Goal: Task Accomplishment & Management: Use online tool/utility

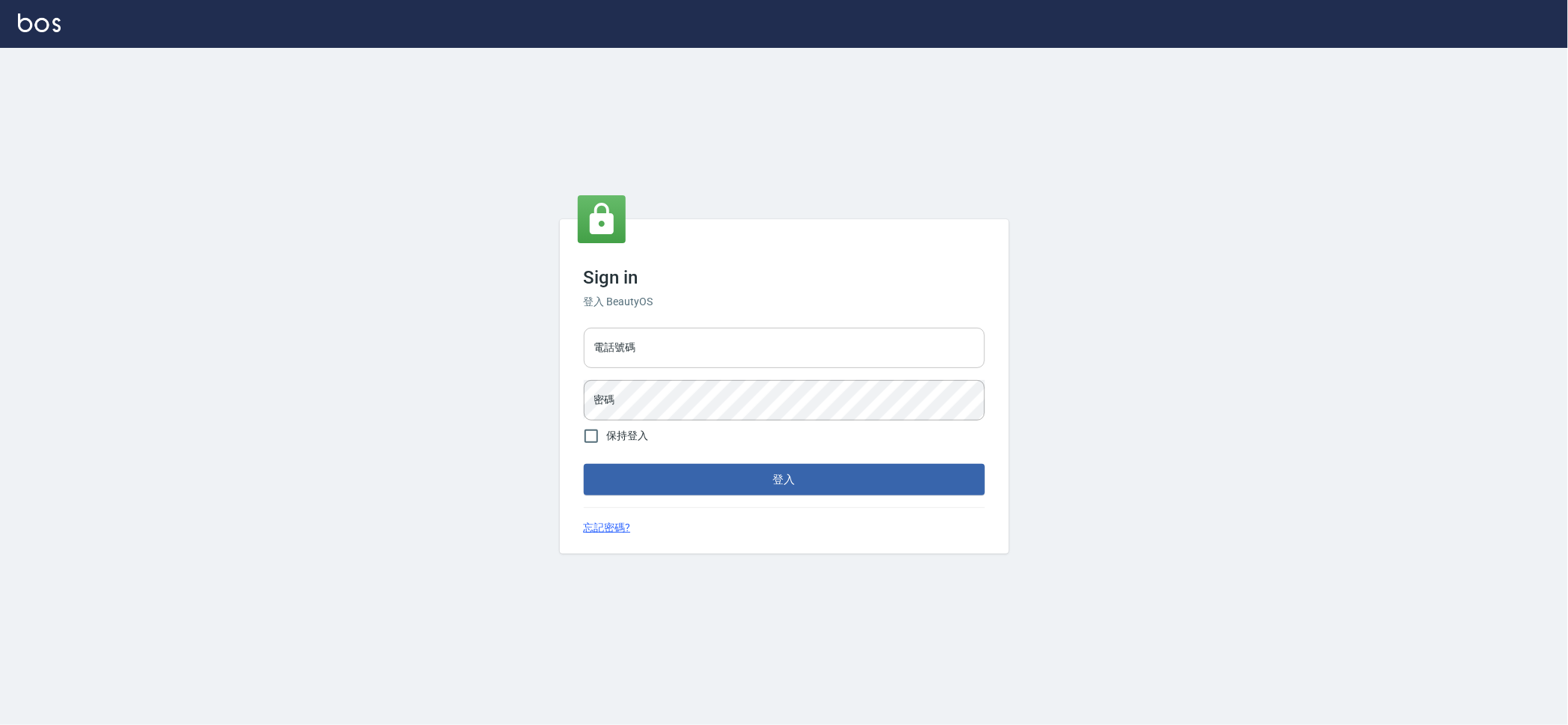
click at [763, 353] on input "電話號碼" at bounding box center [784, 348] width 401 height 41
type input "0909258357"
click at [584, 464] on button "登入" at bounding box center [784, 480] width 401 height 32
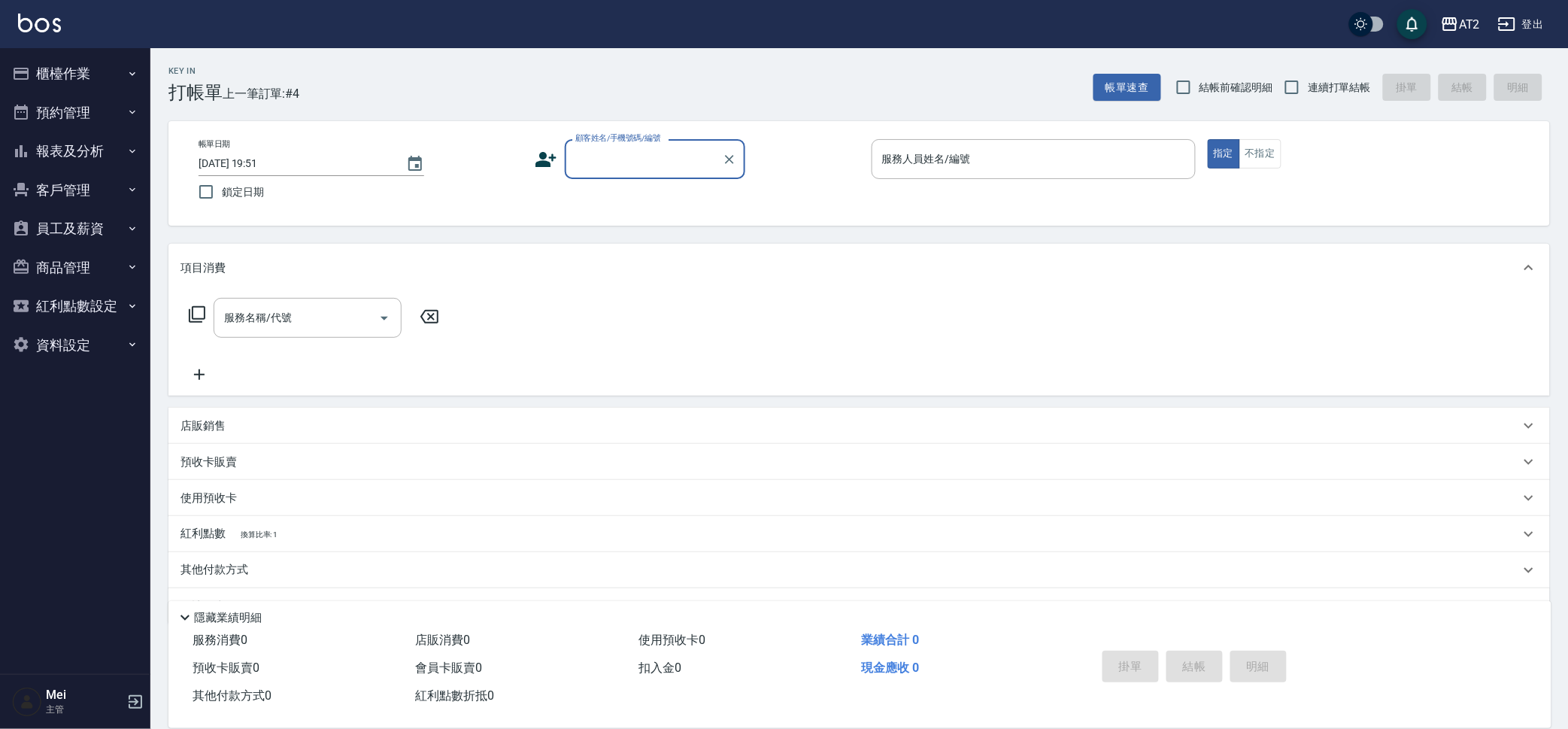
click at [1217, 90] on span "結帳前確認明細" at bounding box center [1236, 88] width 74 height 16
click at [1199, 90] on input "結帳前確認明細" at bounding box center [1184, 88] width 32 height 32
checkbox input "true"
click at [1306, 82] on input "連續打單結帳" at bounding box center [1292, 88] width 32 height 32
checkbox input "true"
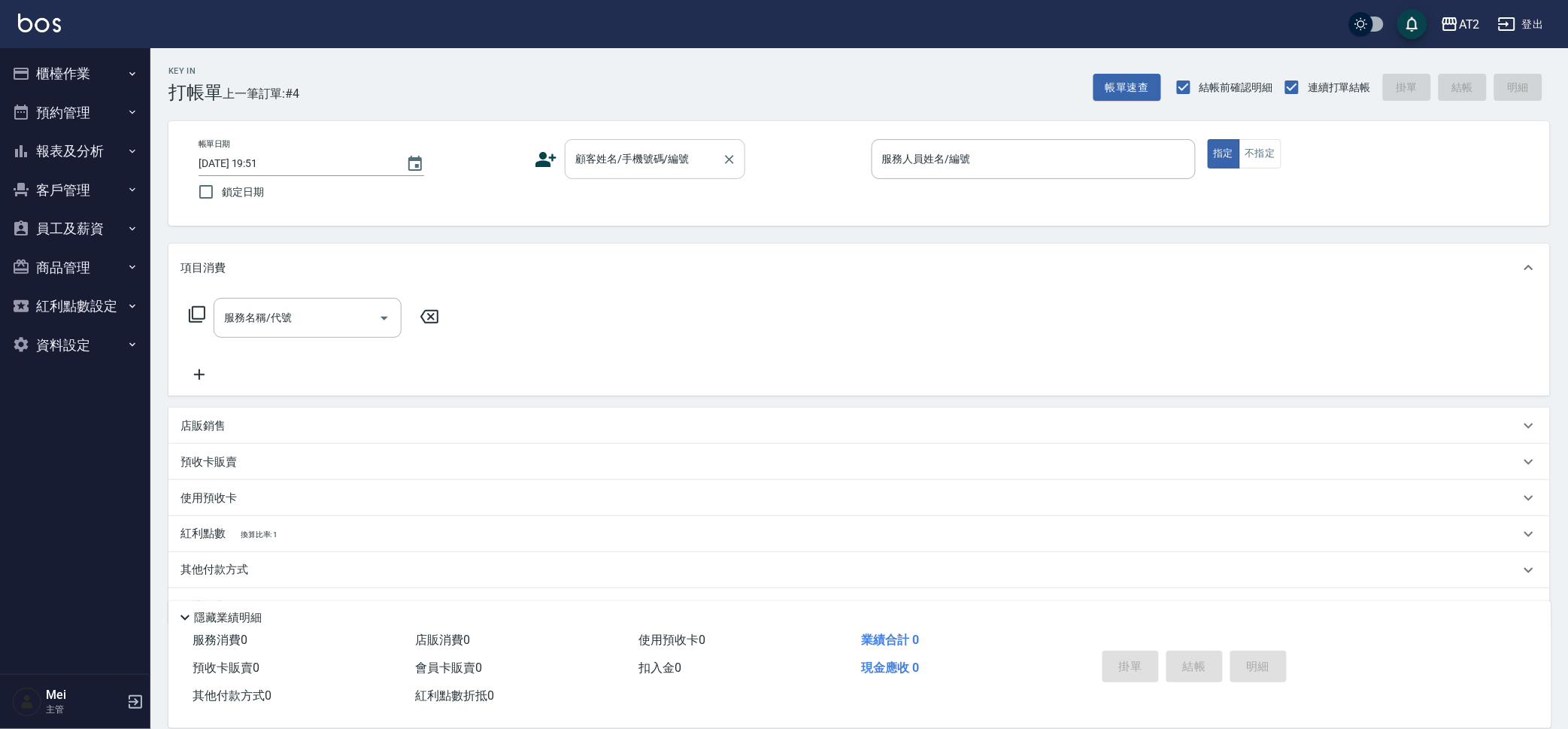
click at [688, 142] on div "顧客姓名/手機號碼/編號" at bounding box center [655, 159] width 181 height 40
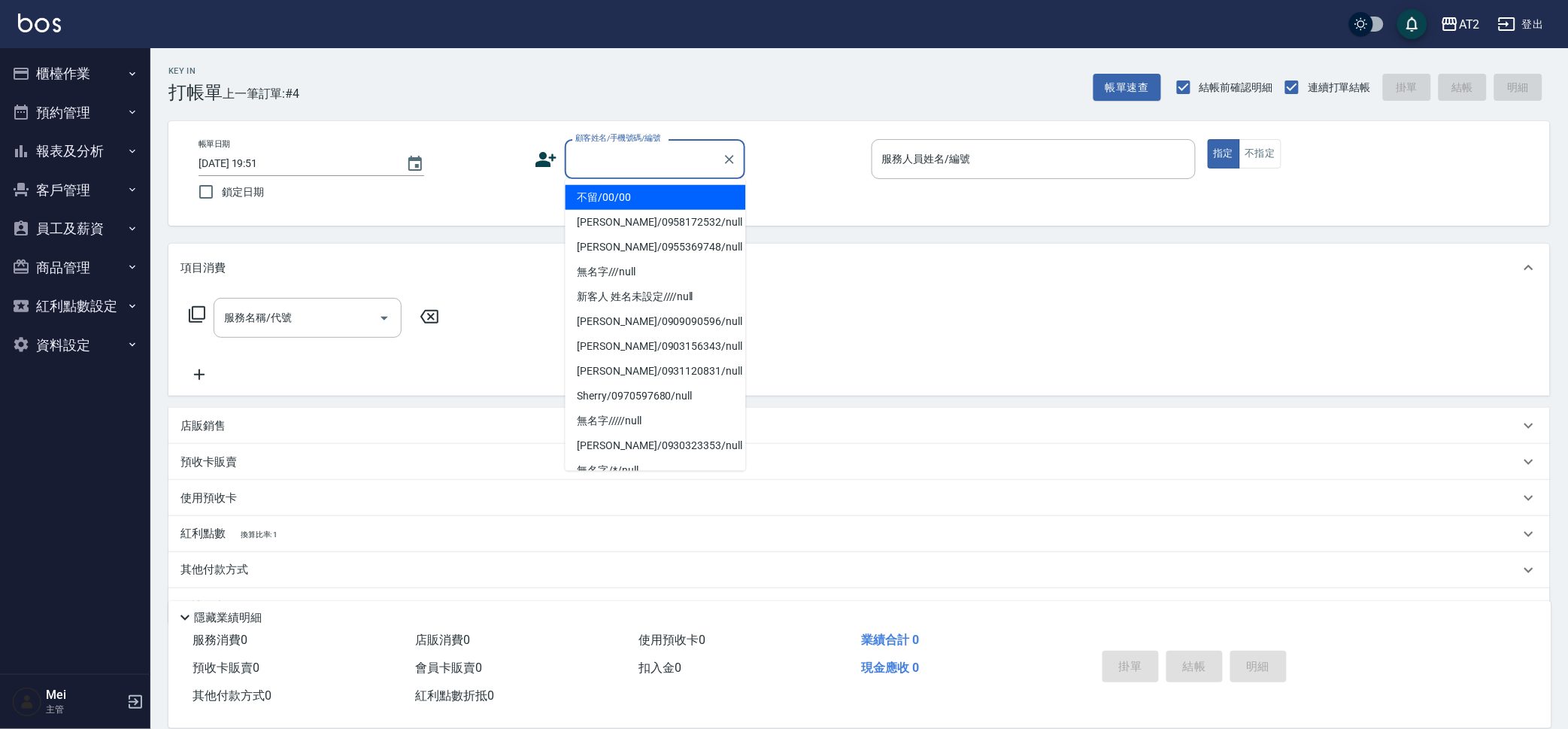
click at [668, 185] on li "不留/00/00" at bounding box center [656, 197] width 181 height 25
type input "不留/00/00"
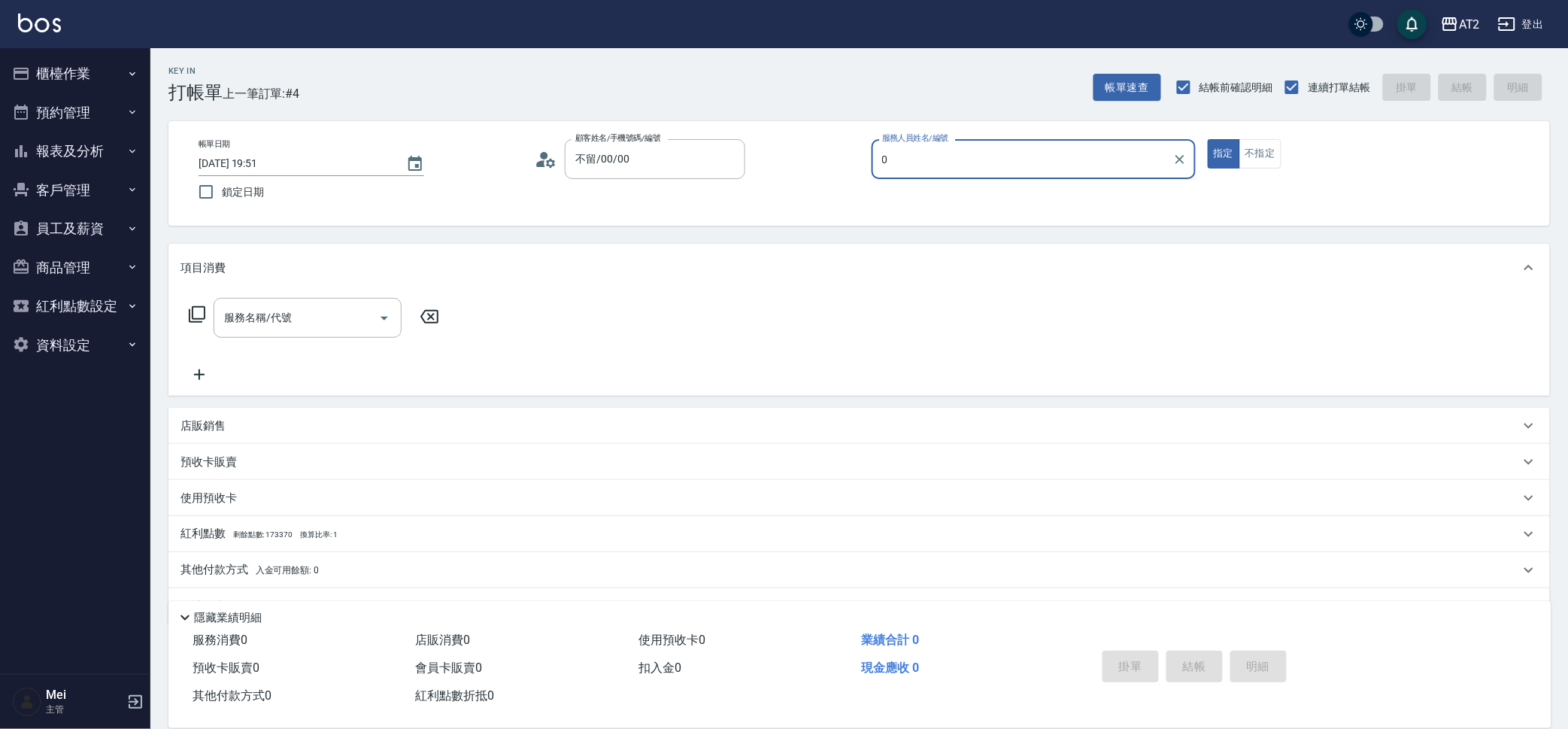
type input "0"
click at [898, 179] on p at bounding box center [1033, 187] width 324 height 16
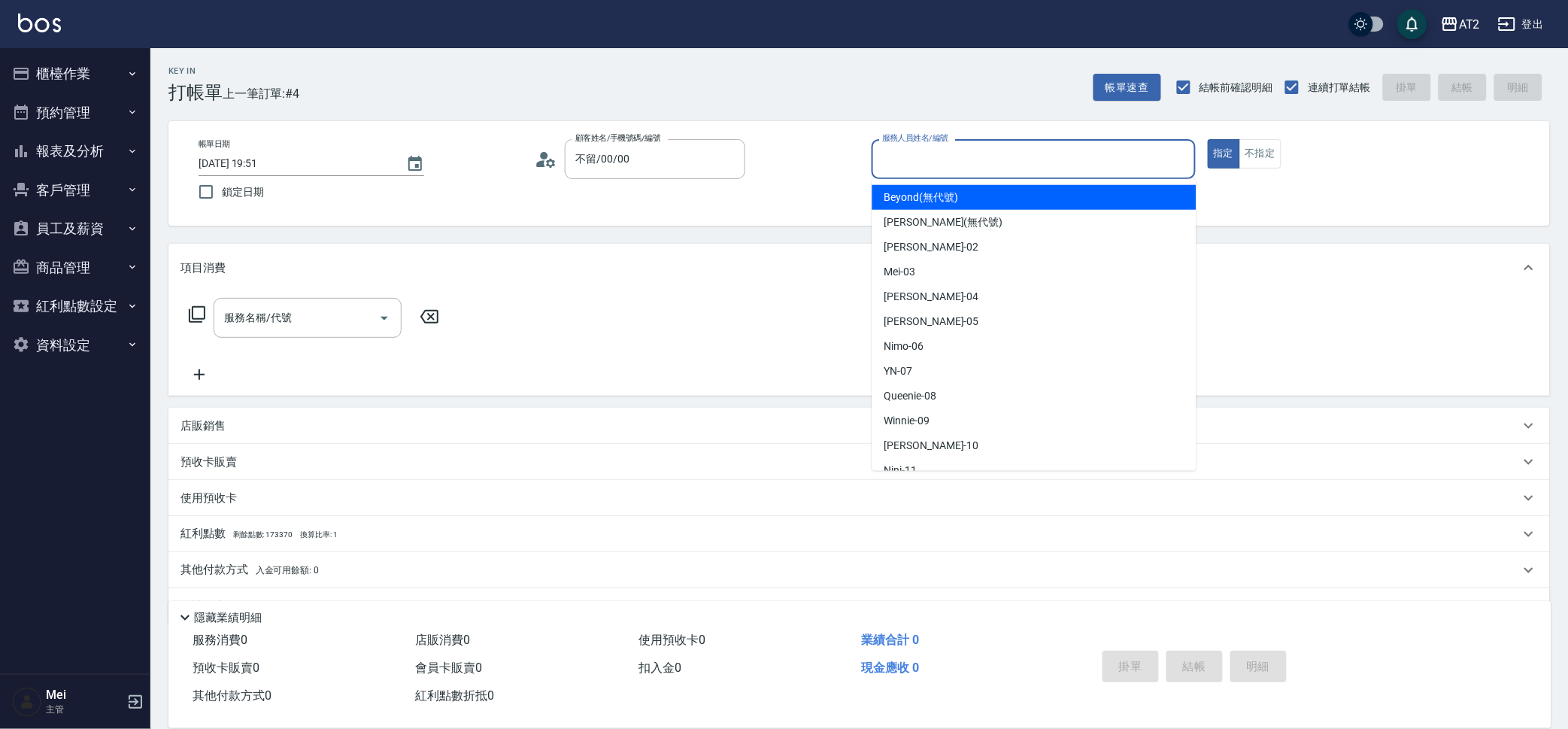
click at [895, 171] on input "服務人員姓名/編號" at bounding box center [1033, 159] width 311 height 26
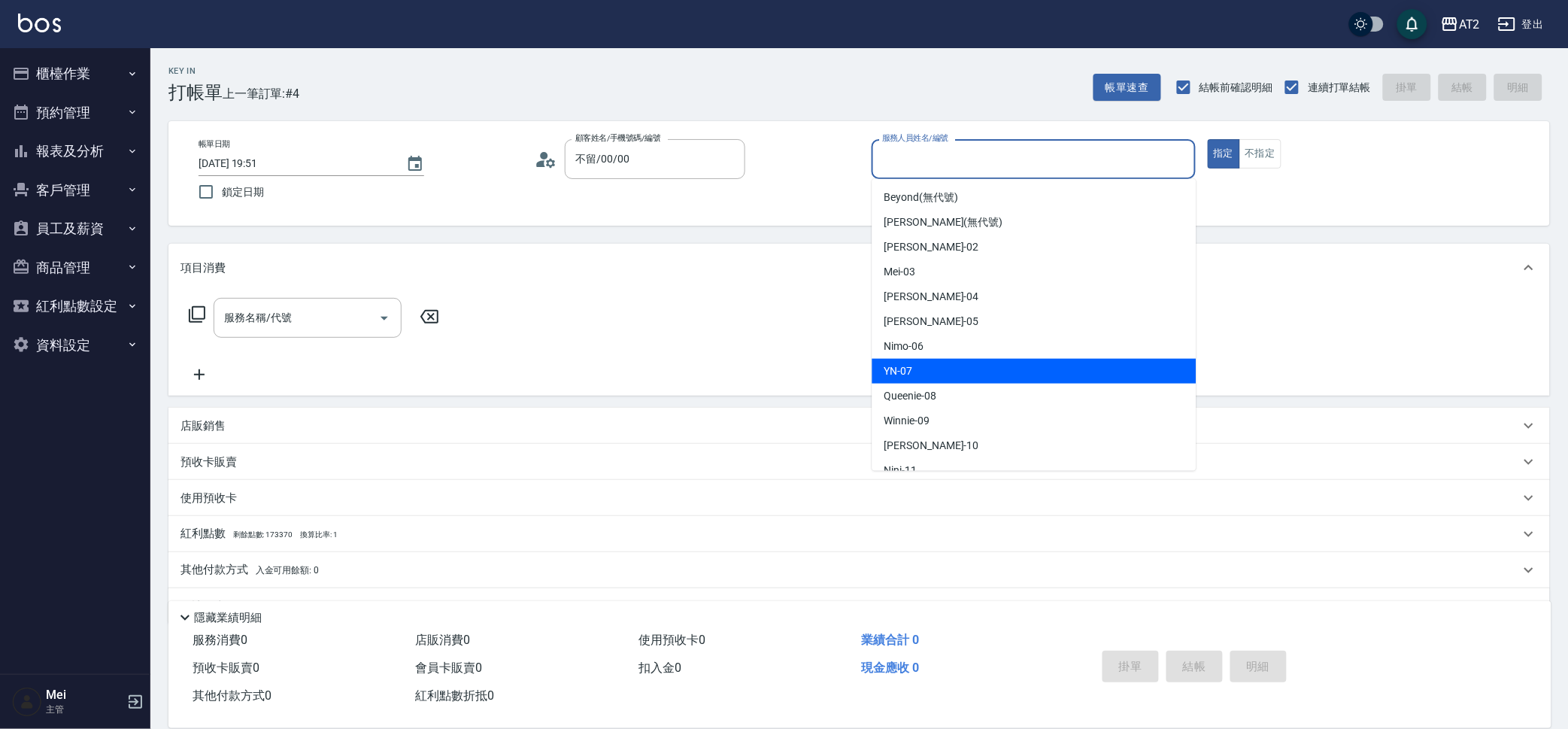
click at [953, 366] on div "YN -07" at bounding box center [1034, 371] width 324 height 25
type input "YN-07"
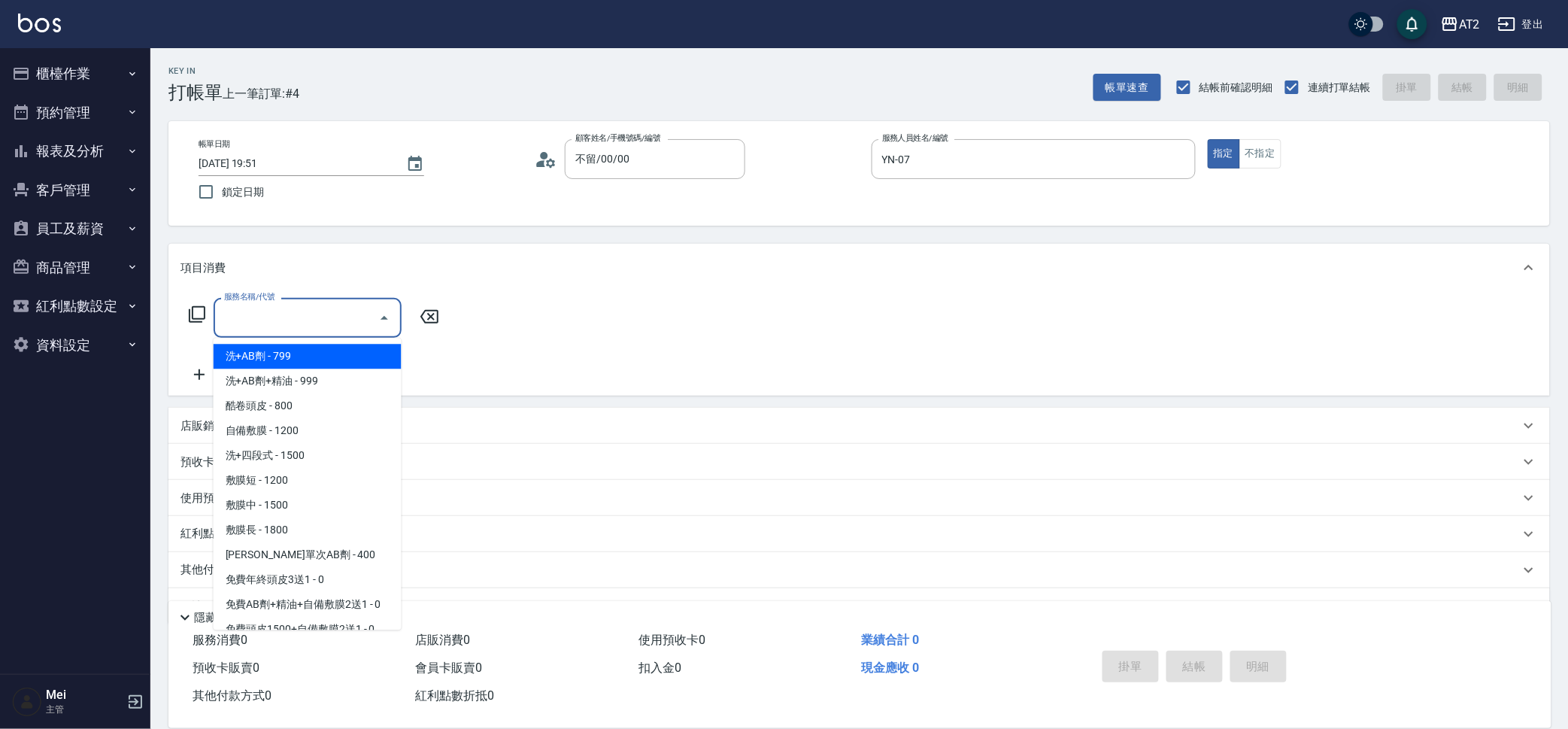
click at [298, 320] on input "服務名稱/代號" at bounding box center [297, 318] width 152 height 26
click at [308, 346] on span "洗+AB劑 - 799" at bounding box center [308, 356] width 188 height 25
type input "洗+AB劑(101)"
type input "70"
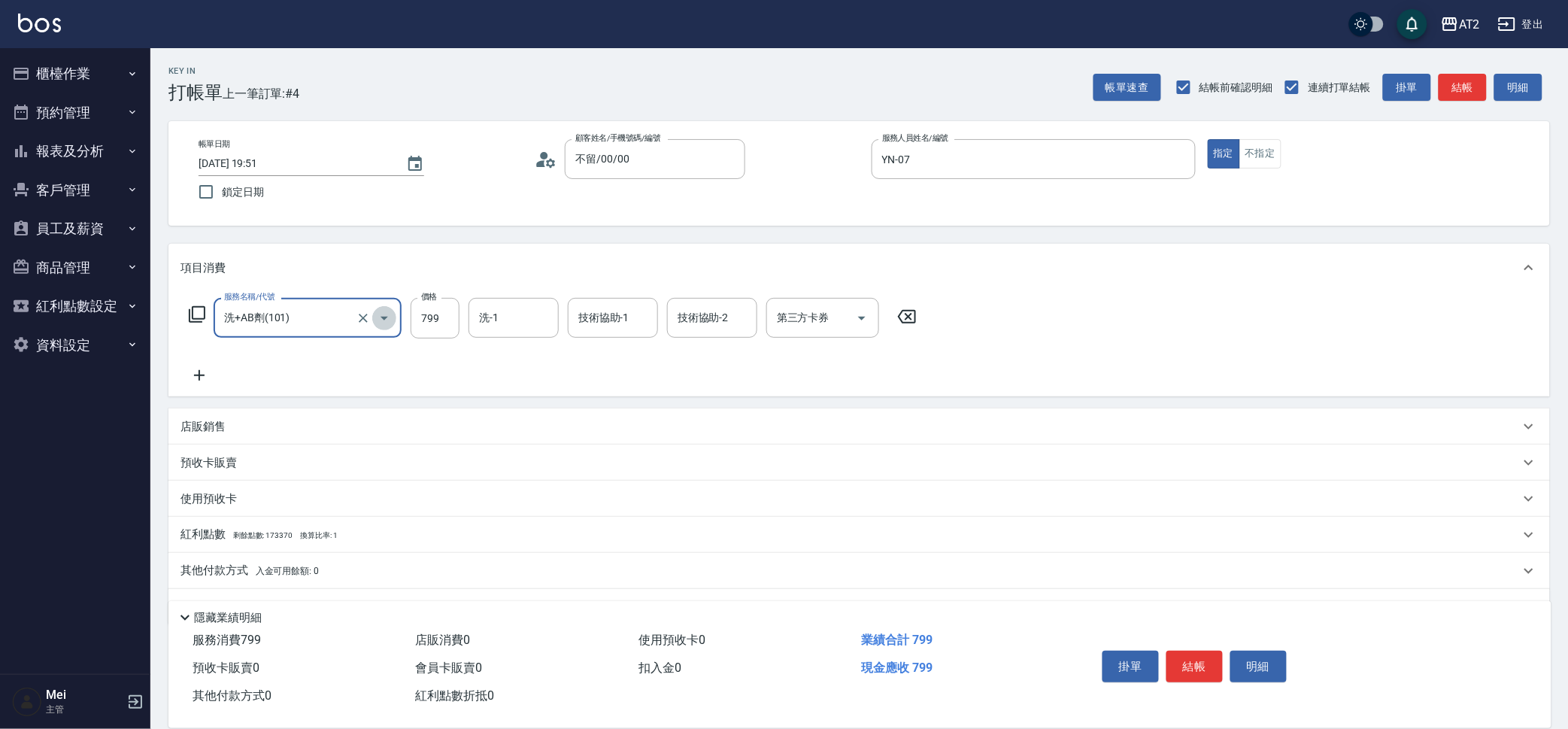
click at [376, 312] on icon "Open" at bounding box center [385, 318] width 18 height 18
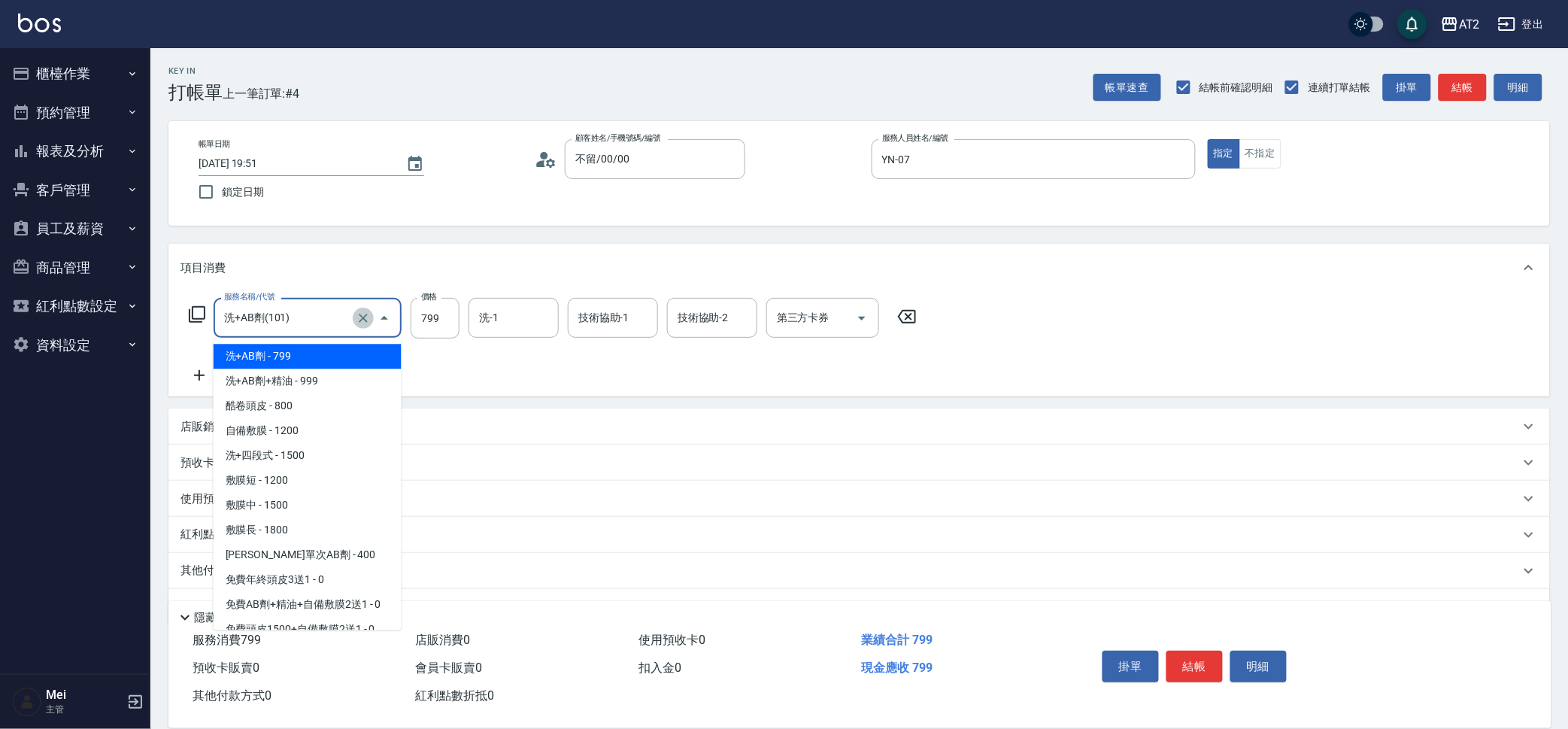
click at [367, 312] on icon "Clear" at bounding box center [363, 318] width 15 height 15
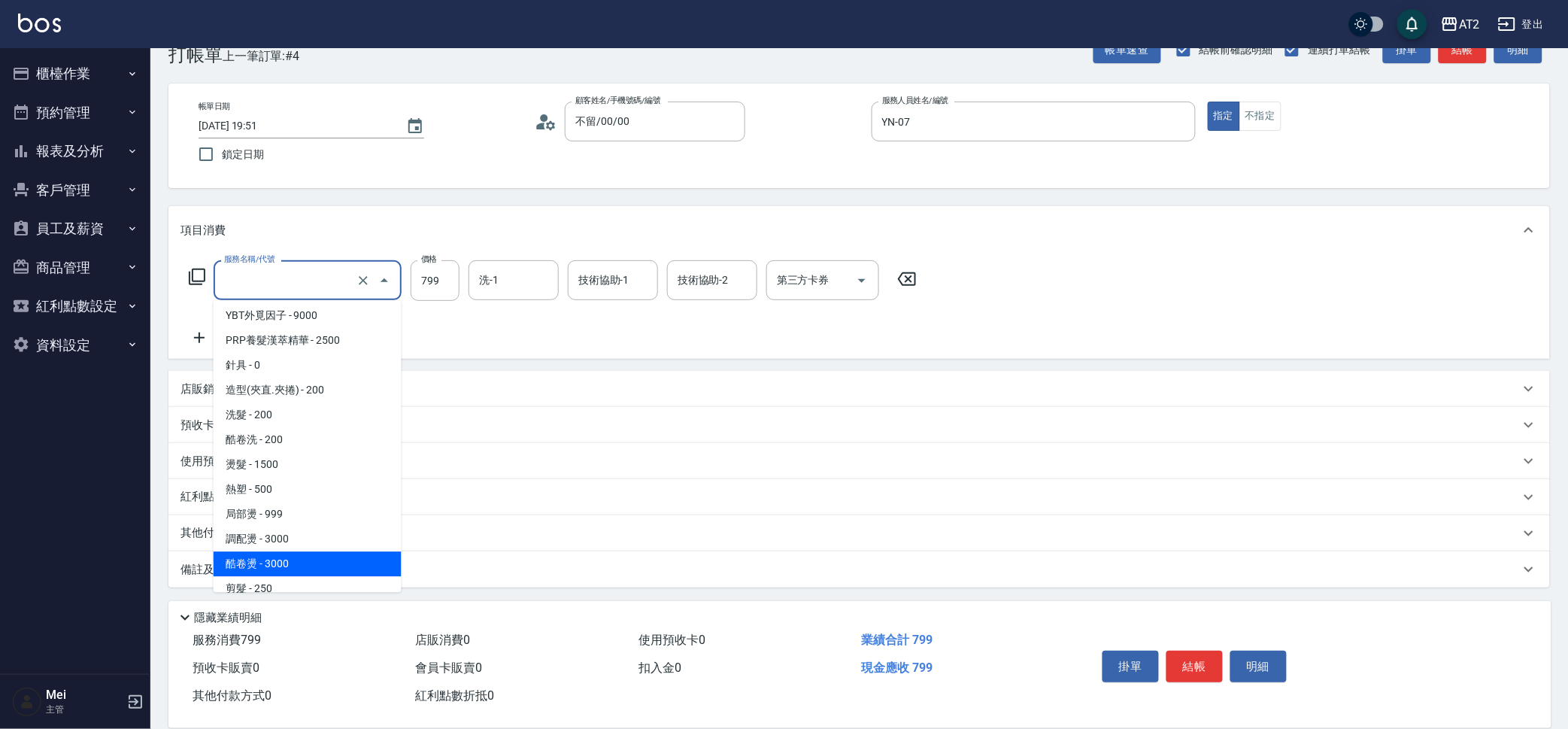
scroll to position [470, 0]
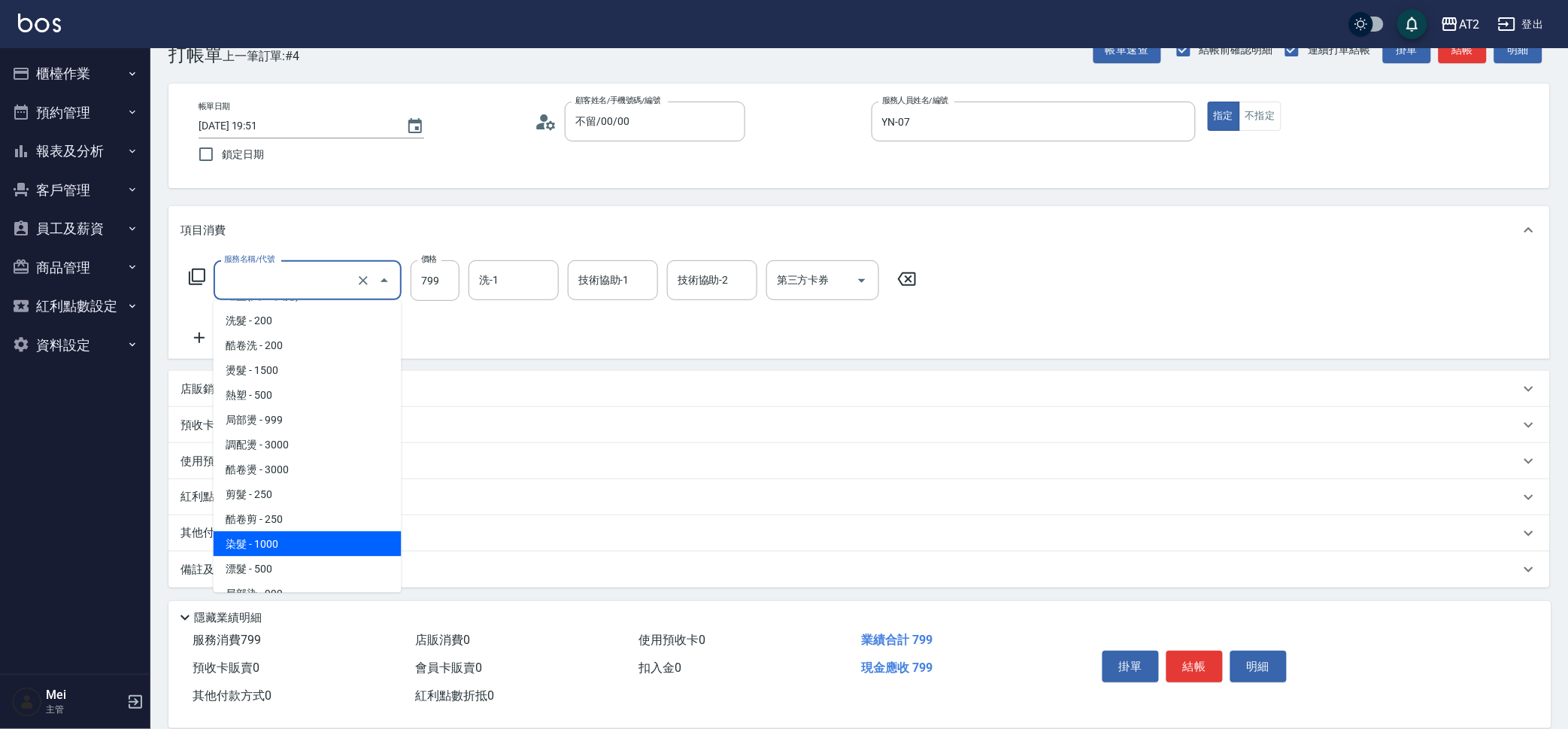
click at [320, 539] on span "染髮 - 1000" at bounding box center [308, 543] width 188 height 25
type input "染髮(501)"
type input "100"
type input "1000"
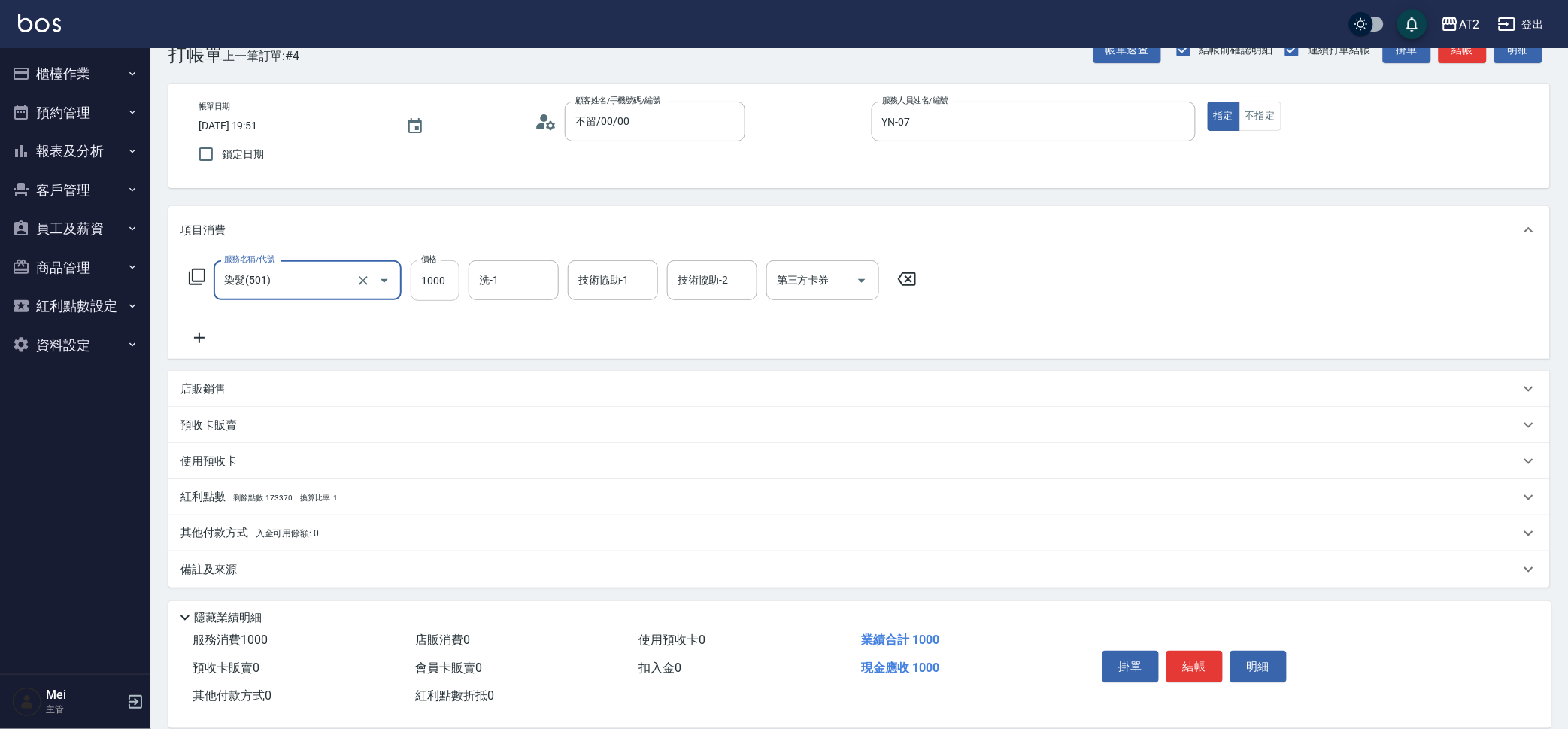
click at [437, 281] on input "1000" at bounding box center [435, 280] width 49 height 41
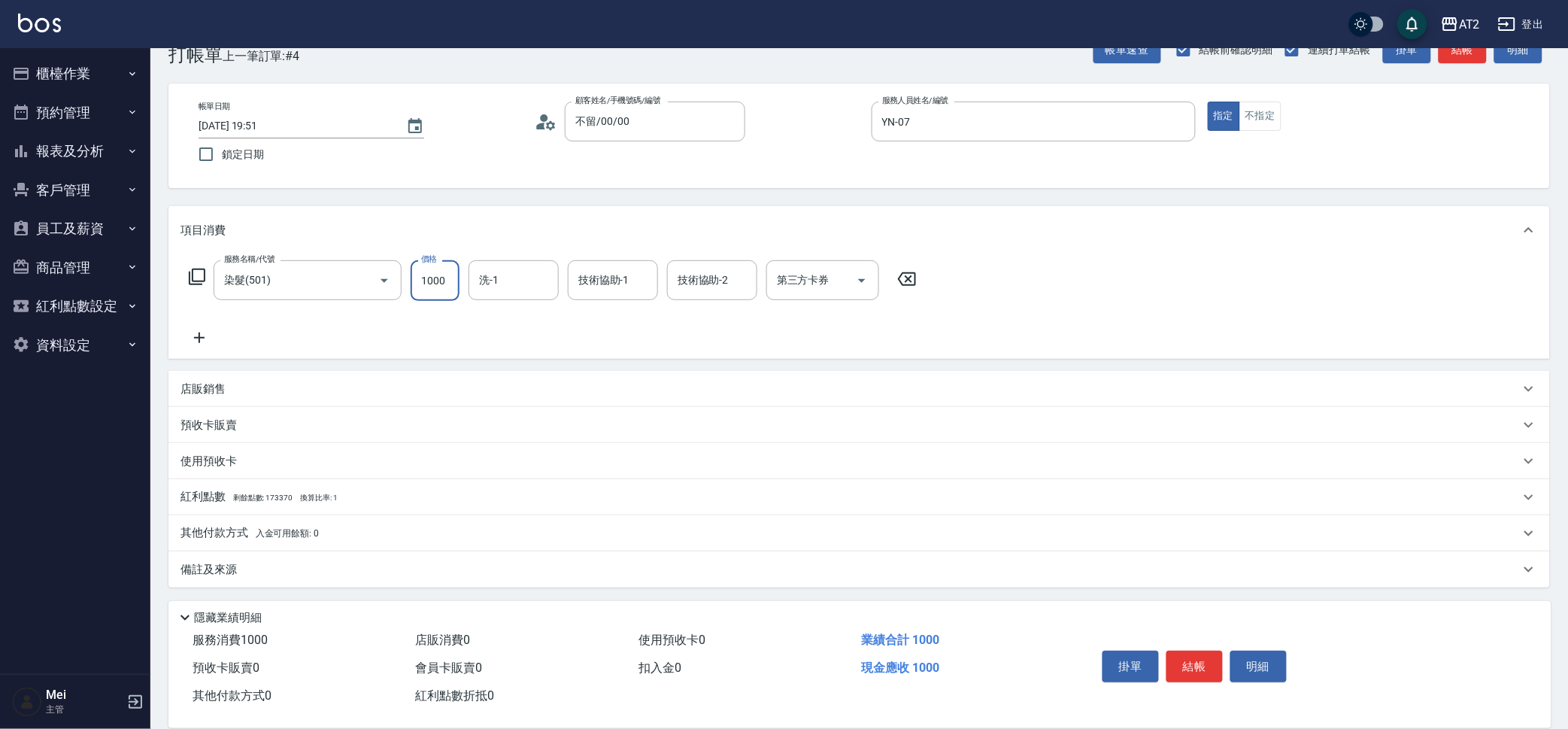
type input "0"
type input "477"
type input "0"
type input "14"
type input "10"
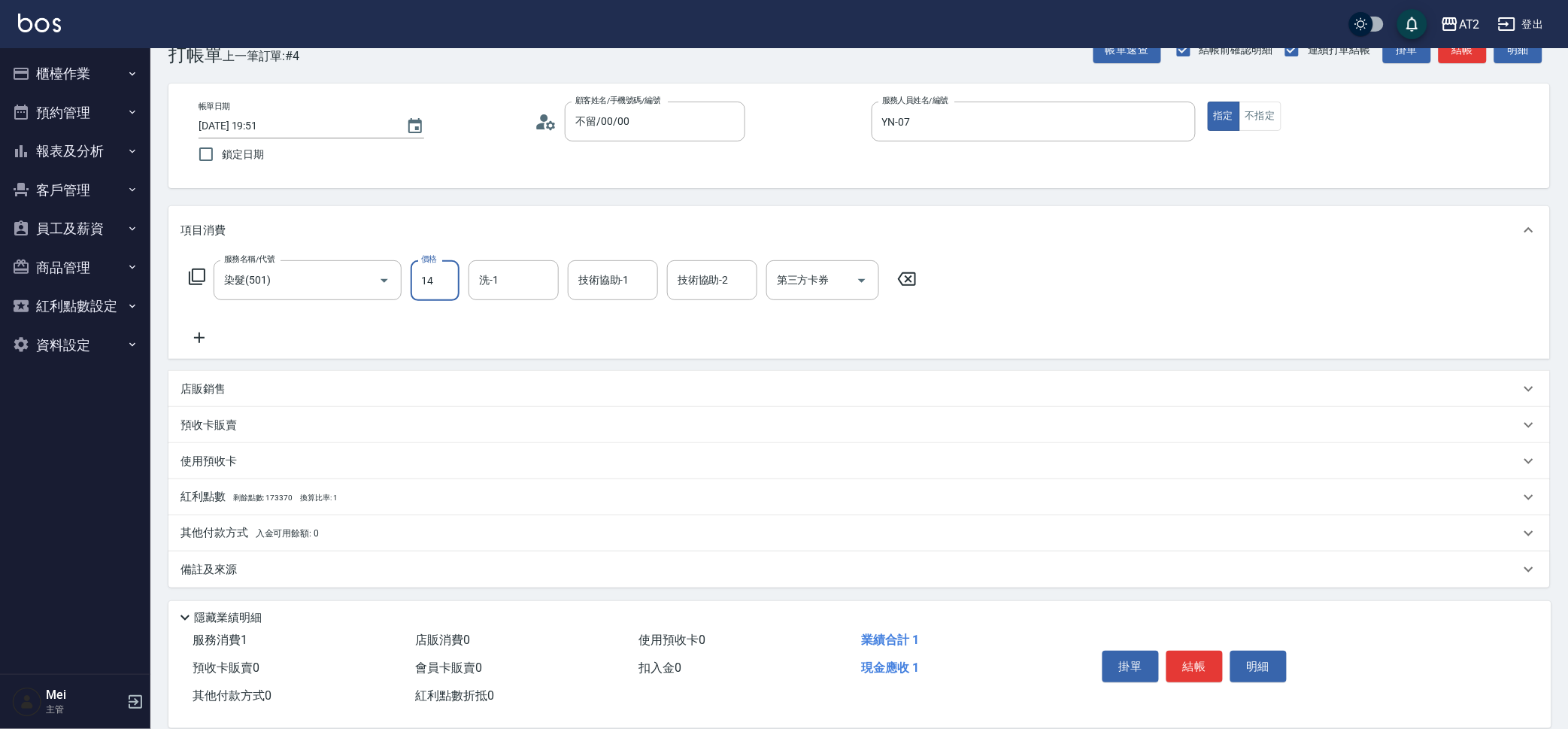
type input "148"
type input "140"
type input "1480"
type input "軒軒-42"
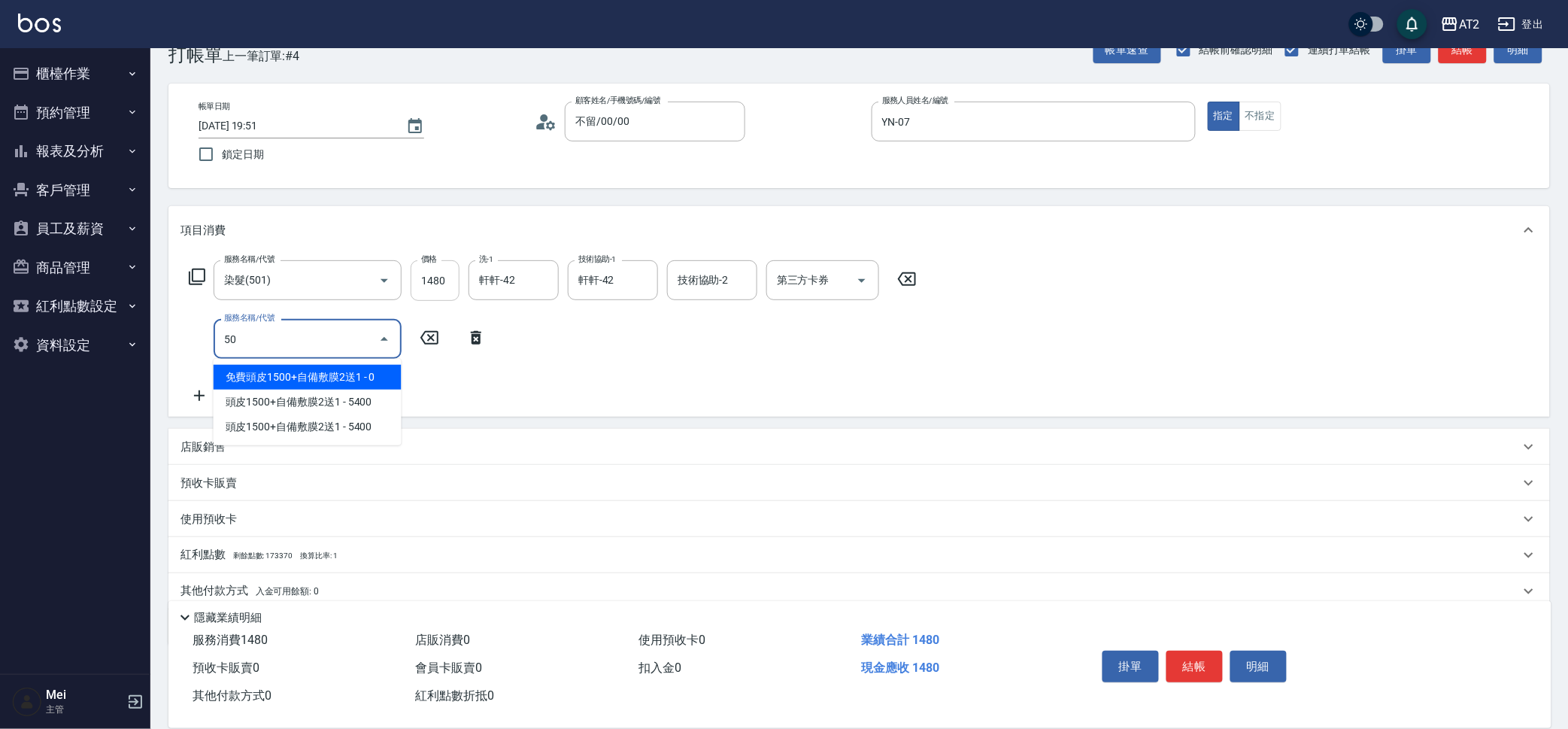
type input "502"
type input "190"
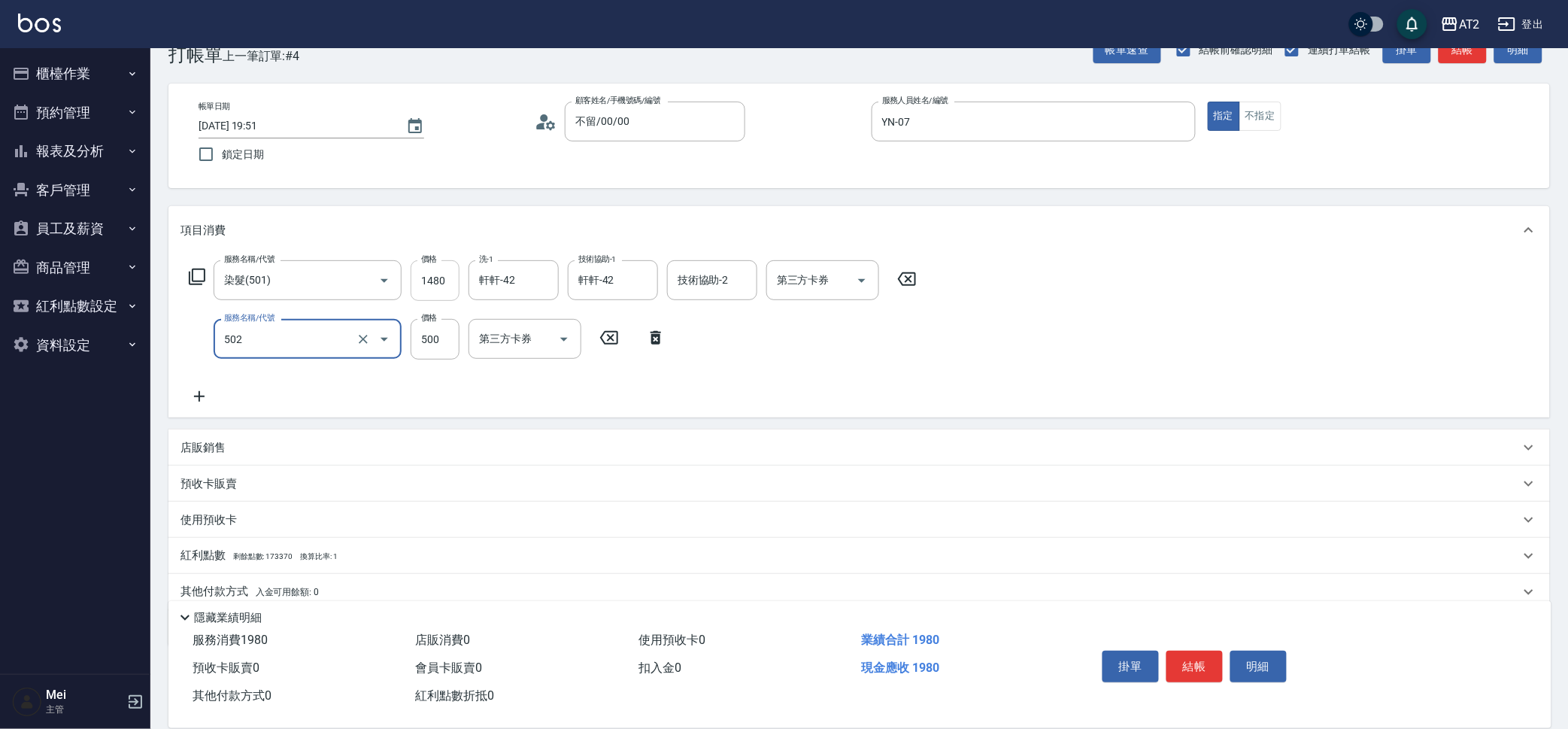
type input "漂髮(502)"
type input "0"
type input "140"
type input "0"
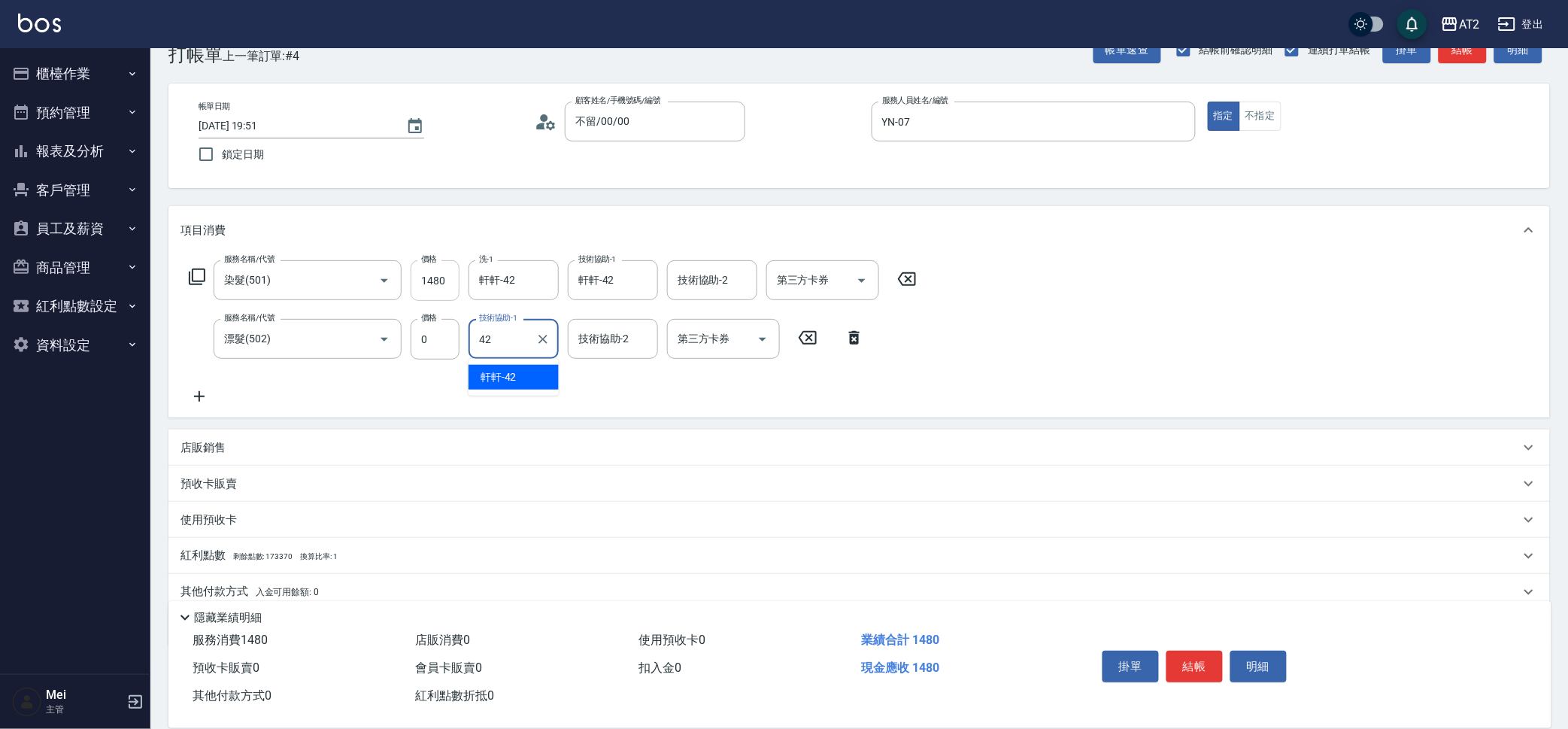
type input "軒軒-42"
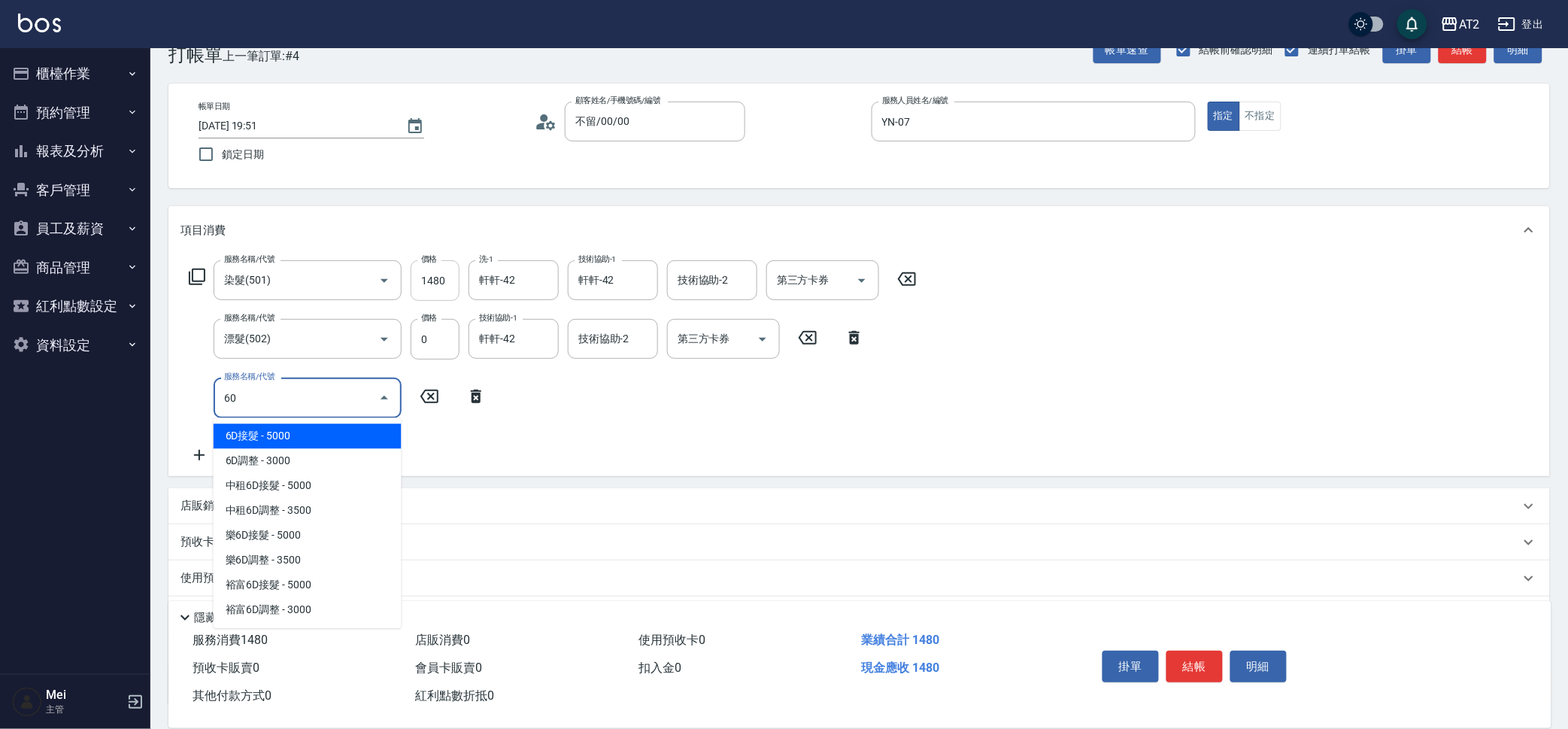
type input "601"
type input "240"
type input "自備護髮(601)"
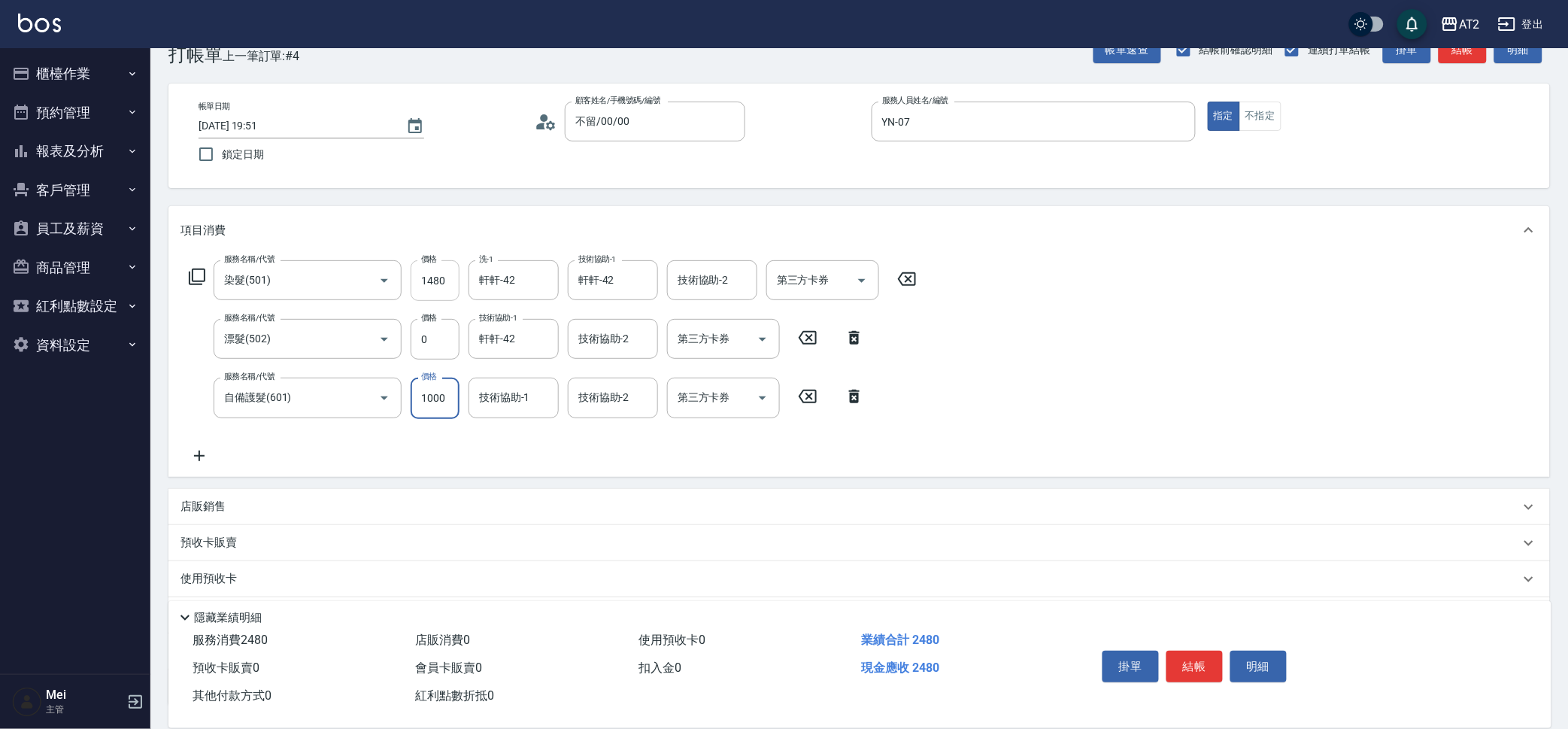
type input "140"
type input "150"
type input "290"
type input "1500"
type input "軒軒-42"
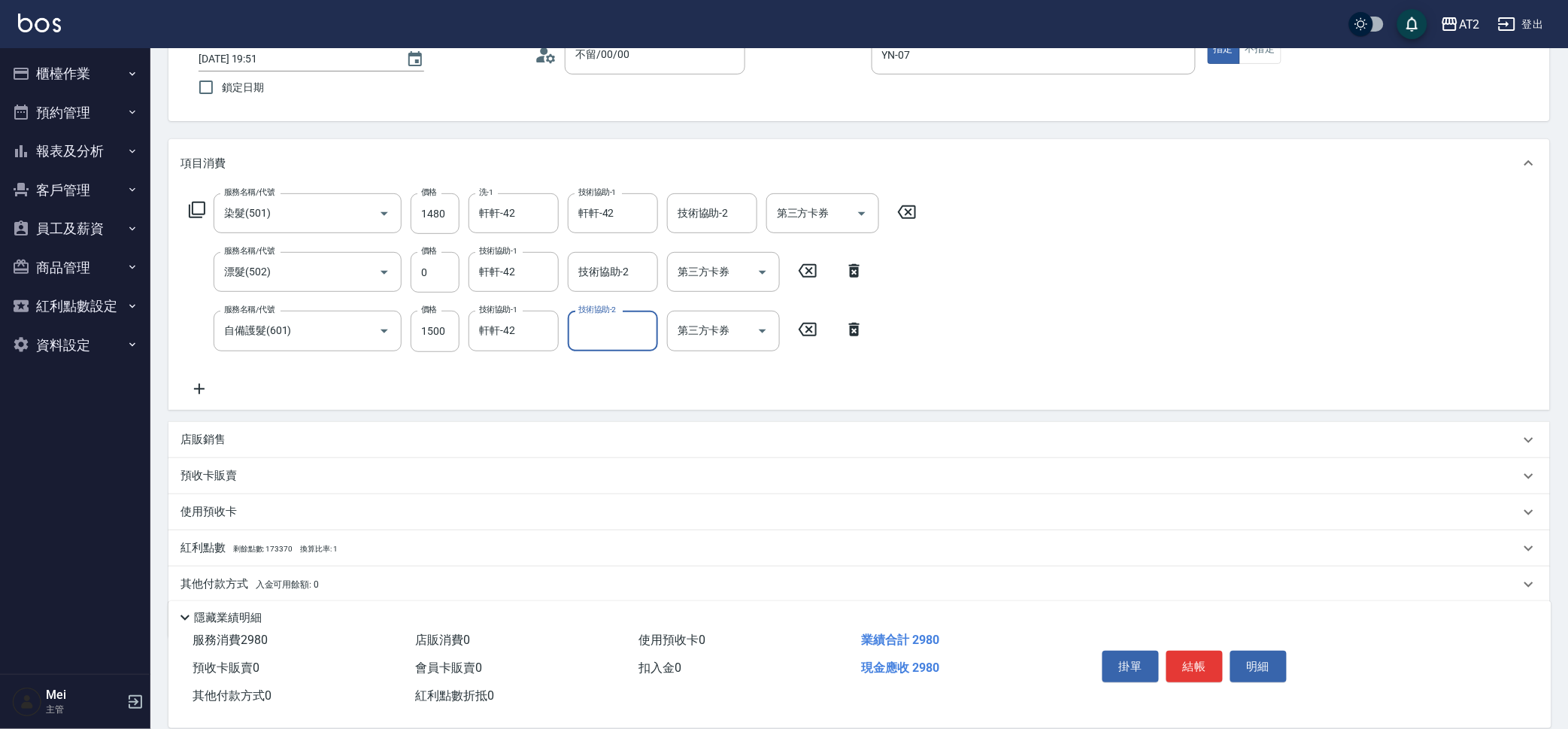
scroll to position [155, 0]
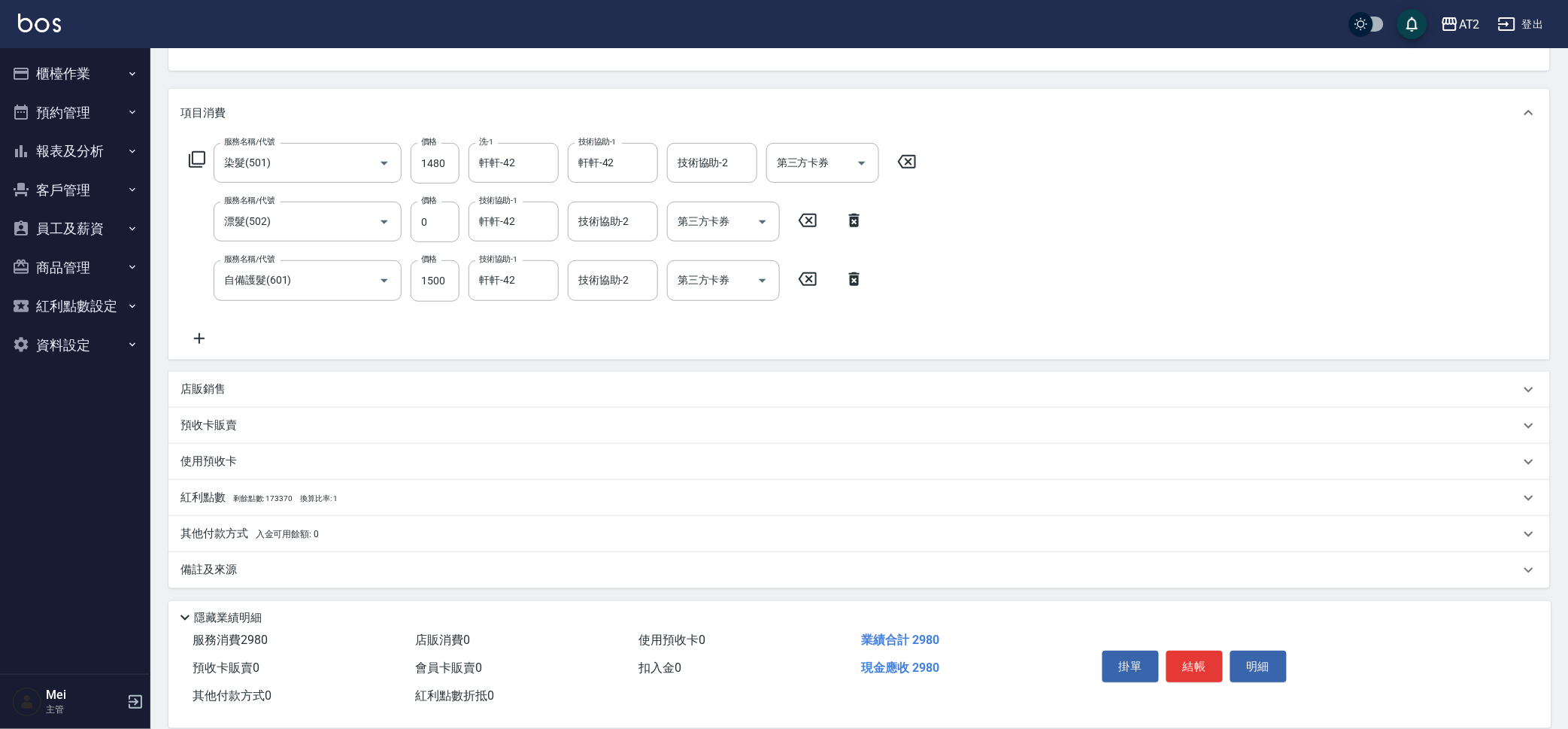
click at [289, 519] on div "其他付款方式 入金可用餘額: 0" at bounding box center [859, 534] width 1382 height 36
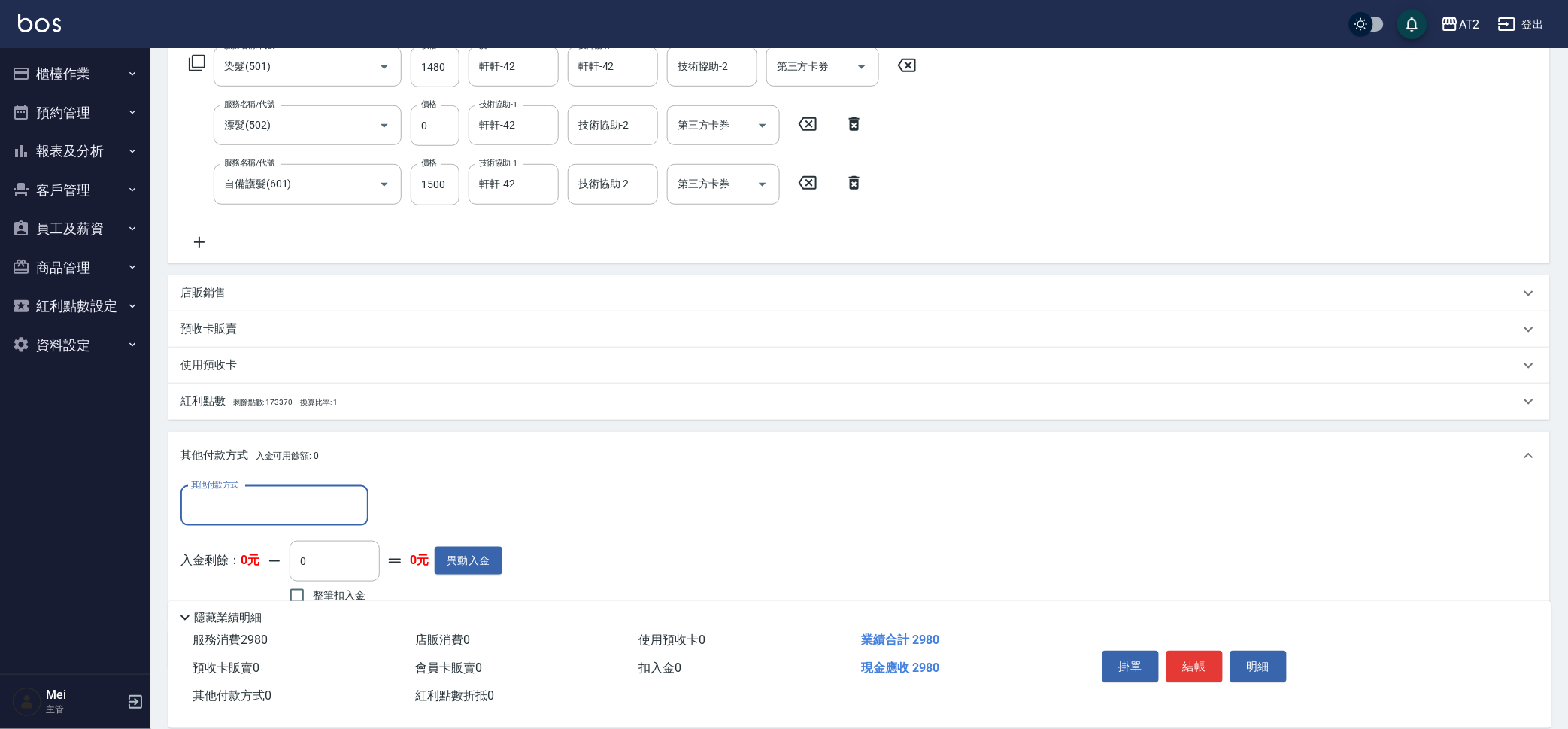
scroll to position [332, 0]
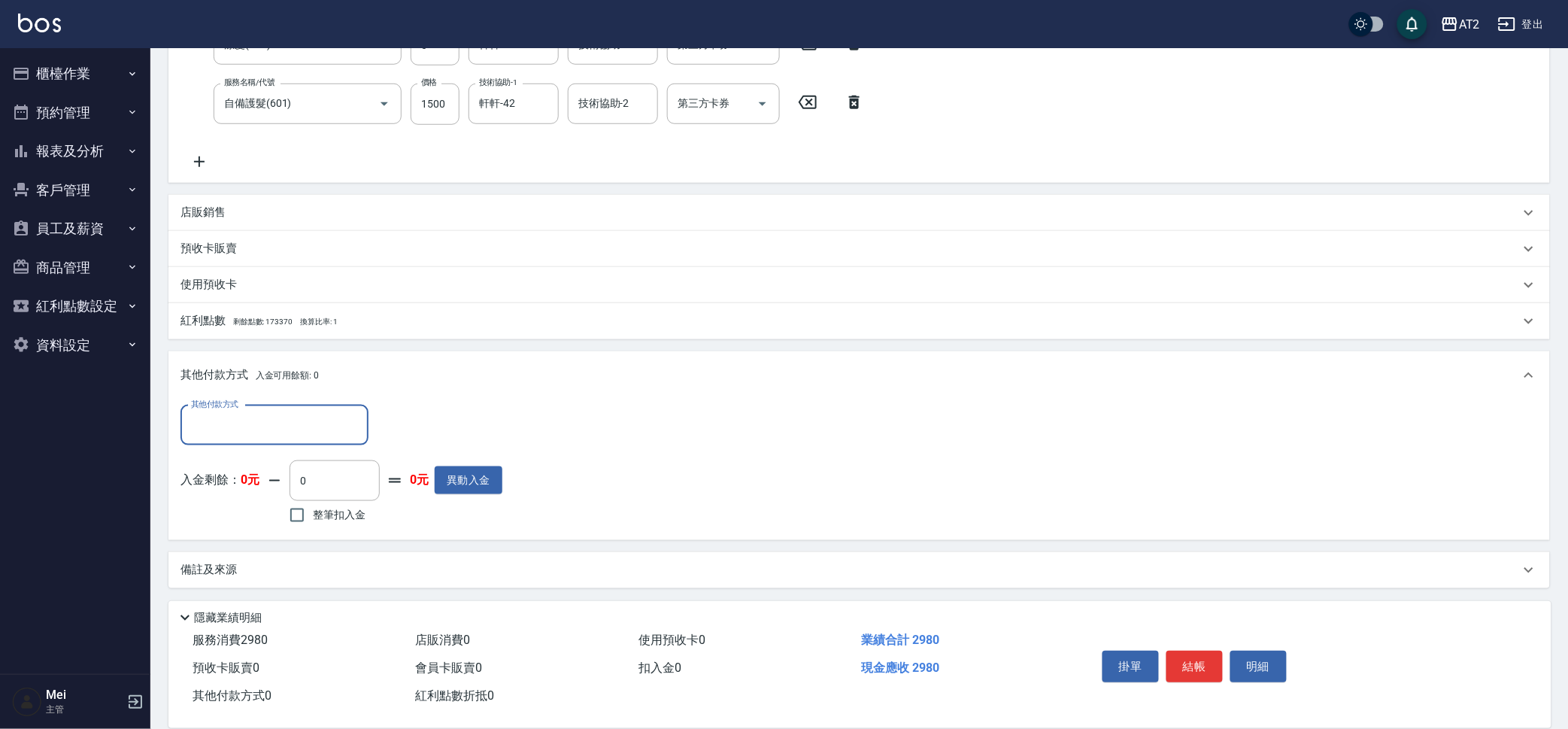
click at [318, 437] on input "其他付款方式" at bounding box center [274, 425] width 175 height 26
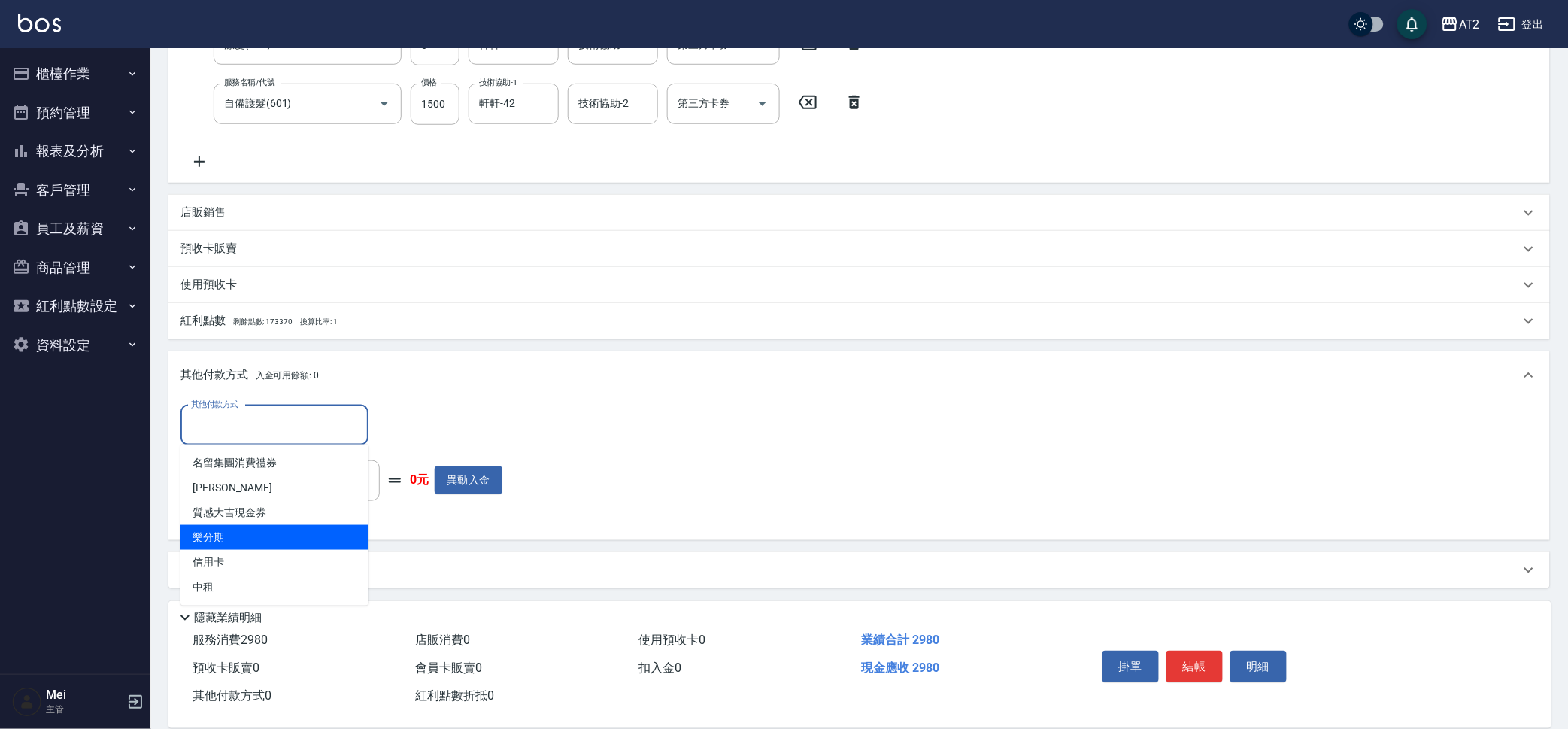
click at [251, 548] on span "樂分期" at bounding box center [275, 537] width 188 height 25
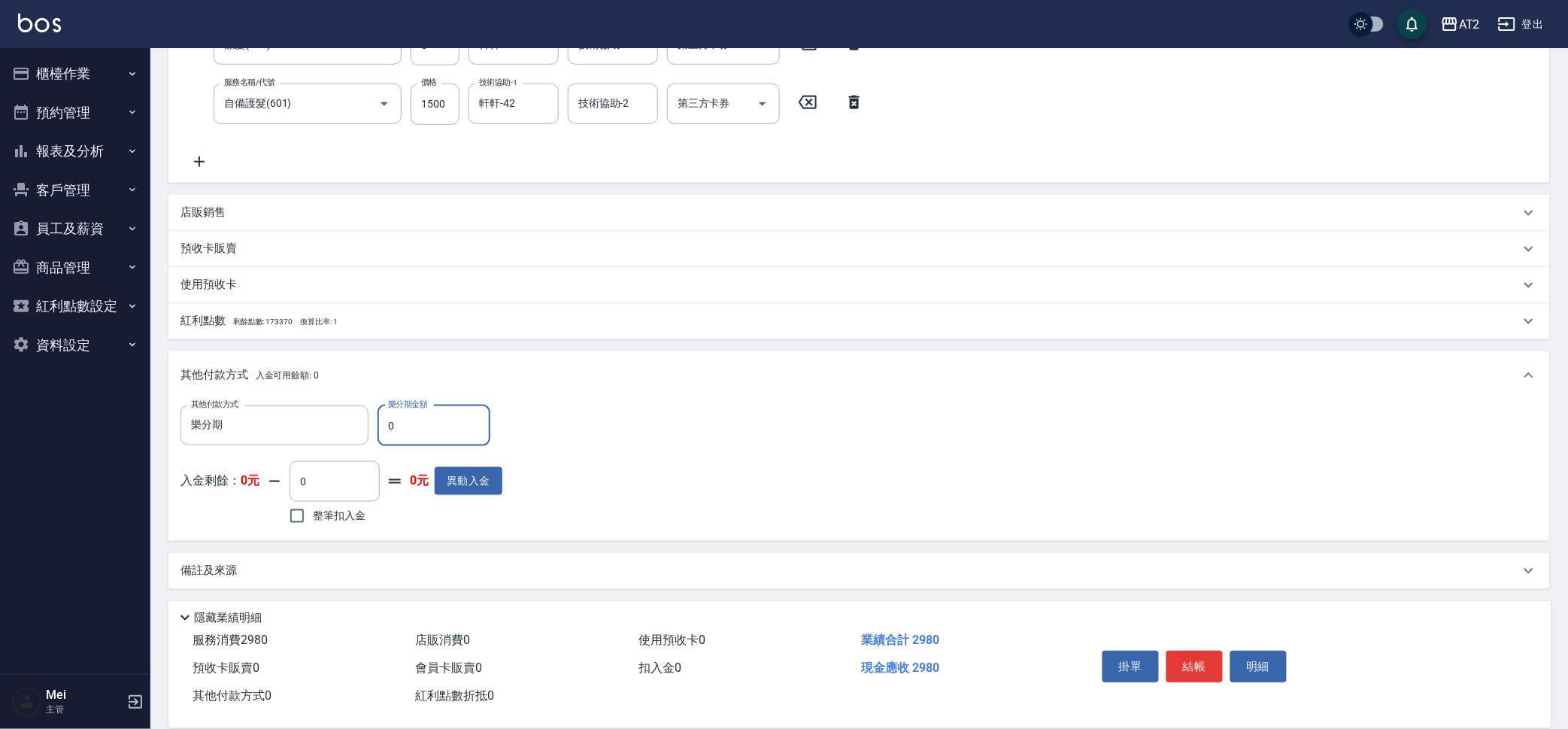
click at [251, 548] on div "項目消費 服務名稱/代號 染髮(501) 服務名稱/代號 價格 1480 價格 洗-1 軒軒-42 洗-1 技術協助-1 軒軒-42 技術協助-1 技術協助-…" at bounding box center [859, 250] width 1382 height 677
click at [310, 429] on input "樂分期" at bounding box center [263, 425] width 152 height 26
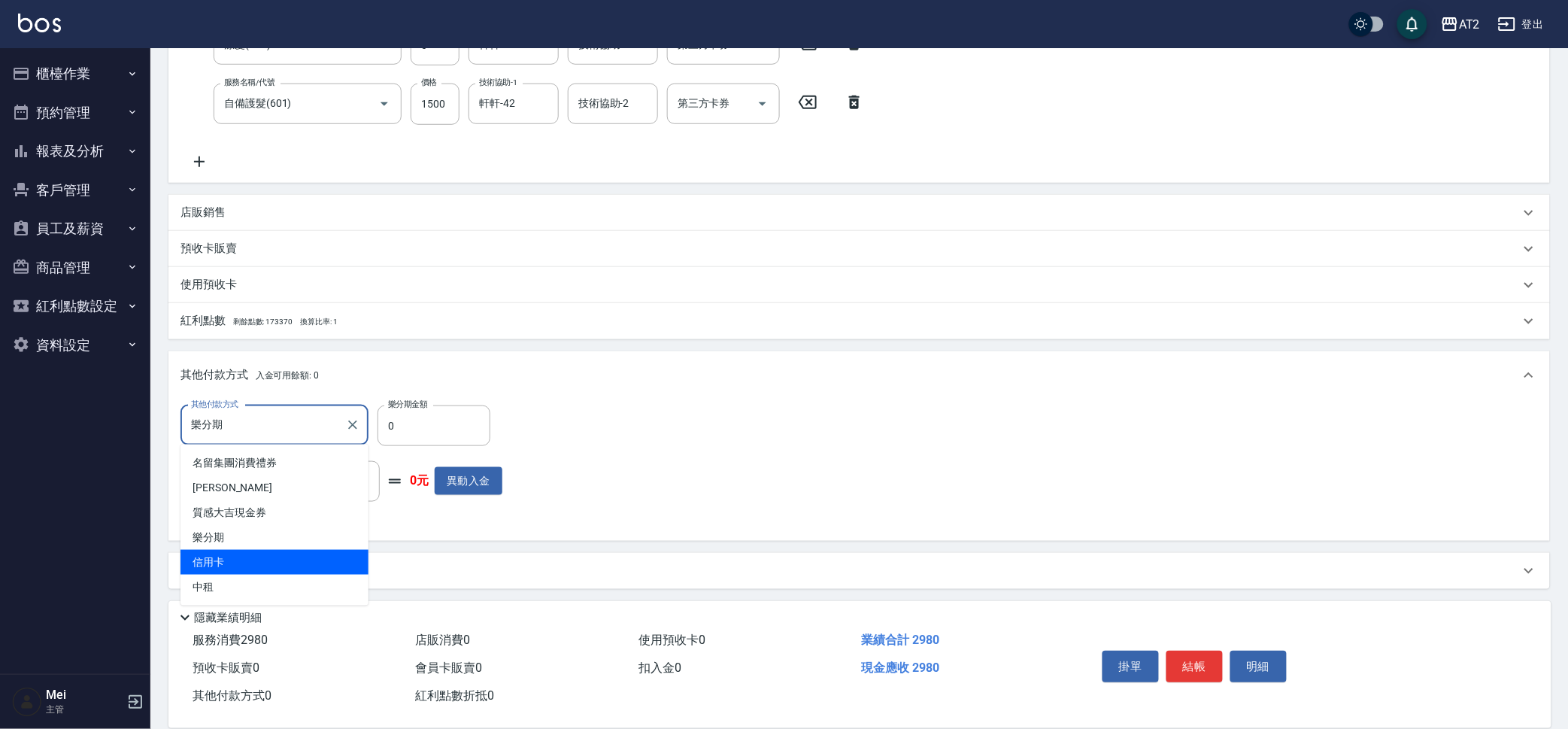
click at [257, 558] on span "信用卡" at bounding box center [275, 562] width 188 height 25
type input "信用卡"
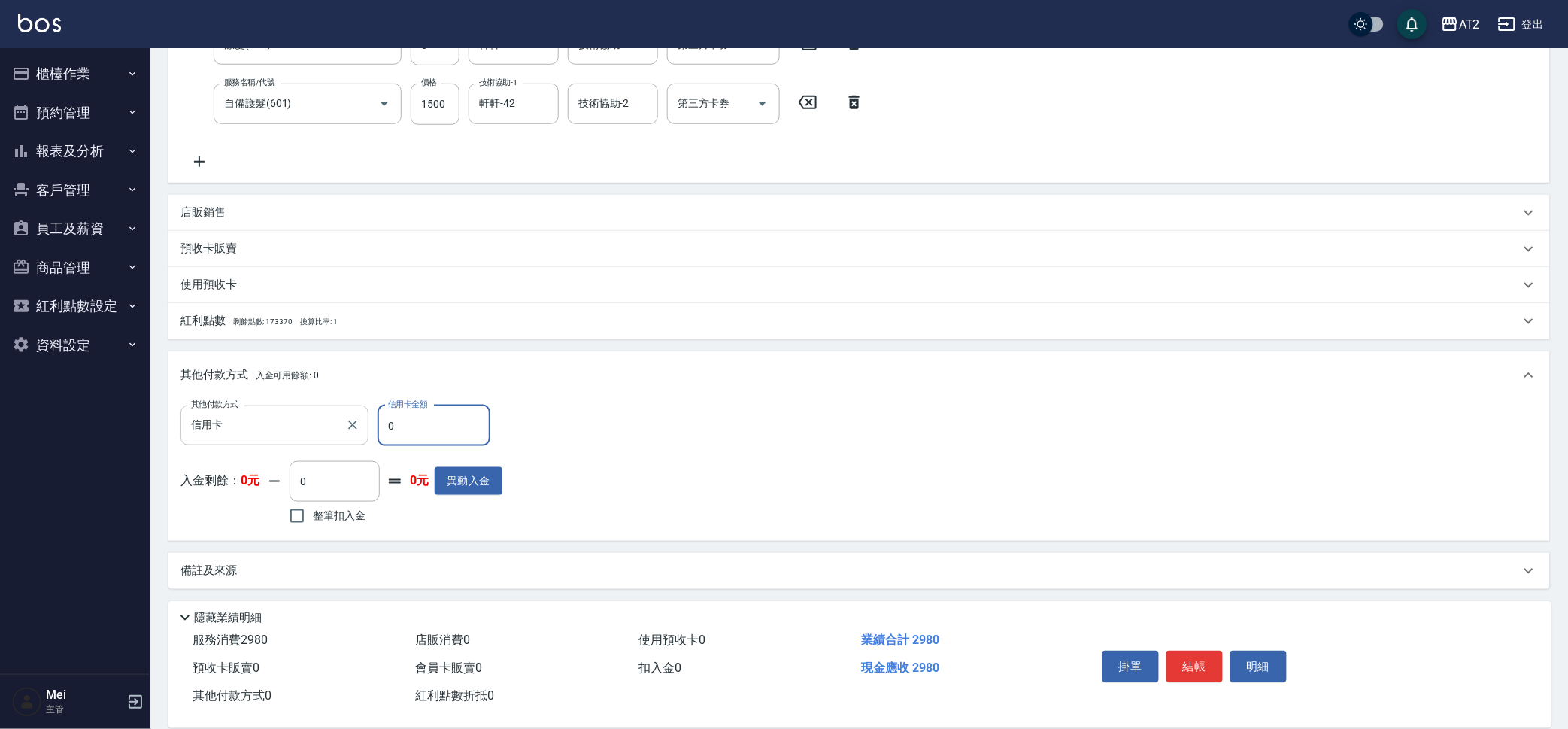
drag, startPoint x: 398, startPoint y: 442, endPoint x: 317, endPoint y: 443, distance: 81.0
click at [317, 443] on div "其他付款方式 信用卡 其他付款方式 信用卡金額 0 信用卡金額" at bounding box center [342, 426] width 322 height 41
type input "29"
type input "260"
type input "298"
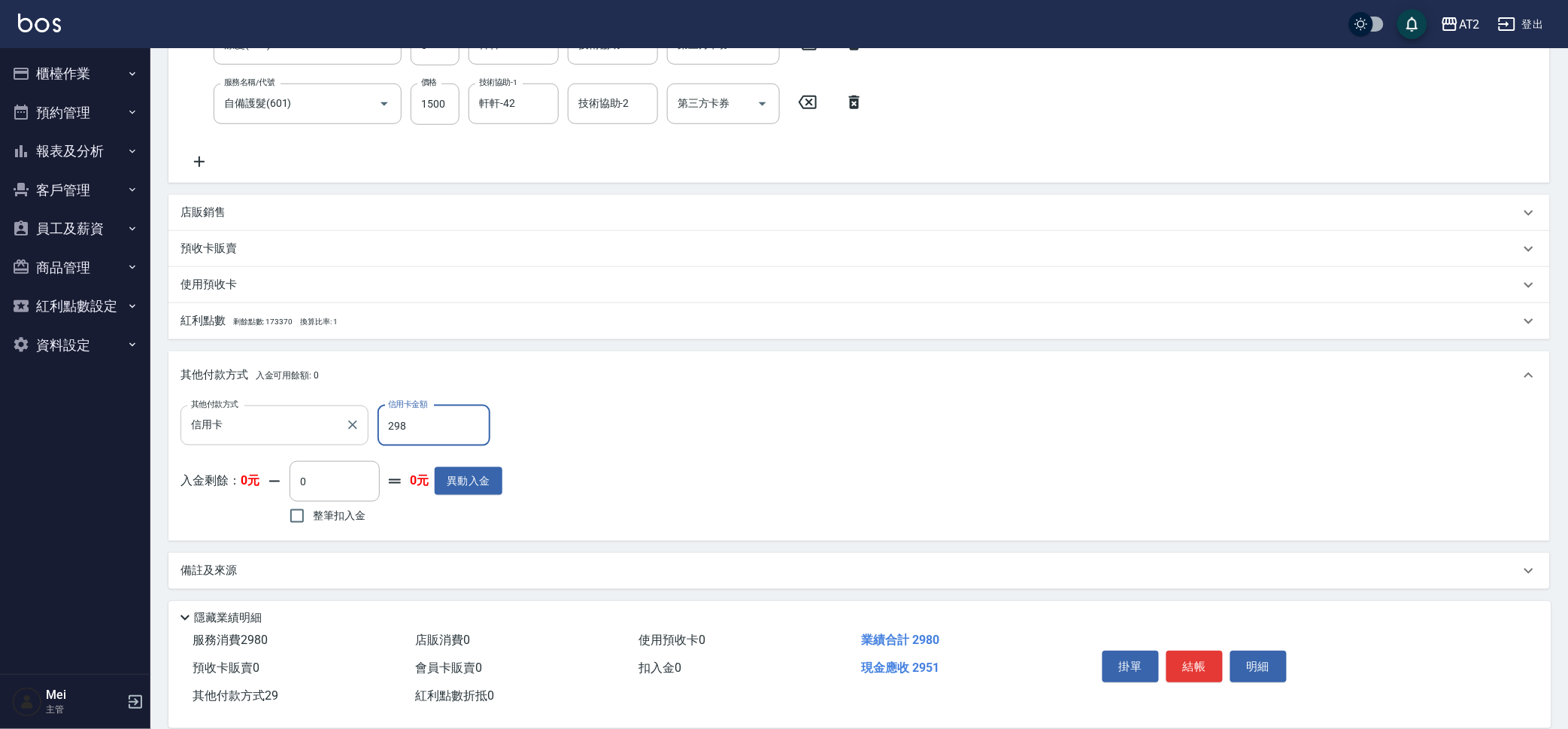
type input "0"
type input "2980"
type input "[DATE] 19:55"
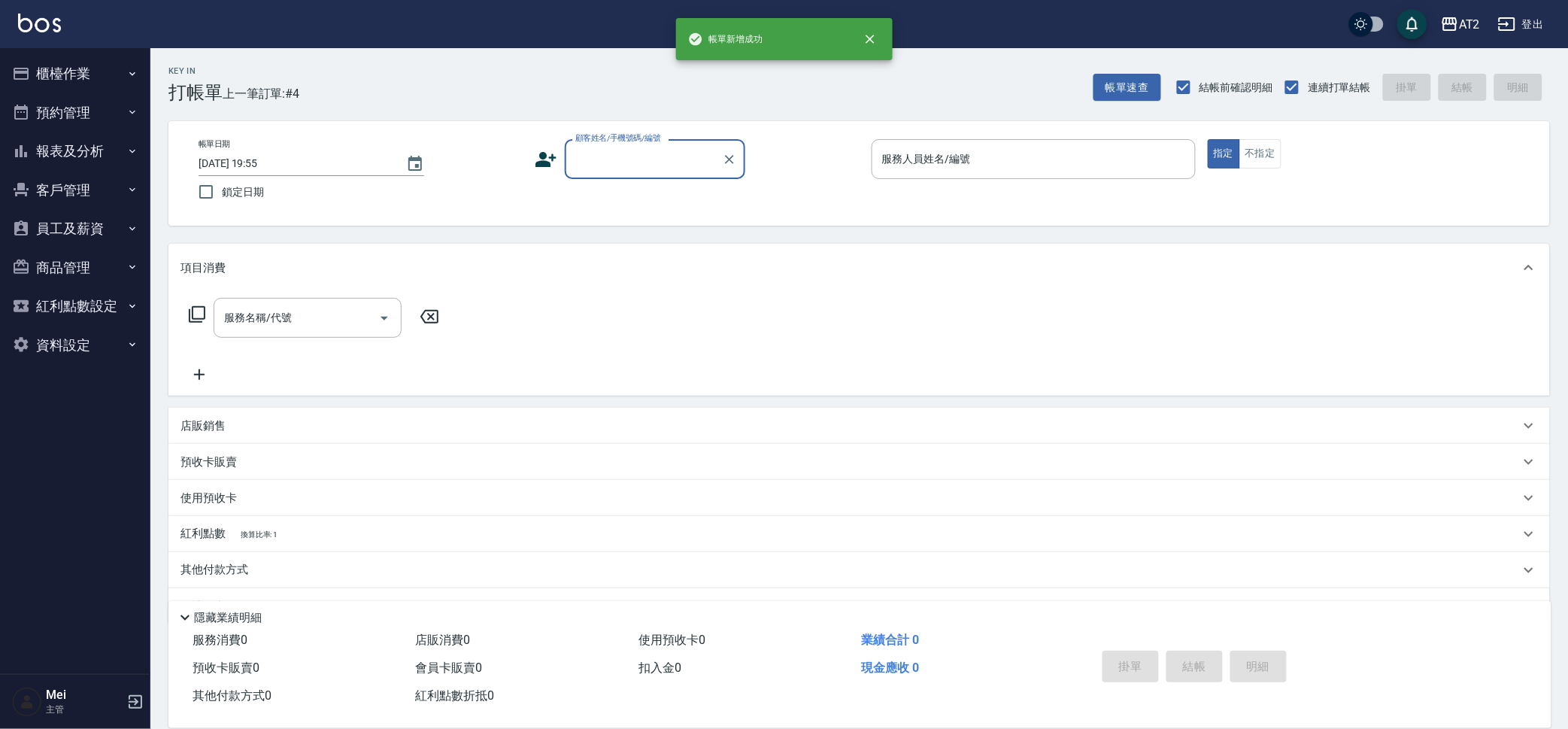
scroll to position [0, 0]
click at [669, 183] on div "帳單日期 [DATE] 19:55 鎖定日期 顧客姓名/手機號碼/編號 顧客姓名/手機號碼/編號 服務人員姓名/編號 服務人員姓名/編號 指定 不指定" at bounding box center [859, 173] width 1346 height 68
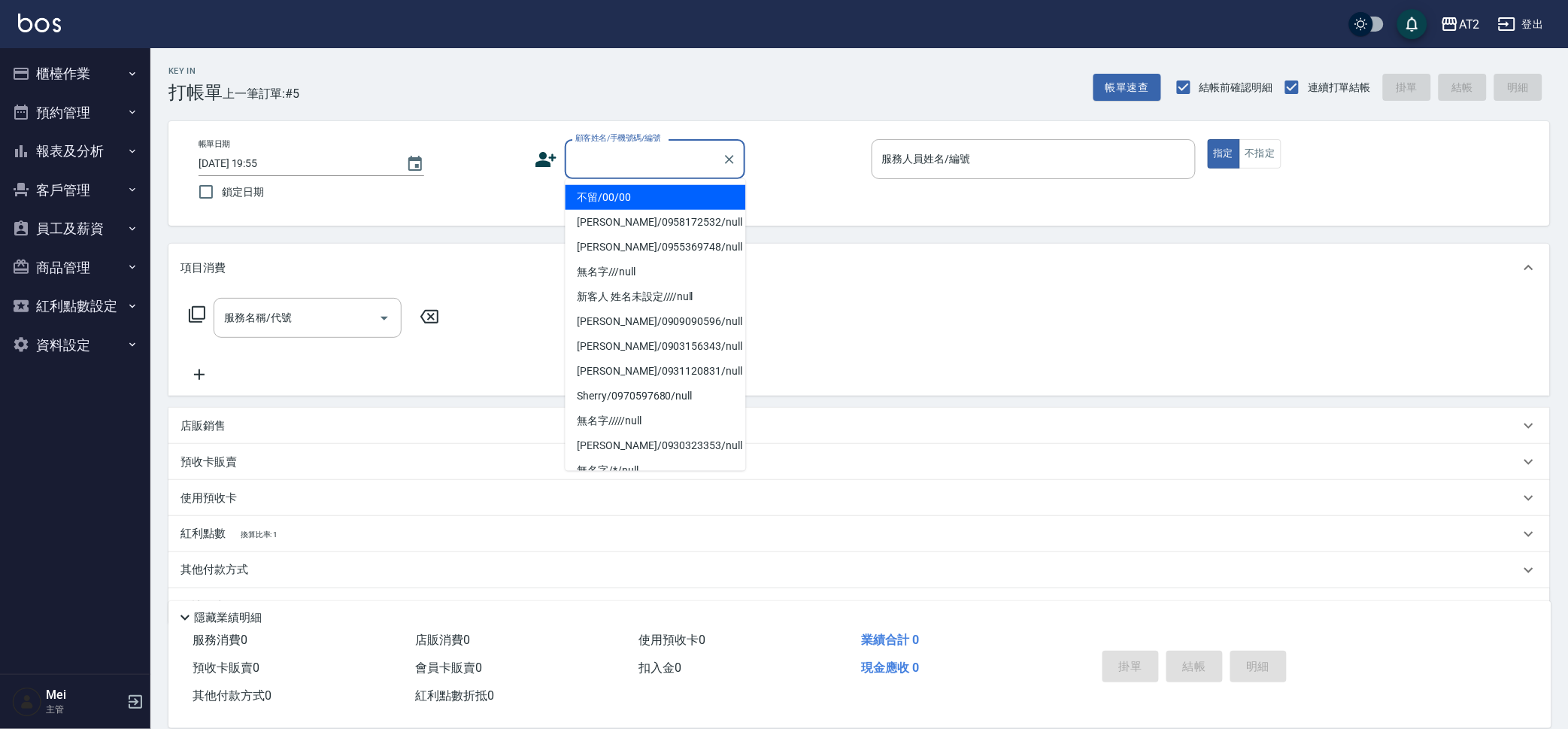
click at [669, 162] on input "顧客姓名/手機號碼/編號" at bounding box center [644, 159] width 145 height 26
click at [672, 198] on li "不留/00/00" at bounding box center [656, 197] width 181 height 25
type input "不留/00/00"
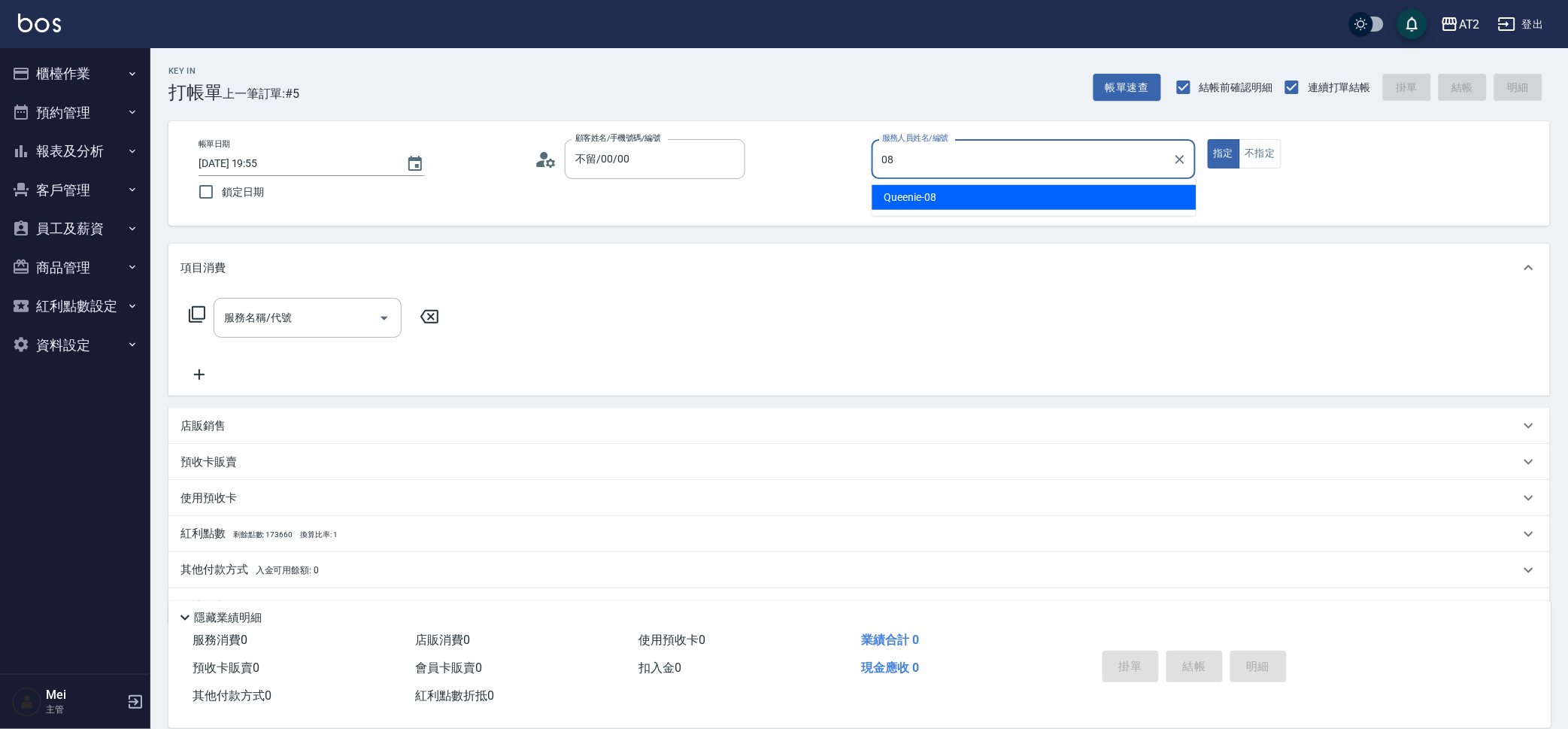
type input "Queenie-08"
type button "true"
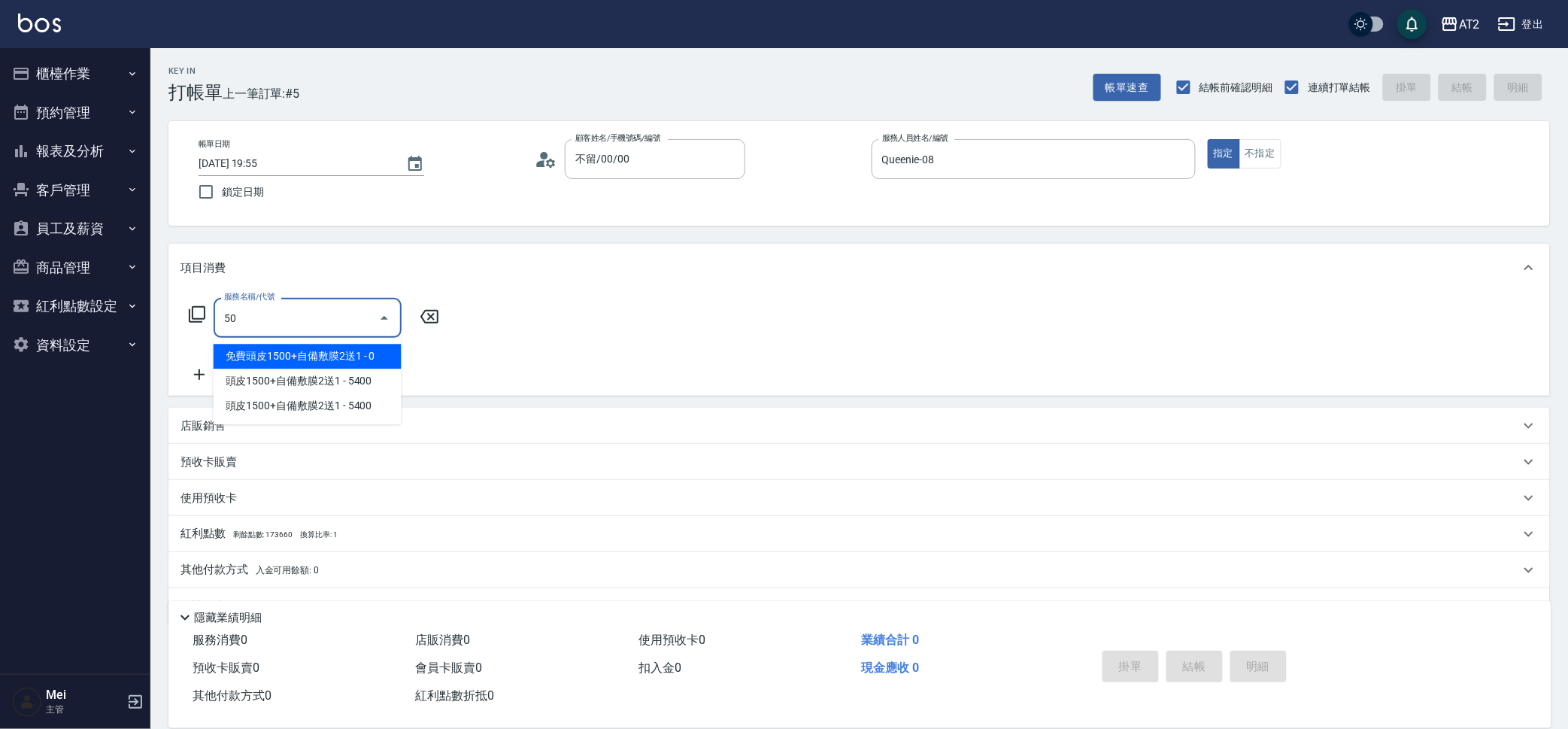
type input "501"
type input "100"
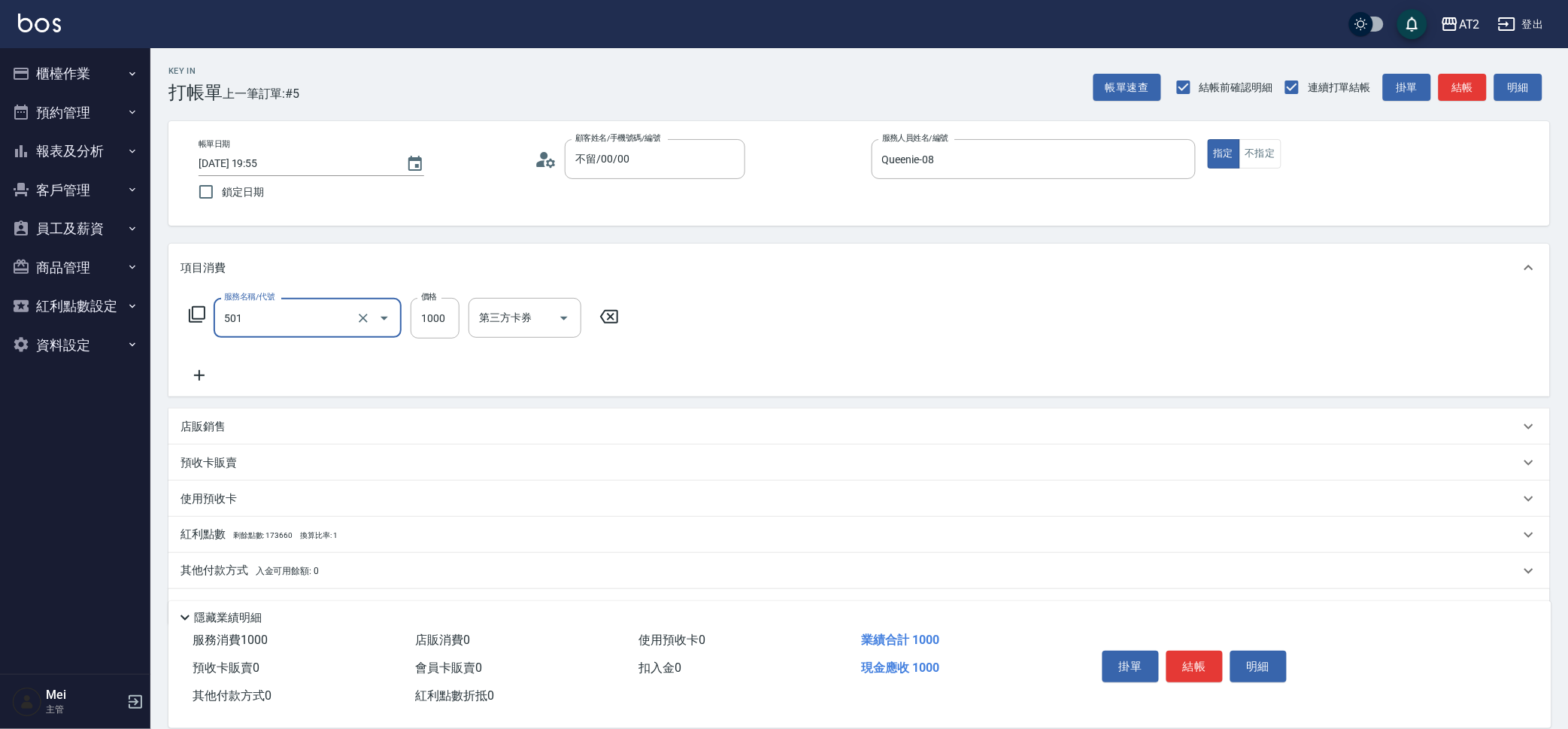
type input "染髮(501)"
type input "3"
type input "0"
type input "34"
type input "30"
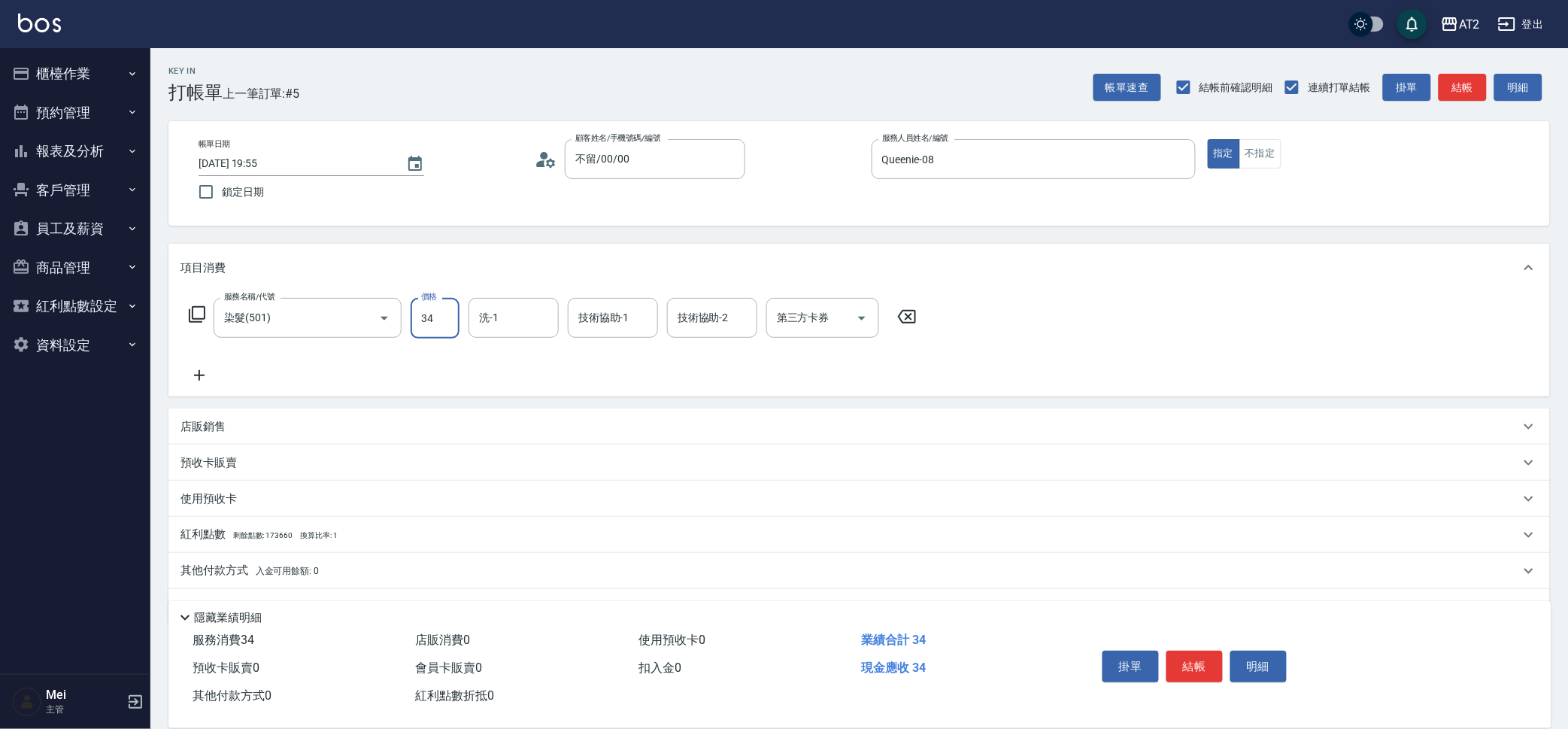
type input "349"
type input "340"
type input "3499"
type input "小潔-34"
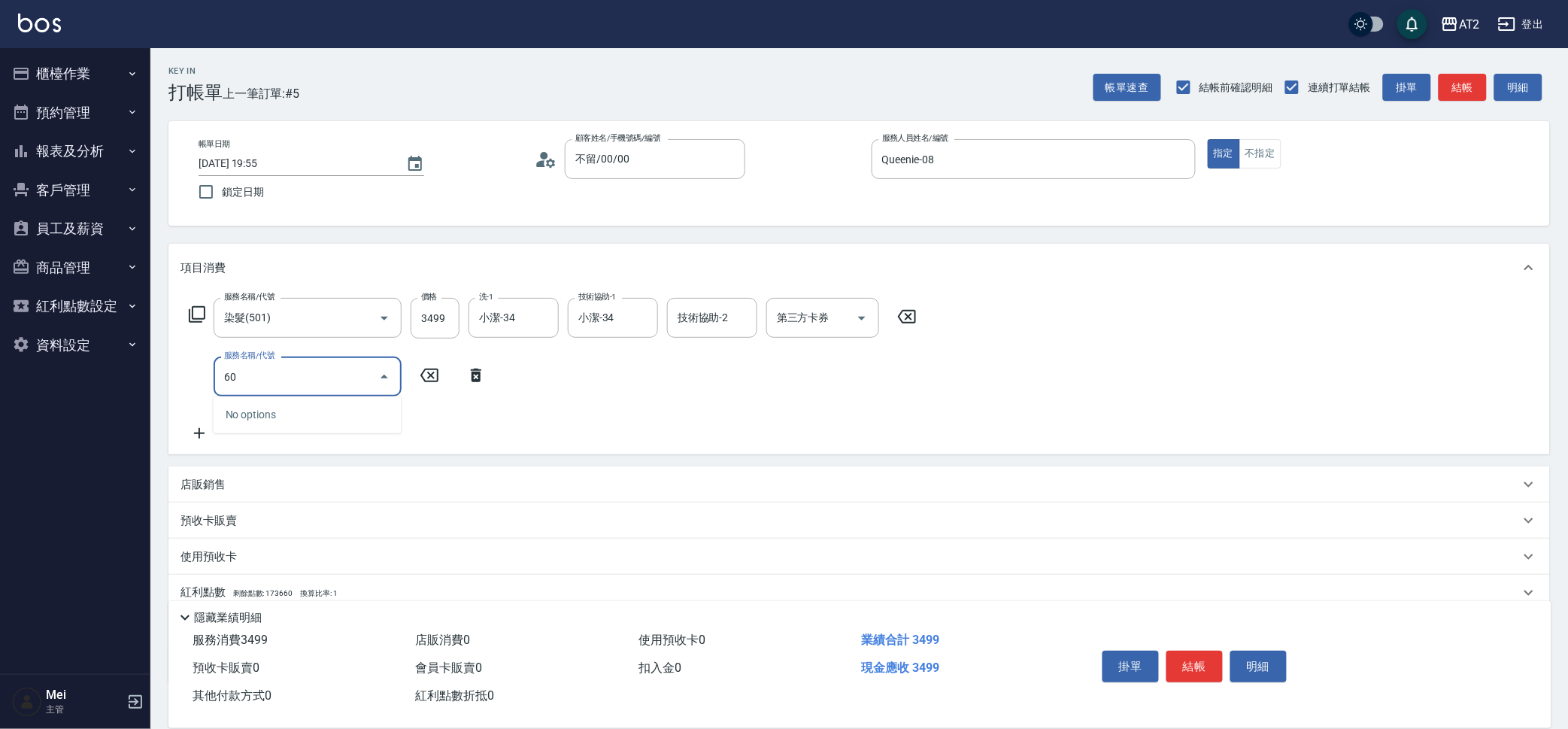
type input "601"
type input "440"
type input "自備護髮(601)"
type input "2"
type input "350"
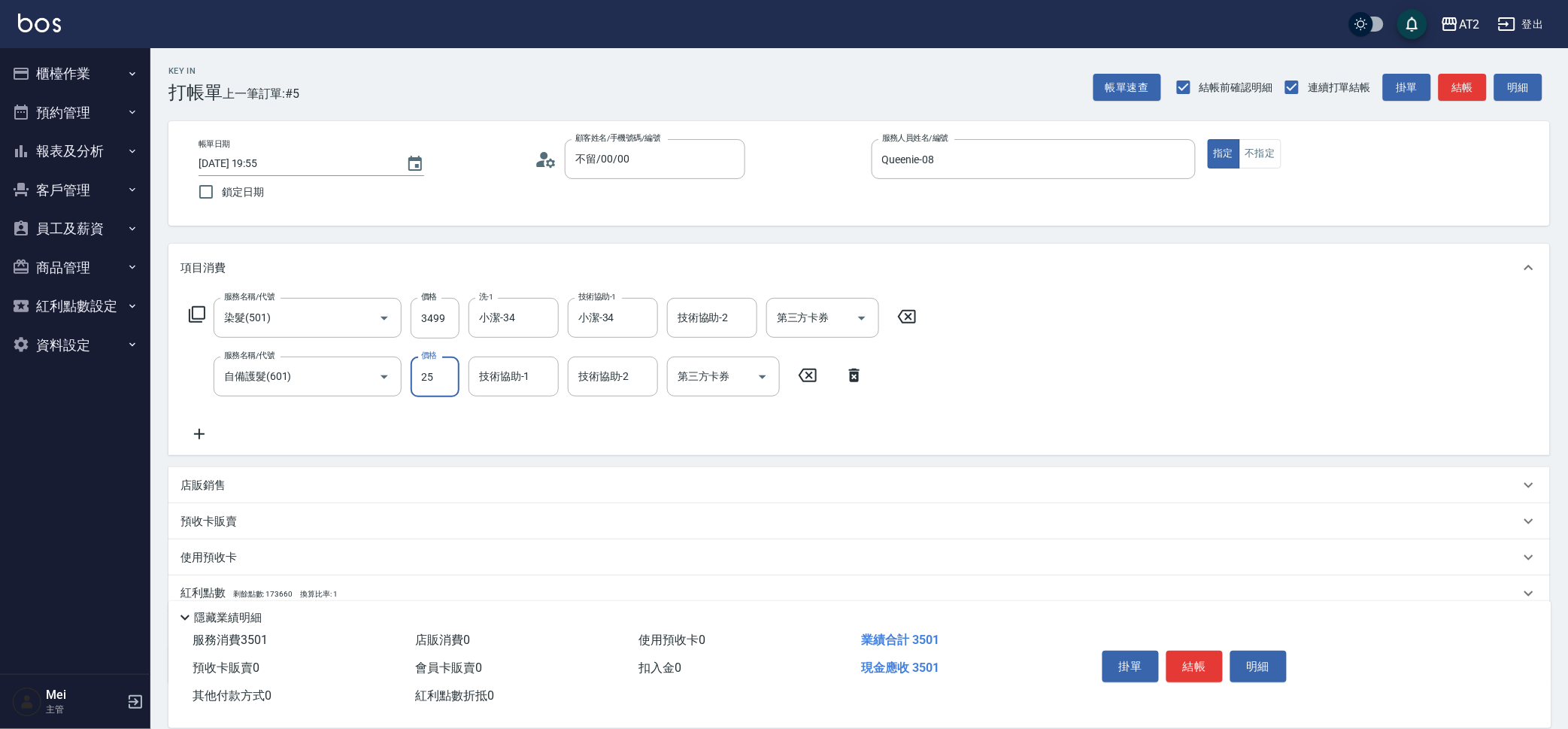
type input "250"
type input "590"
type input "2500"
type input "小潔-34"
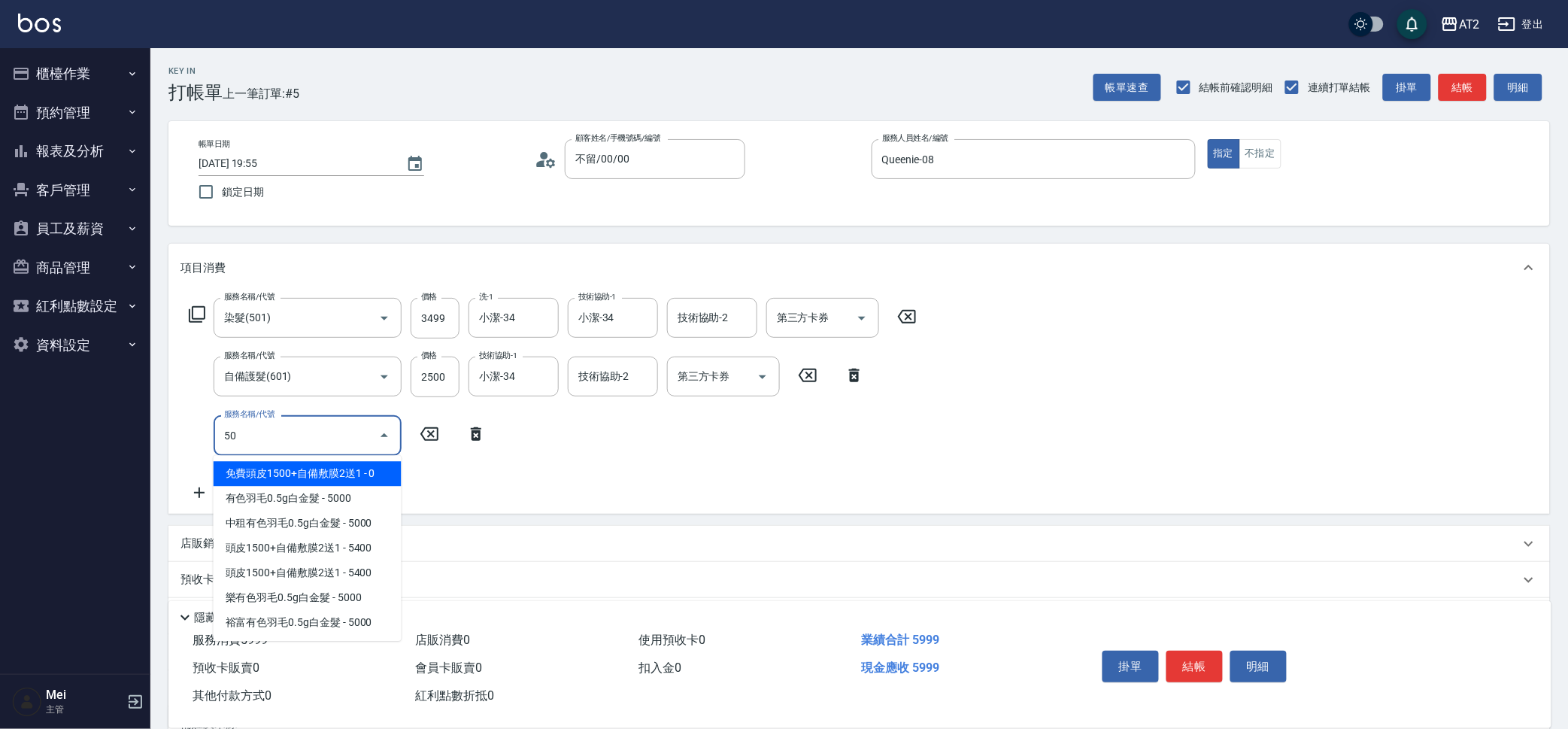
type input "502"
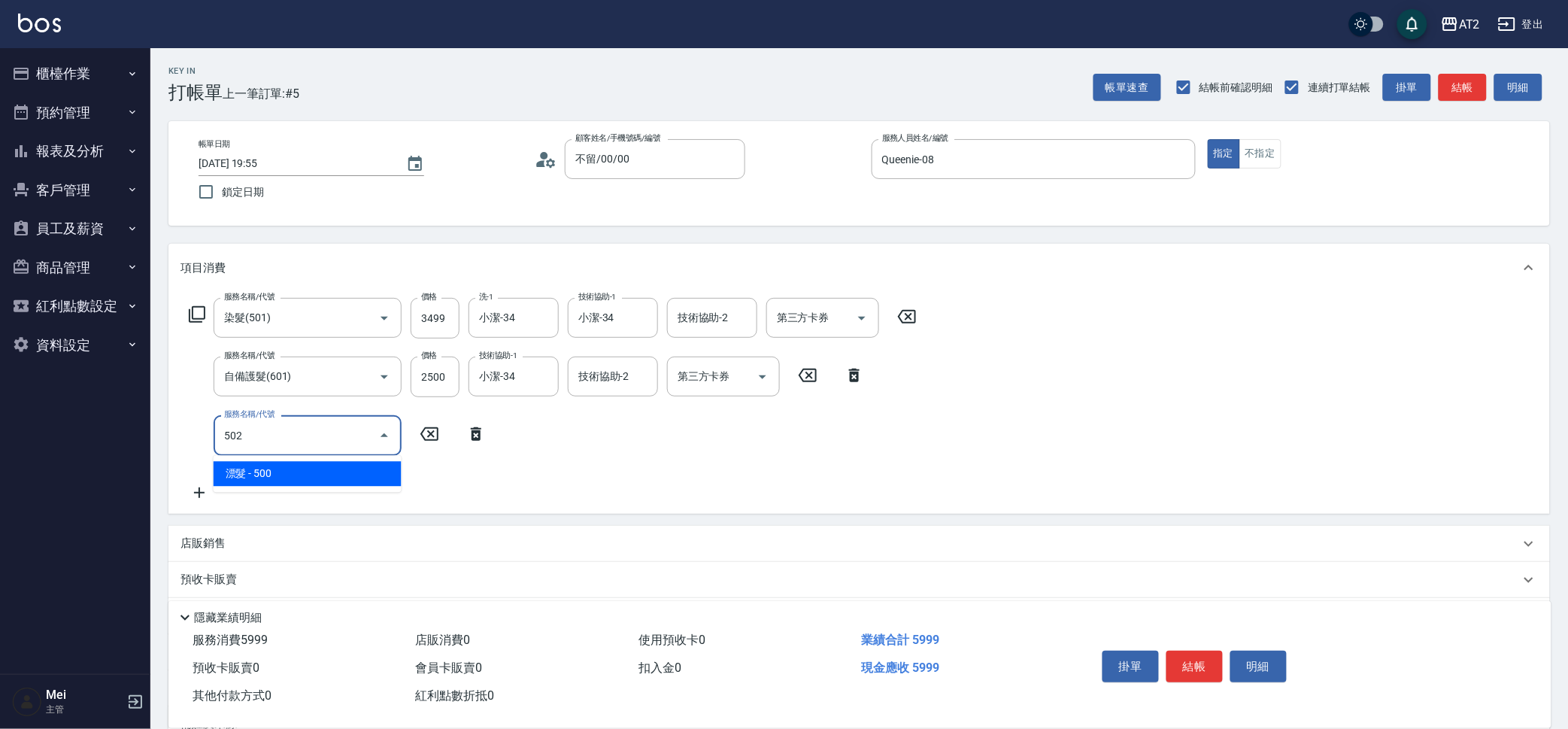
type input "640"
type input "漂髮(502)"
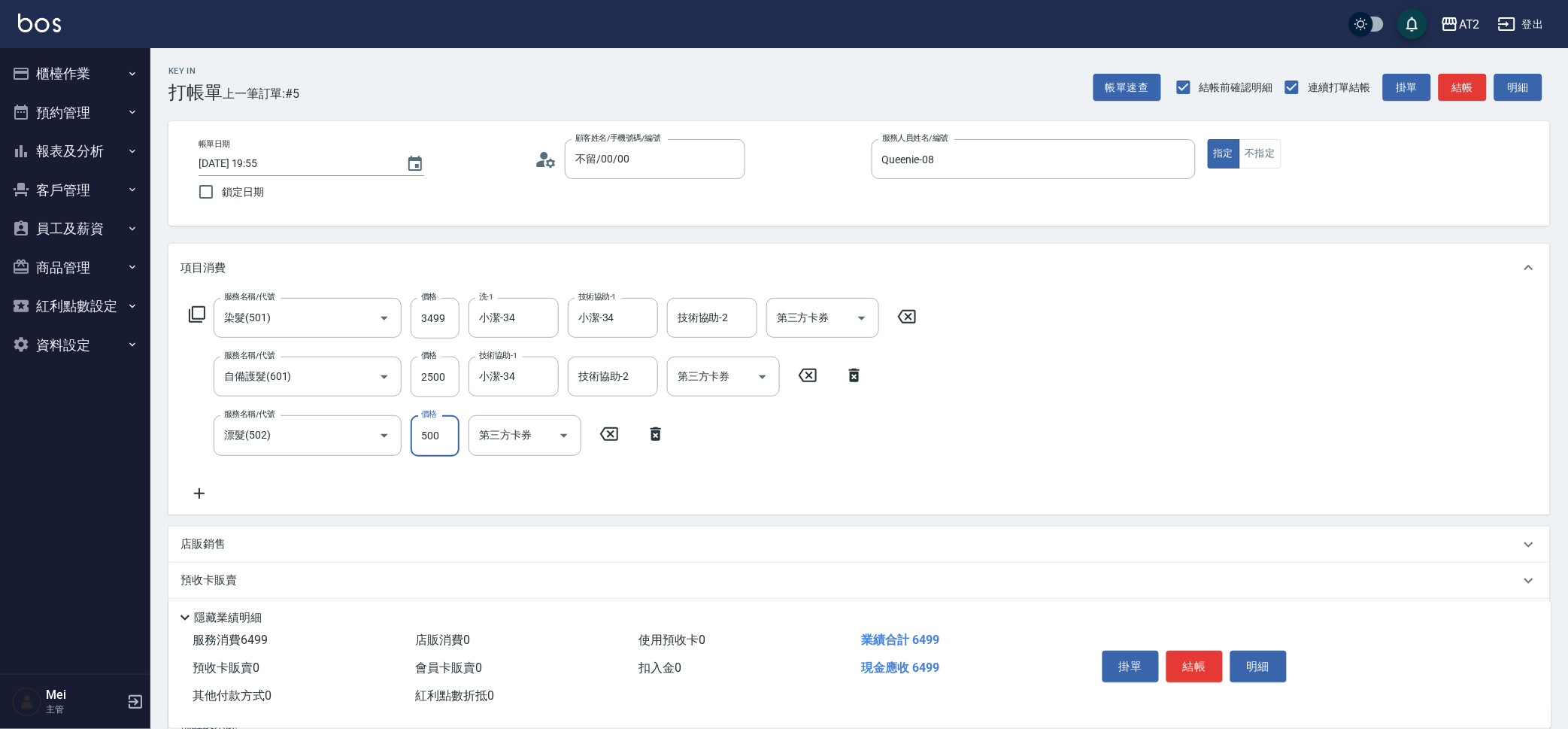
type input "590"
type input "0"
type input "小潔-34"
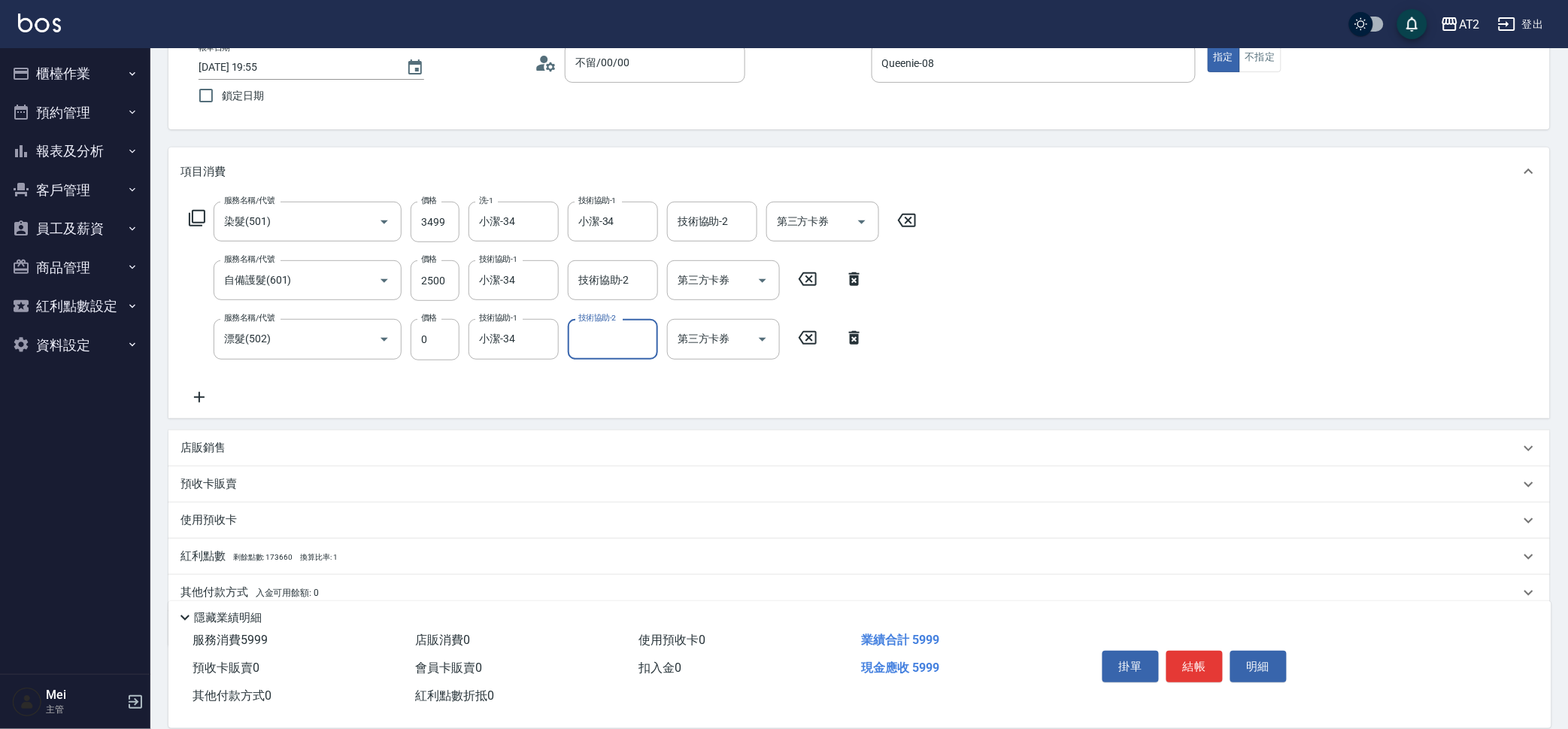
scroll to position [155, 0]
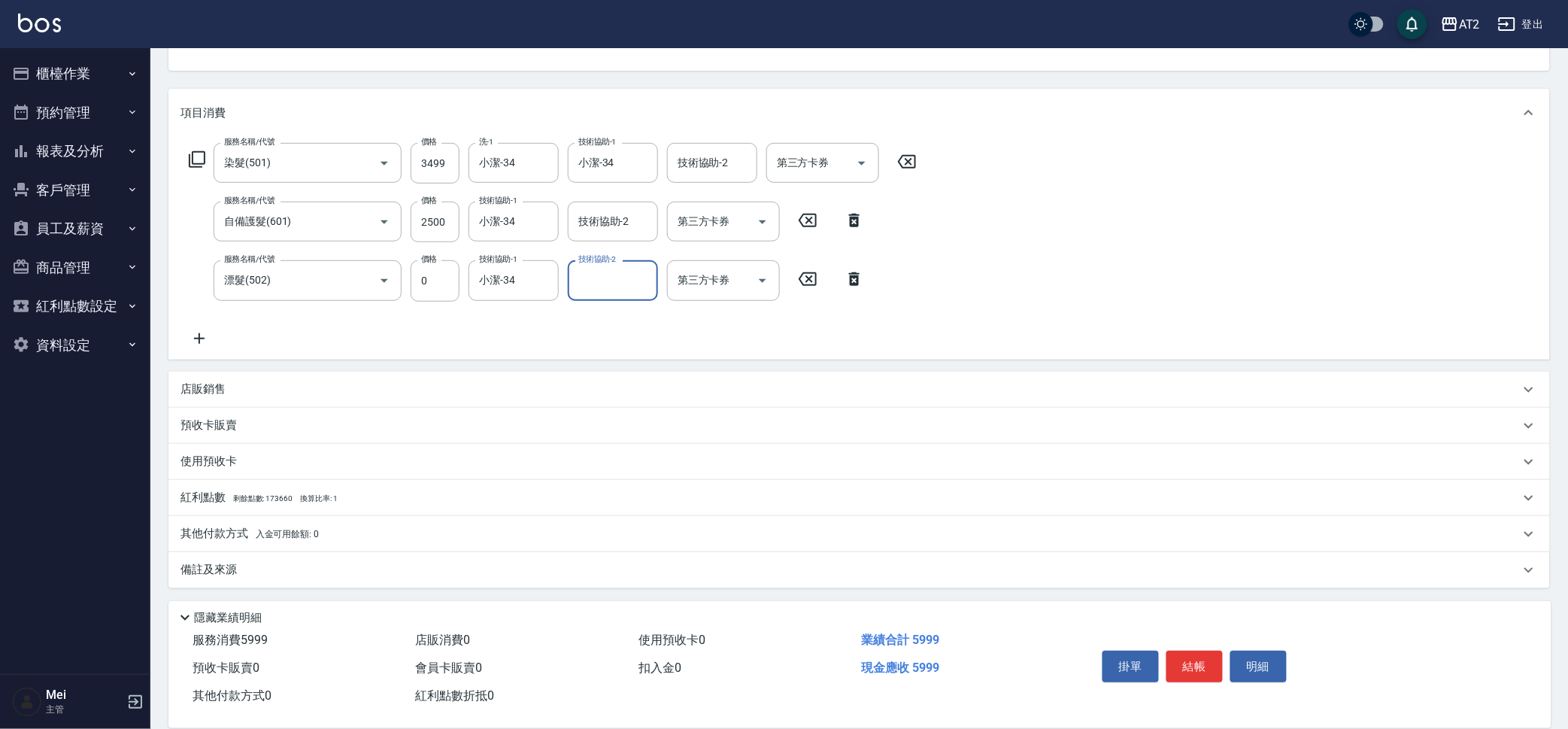
click at [263, 522] on div "其他付款方式 入金可用餘額: 0" at bounding box center [859, 534] width 1382 height 36
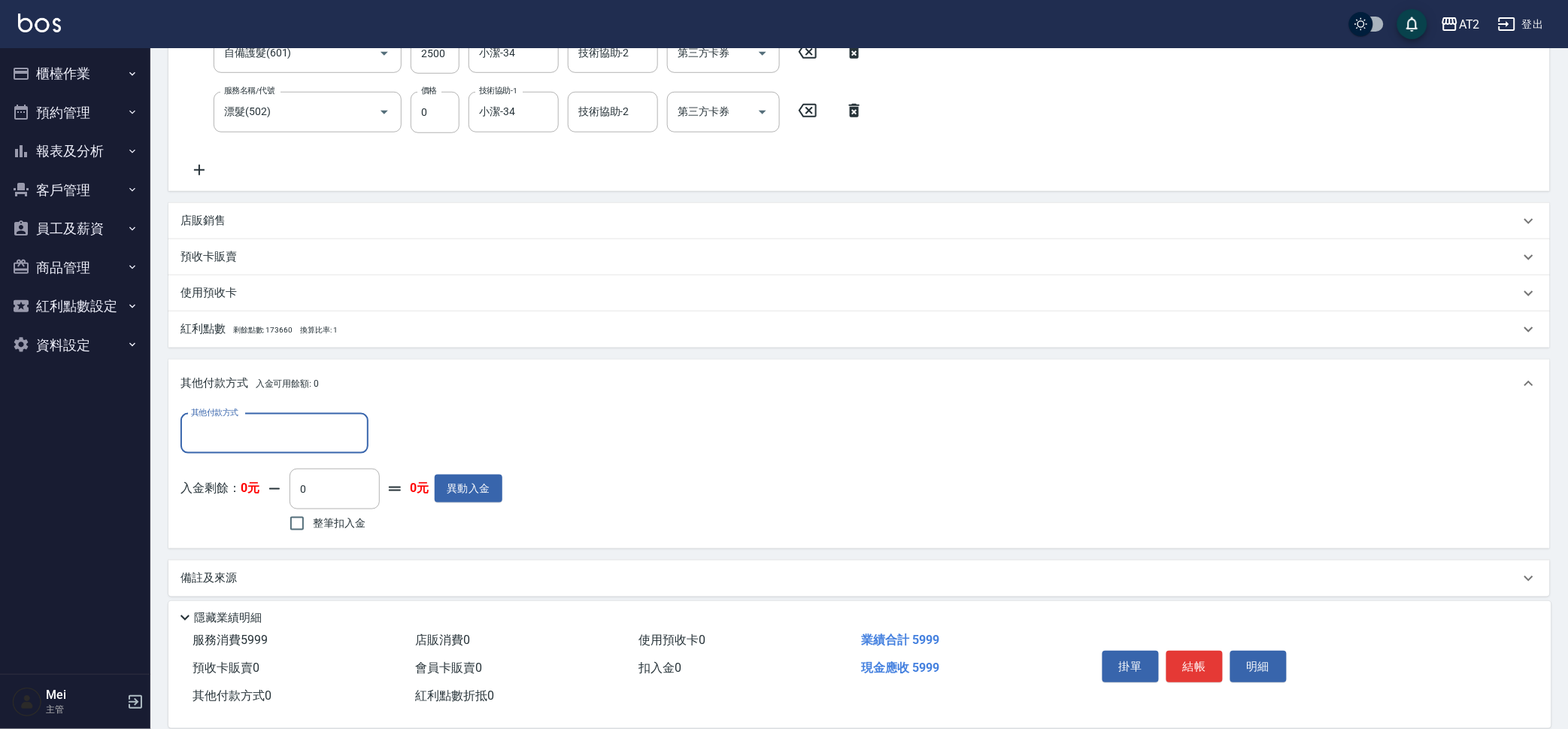
scroll to position [330, 0]
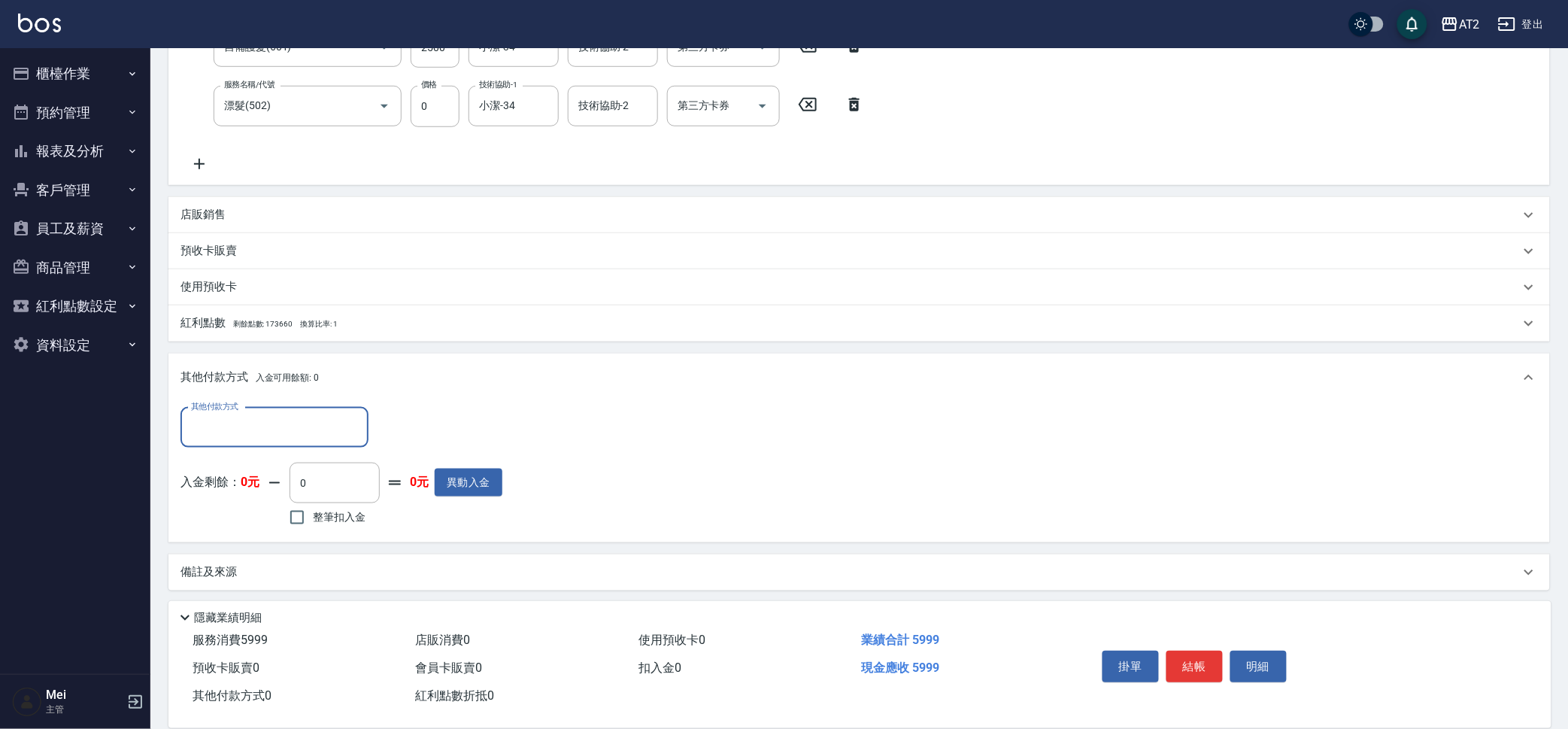
click at [321, 418] on input "其他付款方式" at bounding box center [274, 428] width 175 height 26
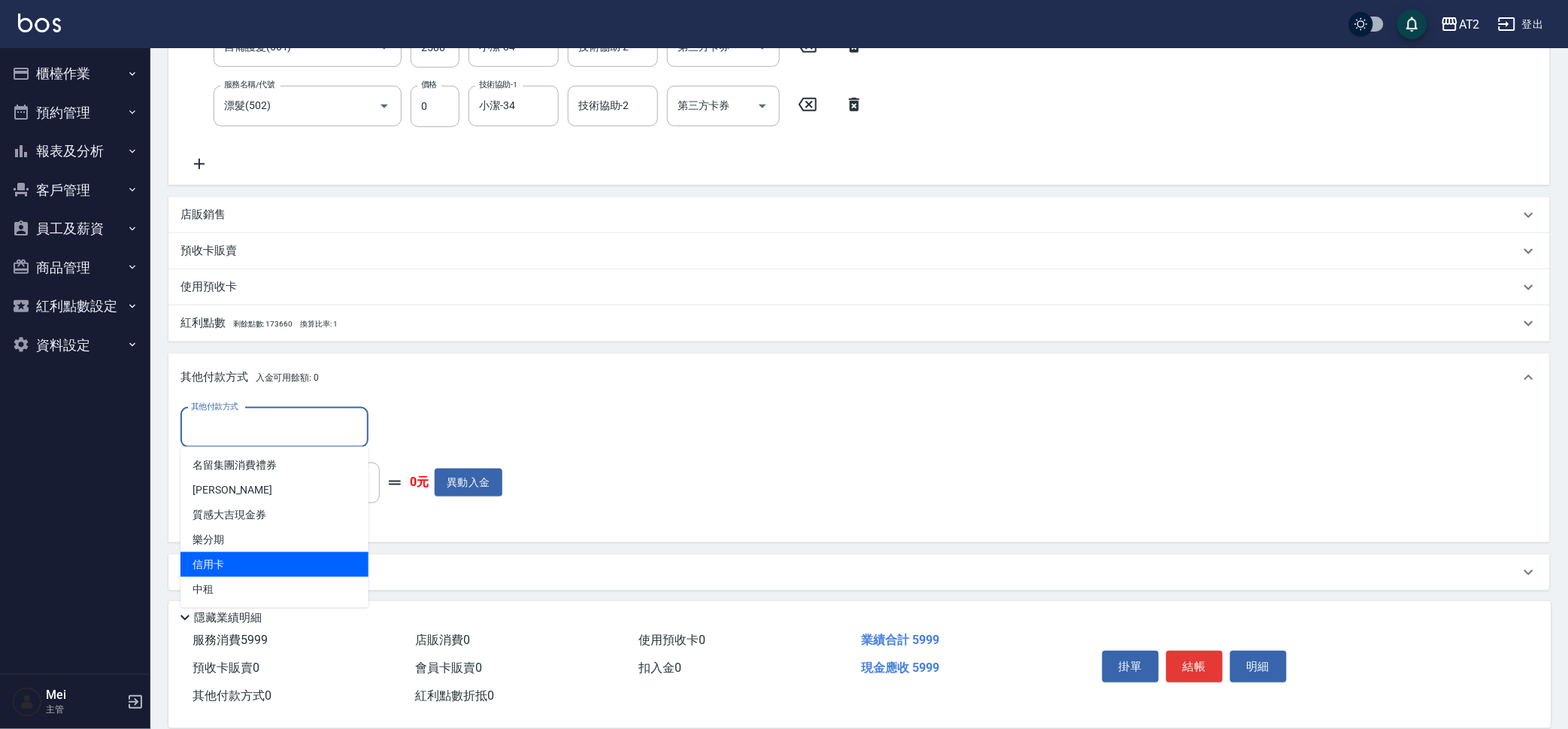
click at [294, 571] on span "信用卡" at bounding box center [275, 564] width 188 height 25
type input "信用卡"
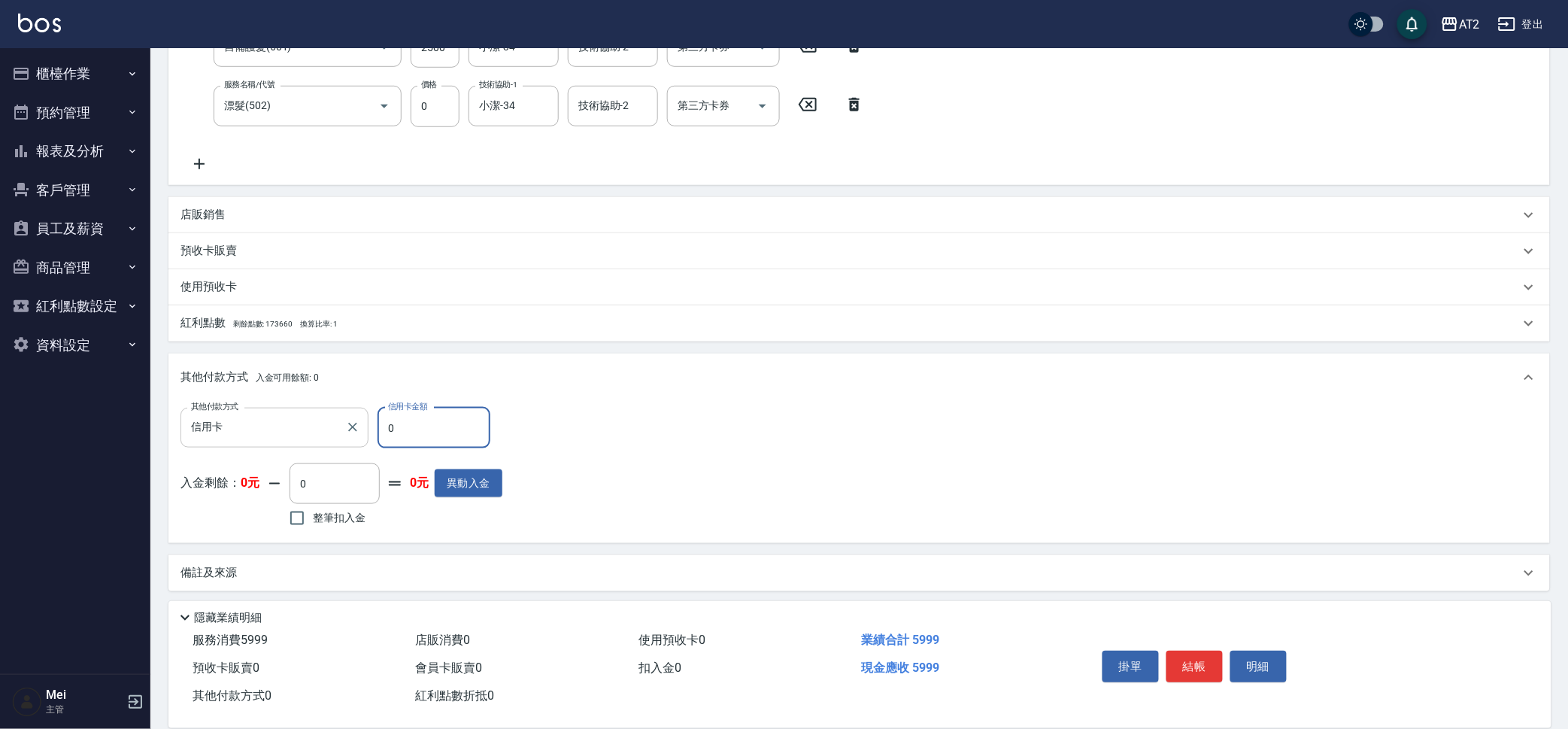
drag, startPoint x: 395, startPoint y: 440, endPoint x: 339, endPoint y: 440, distance: 56.0
click at [339, 440] on div "其他付款方式 信用卡 其他付款方式 信用卡金額 0 信用卡金額" at bounding box center [342, 428] width 322 height 41
type input "59"
type input "540"
type input "5999"
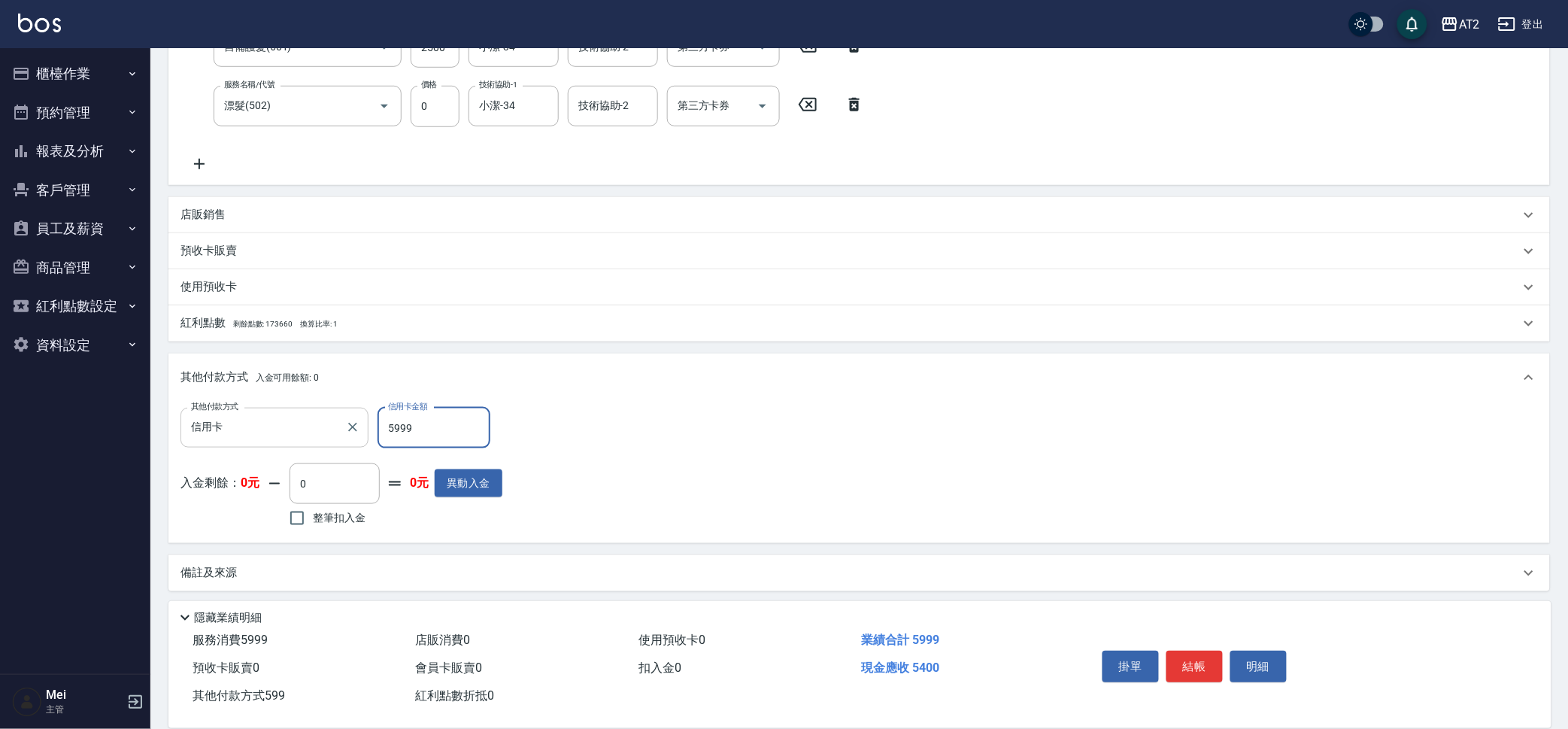
type input "0"
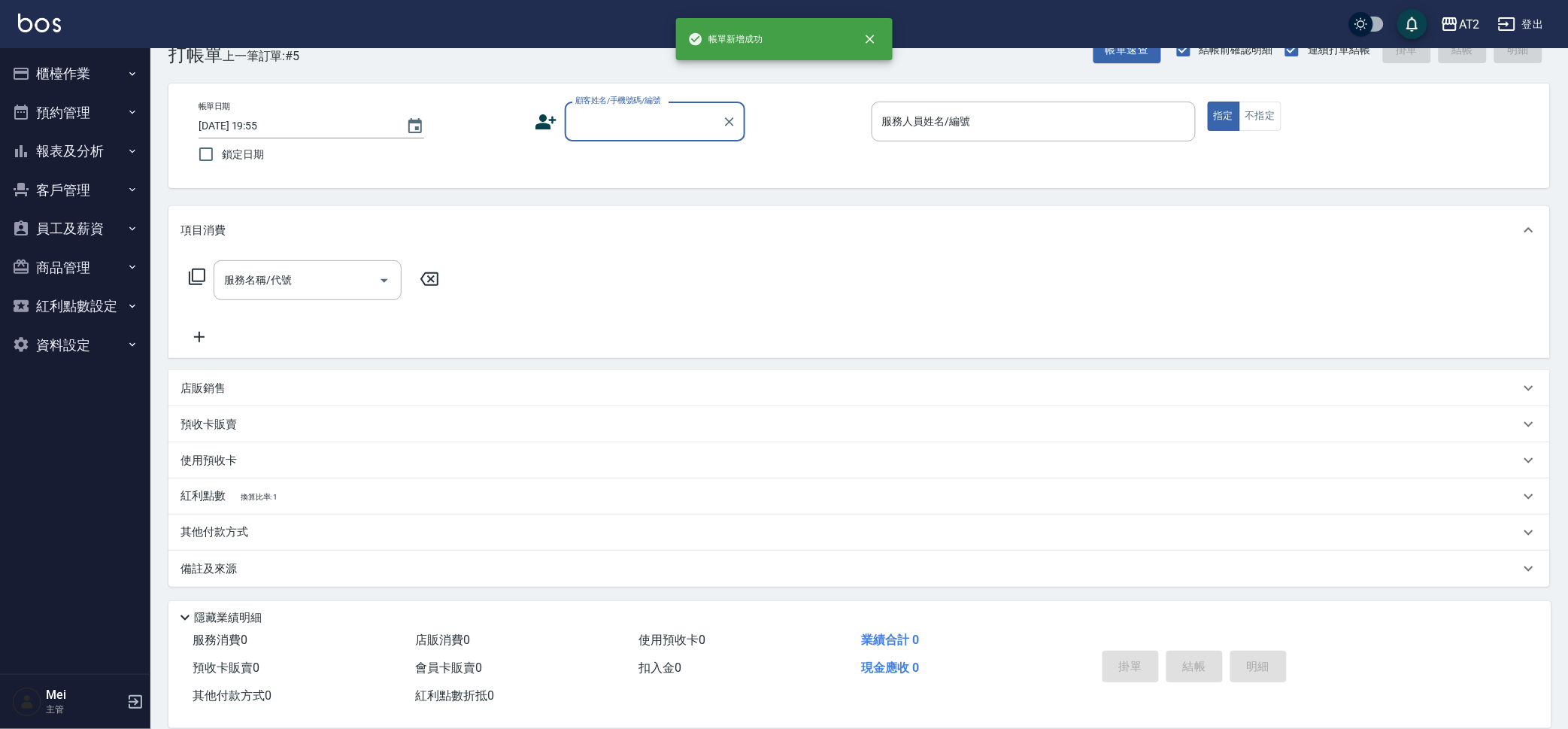
scroll to position [0, 0]
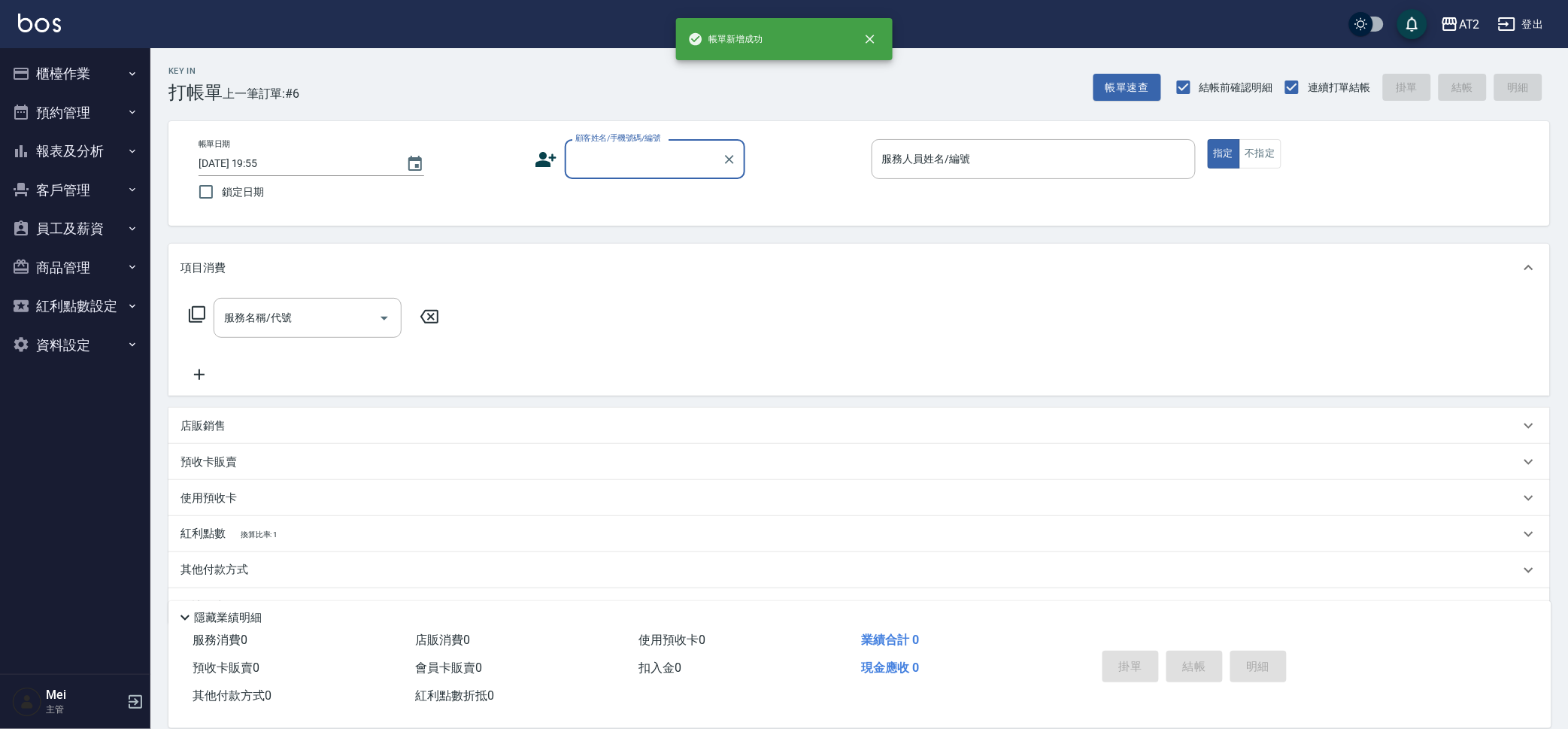
click at [633, 165] on input "顧客姓名/手機號碼/編號" at bounding box center [644, 159] width 145 height 26
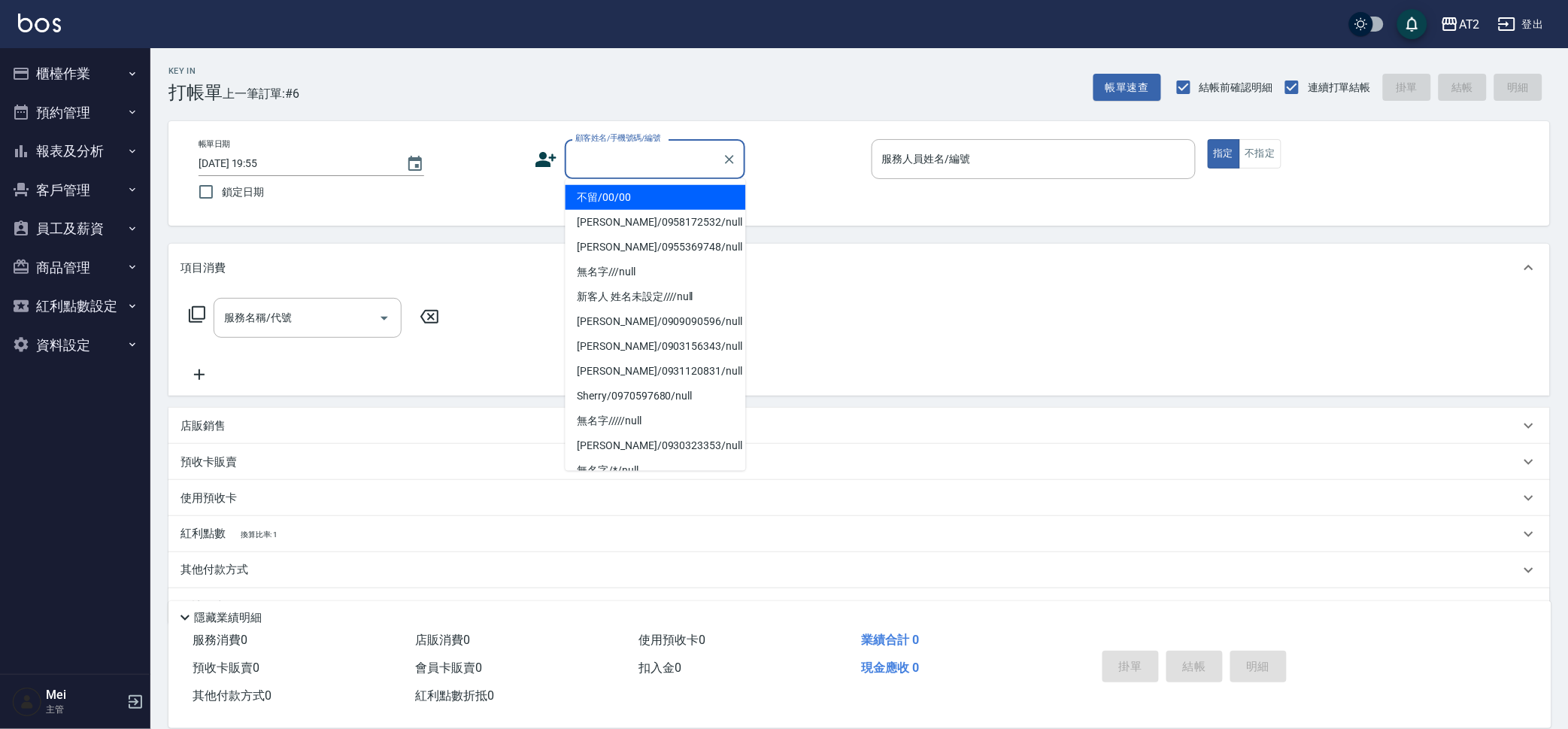
click at [618, 203] on li "不留/00/00" at bounding box center [656, 197] width 181 height 25
type input "不留/00/00"
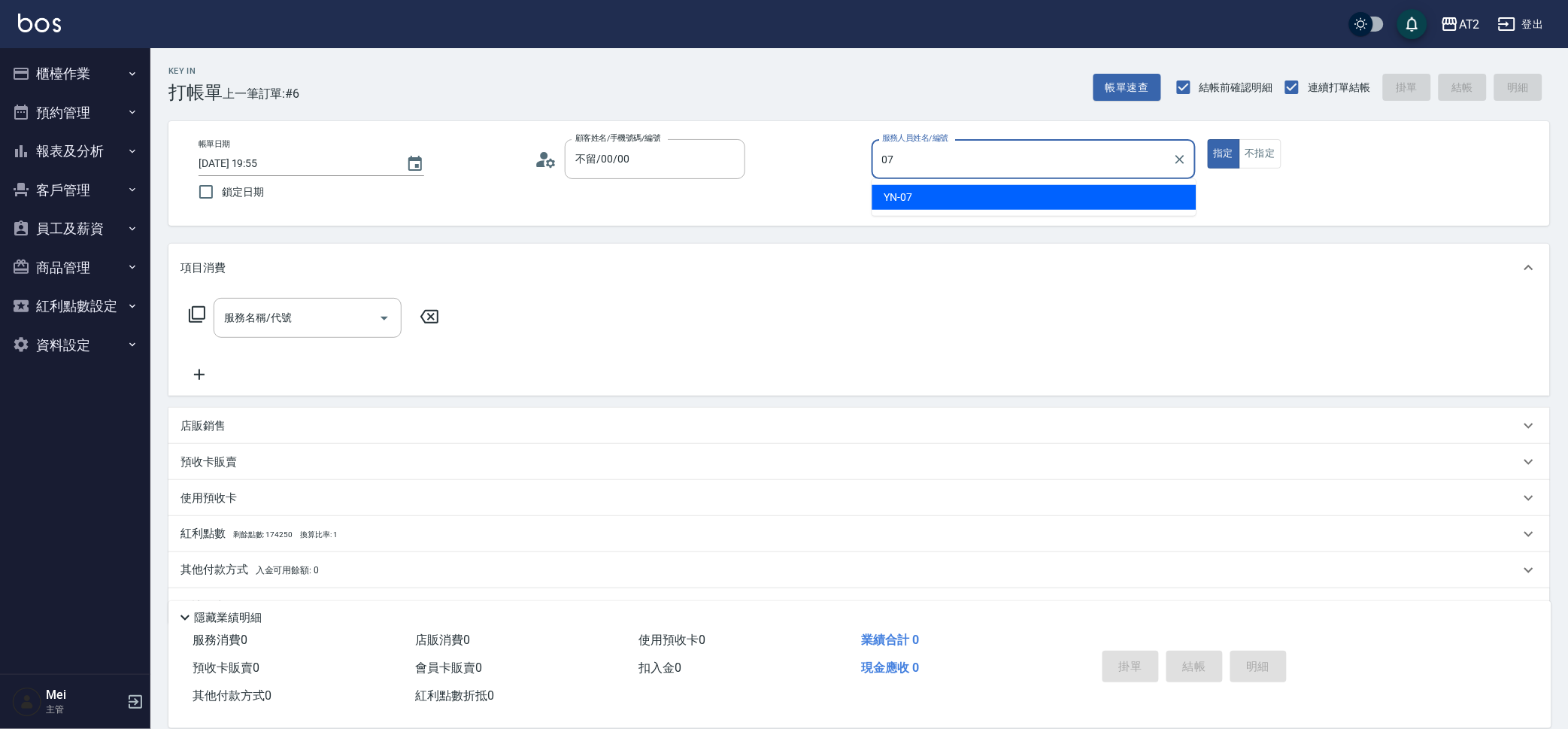
type input "YN-07"
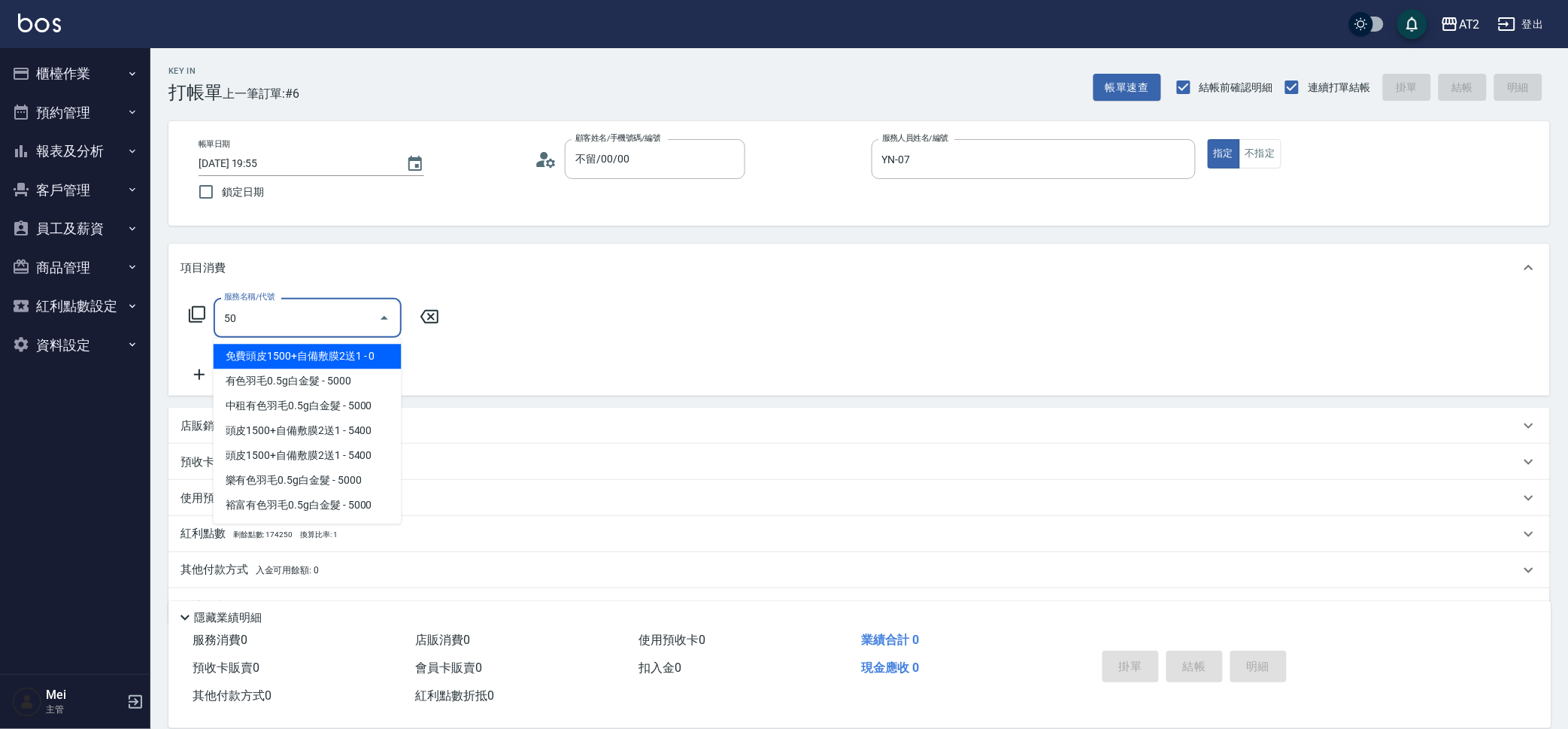
type input "501"
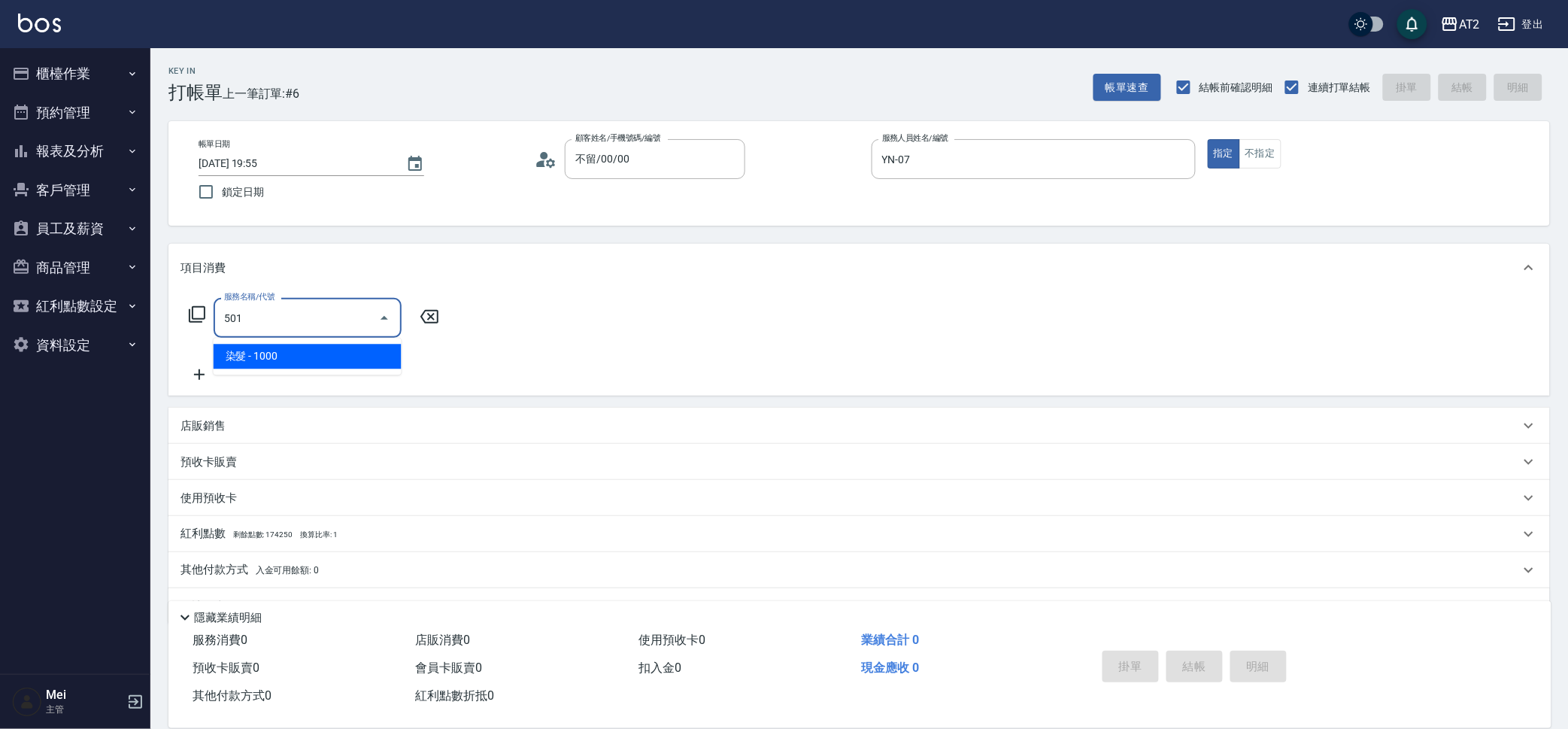
type input "100"
type input "染髮(501)"
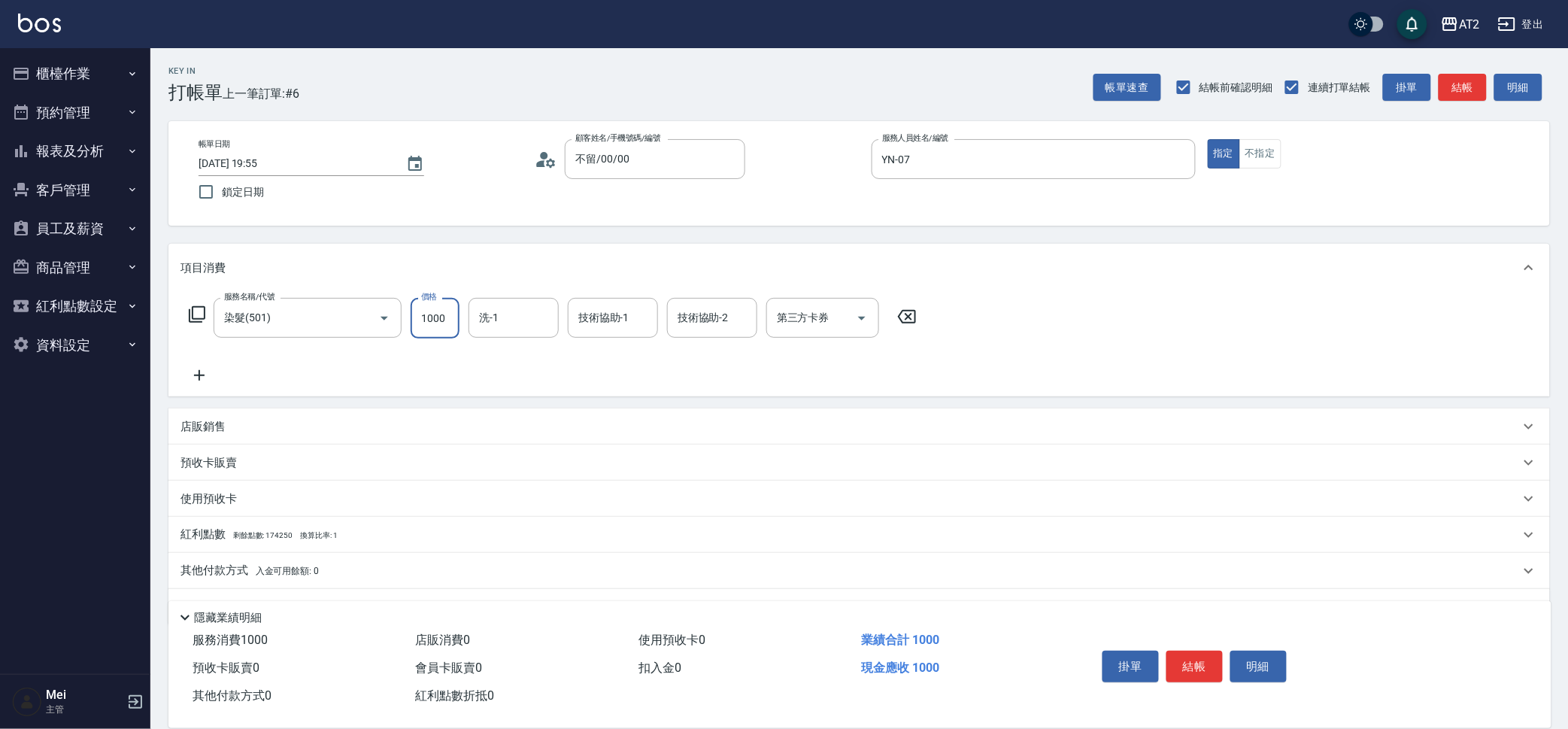
type input "0"
type input "26"
type input "20"
type input "269"
type input "260"
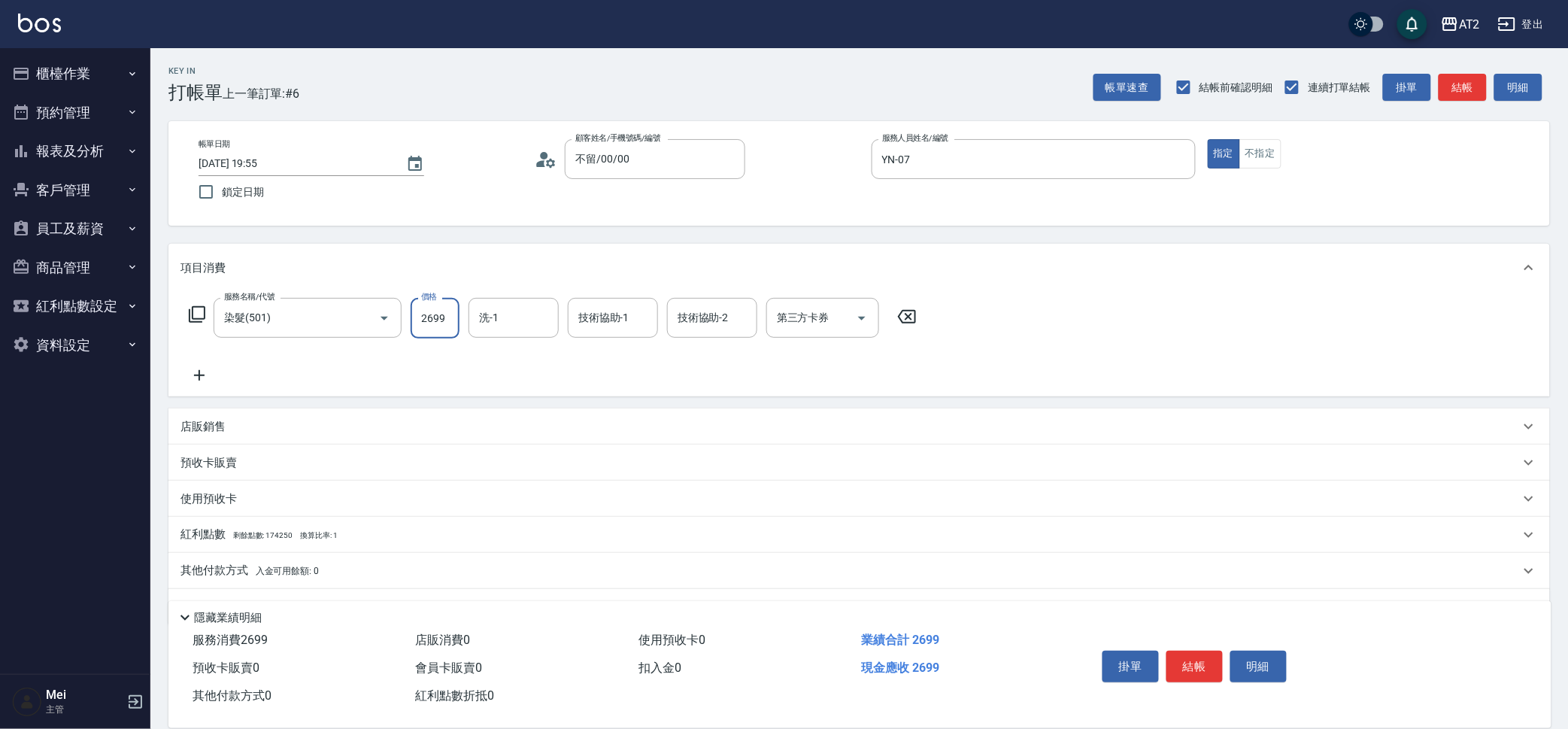
type input "2699"
type input "軒軒-42"
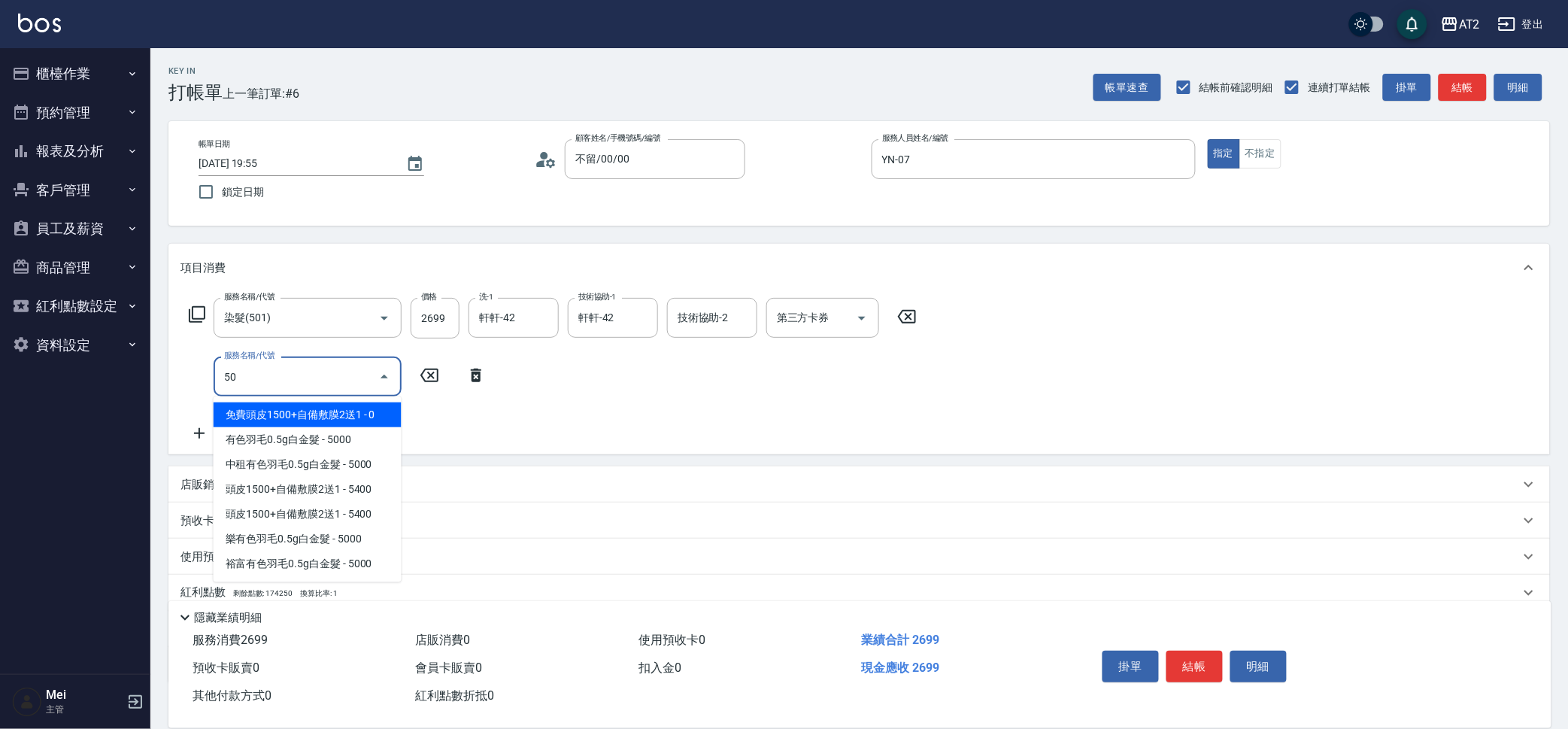
type input "502"
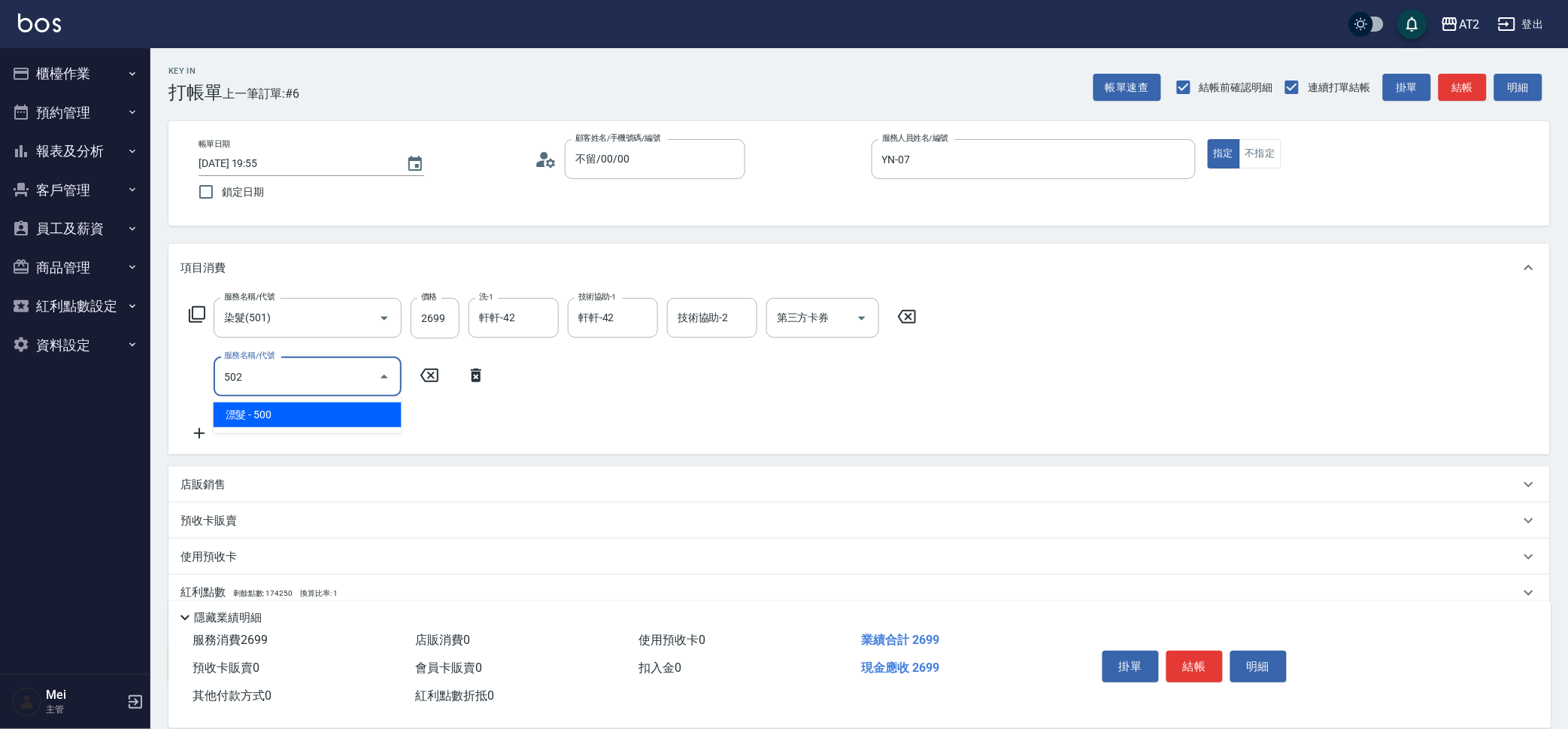
type input "310"
type input "漂髮(502)"
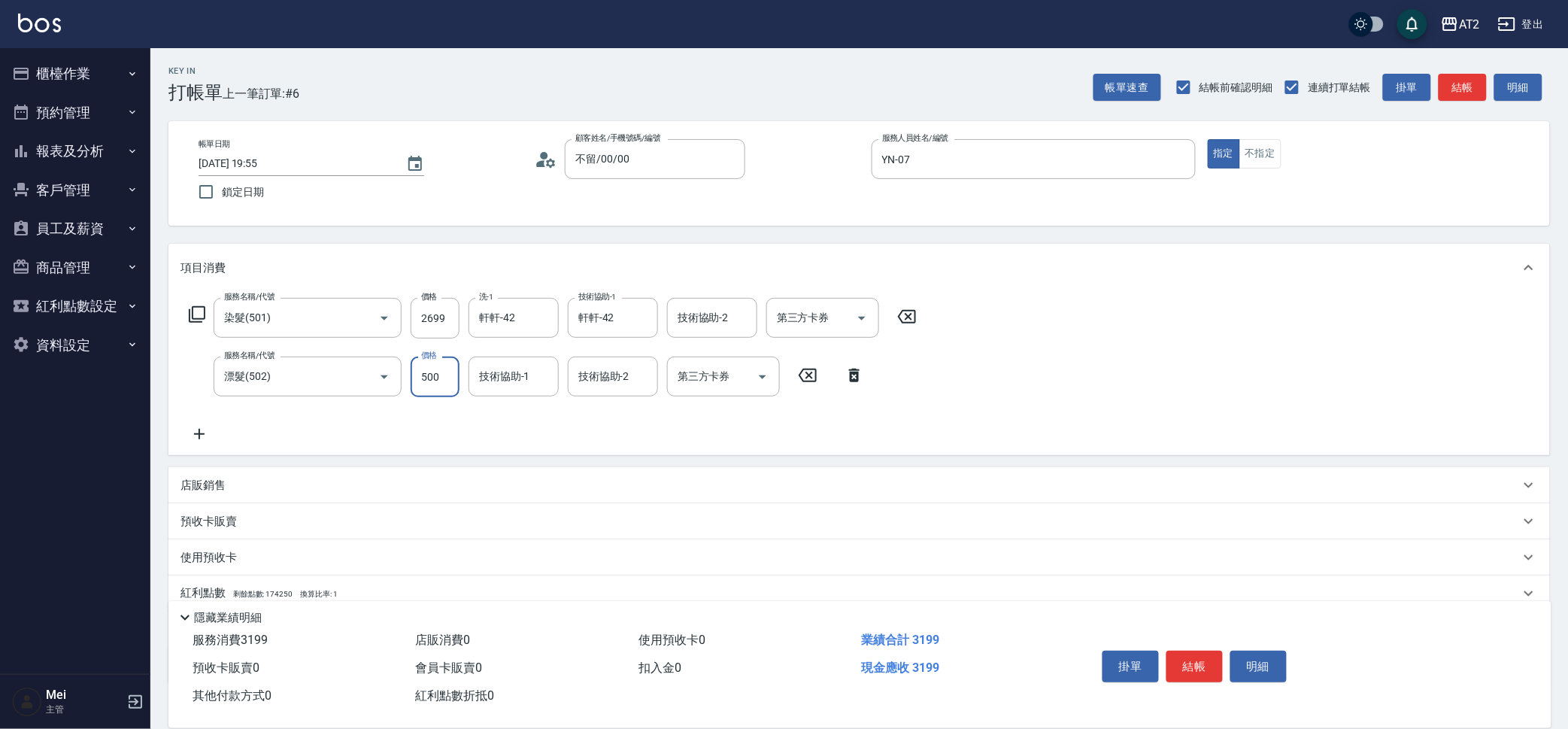
type input "0"
type input "260"
type input "0"
type input "軒軒-42"
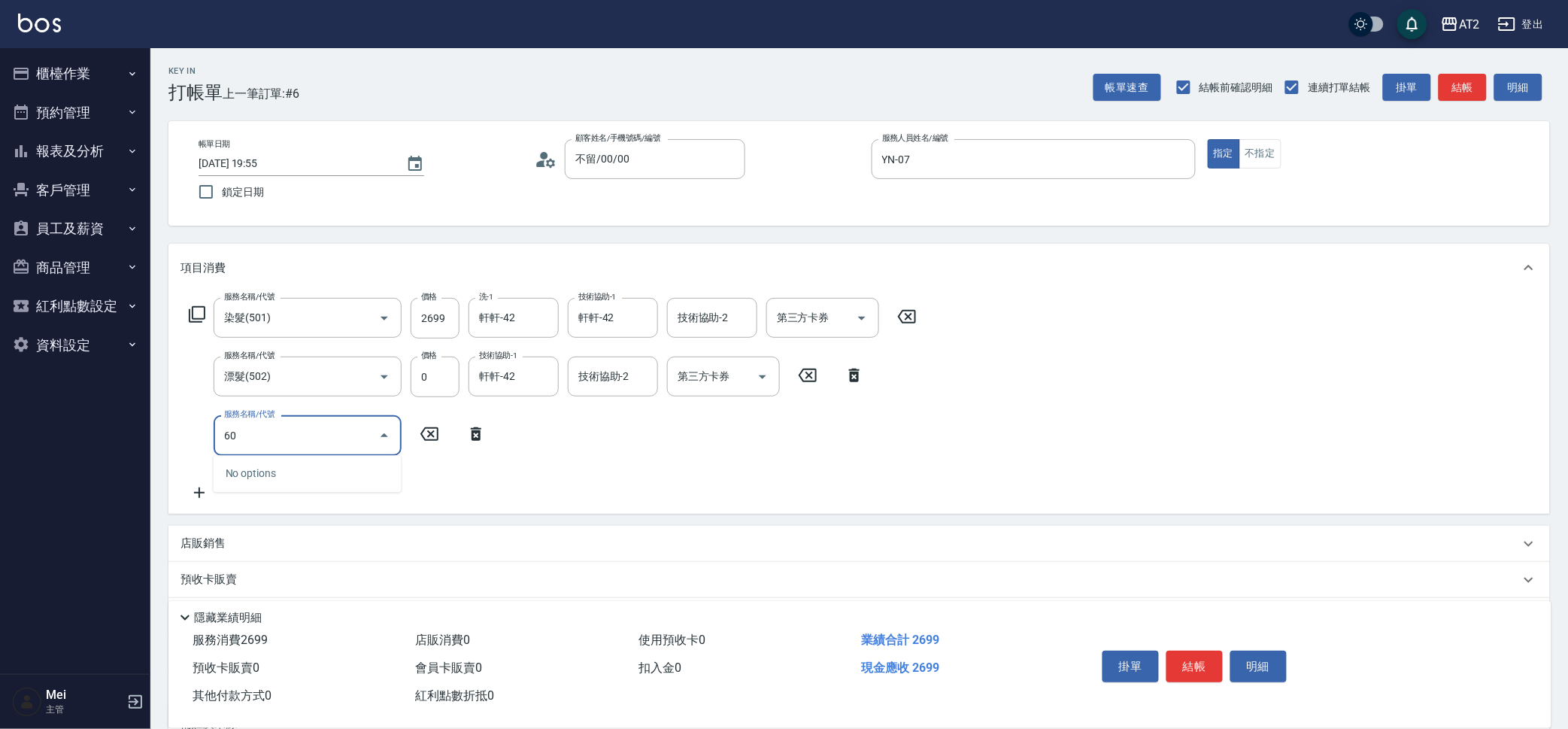
type input "601"
type input "360"
type input "自備護髮(601)"
type input "270"
type input "30"
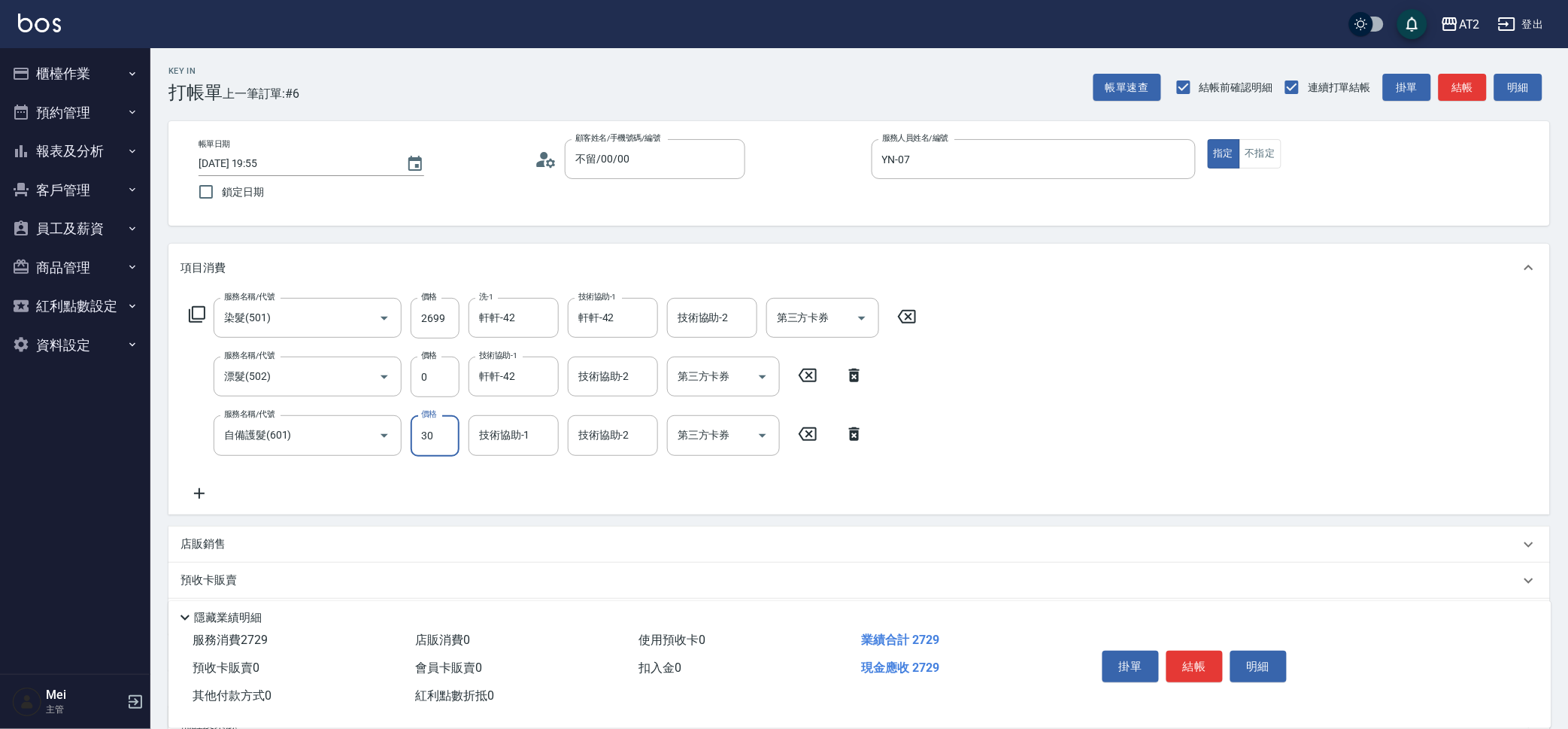
type input "290"
type input "300"
type input "560"
type input "3000"
type input "軒軒-42"
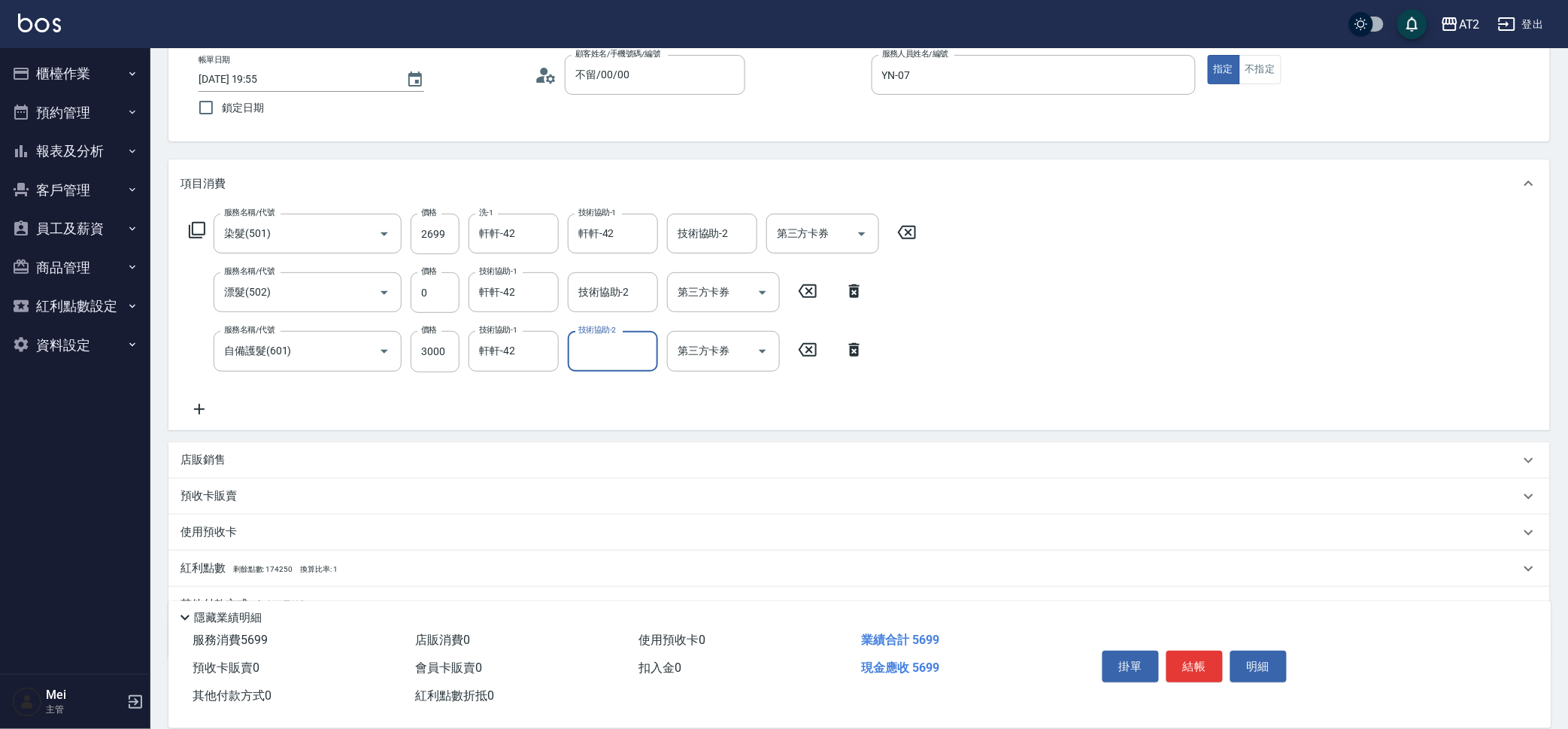
scroll to position [155, 0]
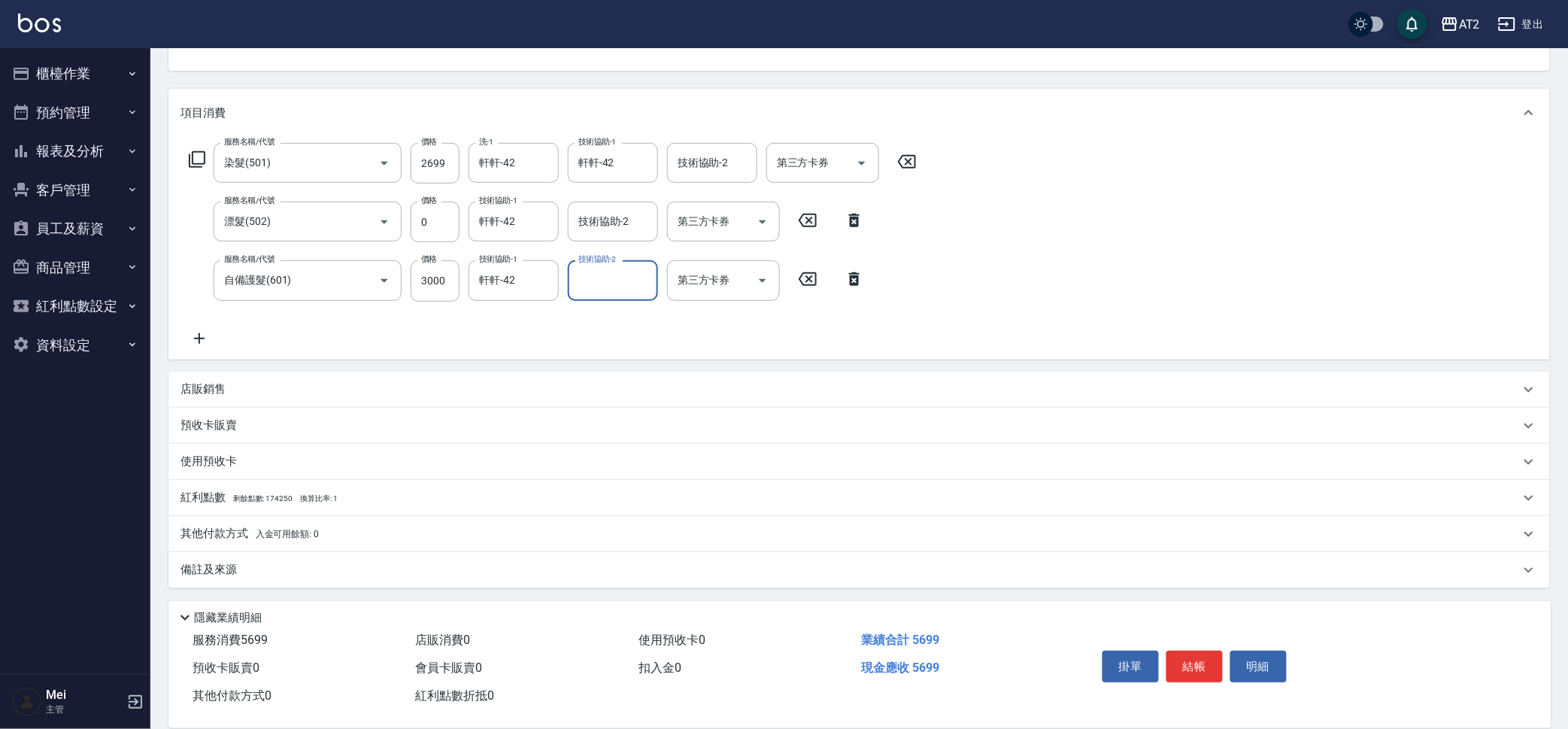
click at [309, 523] on div "其他付款方式 入金可用餘額: 0" at bounding box center [859, 534] width 1382 height 36
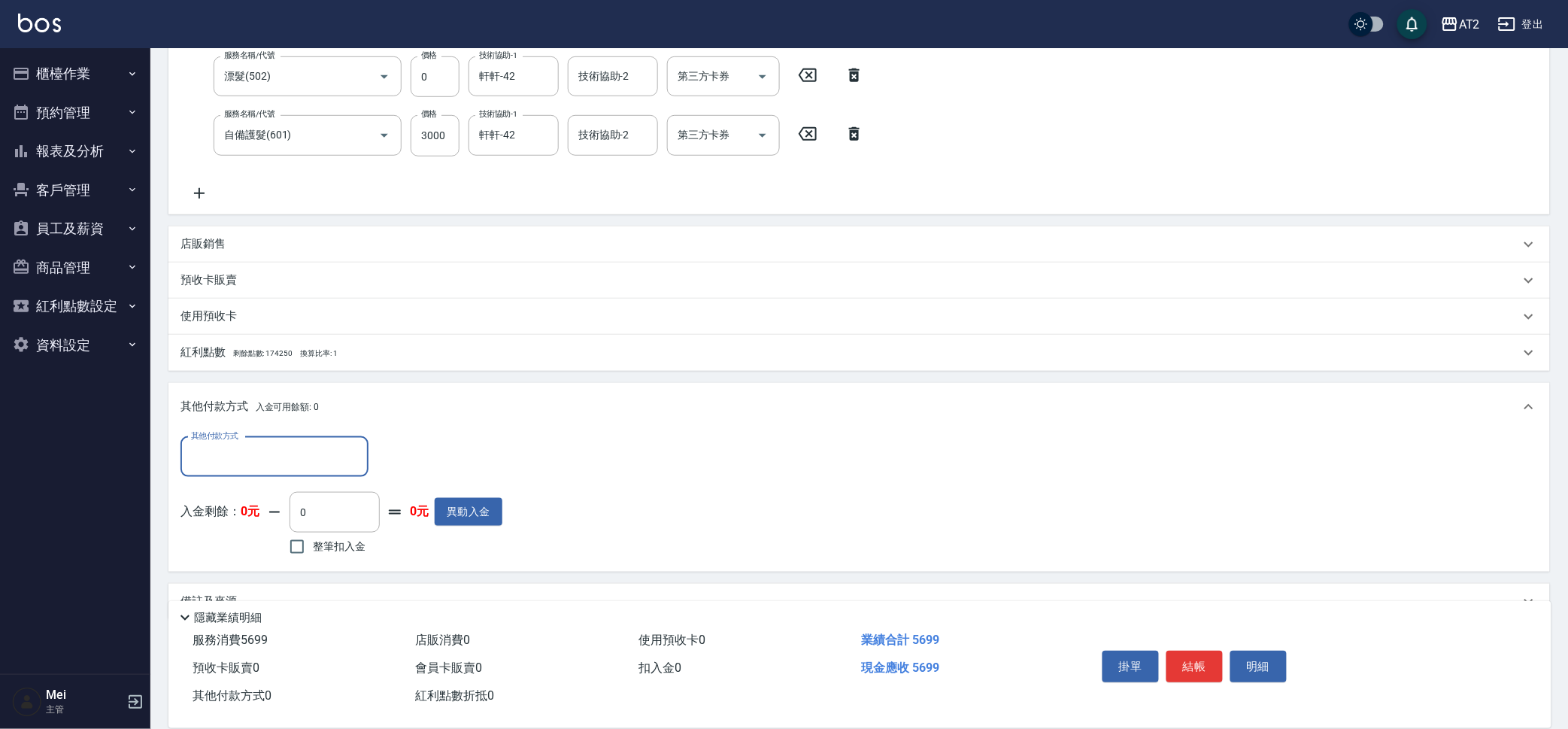
scroll to position [307, 0]
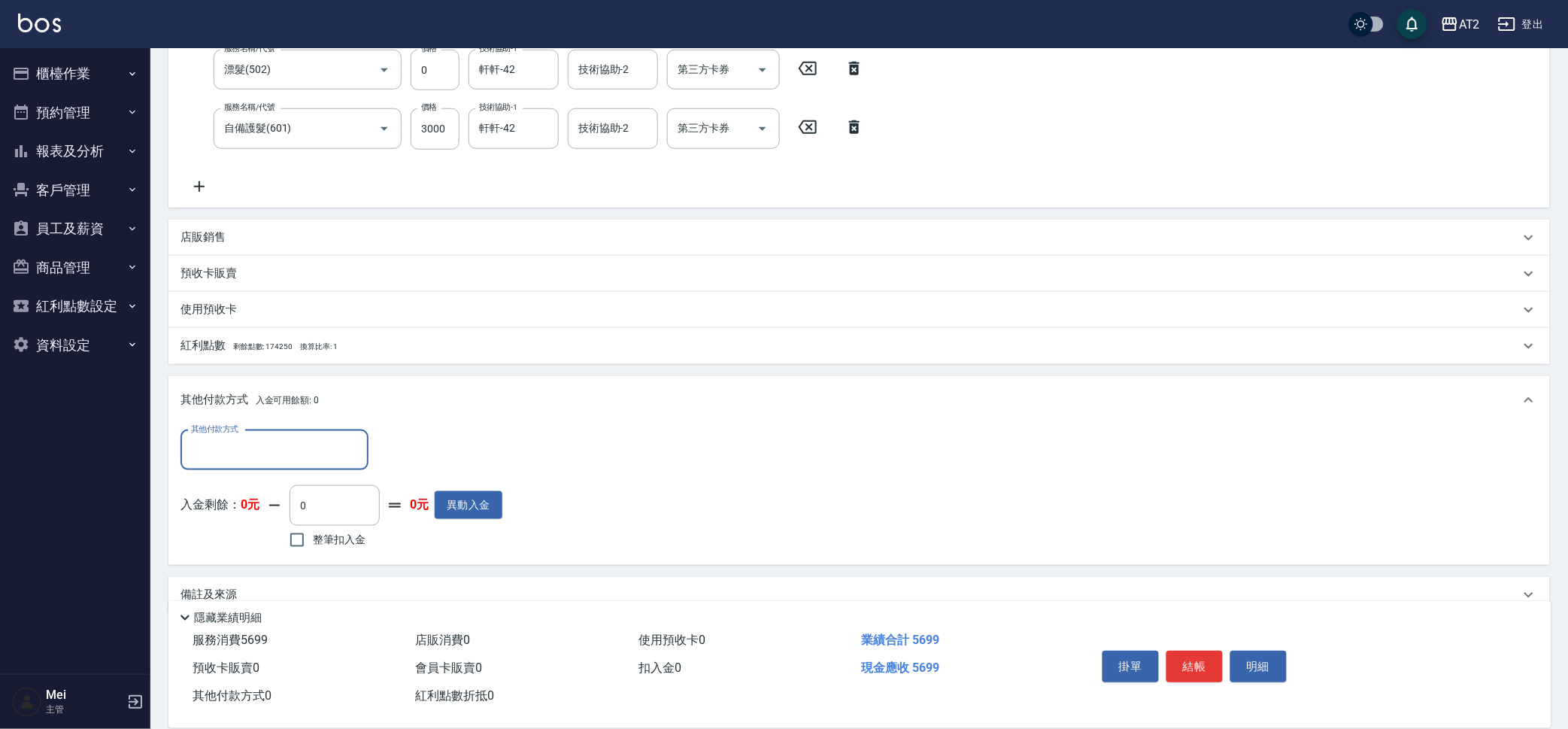
click at [319, 459] on input "其他付款方式" at bounding box center [274, 450] width 175 height 26
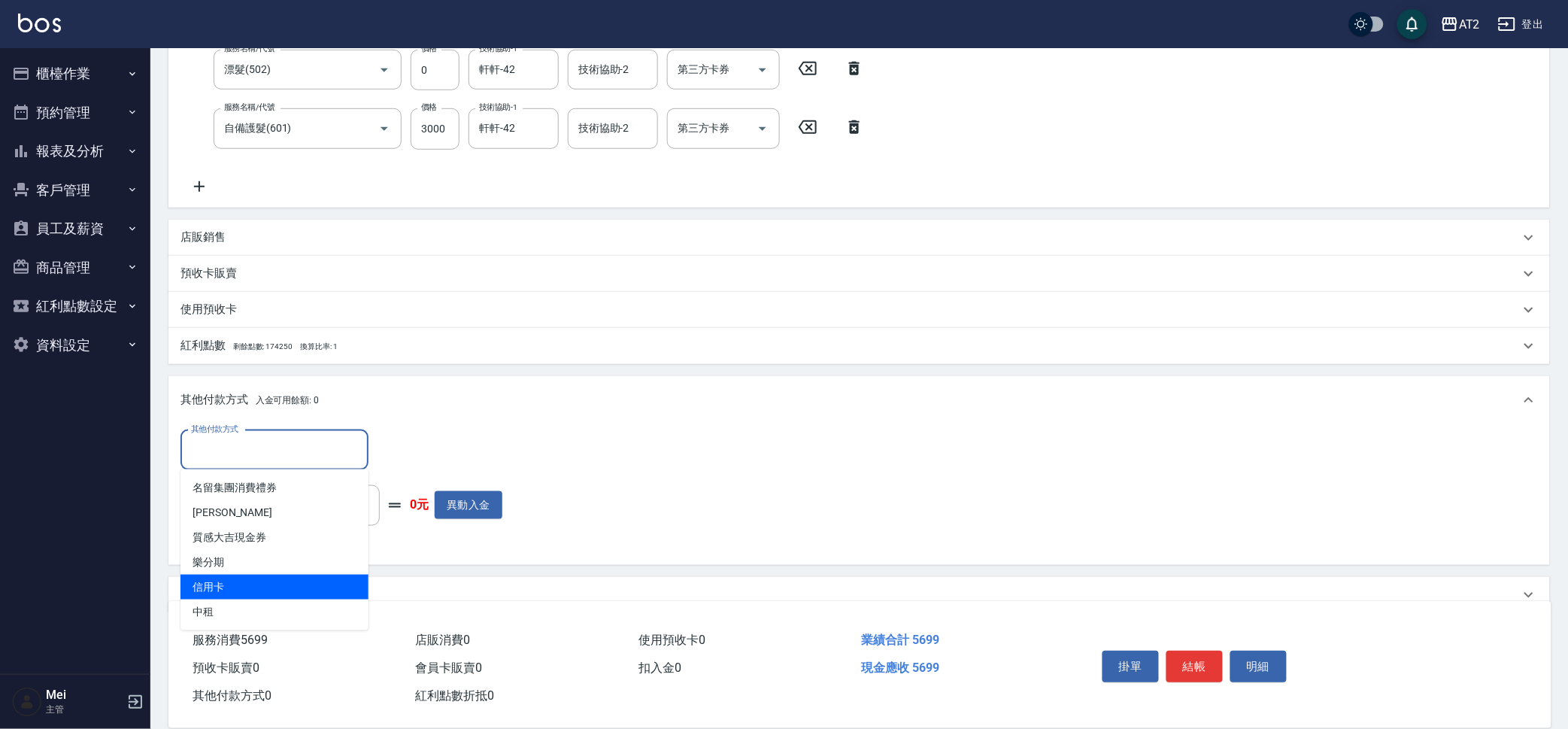
click at [310, 580] on span "信用卡" at bounding box center [275, 587] width 188 height 25
type input "信用卡"
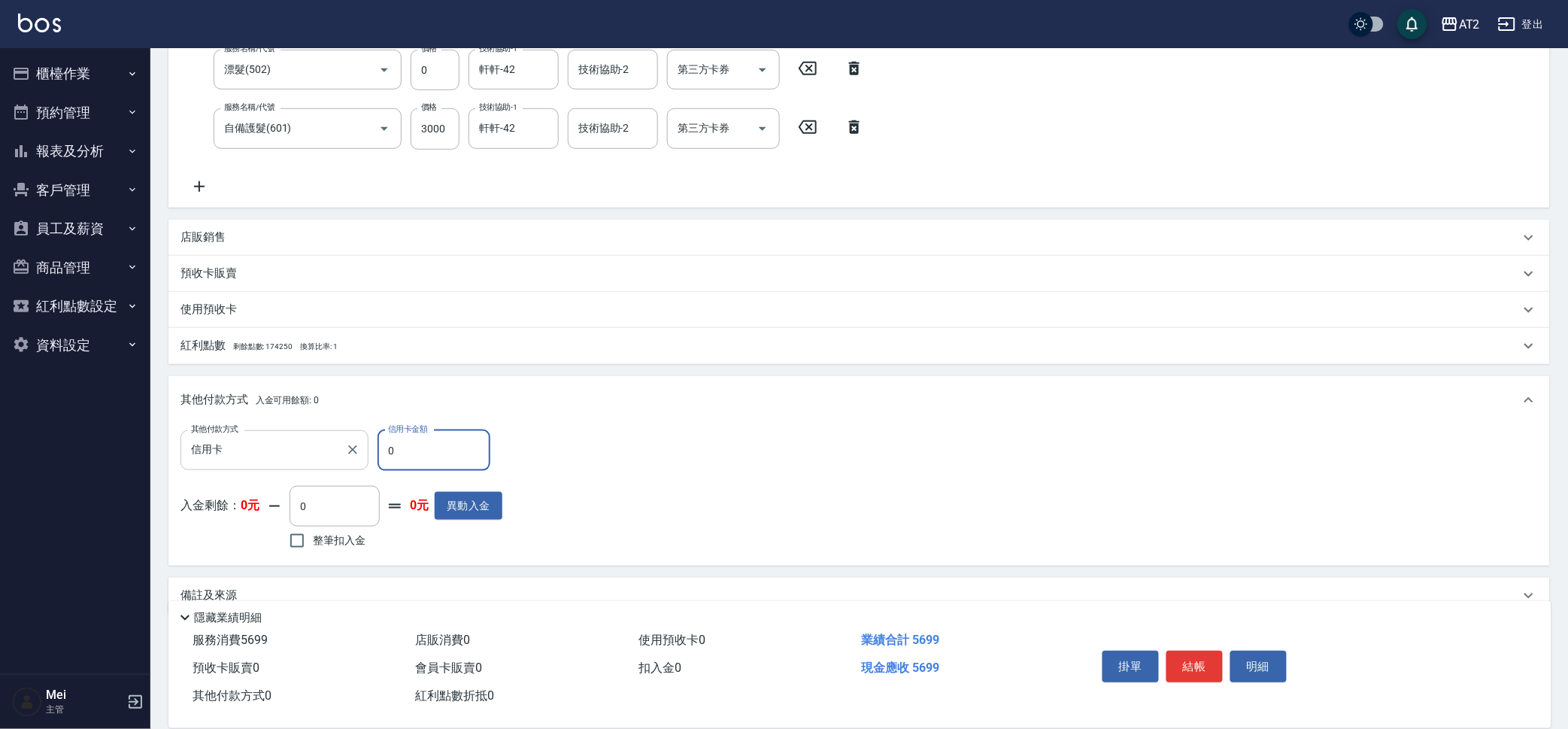
drag, startPoint x: 421, startPoint y: 450, endPoint x: 269, endPoint y: 460, distance: 152.3
click at [269, 460] on div "其他付款方式 信用卡 其他付款方式 信用卡金額 0 信用卡金額" at bounding box center [342, 451] width 322 height 41
type input "56"
type input "510"
type input "569"
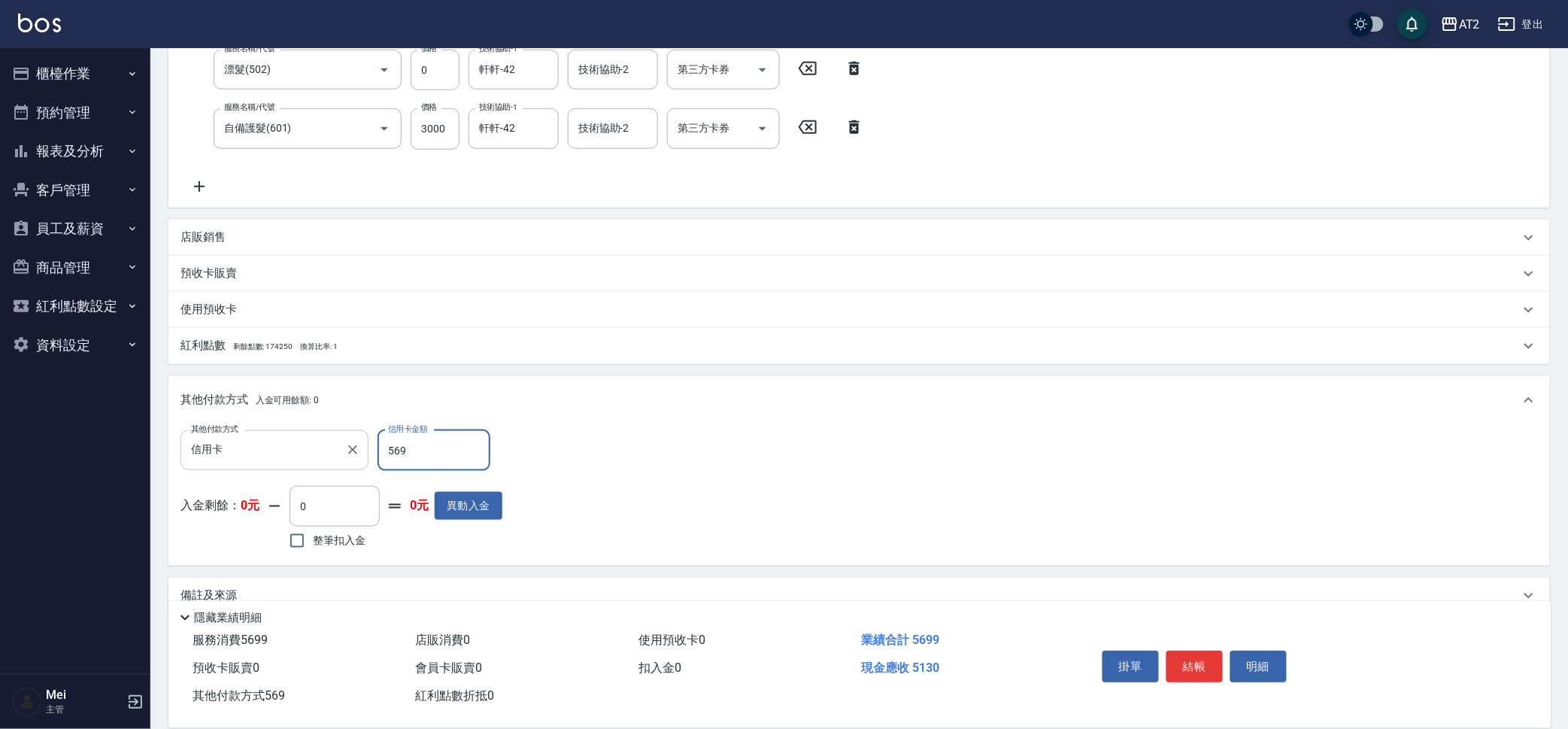
type input "0"
type input "5699"
type input "[DATE] 19:56"
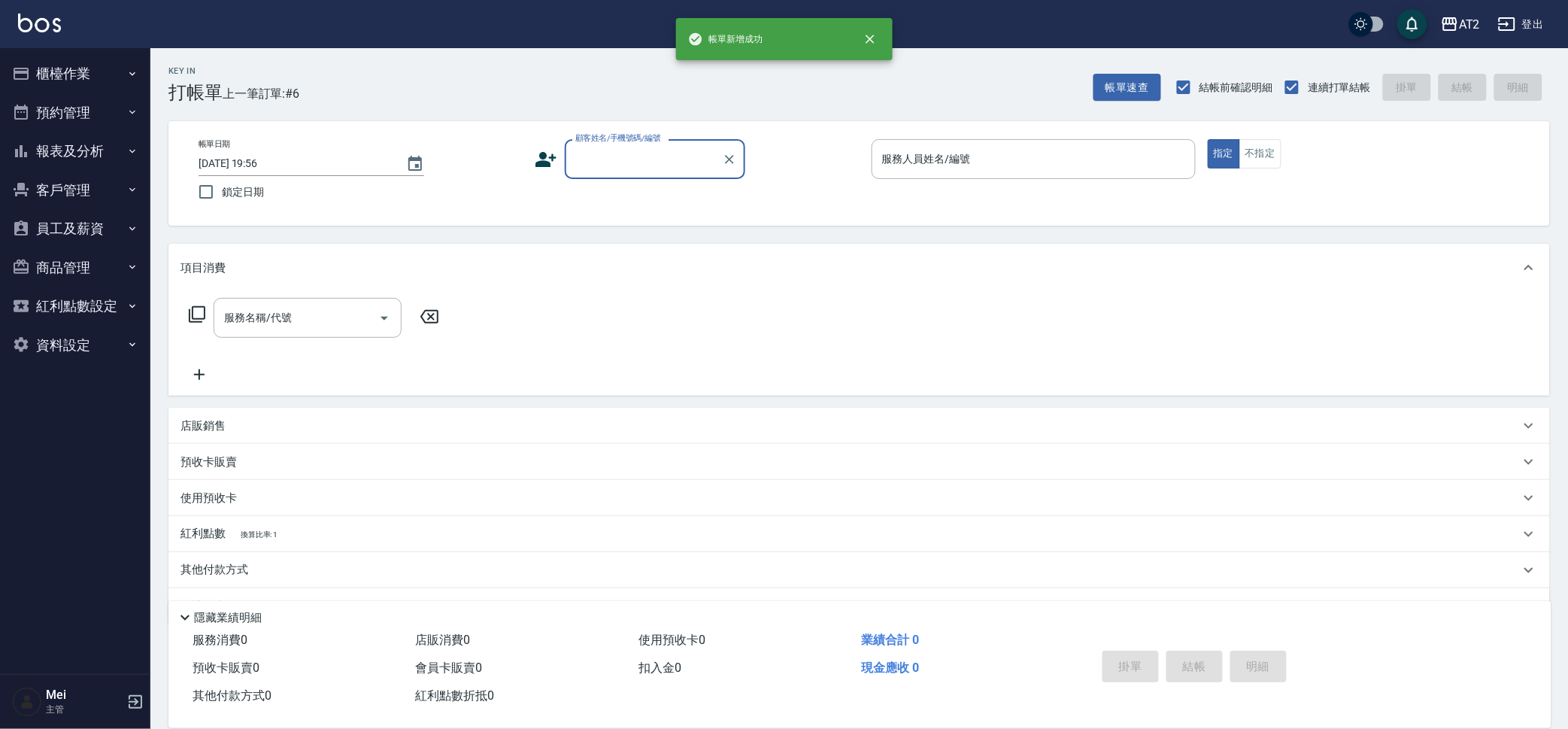
scroll to position [0, 0]
click at [658, 163] on input "顧客姓名/手機號碼/編號" at bounding box center [644, 159] width 145 height 26
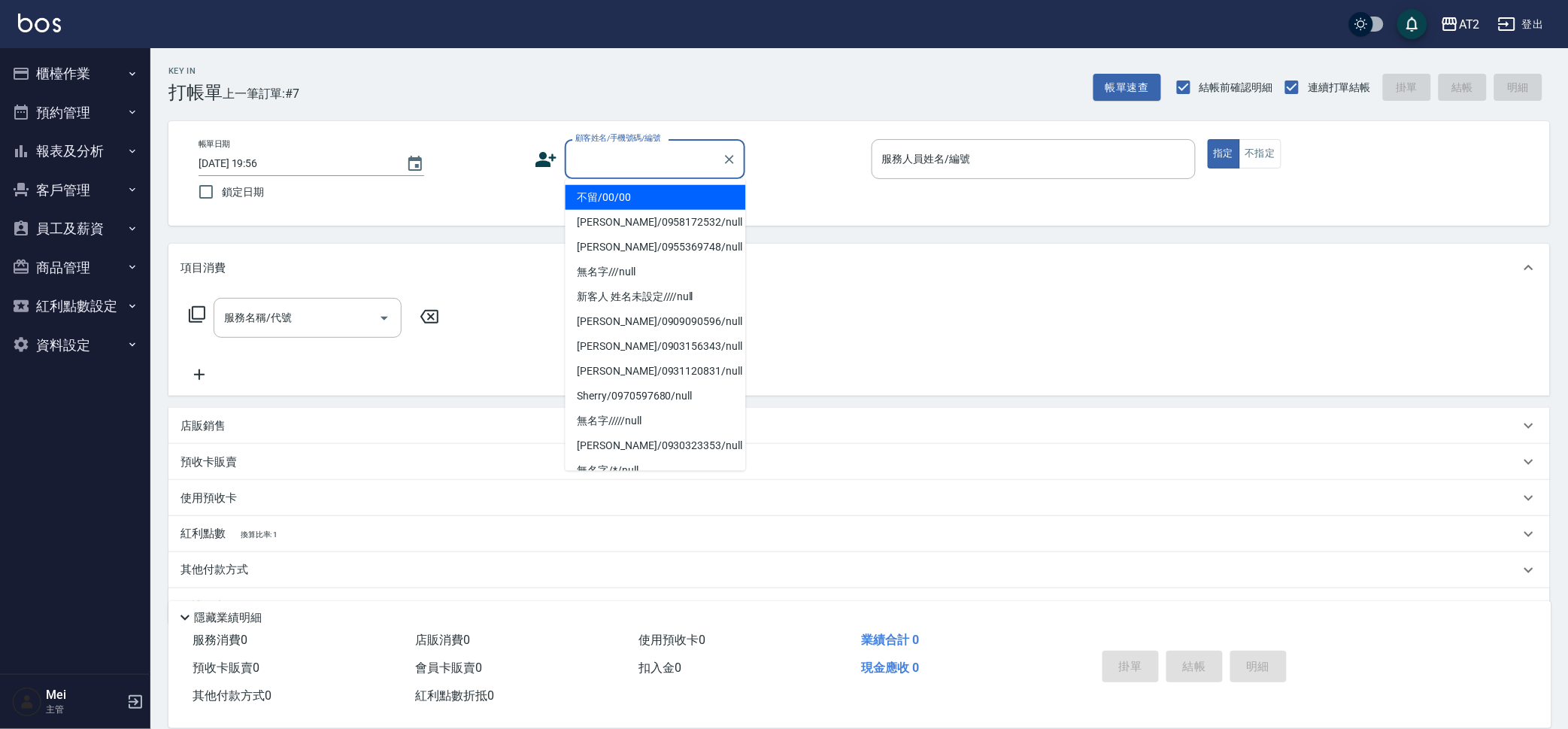
click at [620, 196] on li "不留/00/00" at bounding box center [656, 197] width 181 height 25
type input "不留/00/00"
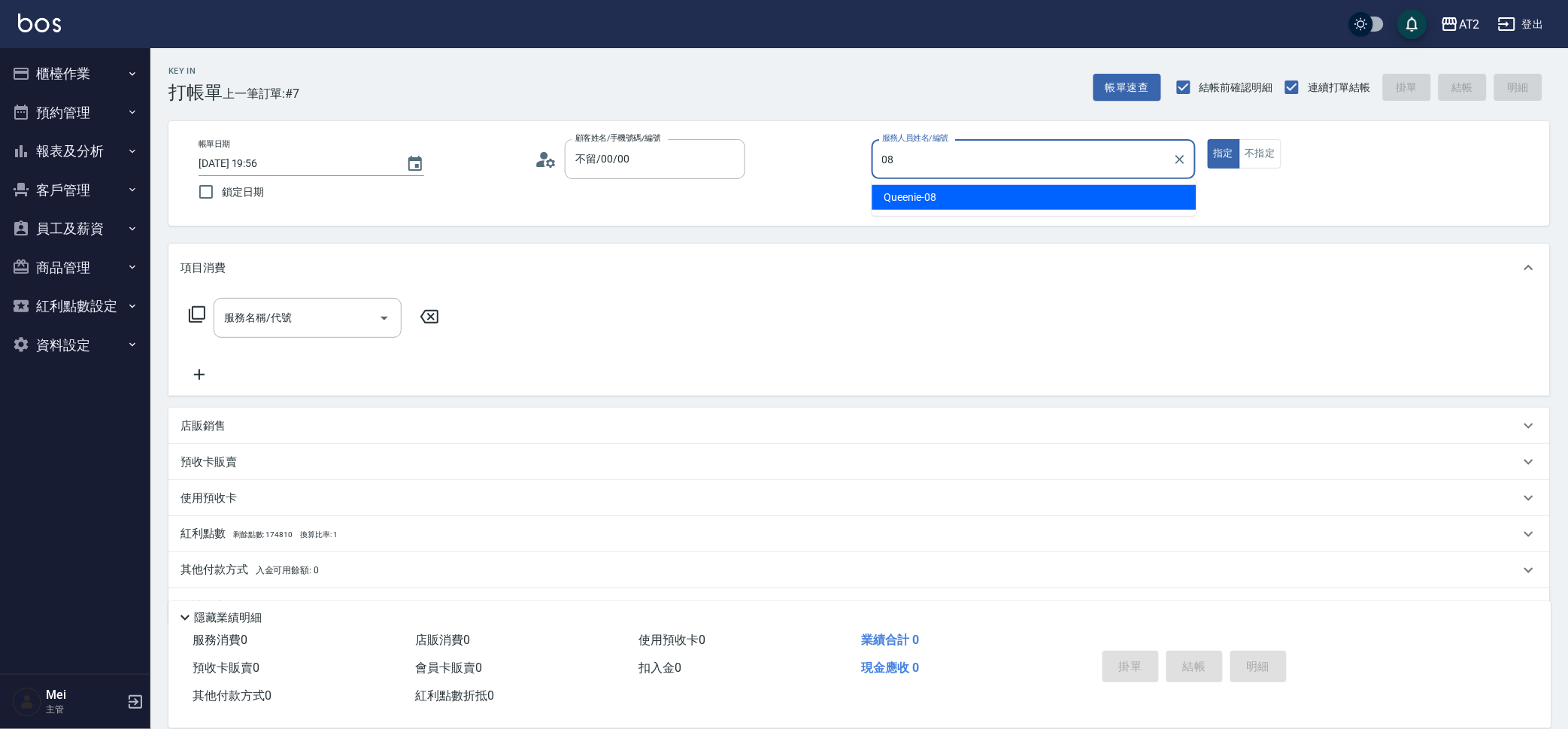
type input "Queenie-08"
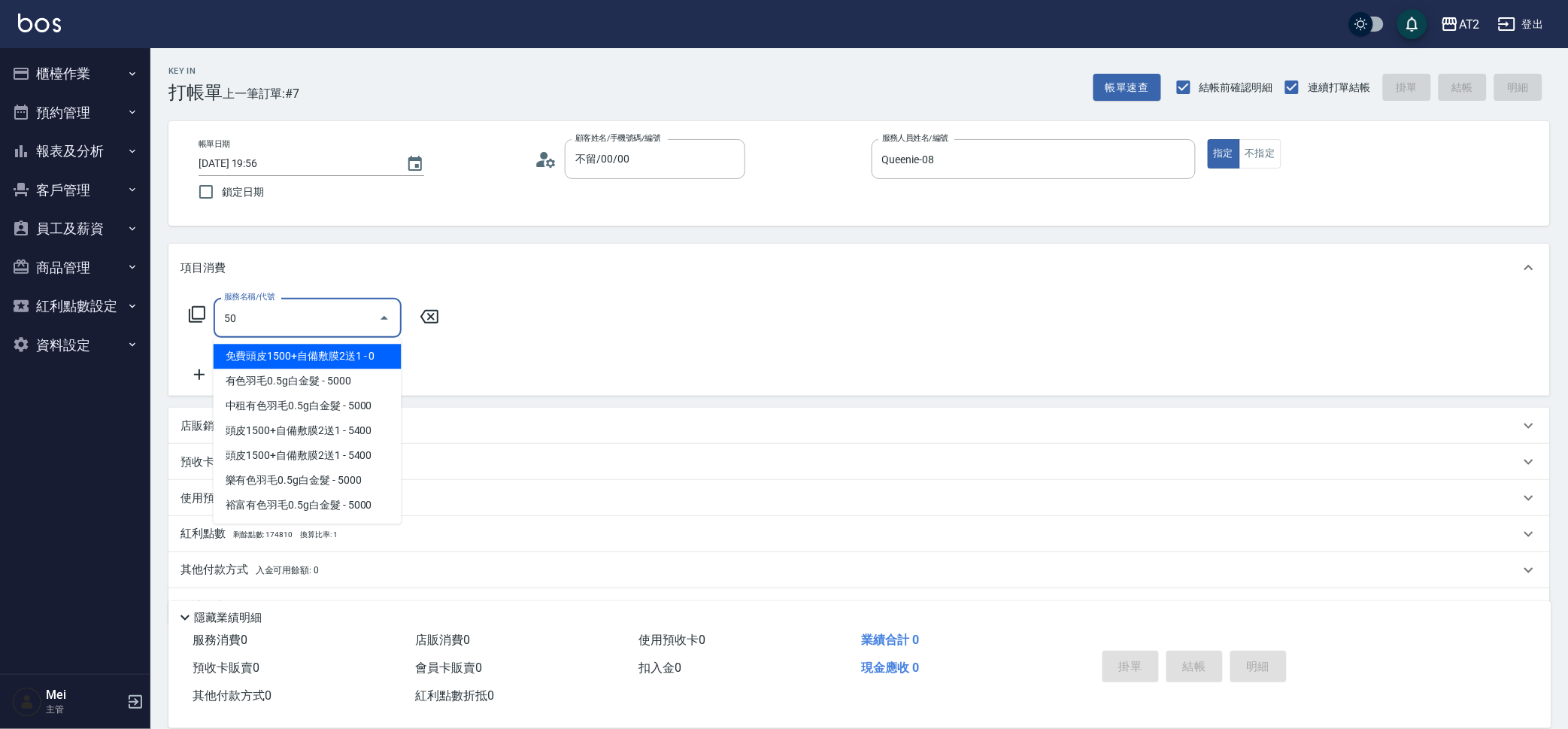
type input "501"
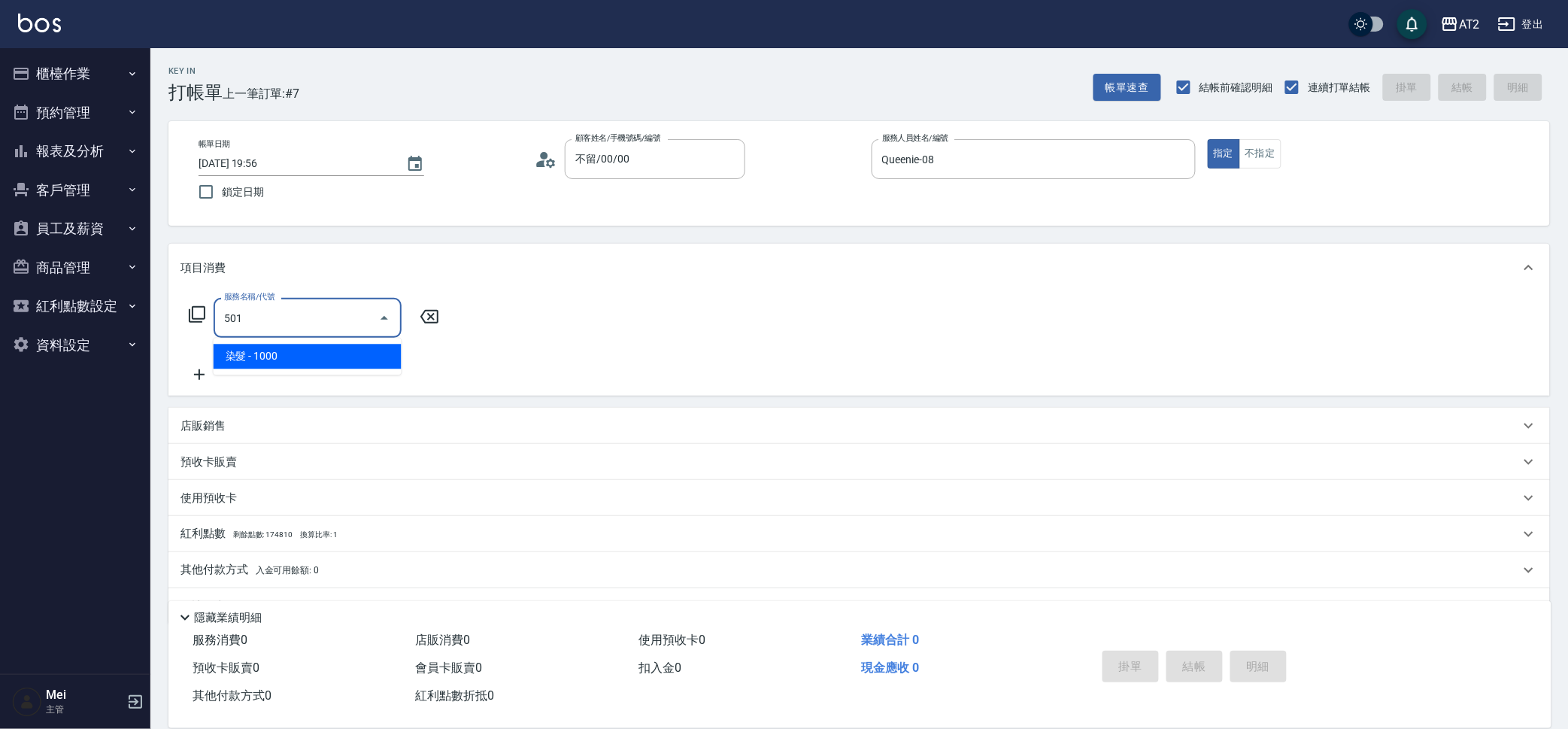
type input "100"
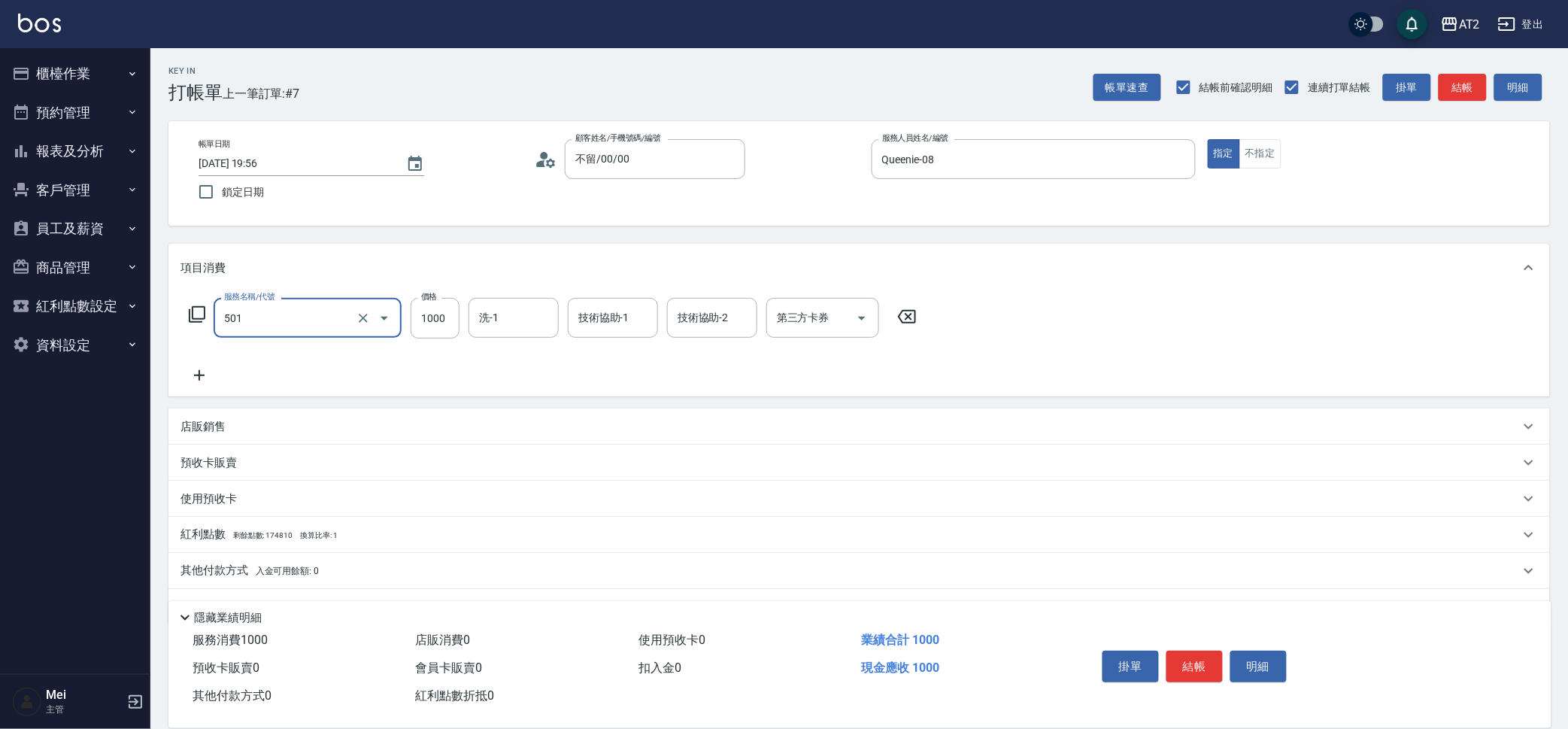
type input "染髮(501)"
type input "2"
type input "0"
type input "20"
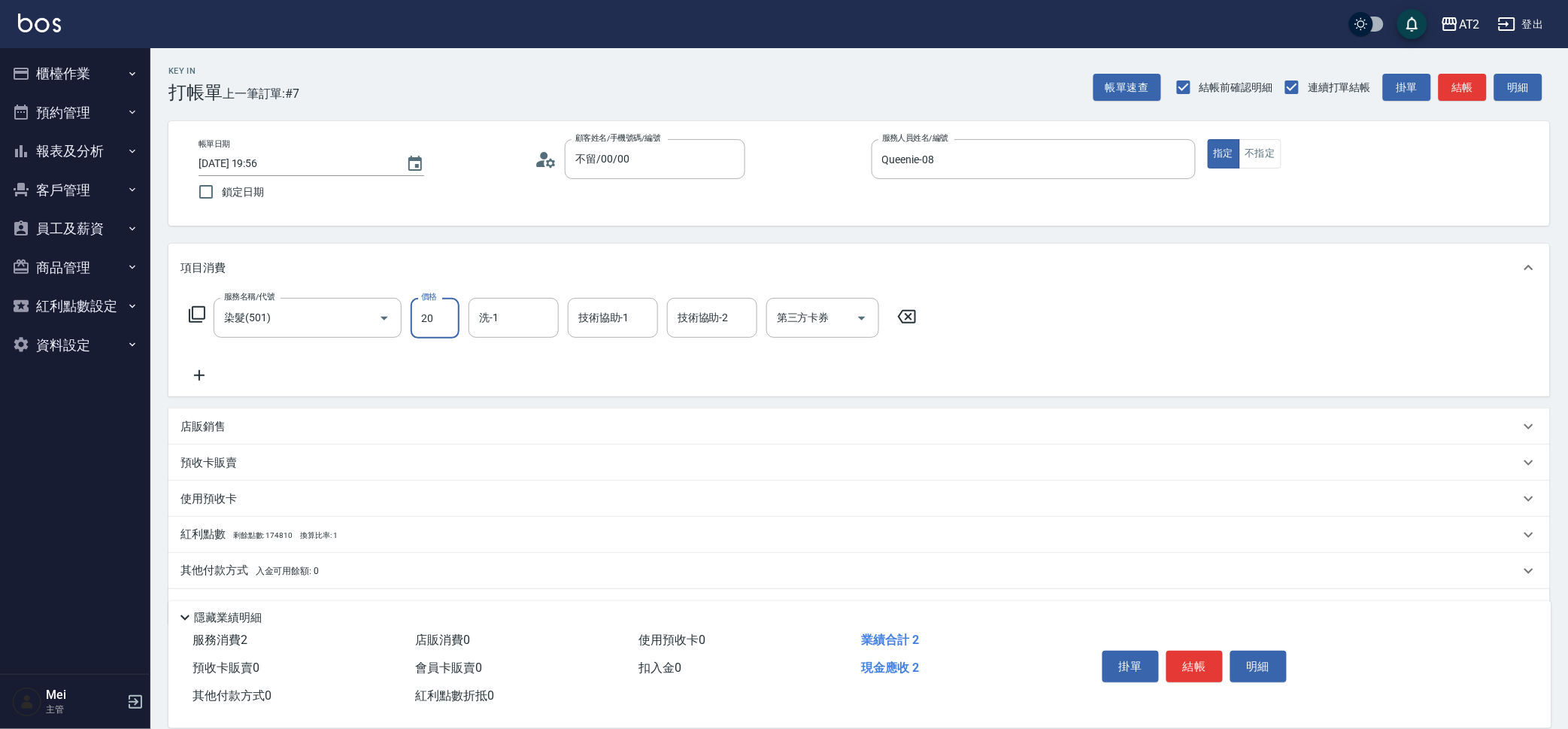
type input "209"
type input "200"
type input "2099"
type input "Ava-47"
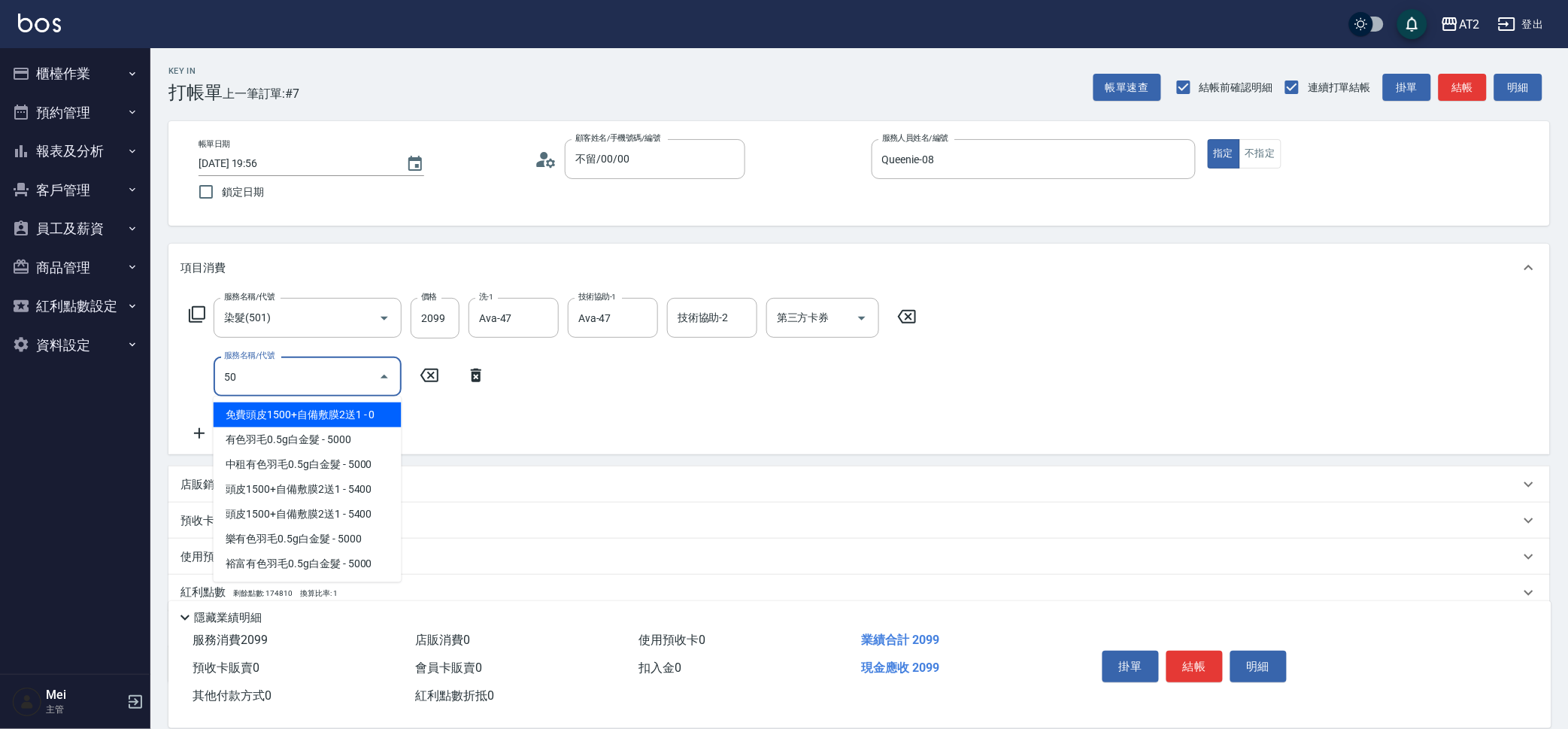
type input "502"
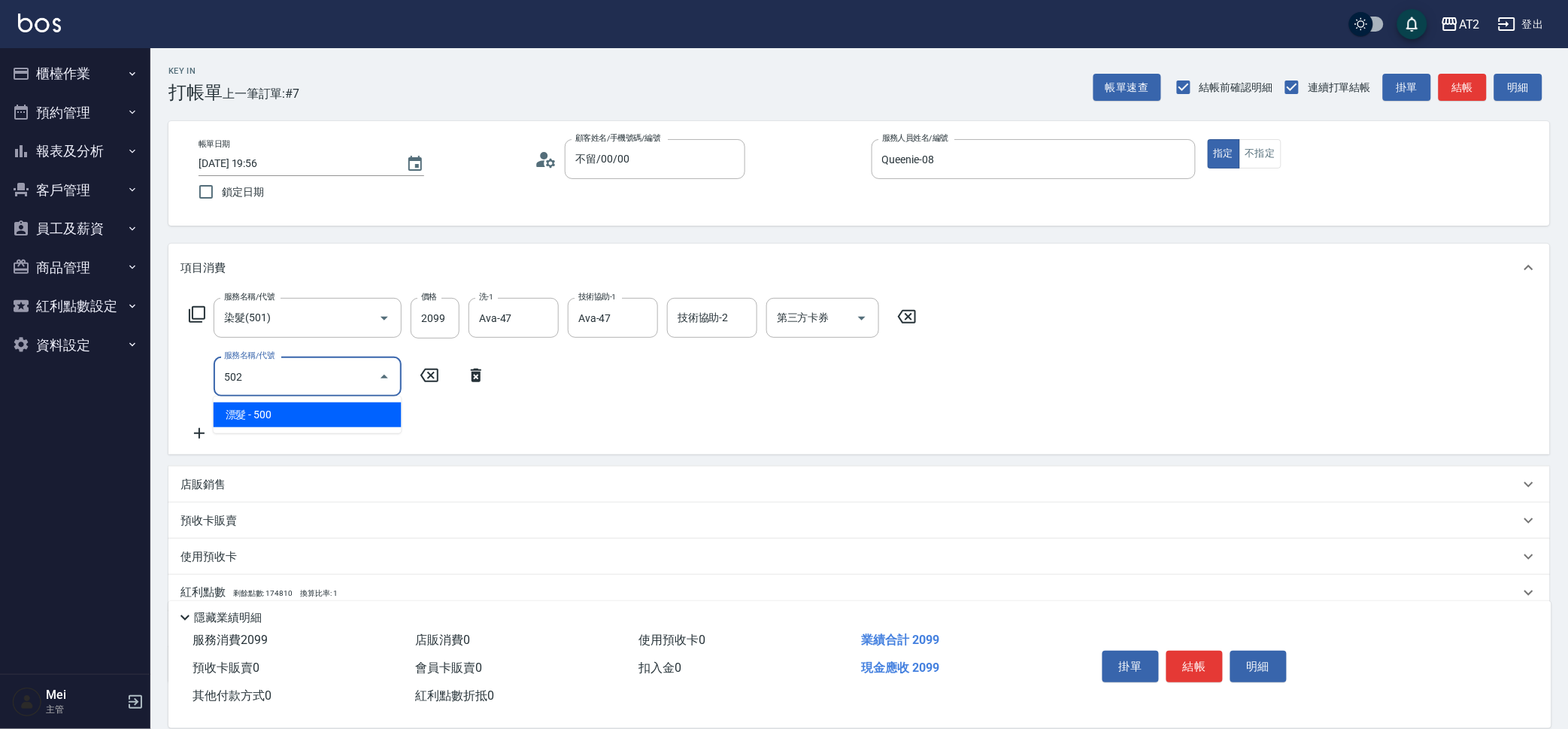
type input "250"
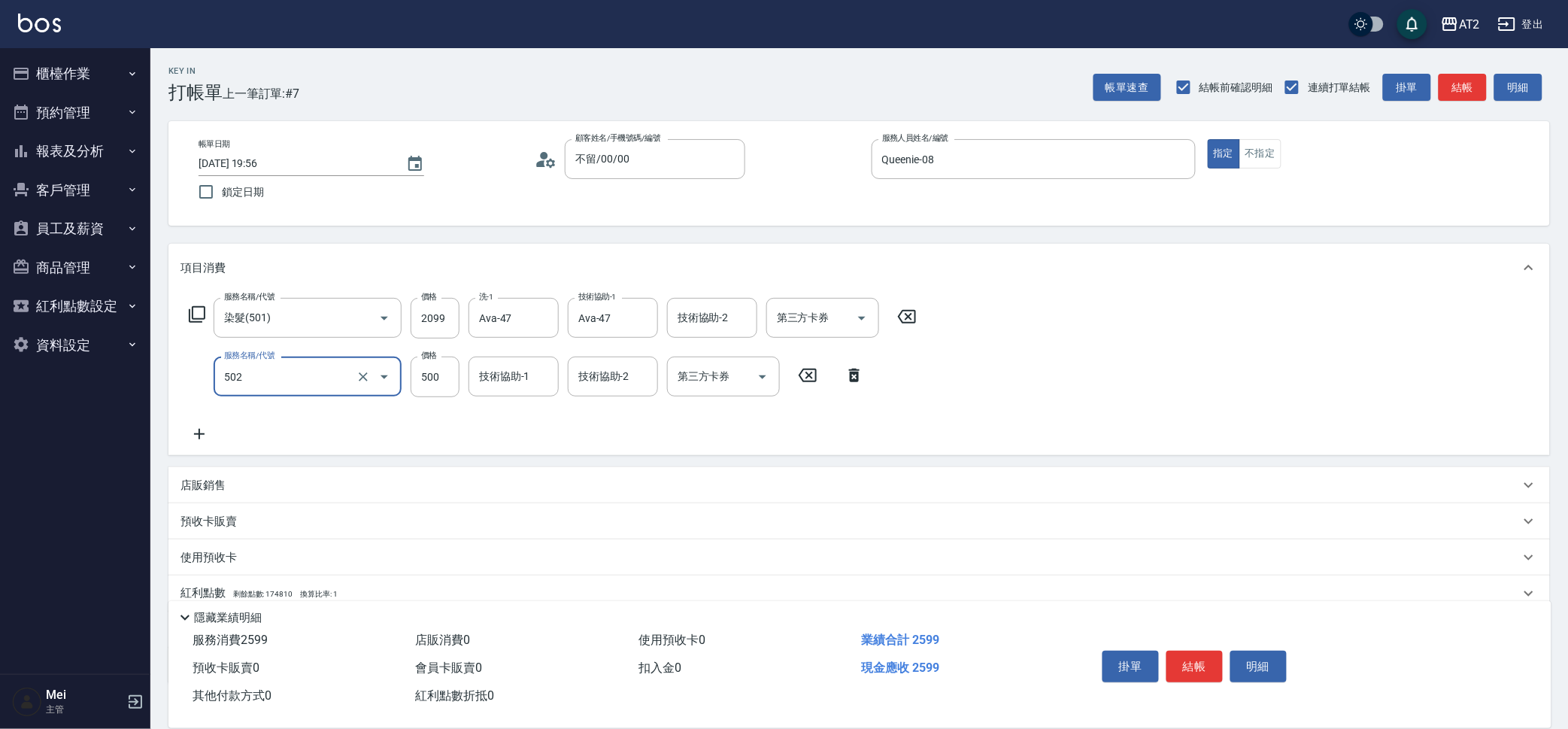
type input "漂髮(502)"
type input "0"
type input "200"
type input "0"
type input "Ava-47"
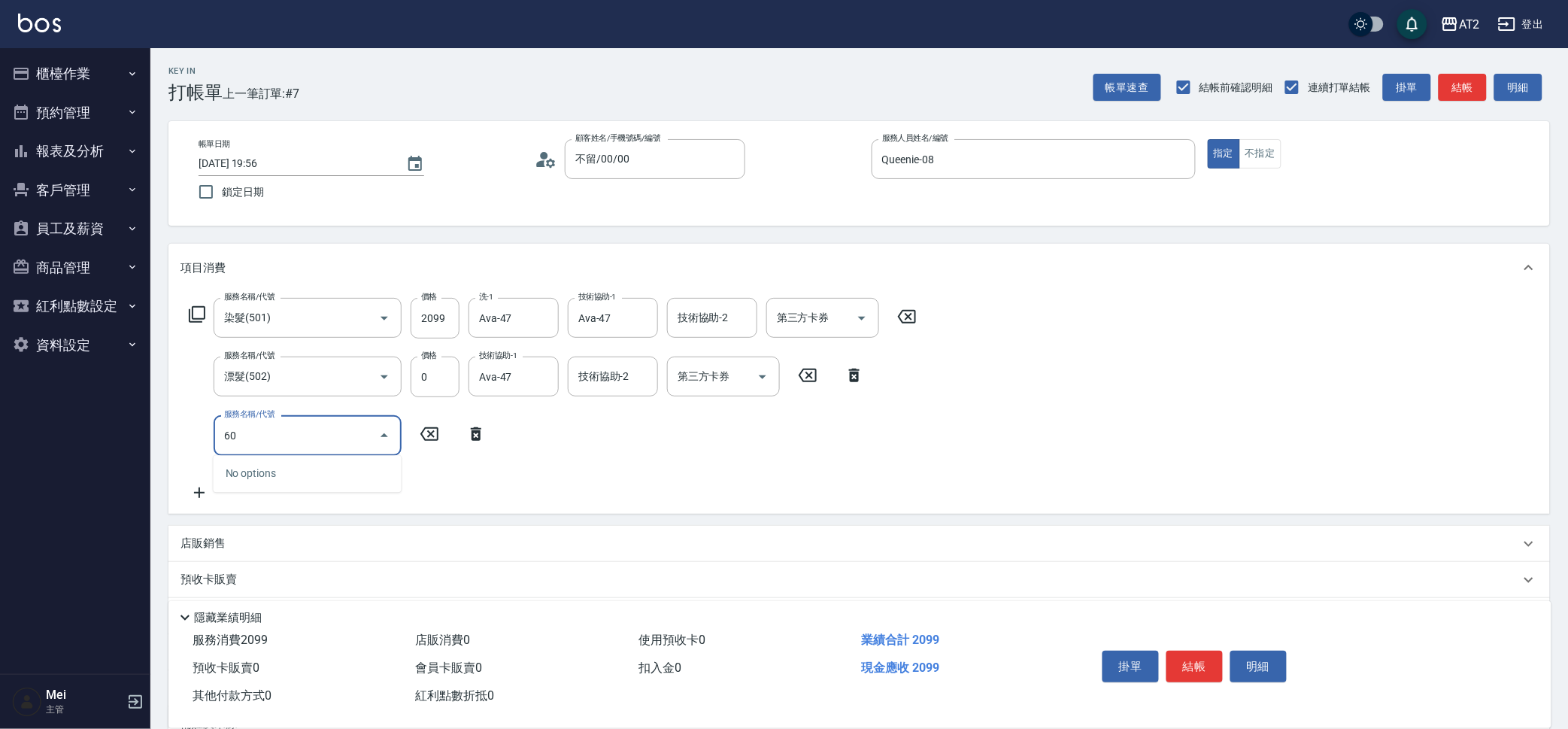
type input "601"
type input "300"
type input "自備護髮(601)"
type input "0"
type input "200"
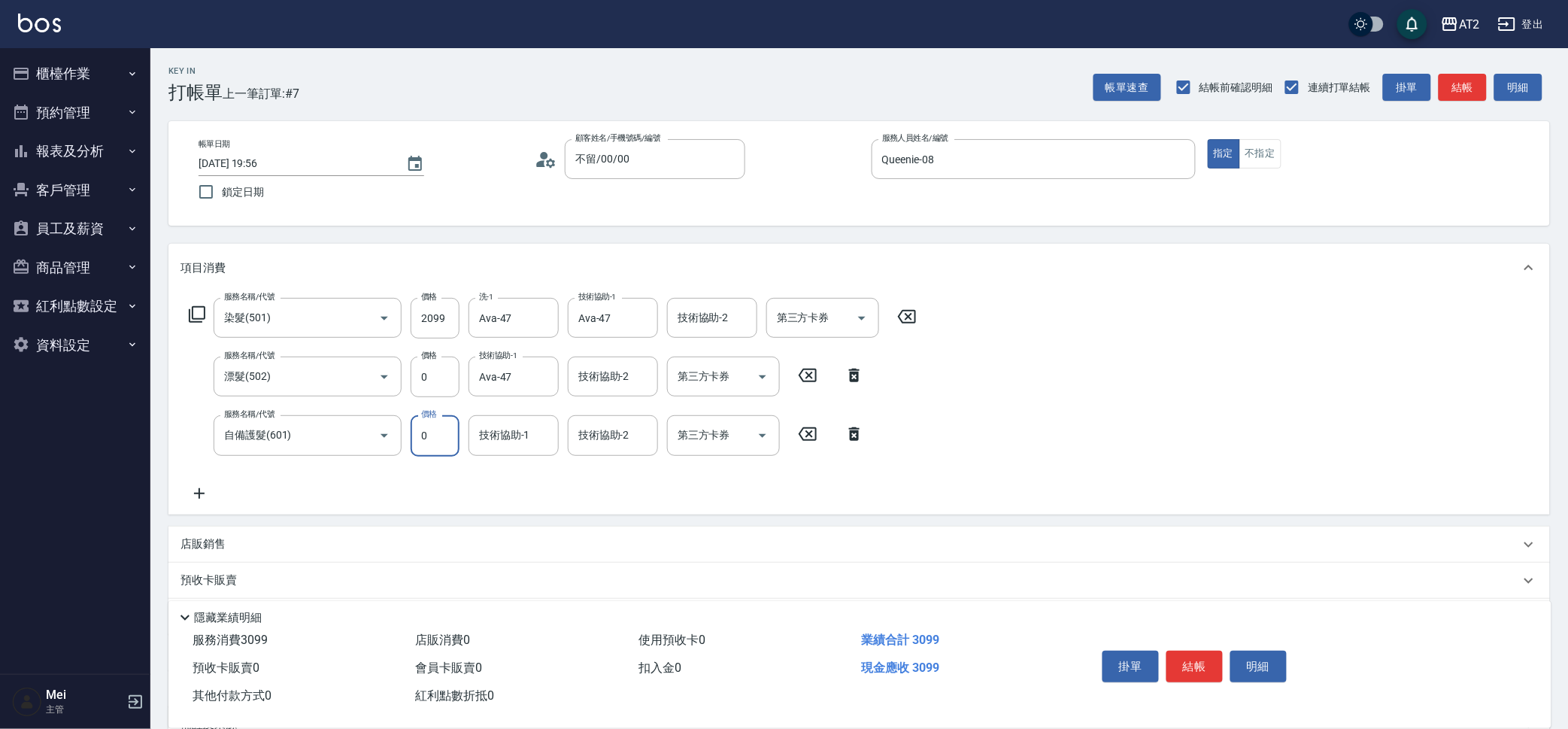
type input "0"
type input "Ava-47"
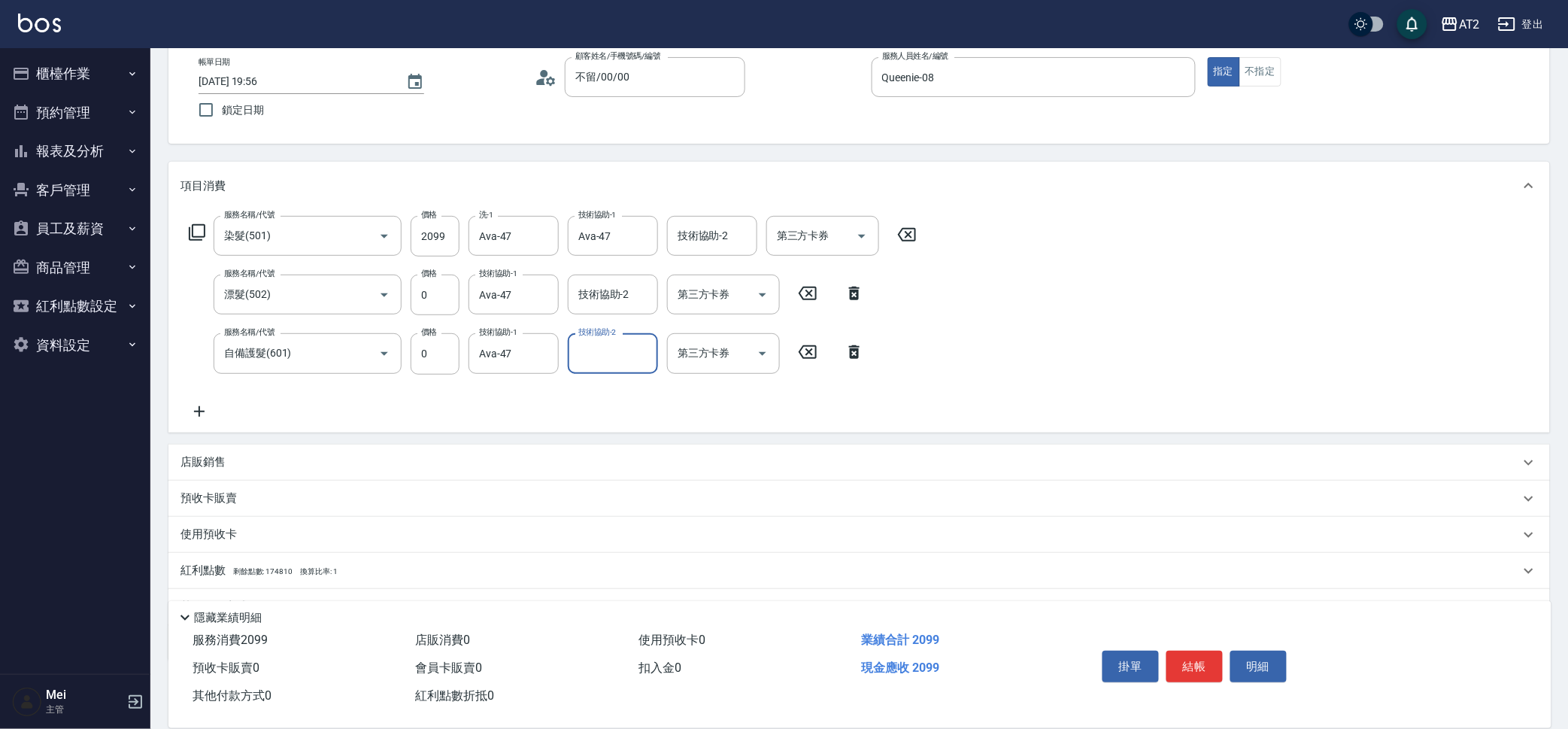
scroll to position [155, 0]
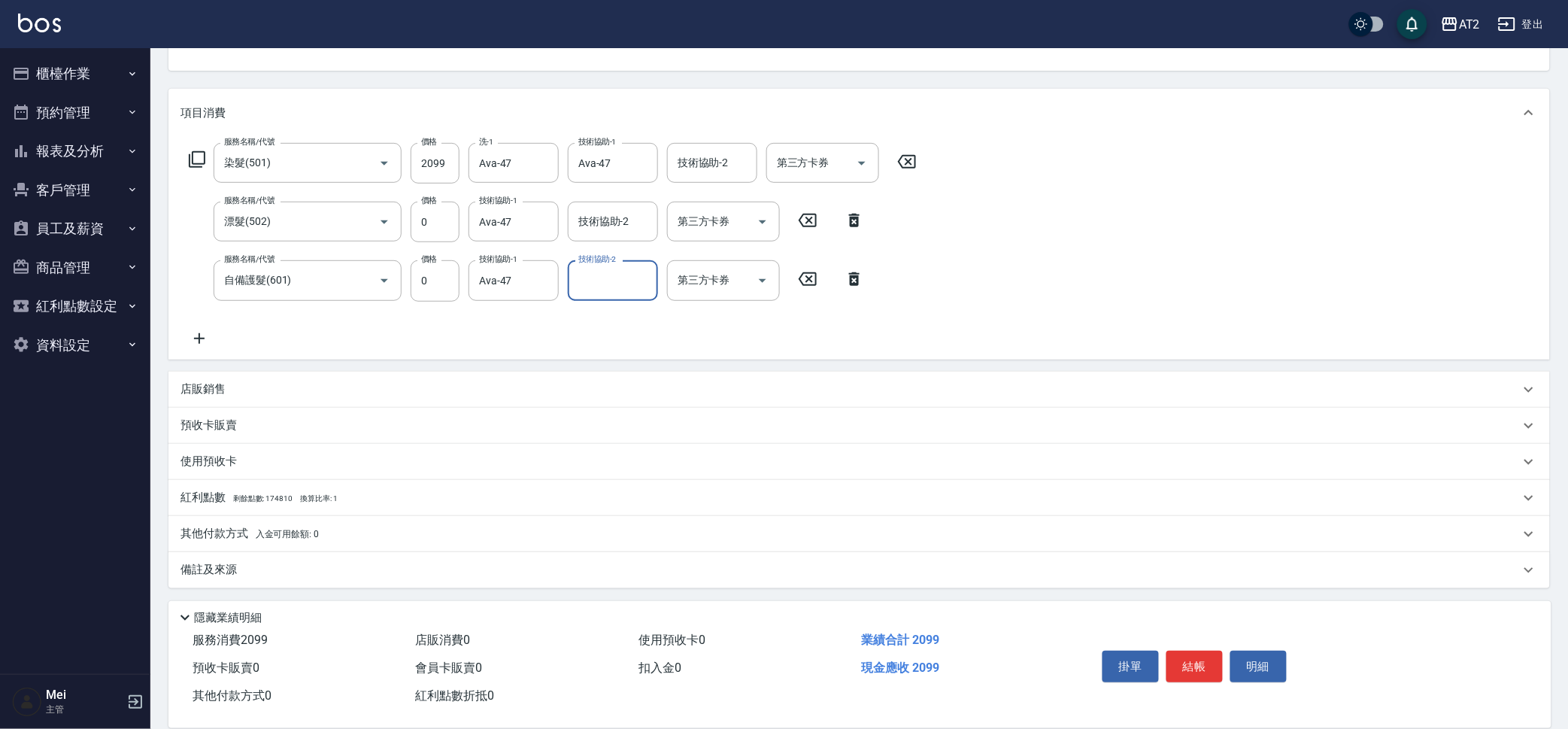
click at [232, 523] on div "其他付款方式 入金可用餘額: 0" at bounding box center [859, 534] width 1382 height 36
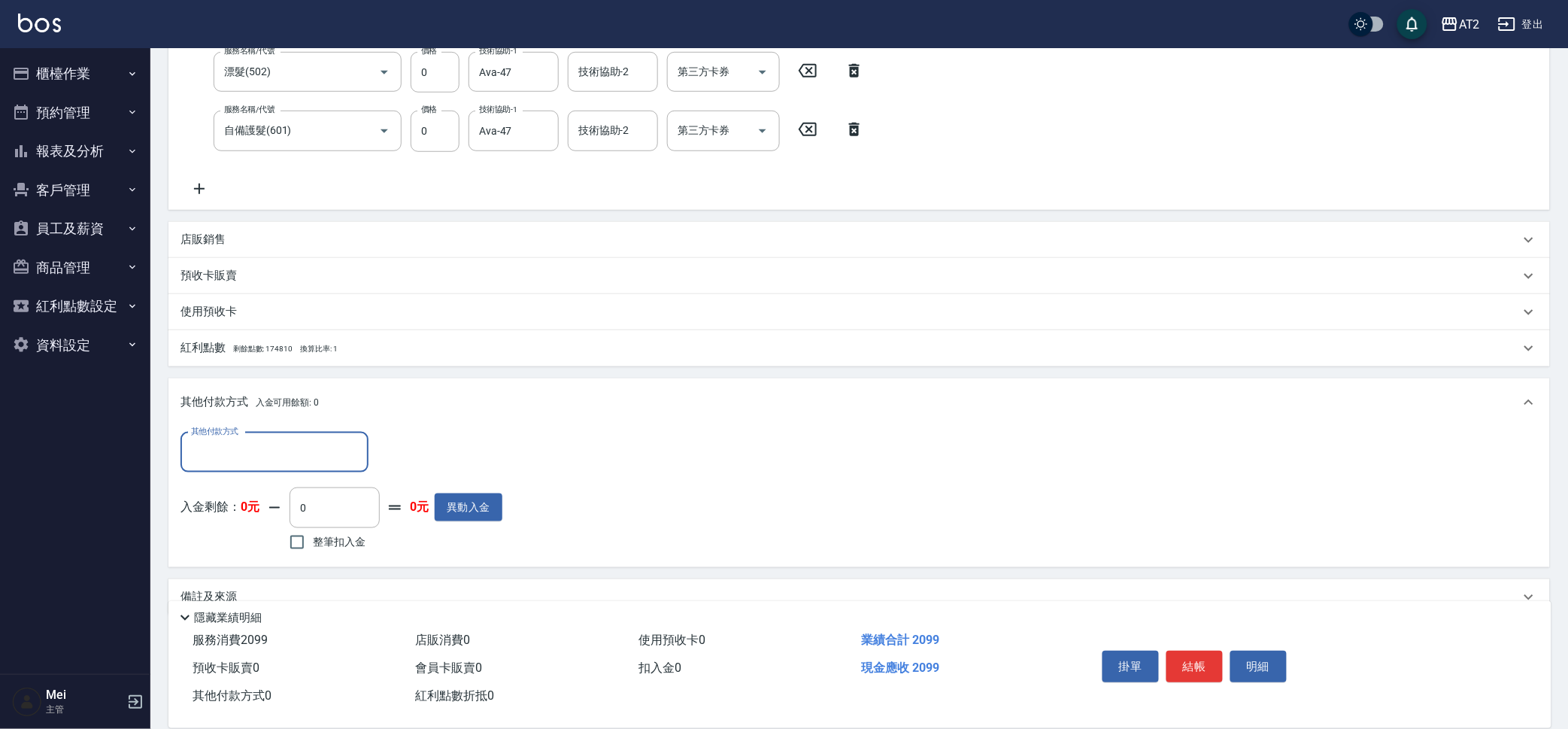
scroll to position [331, 0]
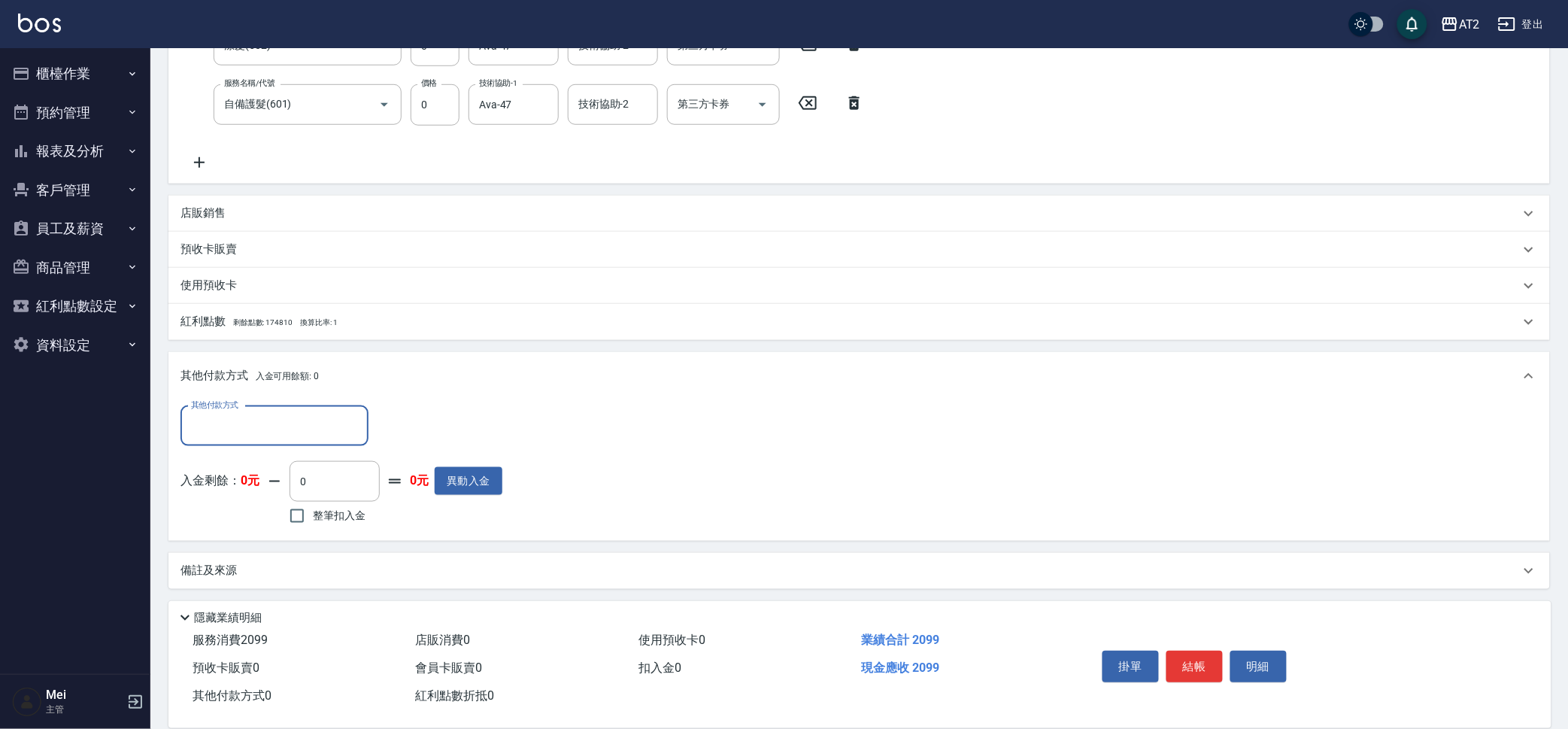
click at [260, 434] on input "其他付款方式" at bounding box center [274, 426] width 175 height 26
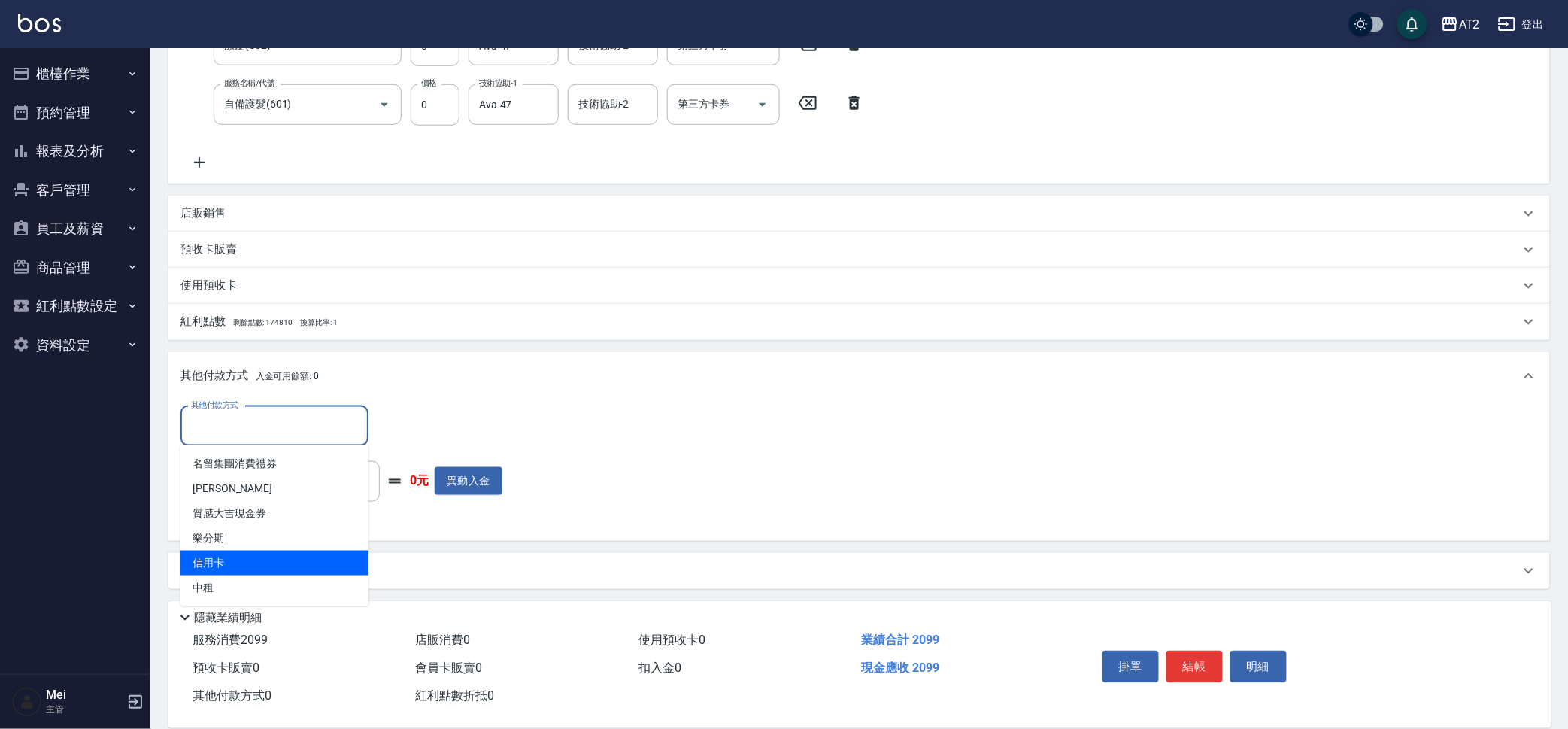
click at [270, 568] on span "信用卡" at bounding box center [275, 563] width 188 height 25
type input "信用卡"
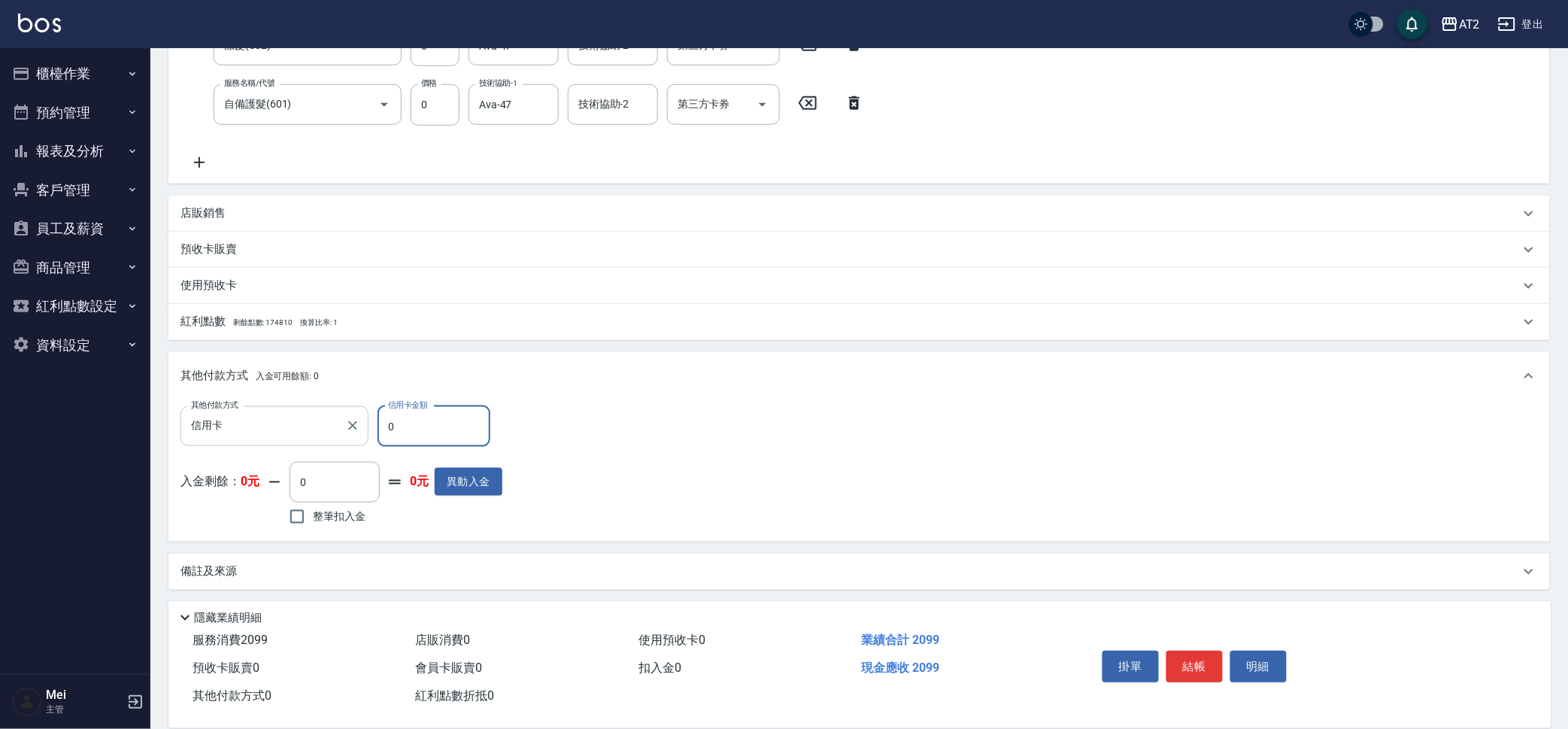
drag, startPoint x: 345, startPoint y: 431, endPoint x: 262, endPoint y: 434, distance: 83.1
click at [262, 433] on div "其他付款方式 信用卡 其他付款方式 信用卡金額 0 信用卡金額" at bounding box center [342, 426] width 322 height 41
type input "20"
type input "180"
type input "209"
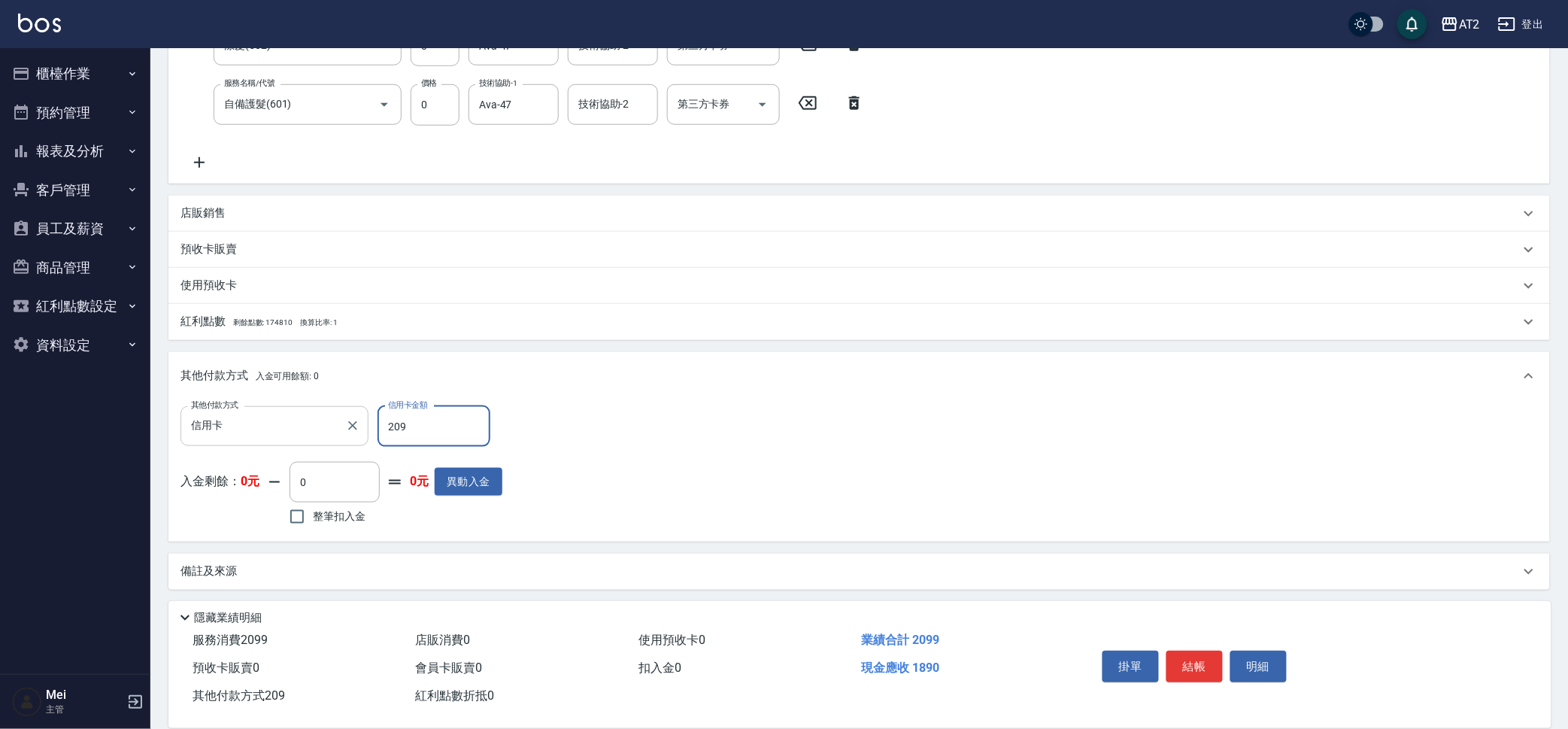
type input "0"
type input "2099"
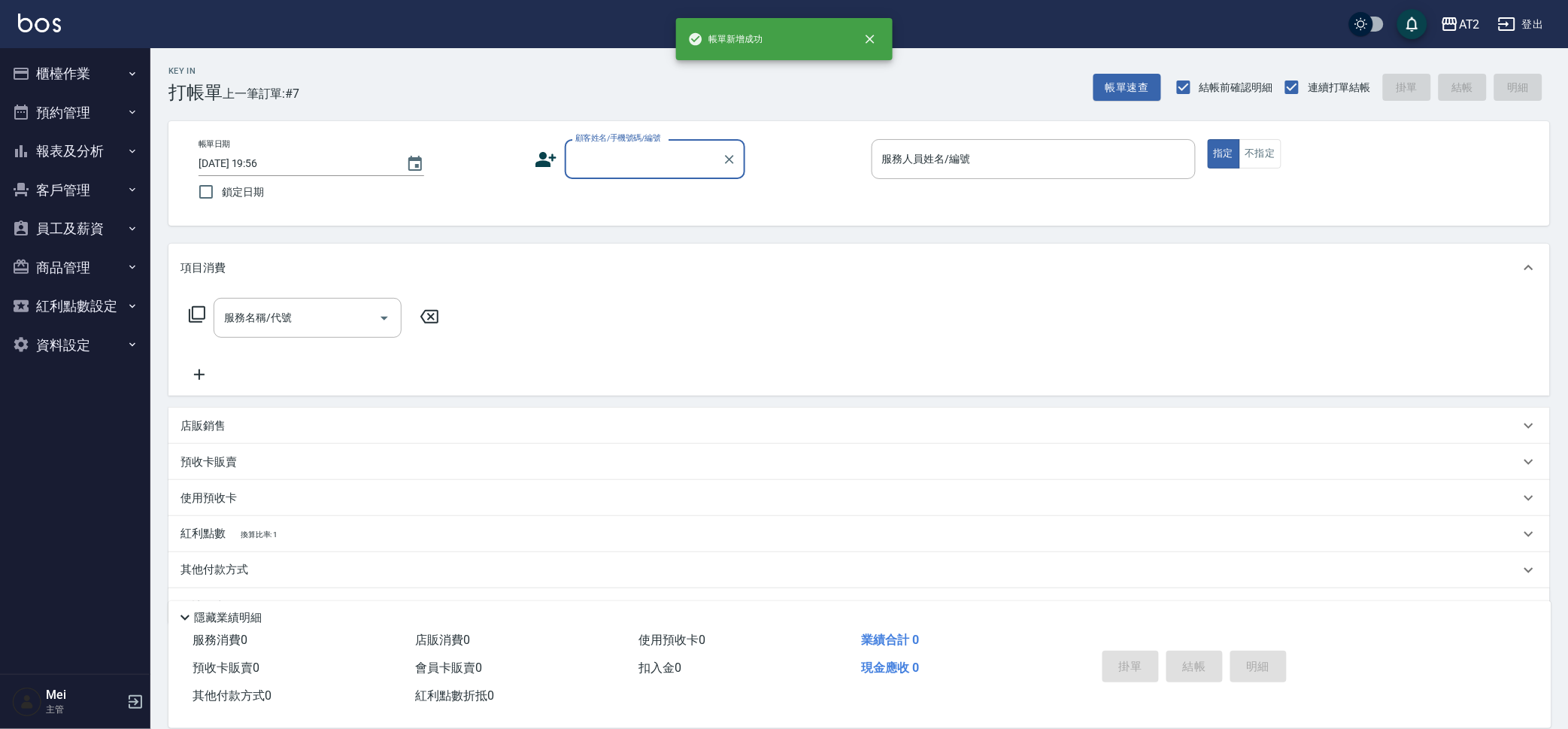
scroll to position [0, 0]
click at [647, 157] on input "顧客姓名/手機號碼/編號" at bounding box center [644, 159] width 145 height 26
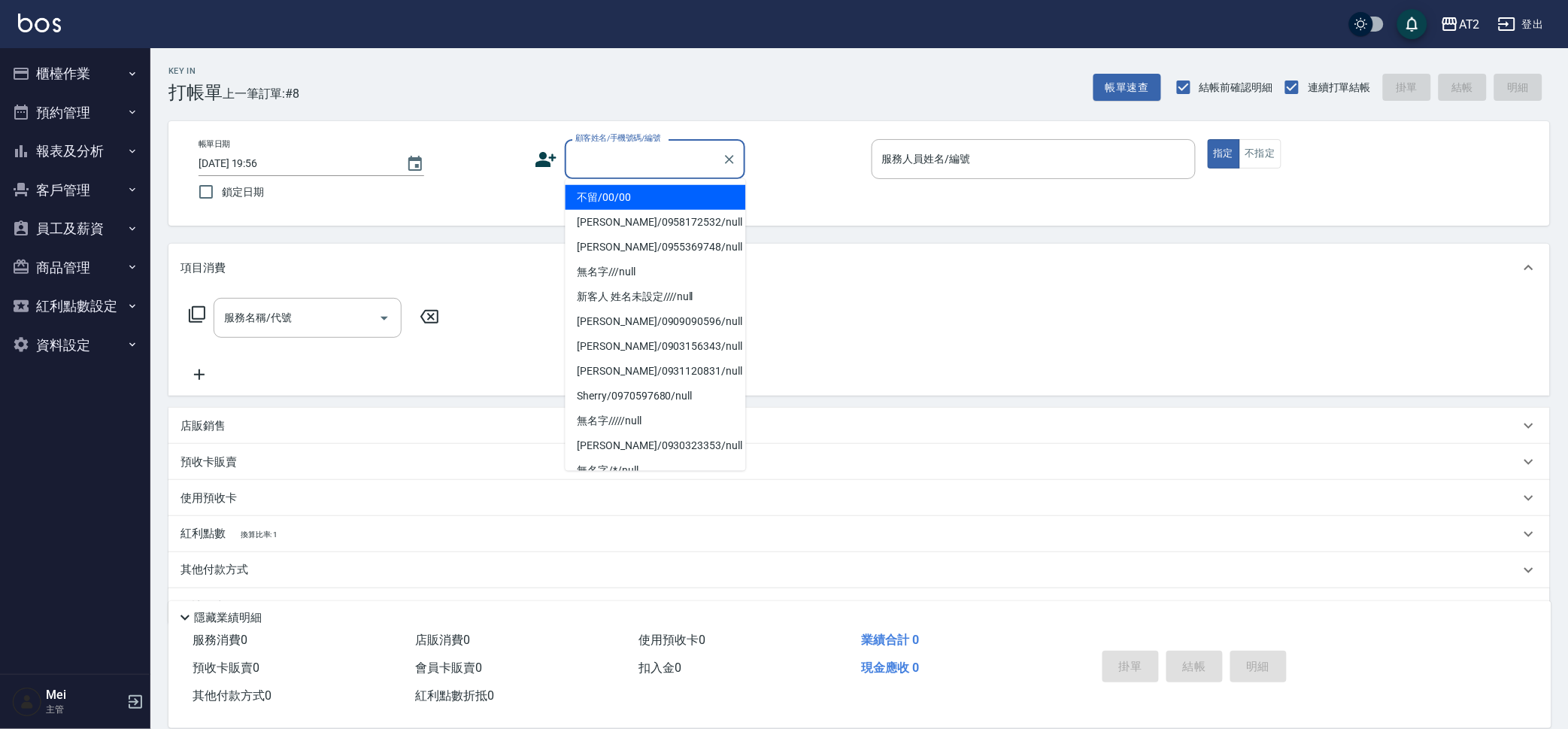
click at [641, 208] on li "不留/00/00" at bounding box center [656, 197] width 181 height 25
type input "不留/00/00"
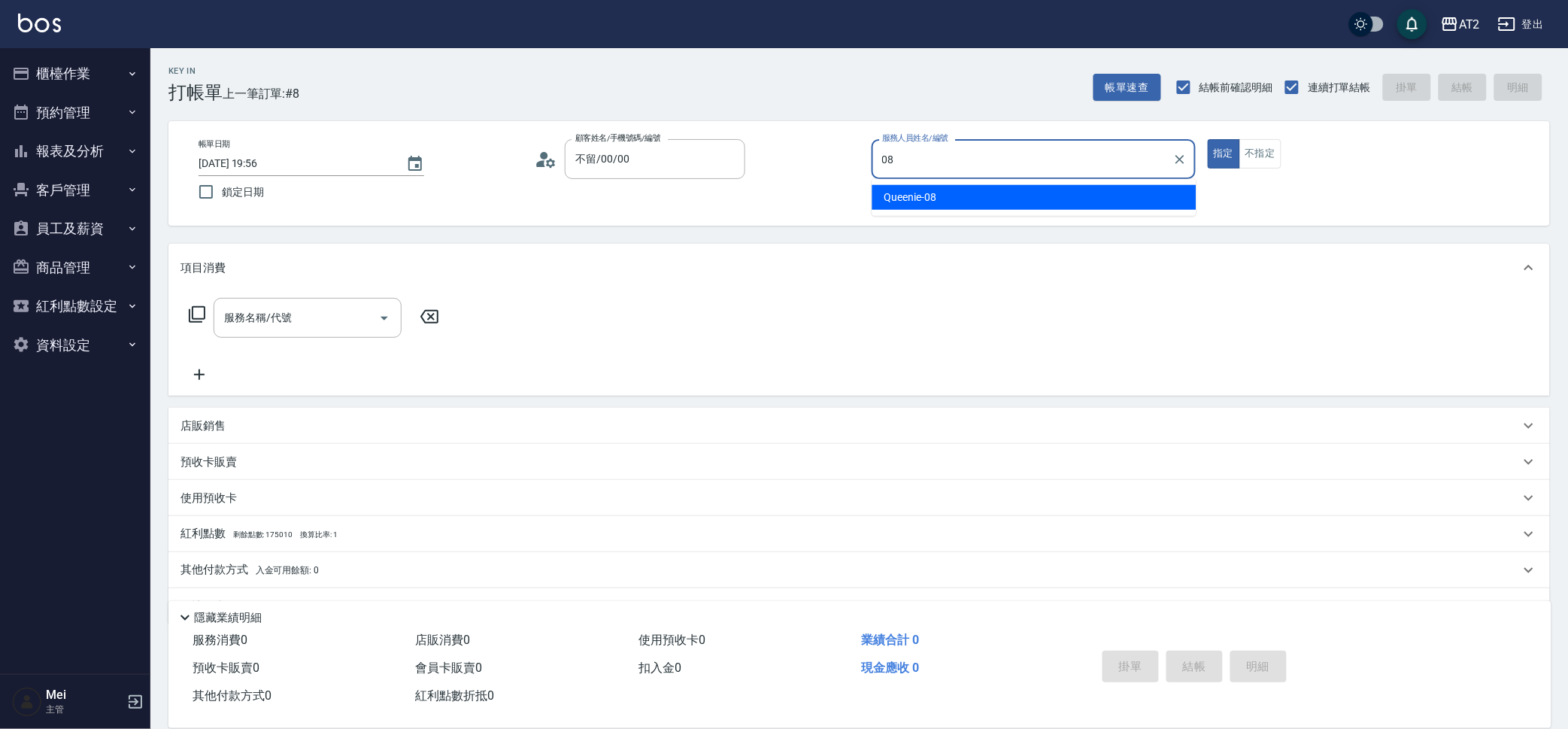
type input "Queenie-08"
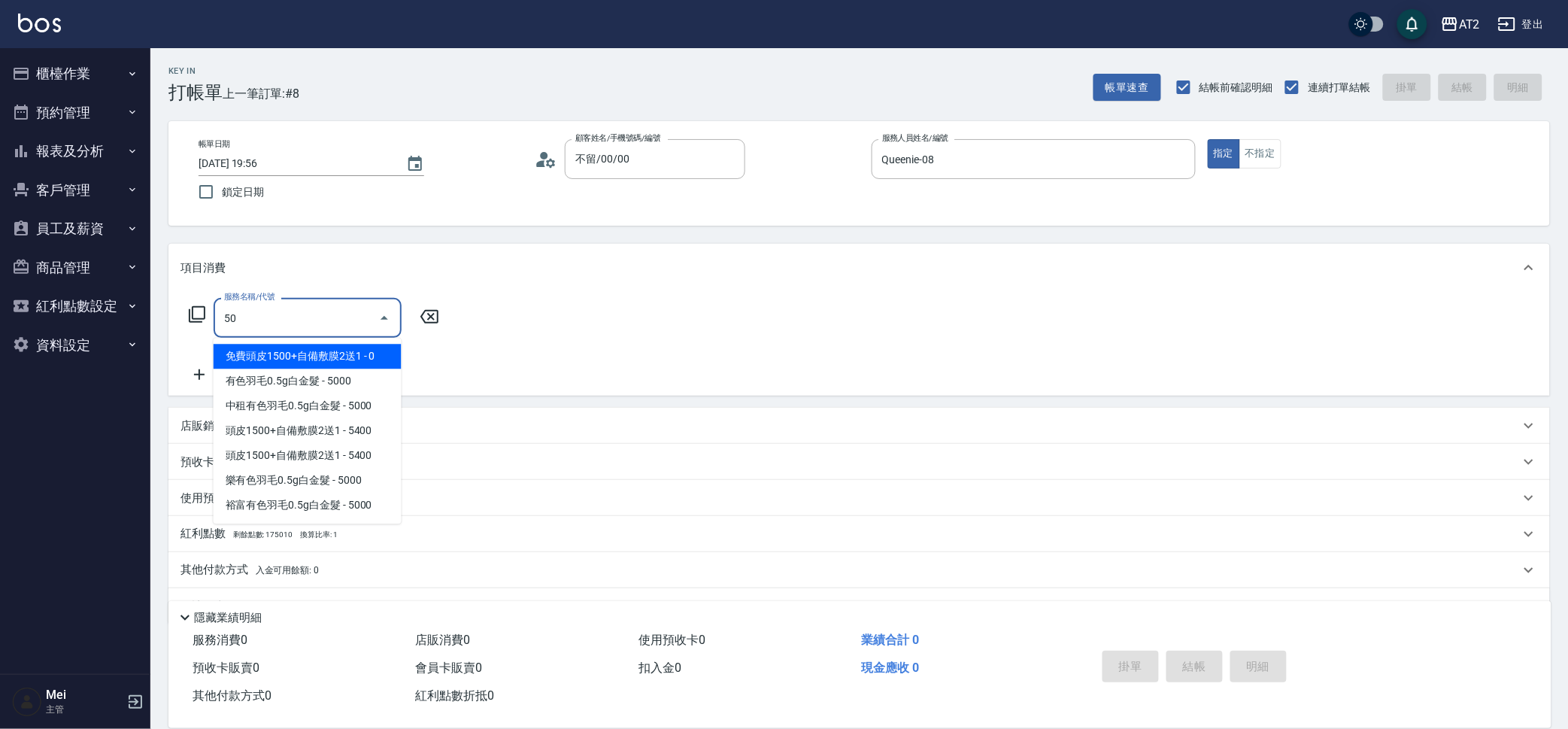
type input "501"
type input "100"
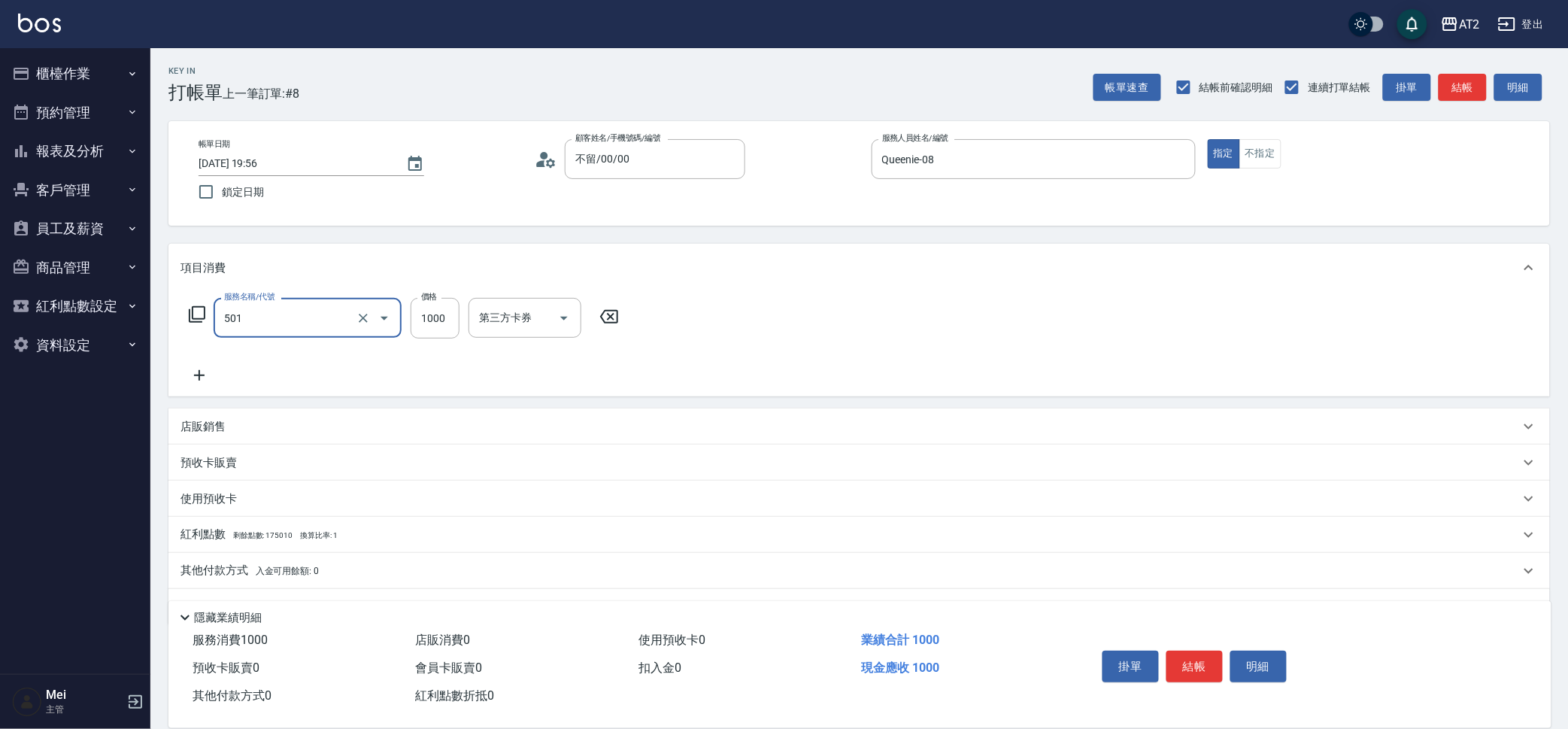
type input "染髮(501)"
type input "2"
type input "0"
type input "24"
type input "20"
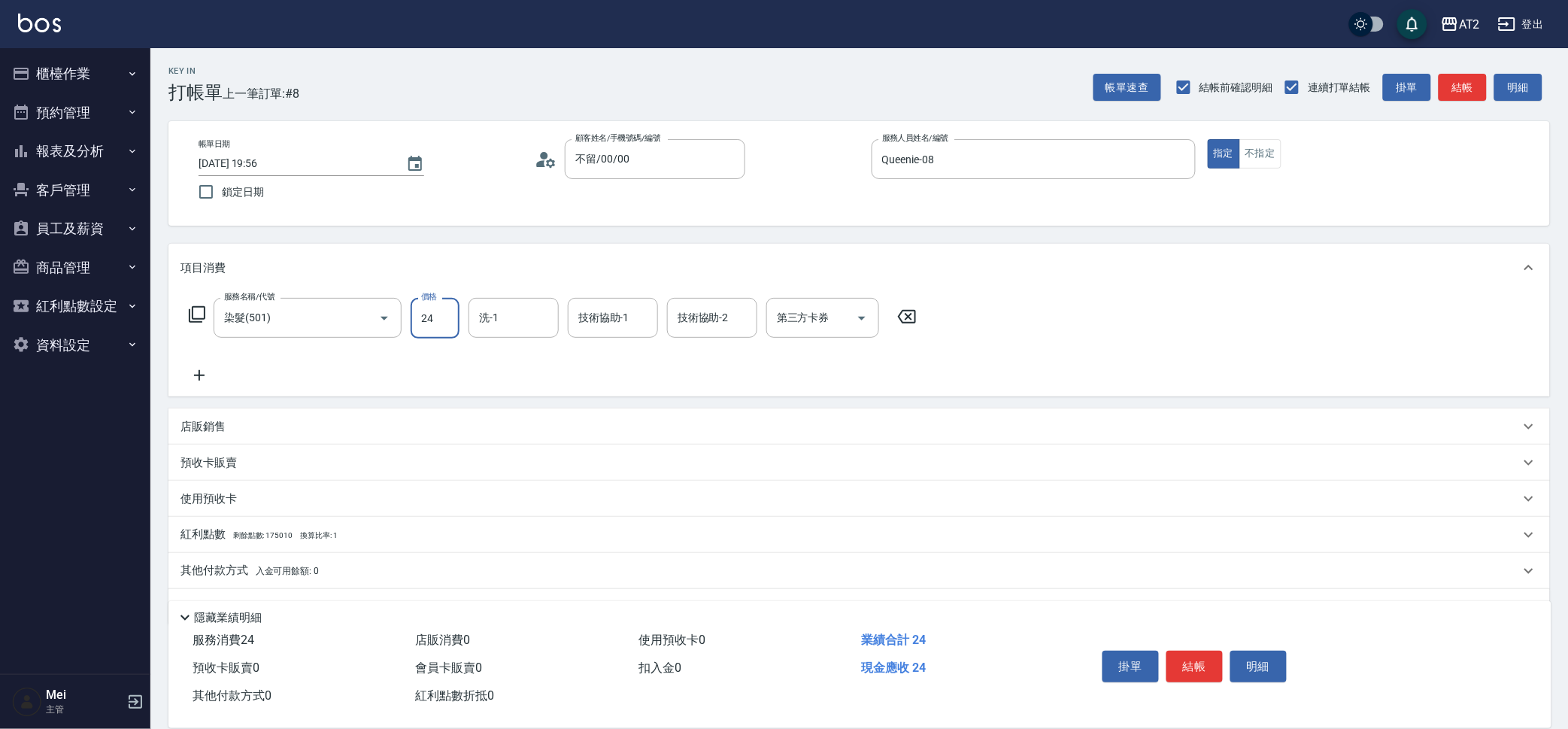
type input "249"
type input "240"
type input "2499"
type input "小潔-34"
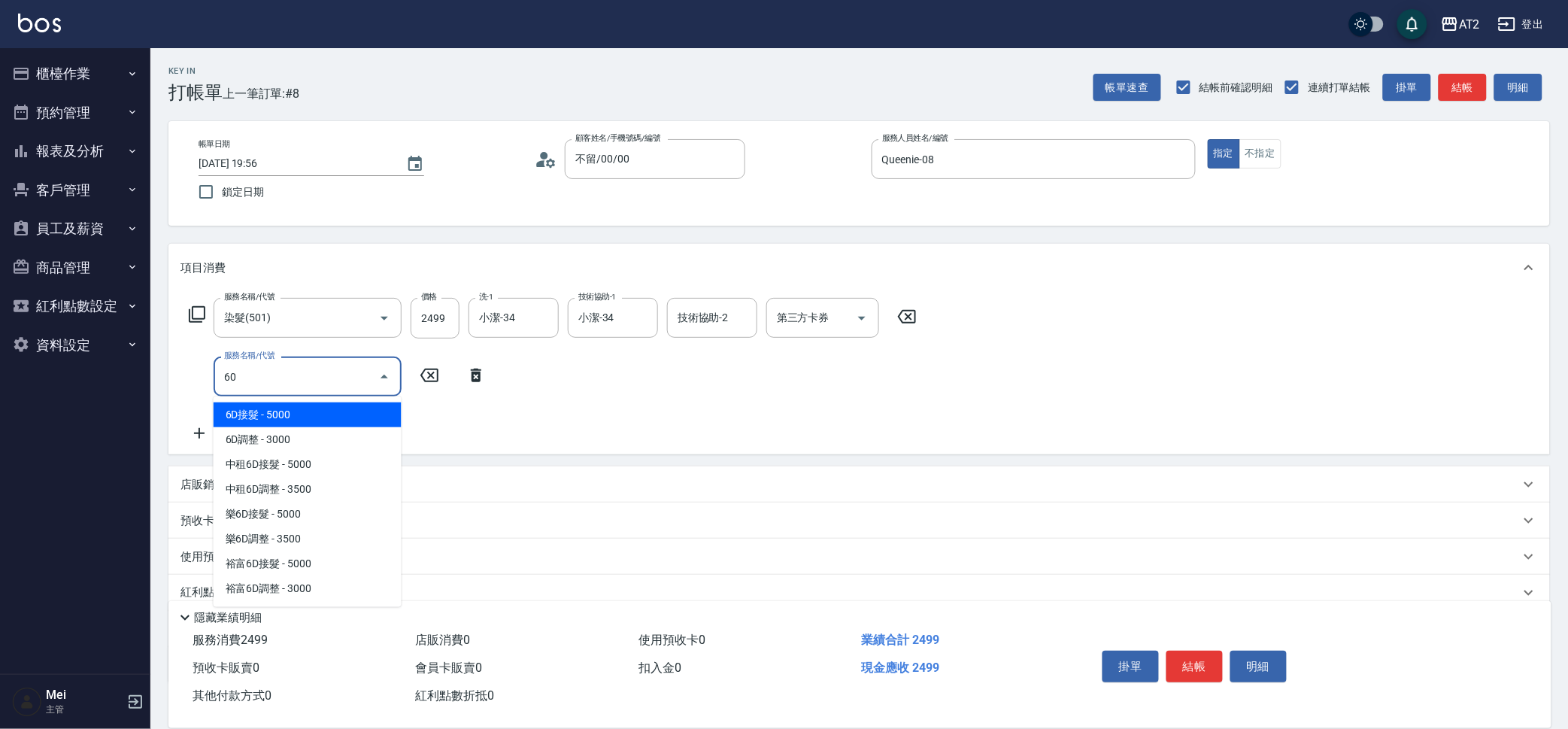
type input "601"
type input "340"
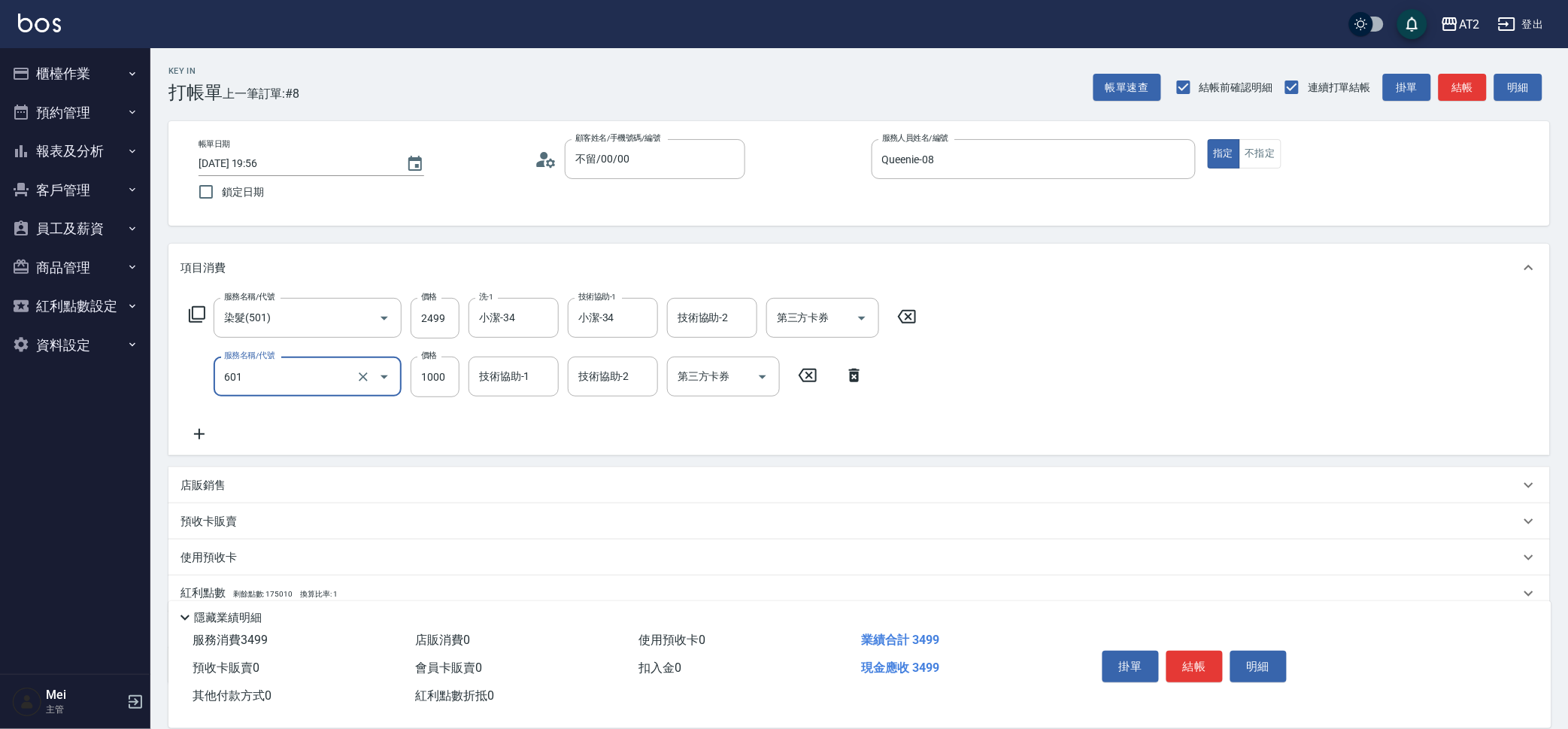
type input "自備護髮(601)"
type input "2"
type input "250"
type input "490"
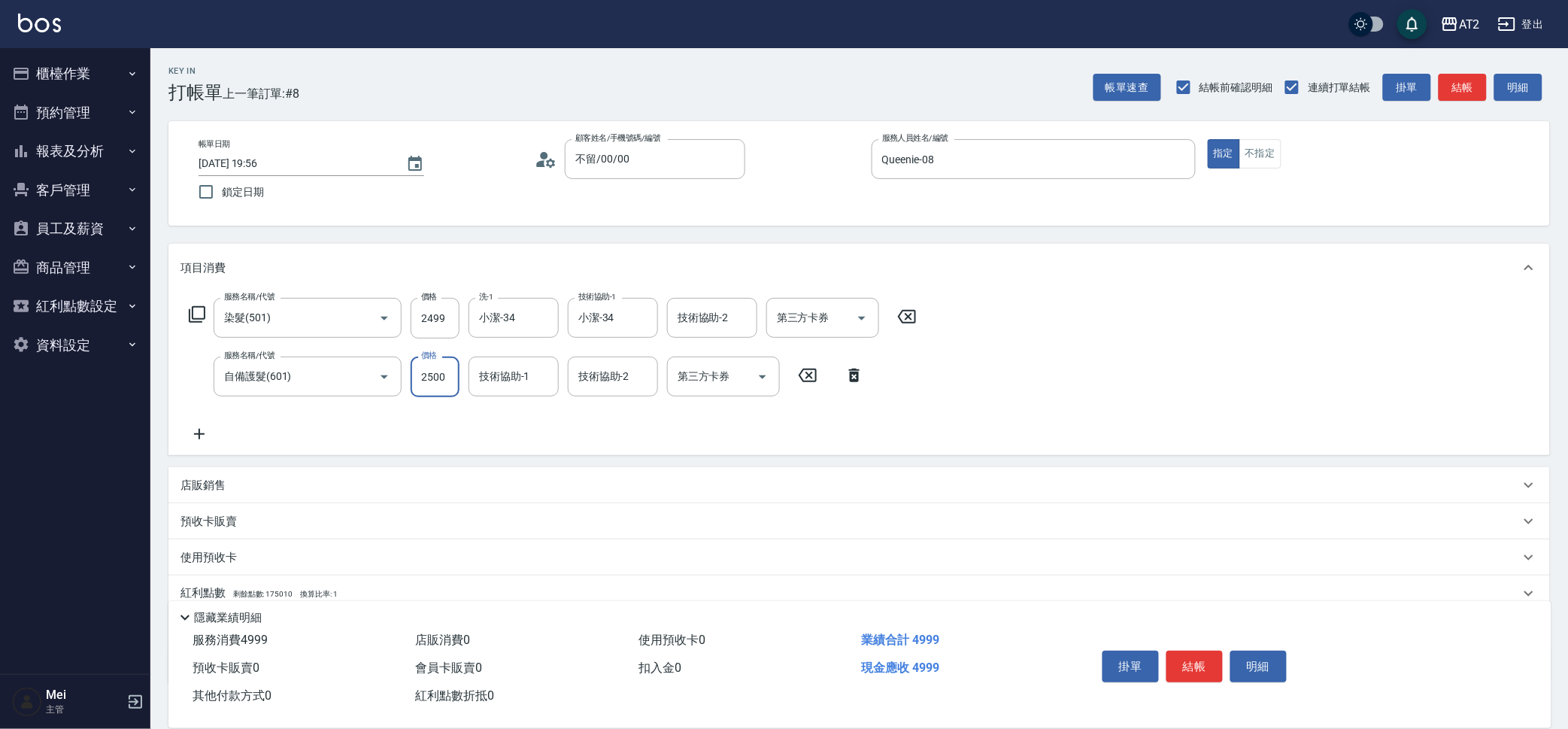
type input "2500"
type input "小潔-34"
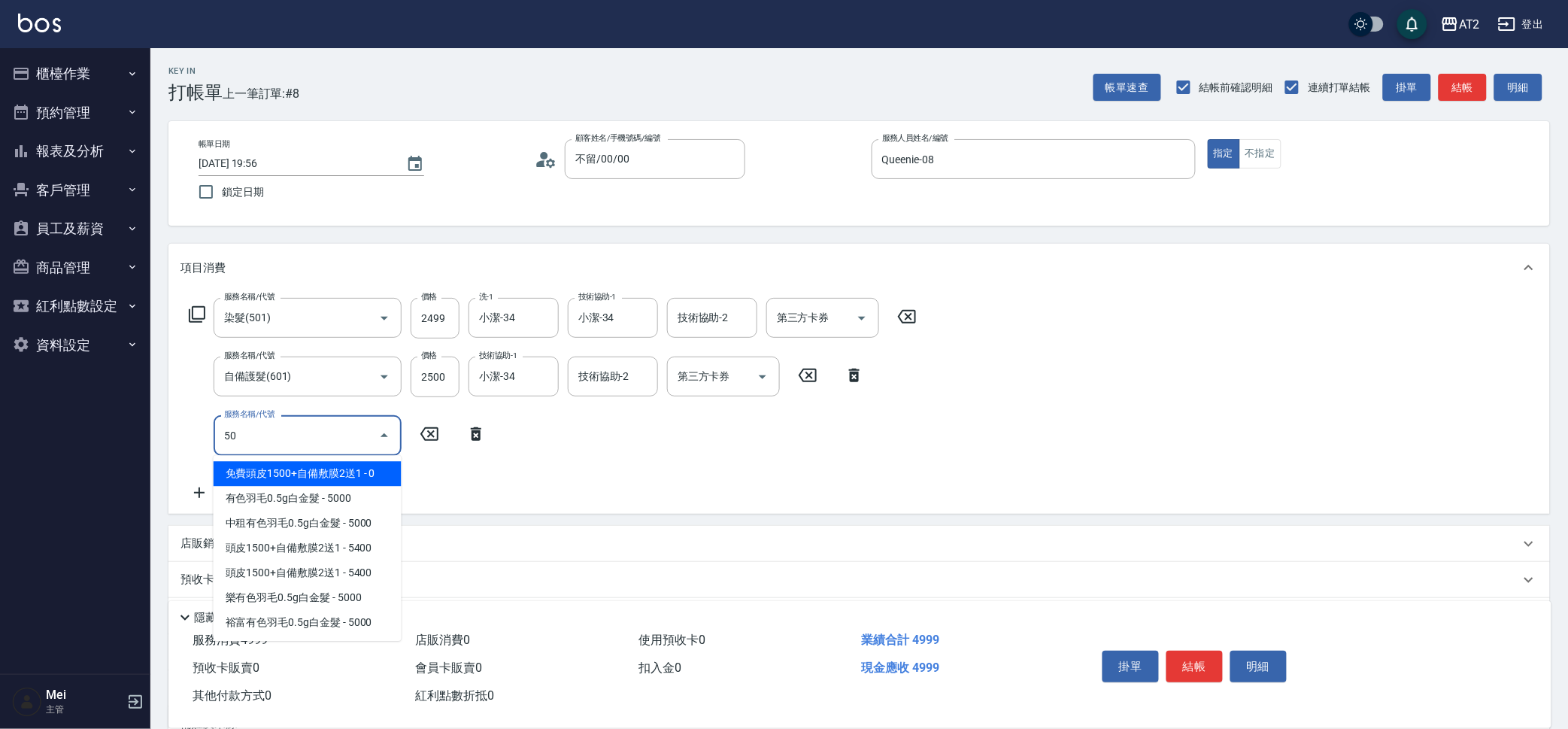
type input "502"
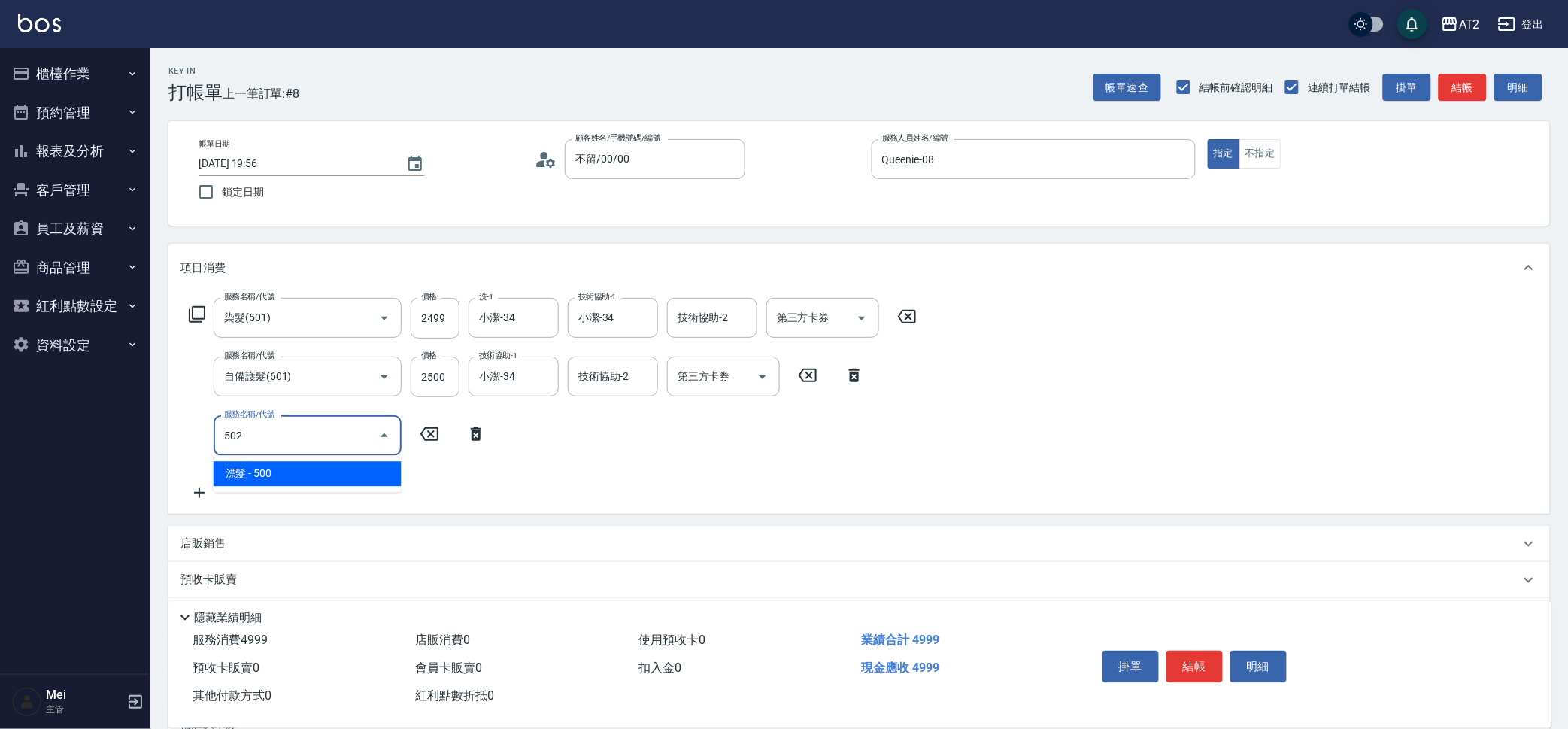
type input "540"
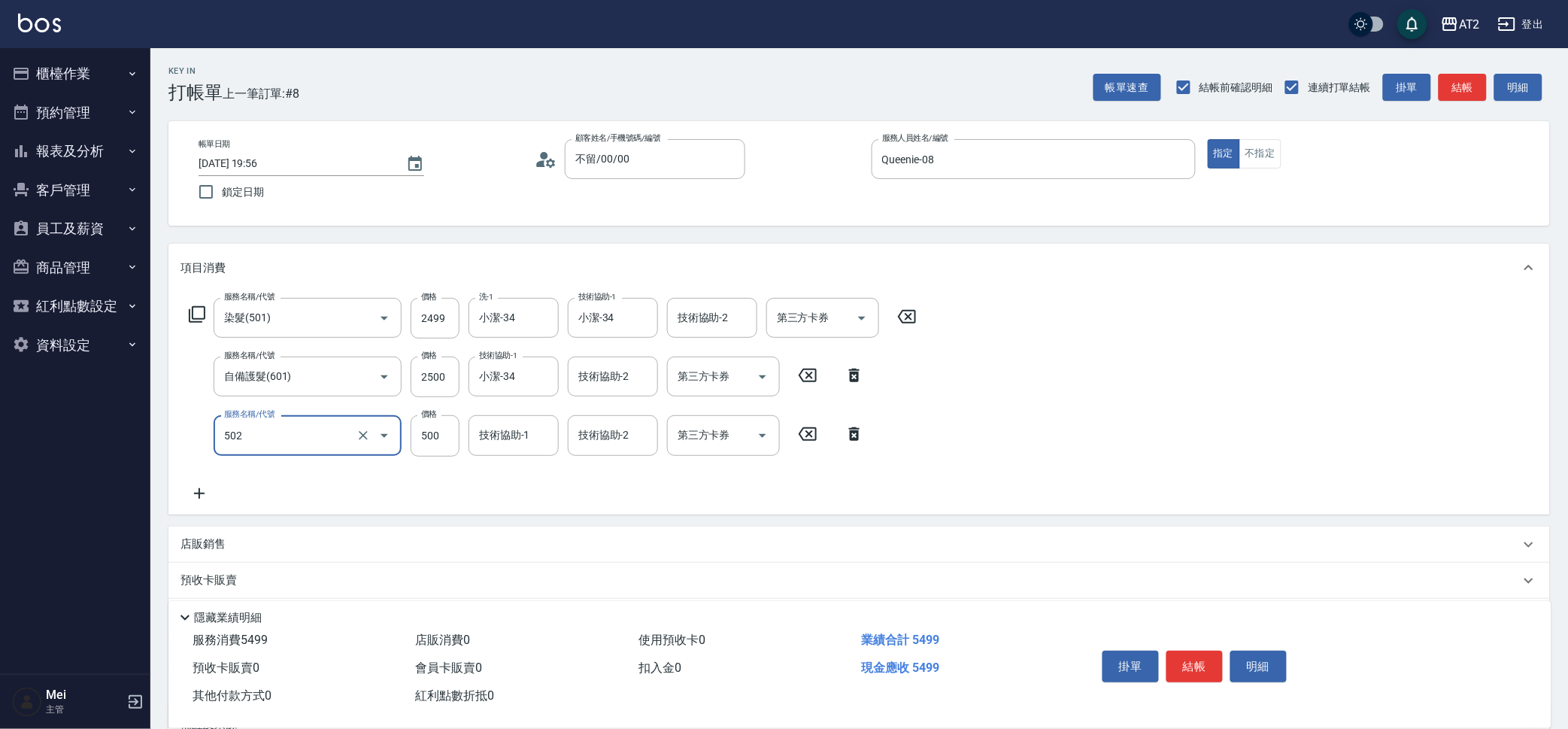
type input "漂髮(502)"
type input "0"
type input "490"
type input "0"
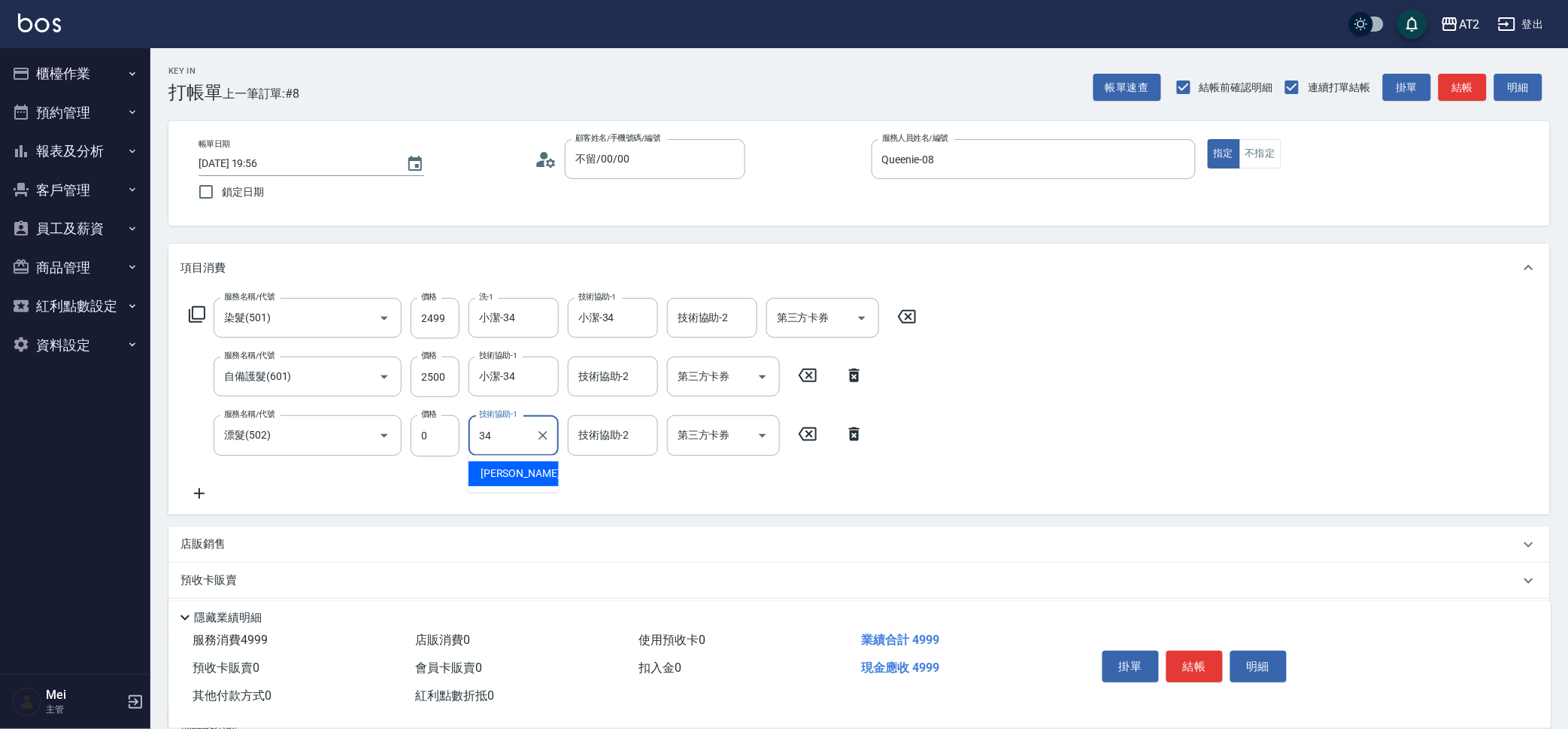
type input "小潔-34"
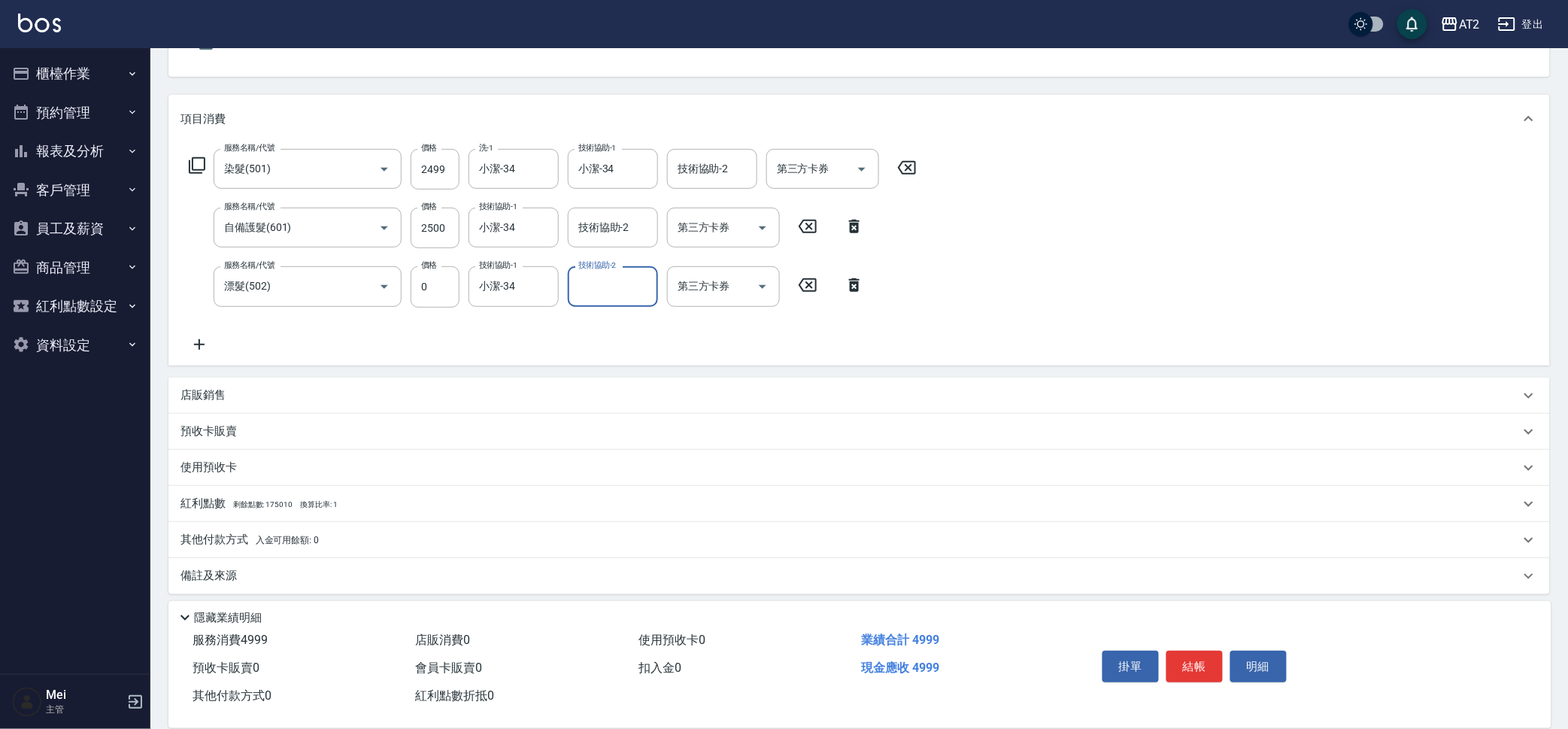
scroll to position [155, 0]
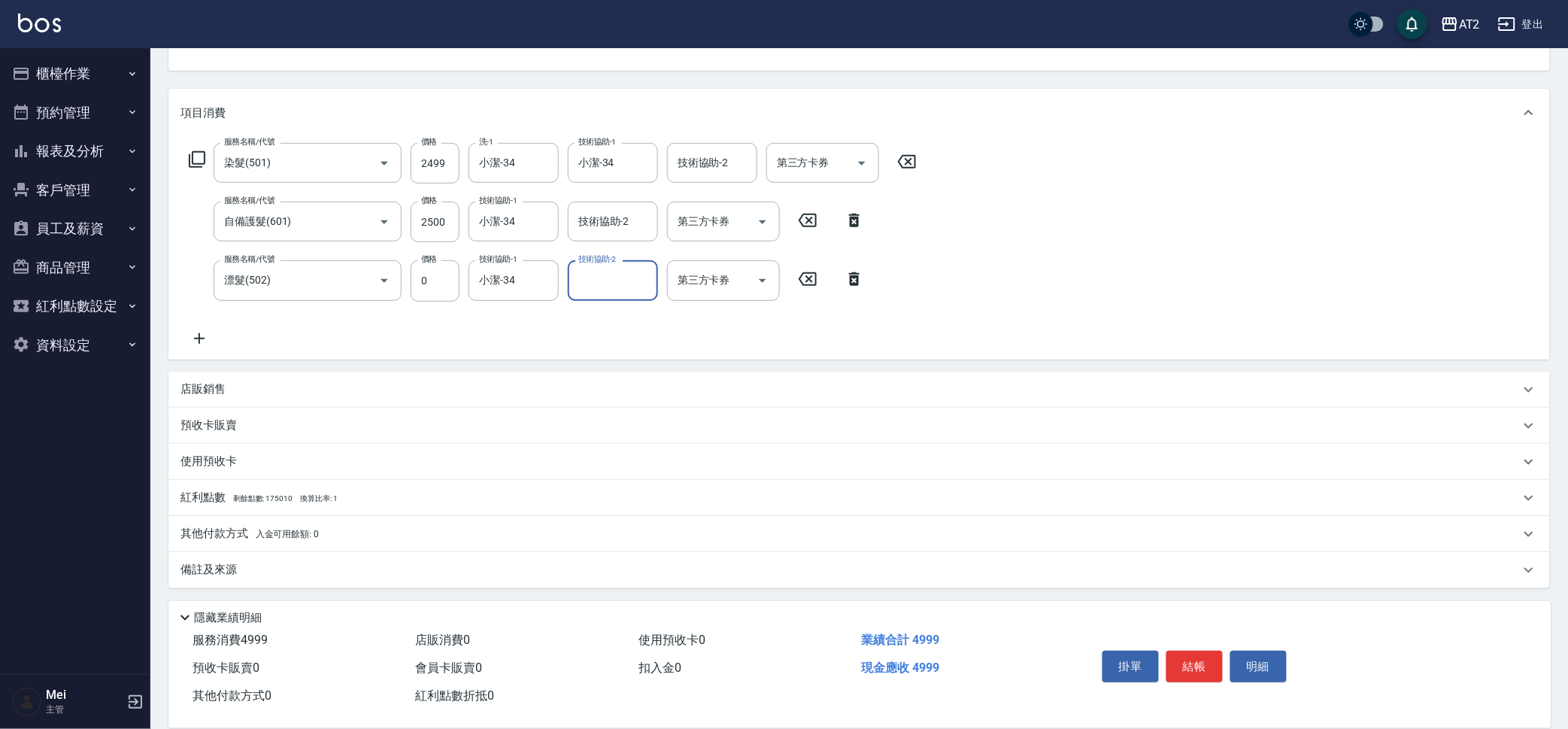
click at [268, 529] on span "入金可用餘額: 0" at bounding box center [288, 534] width 64 height 11
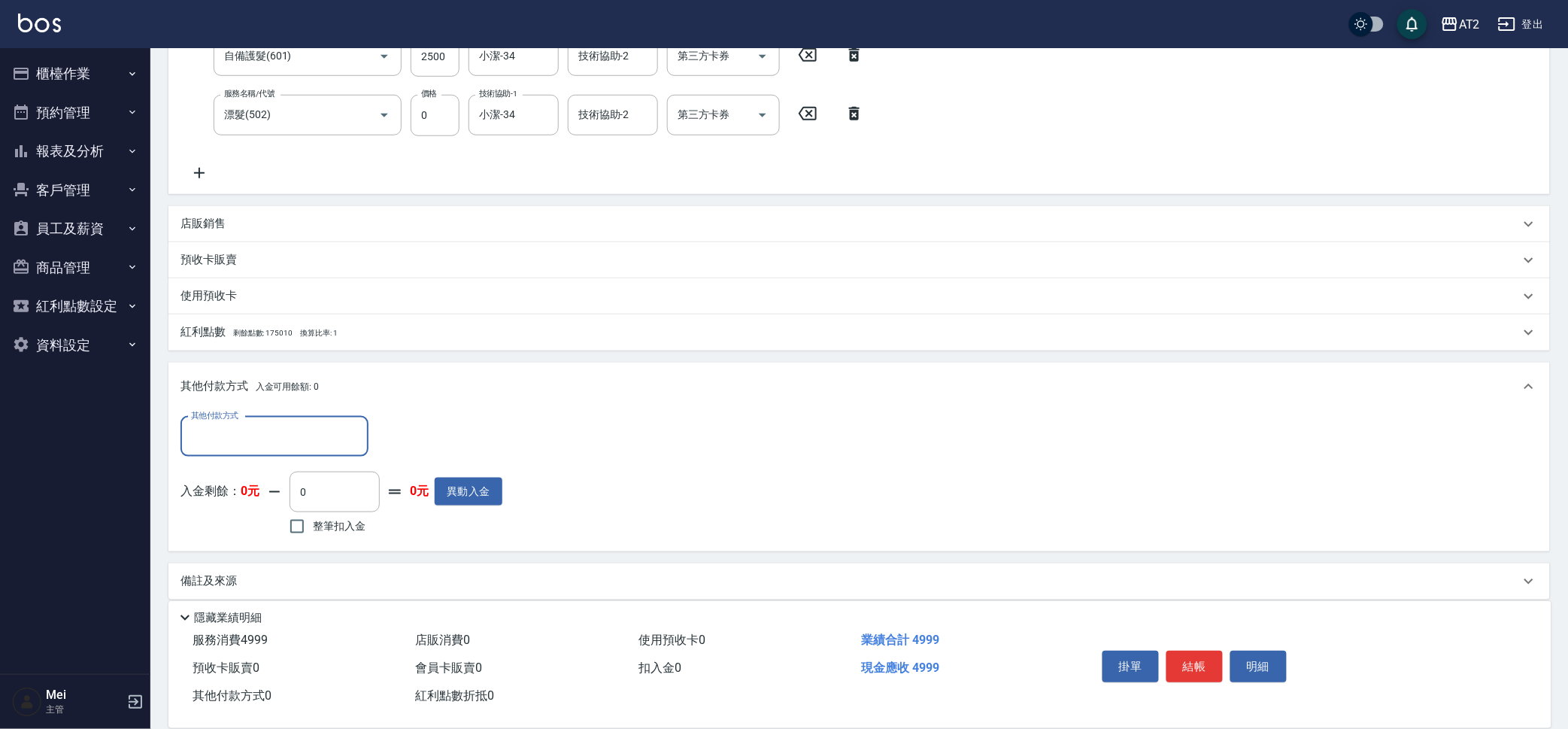
scroll to position [332, 0]
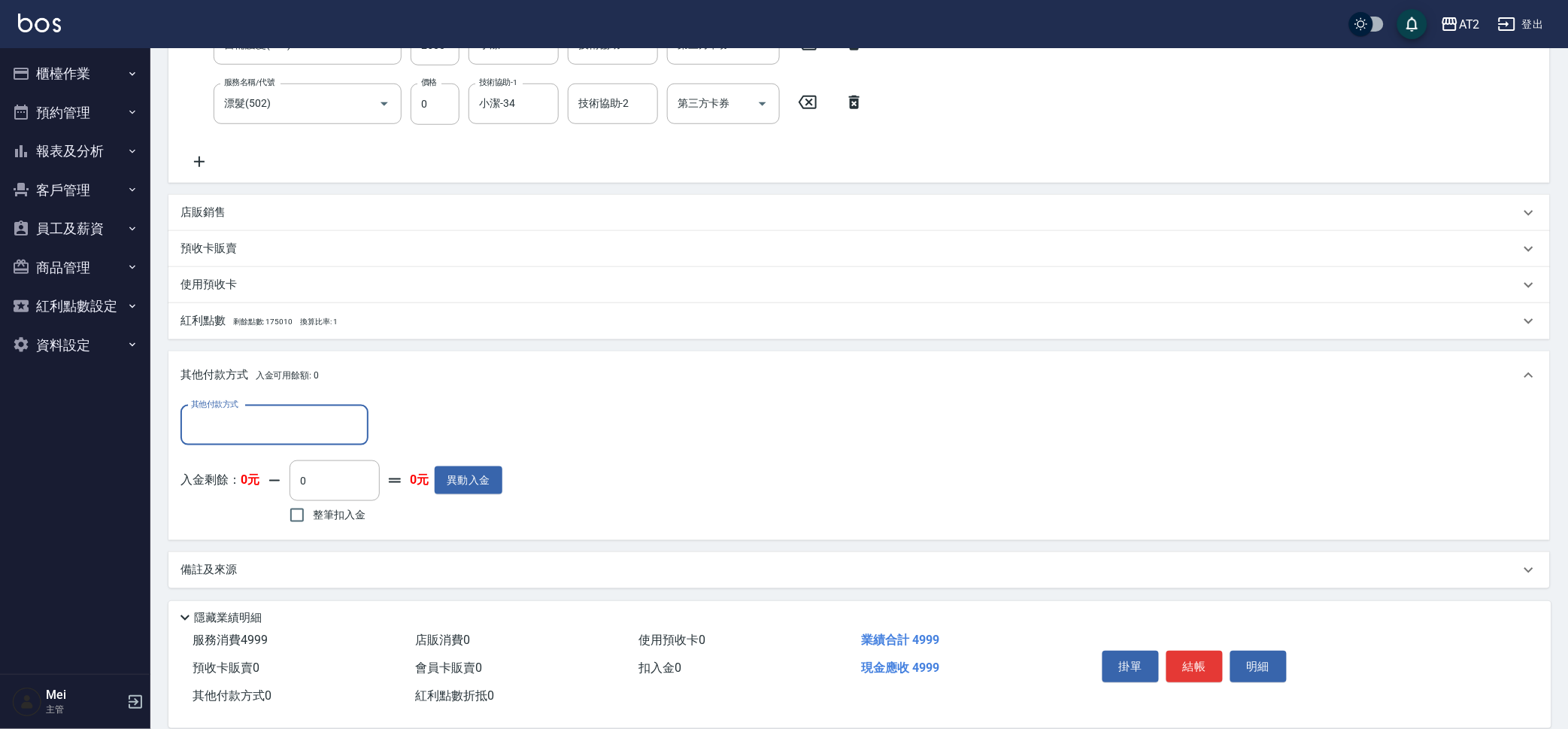
click at [295, 412] on input "其他付款方式" at bounding box center [274, 425] width 175 height 26
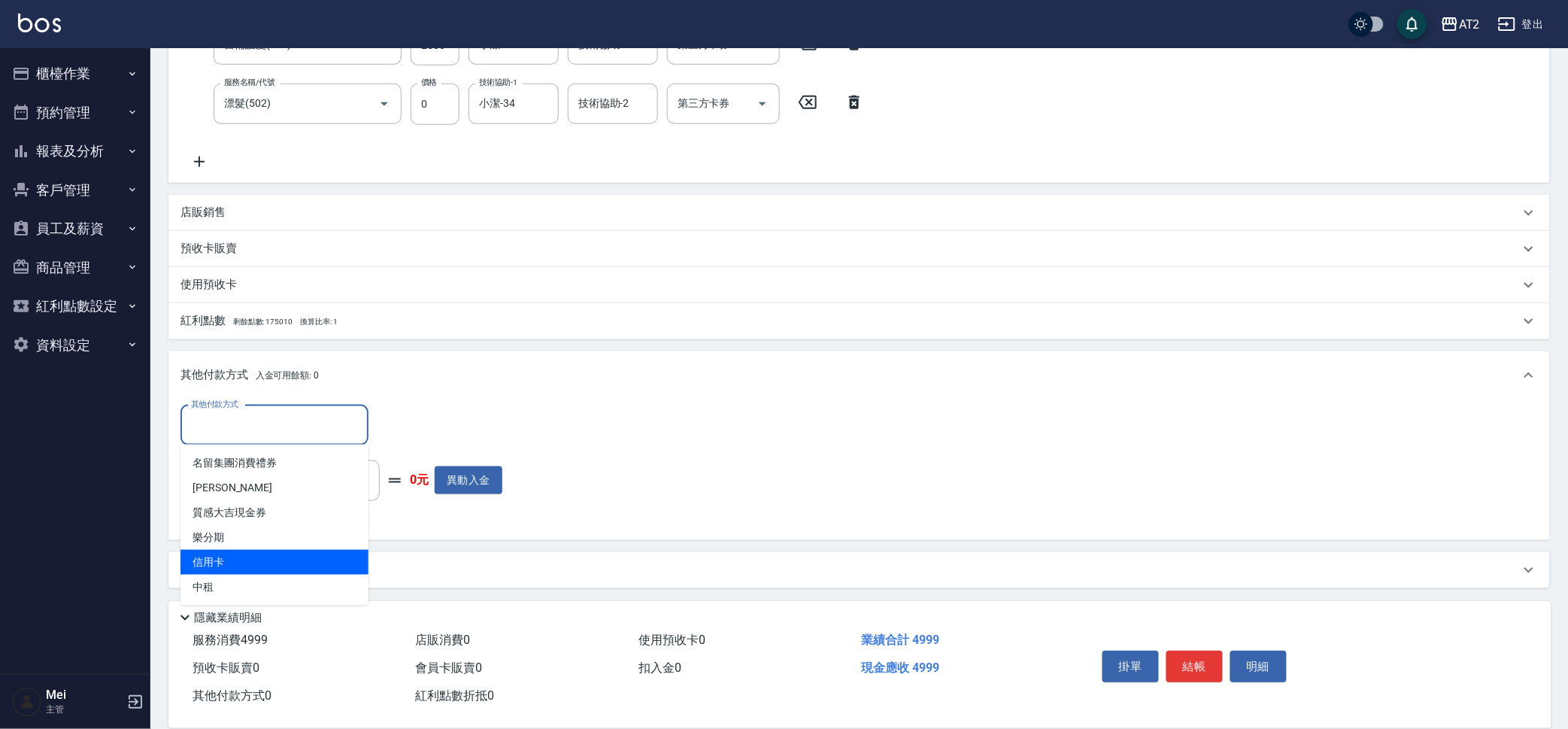
click at [273, 553] on span "信用卡" at bounding box center [275, 562] width 188 height 25
type input "信用卡"
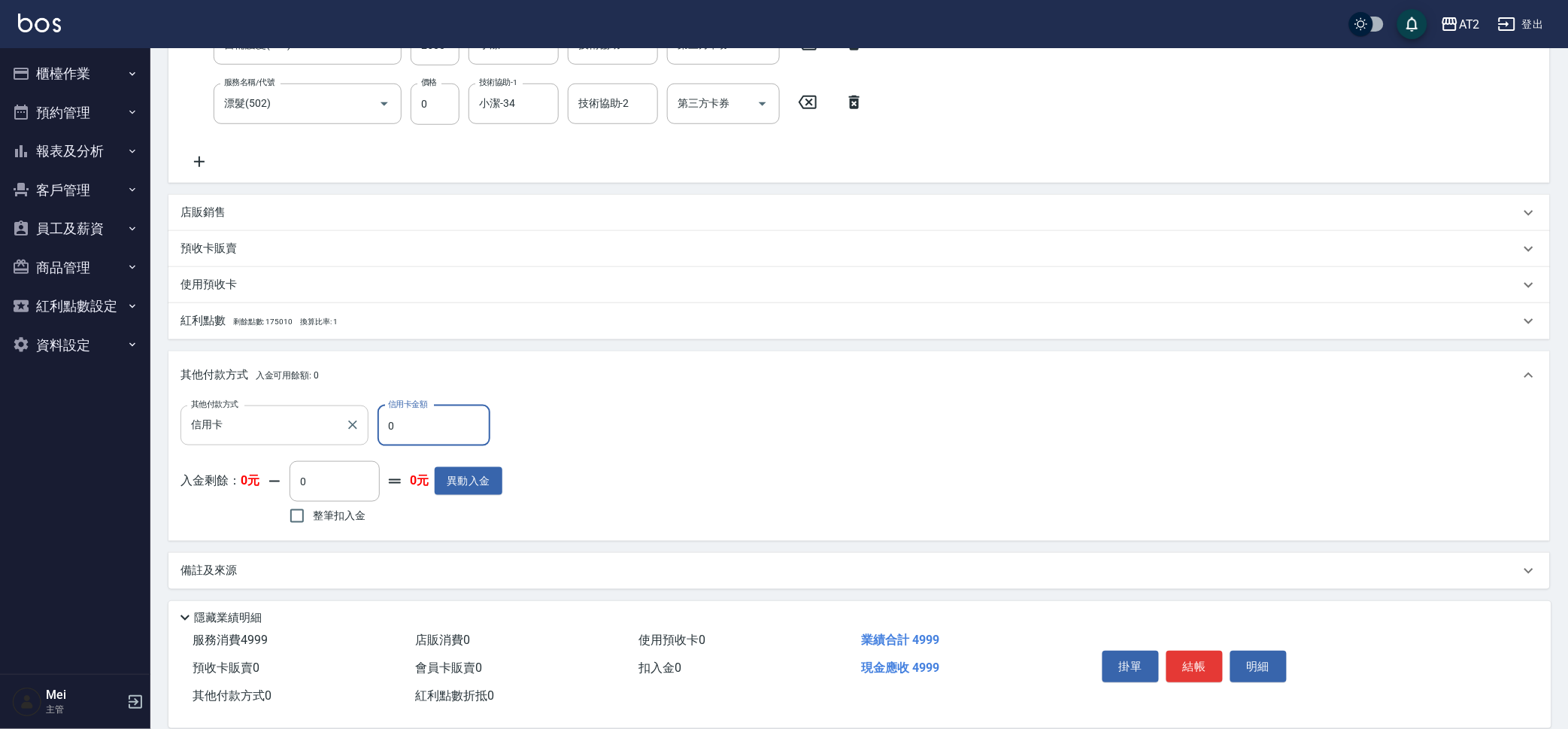
drag, startPoint x: 385, startPoint y: 418, endPoint x: 297, endPoint y: 419, distance: 88.0
click at [297, 418] on div "其他付款方式 信用卡 其他付款方式 信用卡金額 0 信用卡金額" at bounding box center [342, 426] width 322 height 41
type input "49"
type input "450"
type input "499"
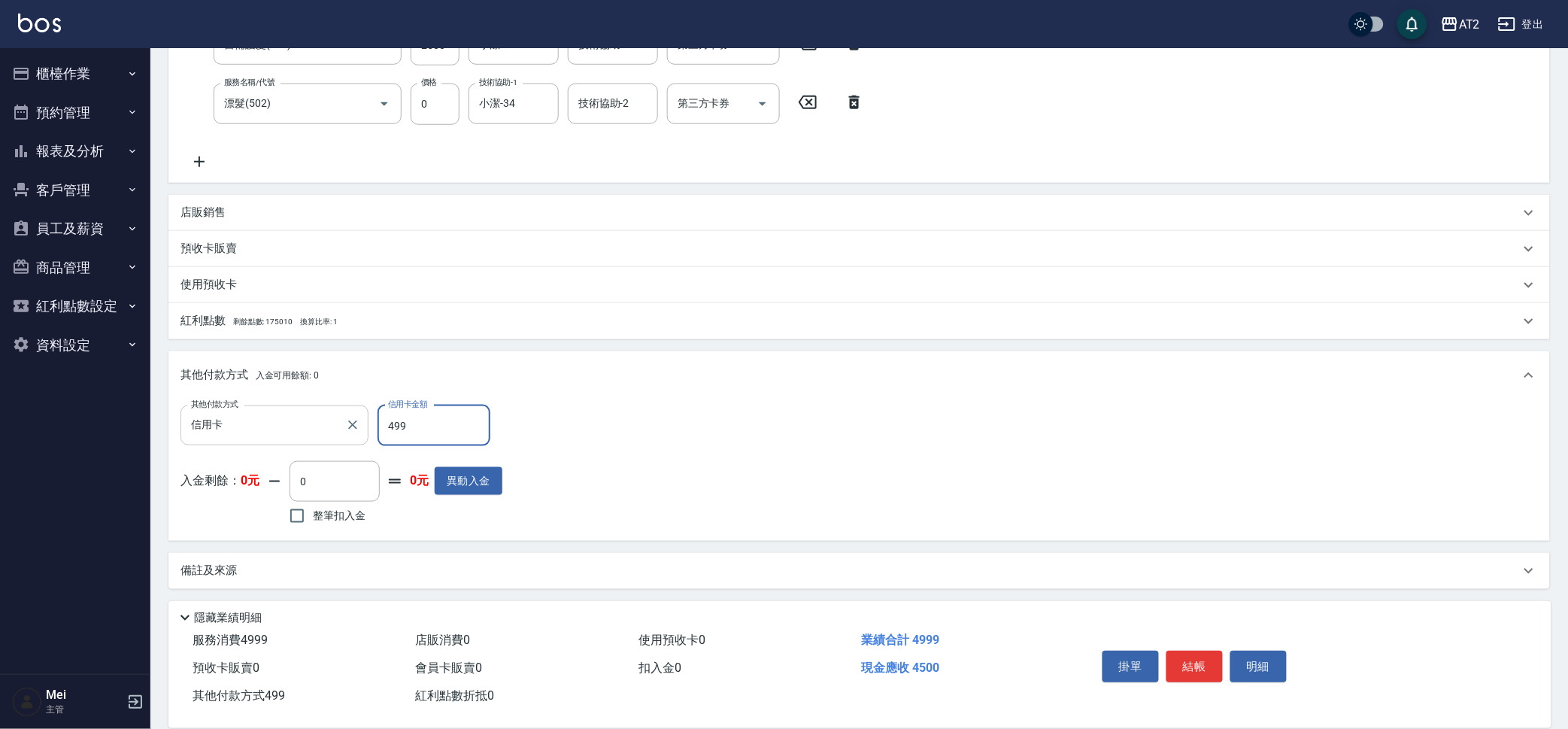
type input "0"
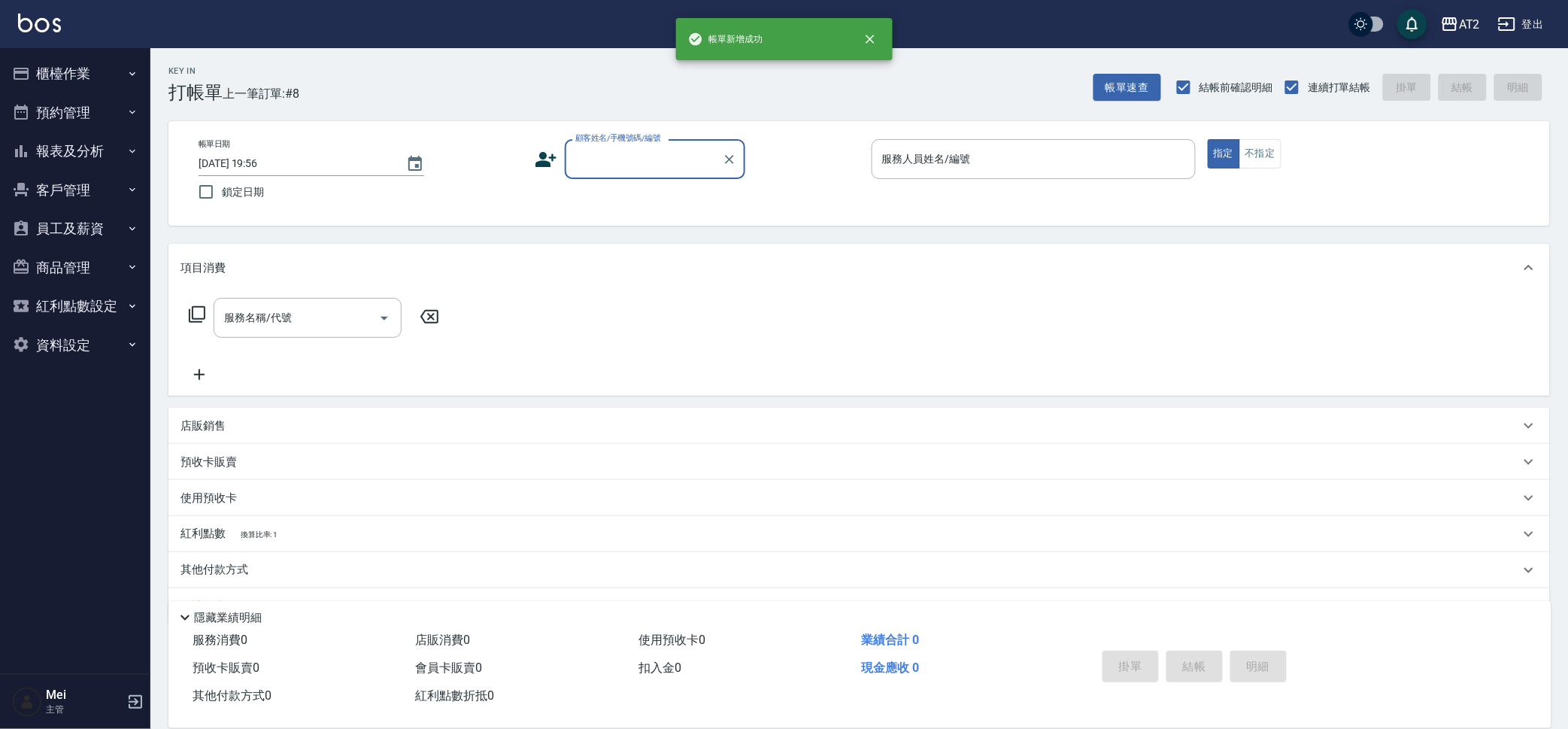
scroll to position [0, 0]
click at [676, 142] on div "顧客姓名/手機號碼/編號" at bounding box center [655, 159] width 181 height 40
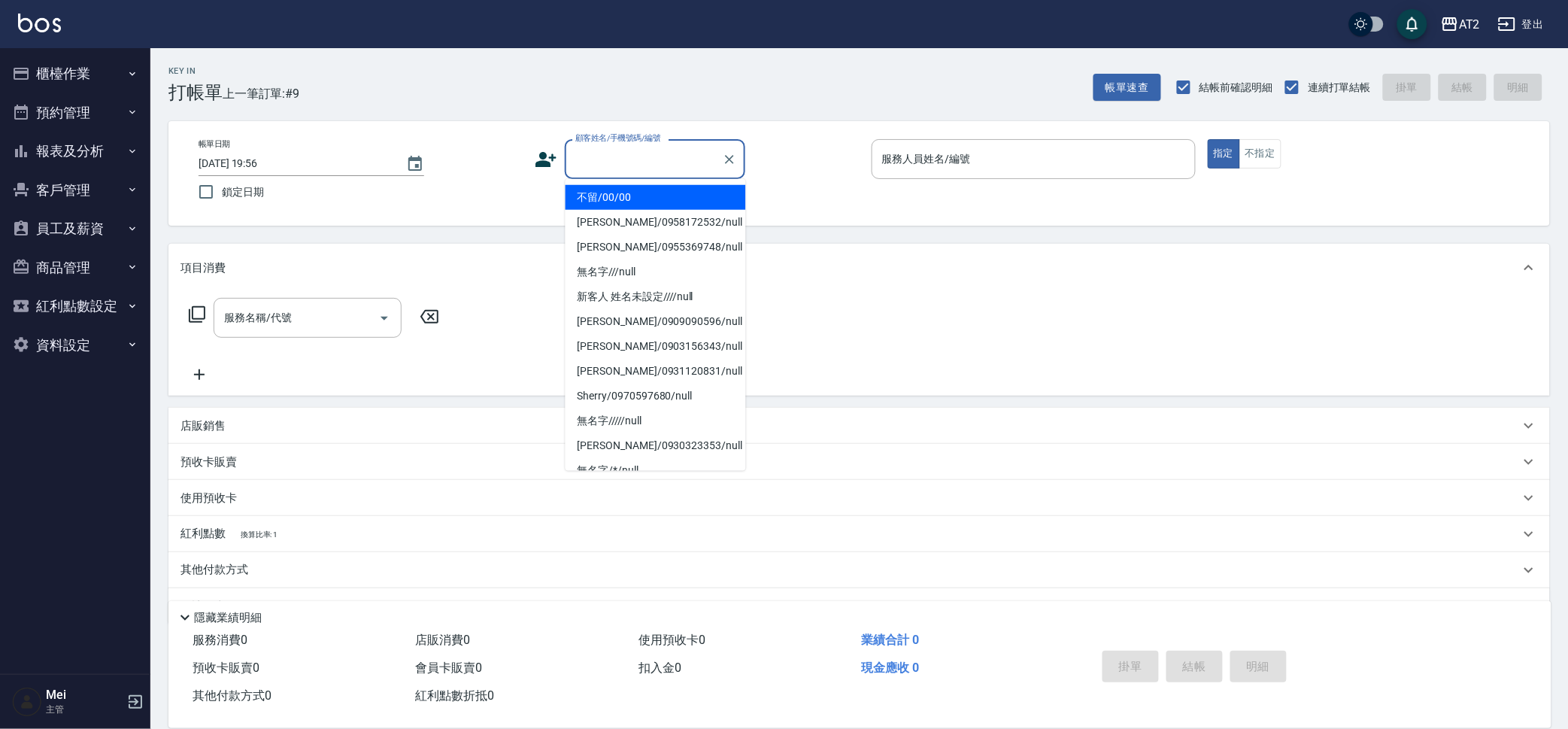
click at [661, 197] on li "不留/00/00" at bounding box center [656, 197] width 181 height 25
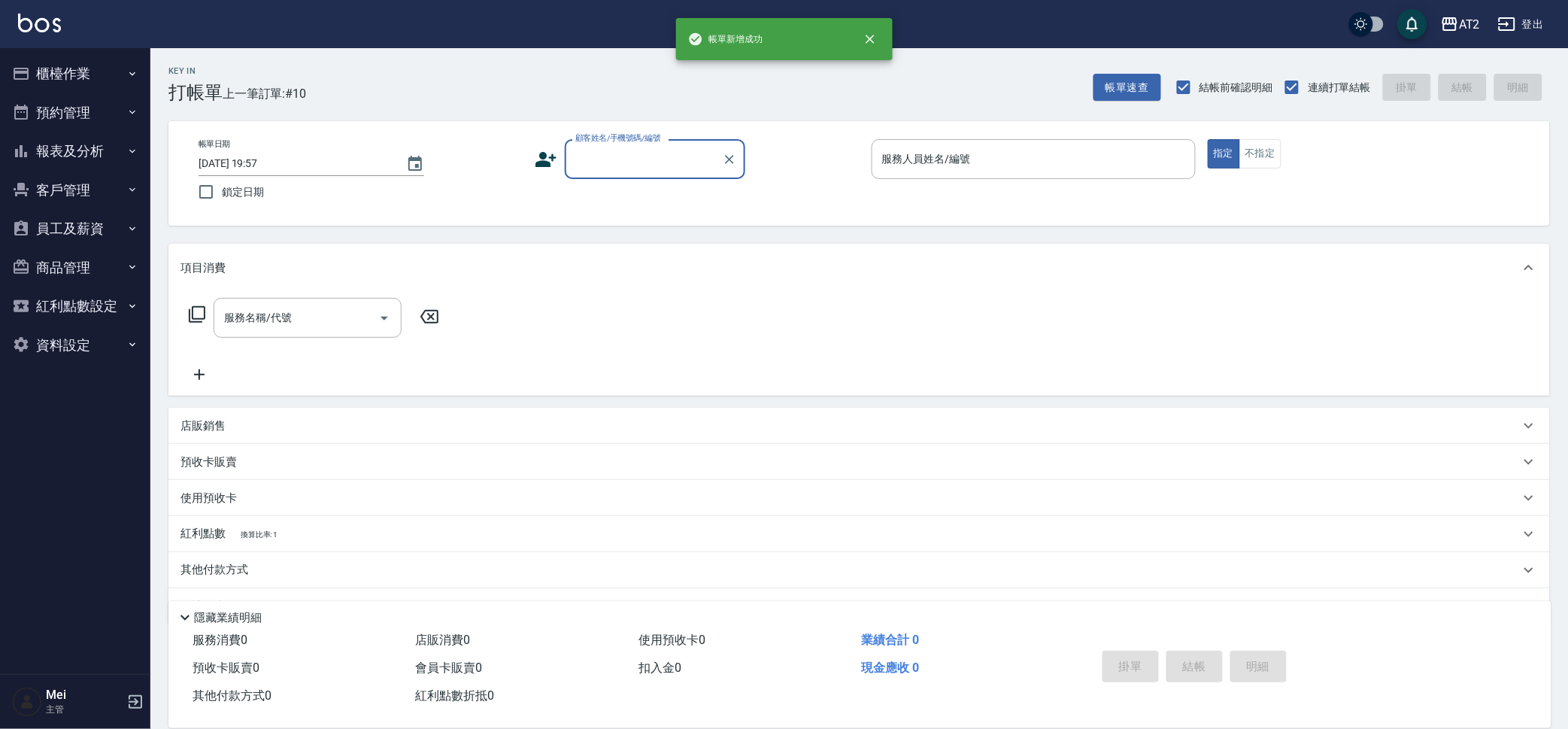
click at [693, 166] on input "顧客姓名/手機號碼/編號" at bounding box center [644, 159] width 145 height 26
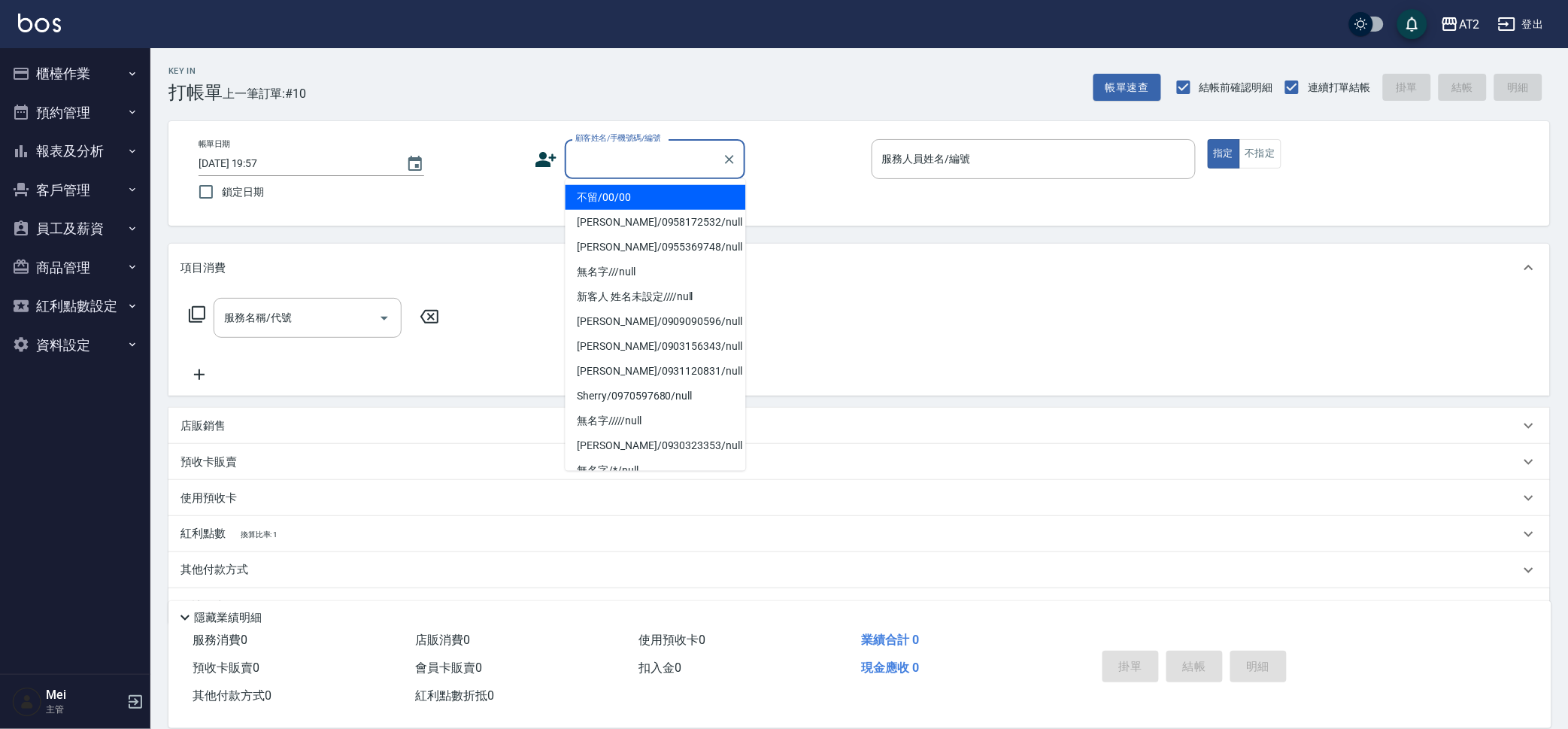
click at [673, 187] on li "不留/00/00" at bounding box center [656, 197] width 181 height 25
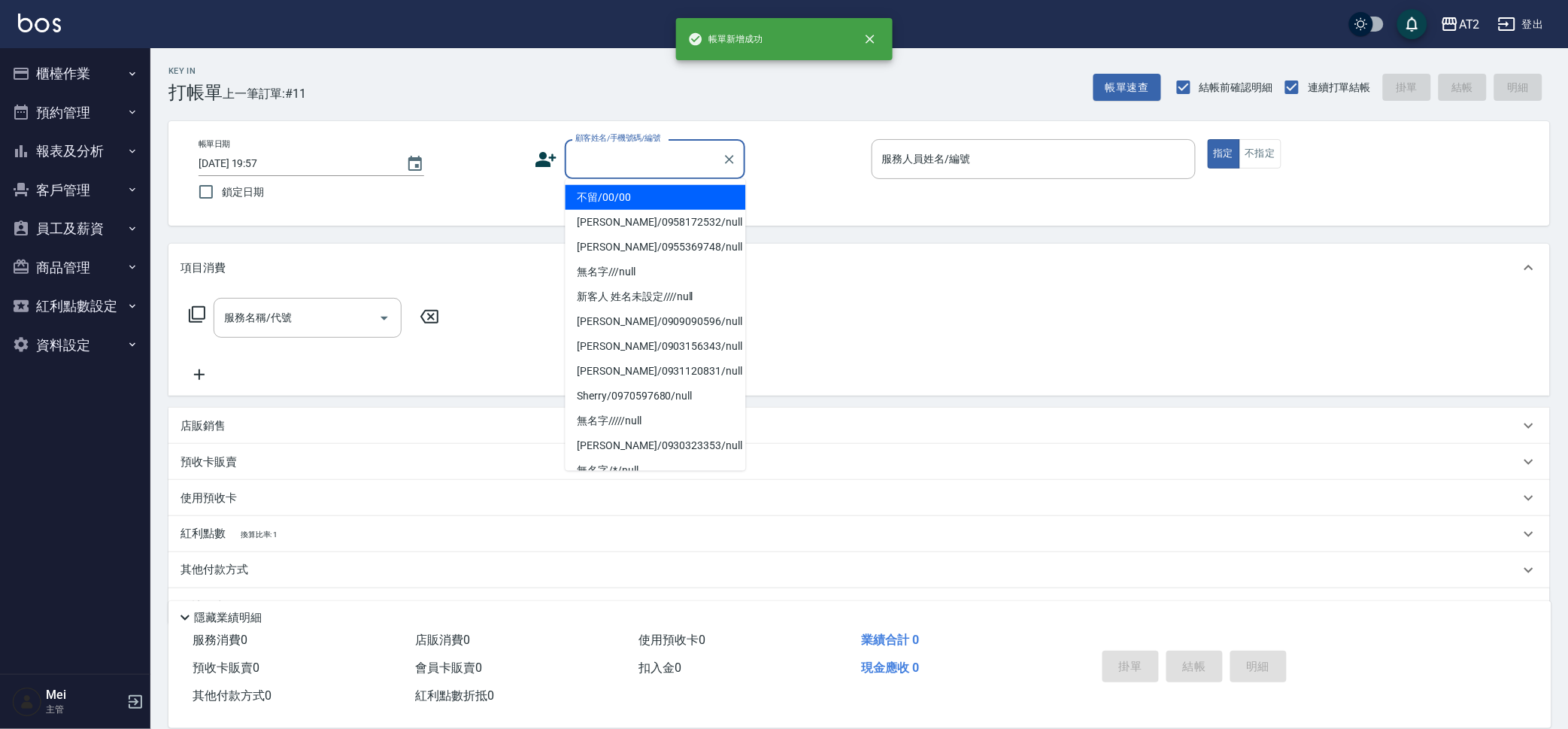
click at [677, 169] on input "顧客姓名/手機號碼/編號" at bounding box center [644, 159] width 145 height 26
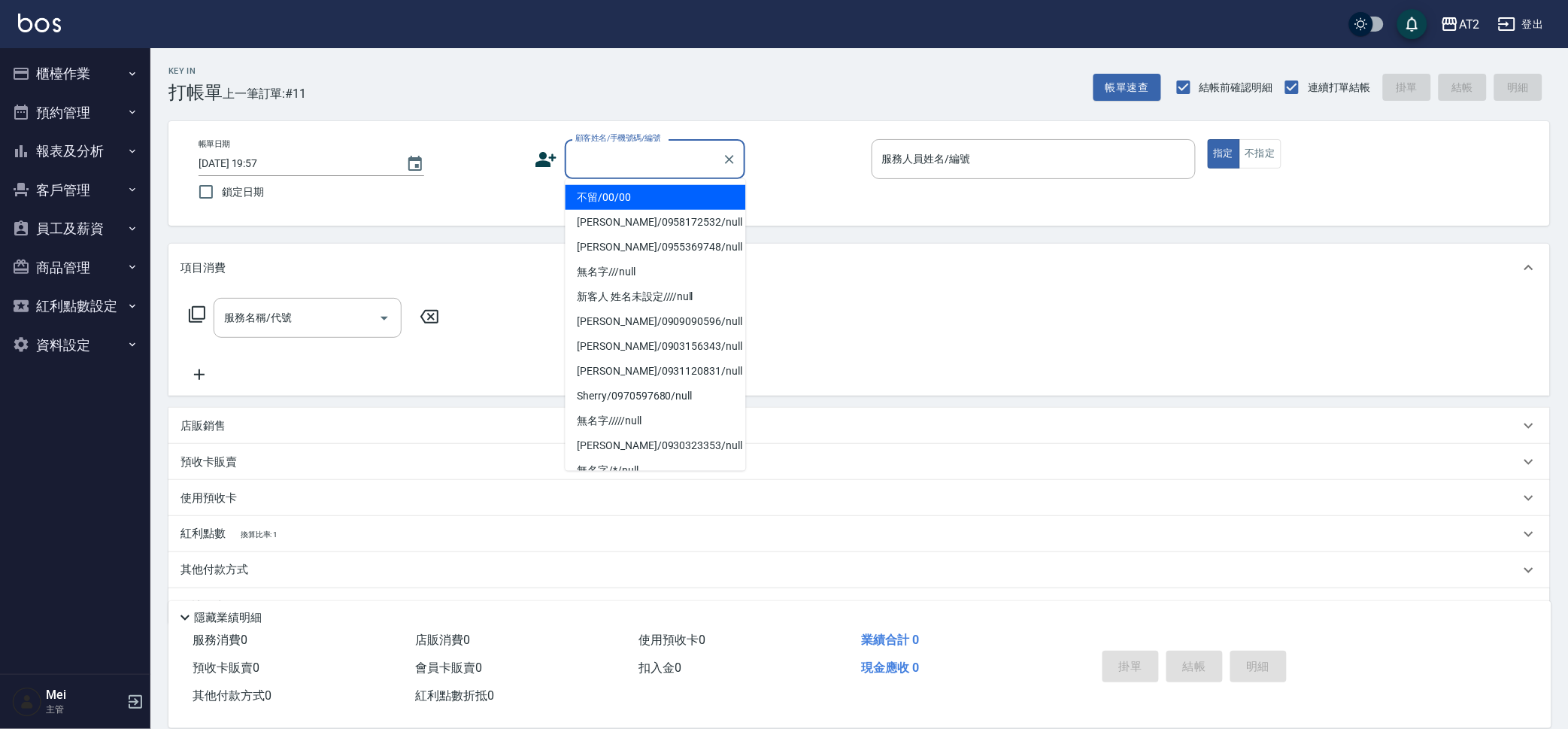
click at [663, 201] on li "不留/00/00" at bounding box center [656, 197] width 181 height 25
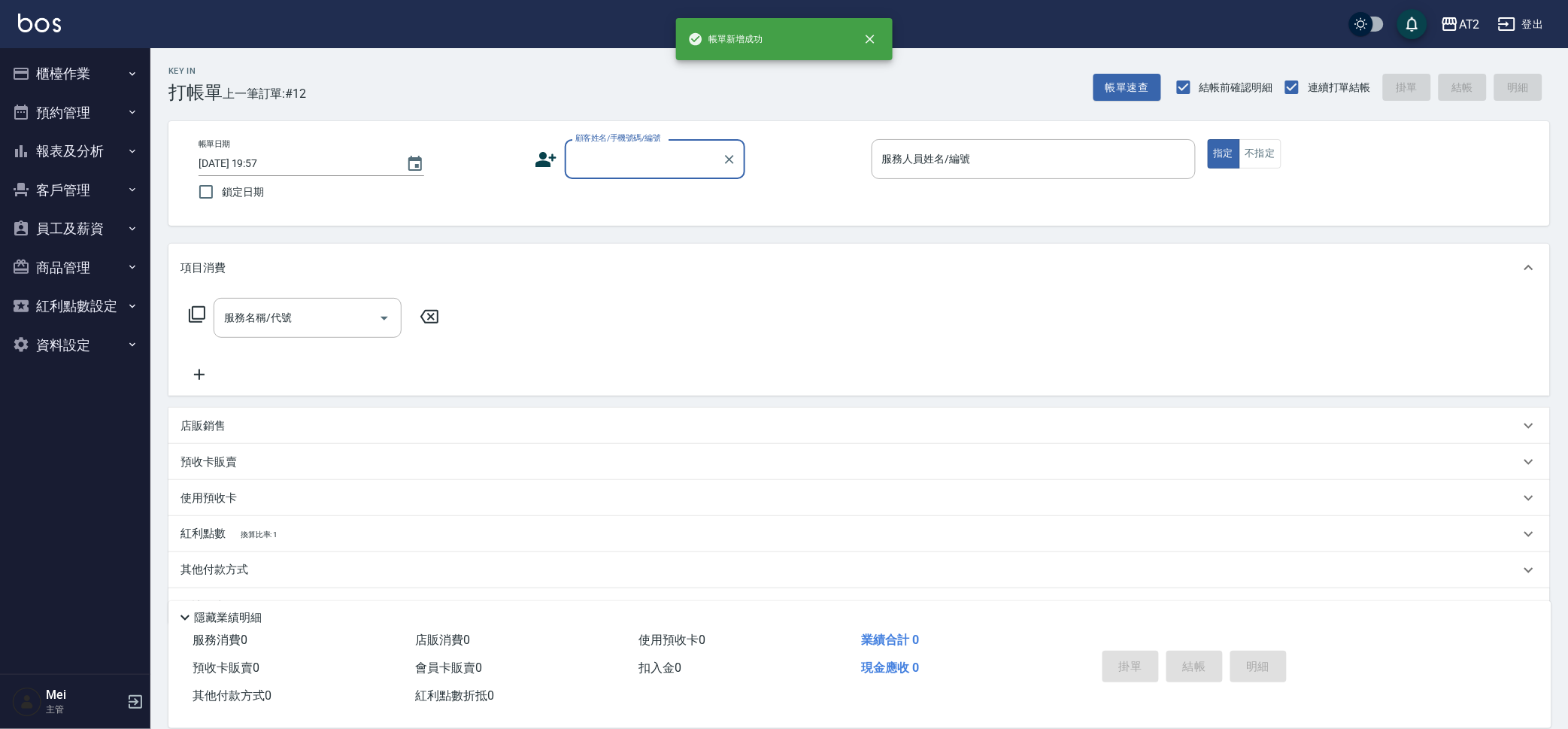
click at [701, 154] on input "顧客姓名/手機號碼/編號" at bounding box center [644, 159] width 145 height 26
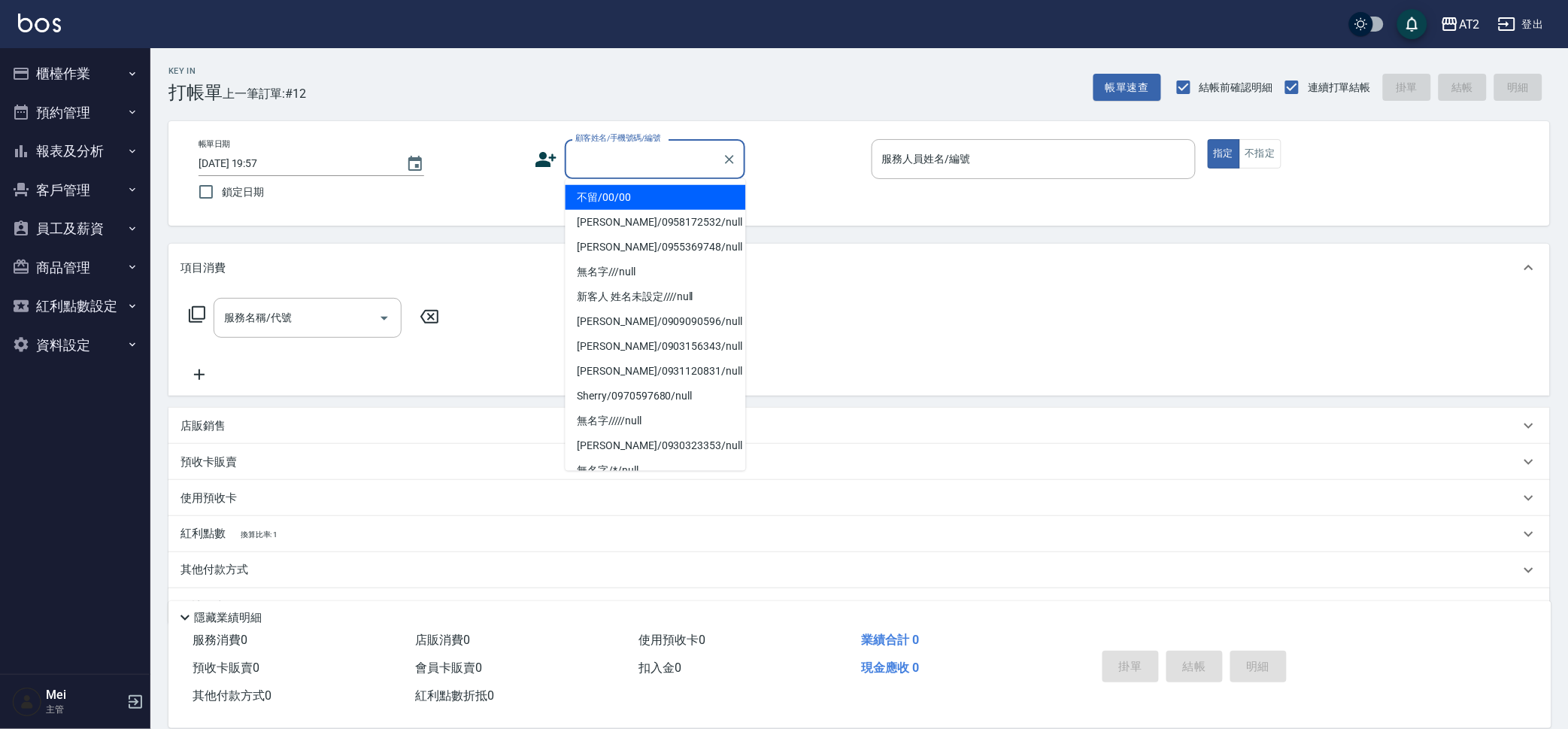
click at [680, 202] on li "不留/00/00" at bounding box center [656, 197] width 181 height 25
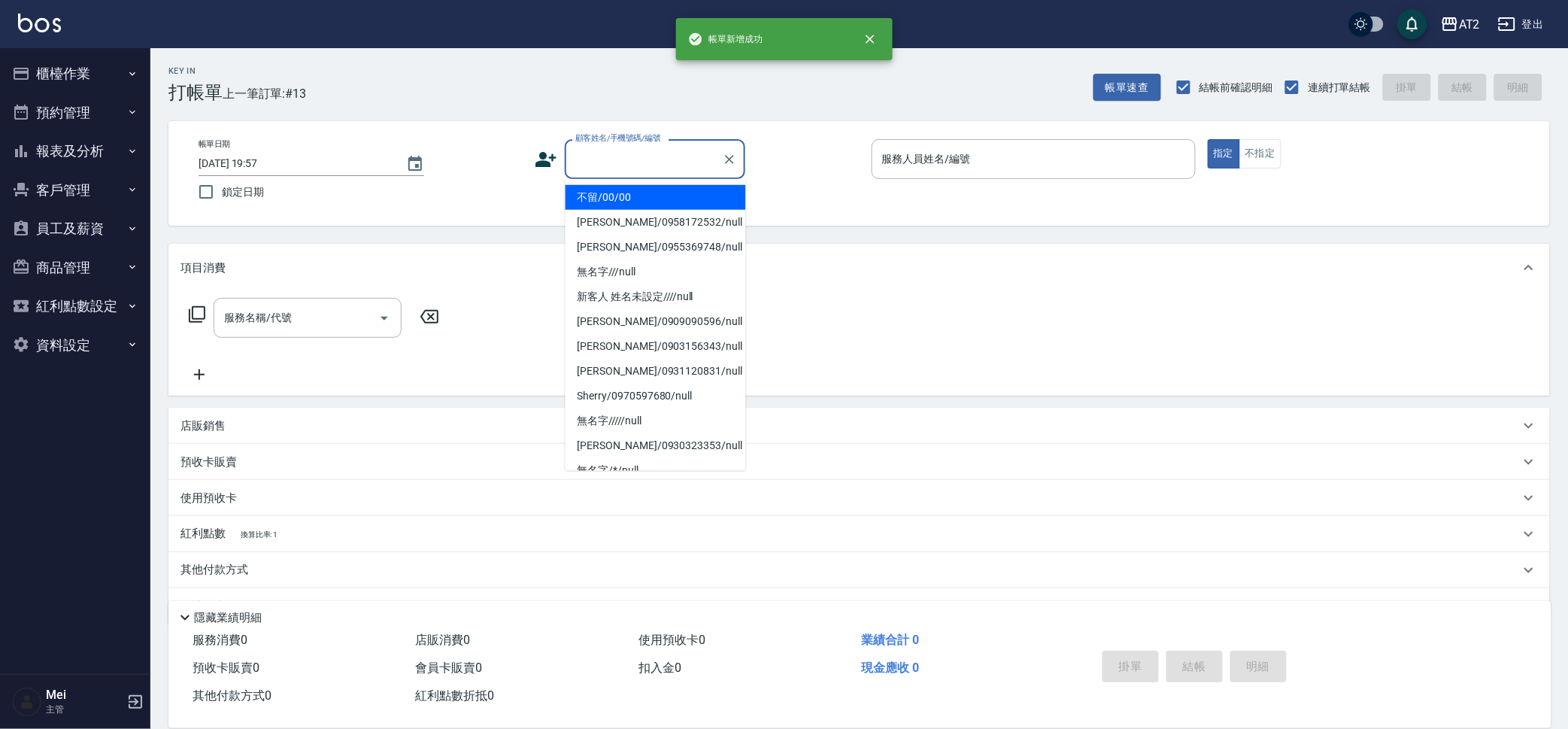
click at [708, 169] on input "顧客姓名/手機號碼/編號" at bounding box center [644, 159] width 145 height 26
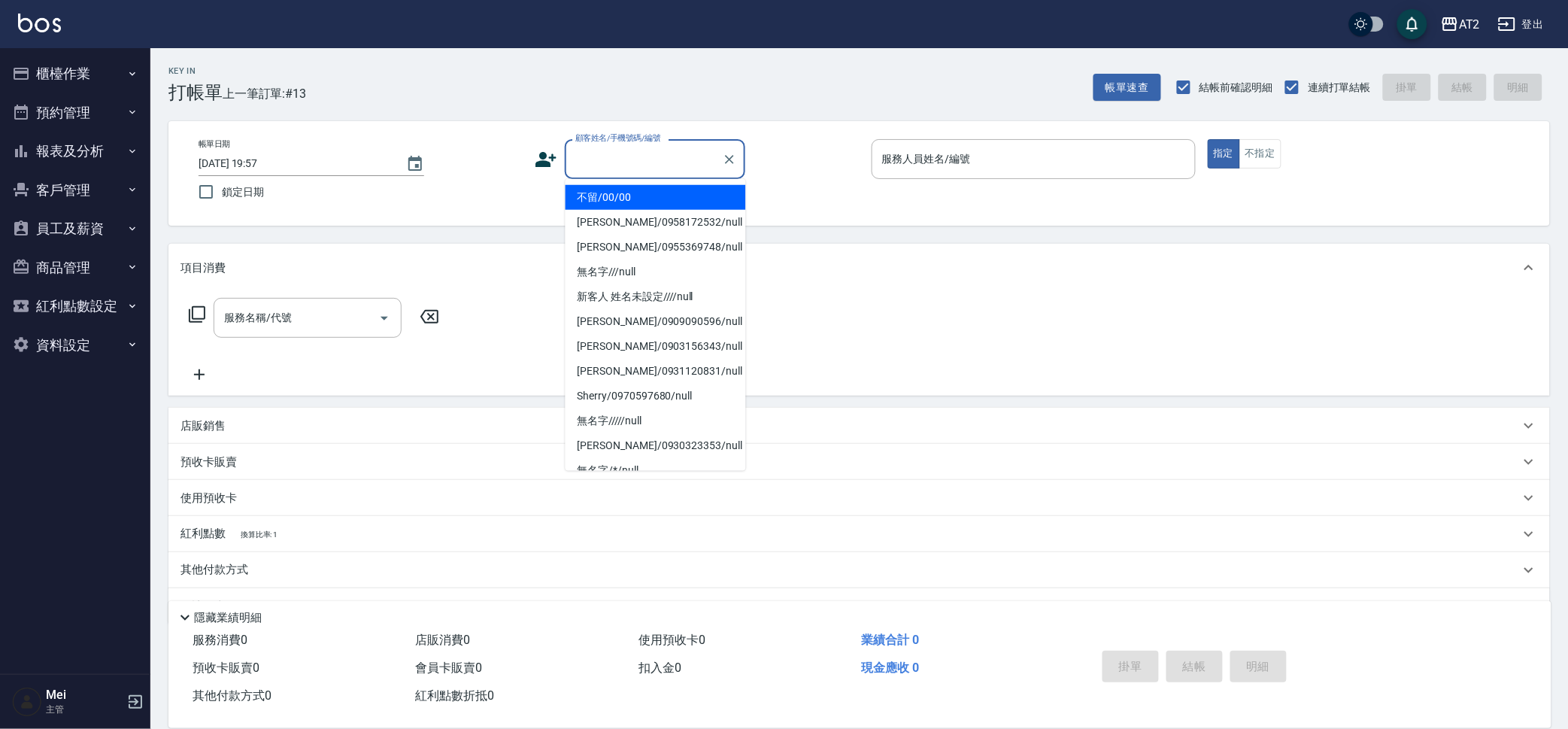
click at [701, 190] on li "不留/00/00" at bounding box center [656, 197] width 181 height 25
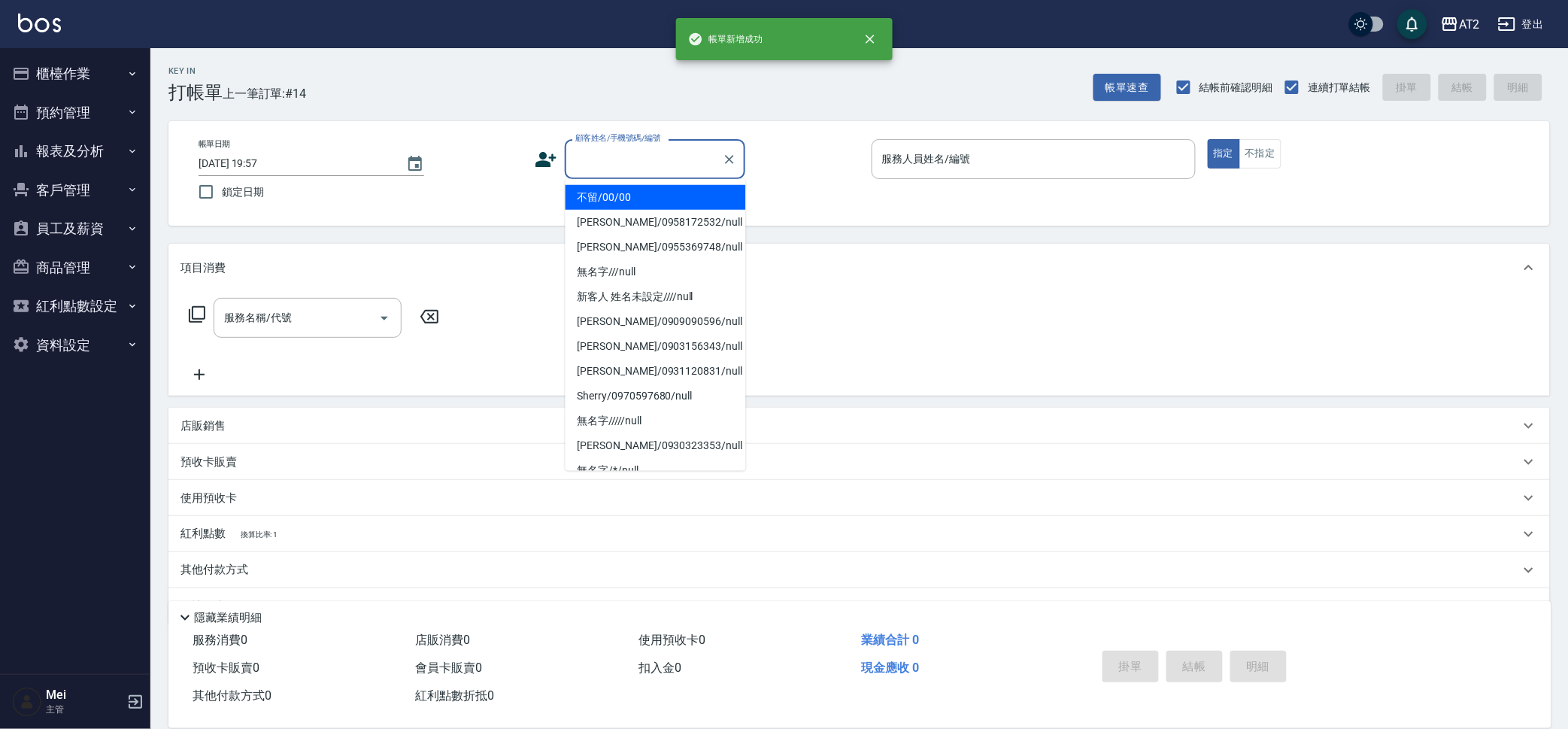
click at [680, 172] on input "顧客姓名/手機號碼/編號" at bounding box center [644, 159] width 145 height 26
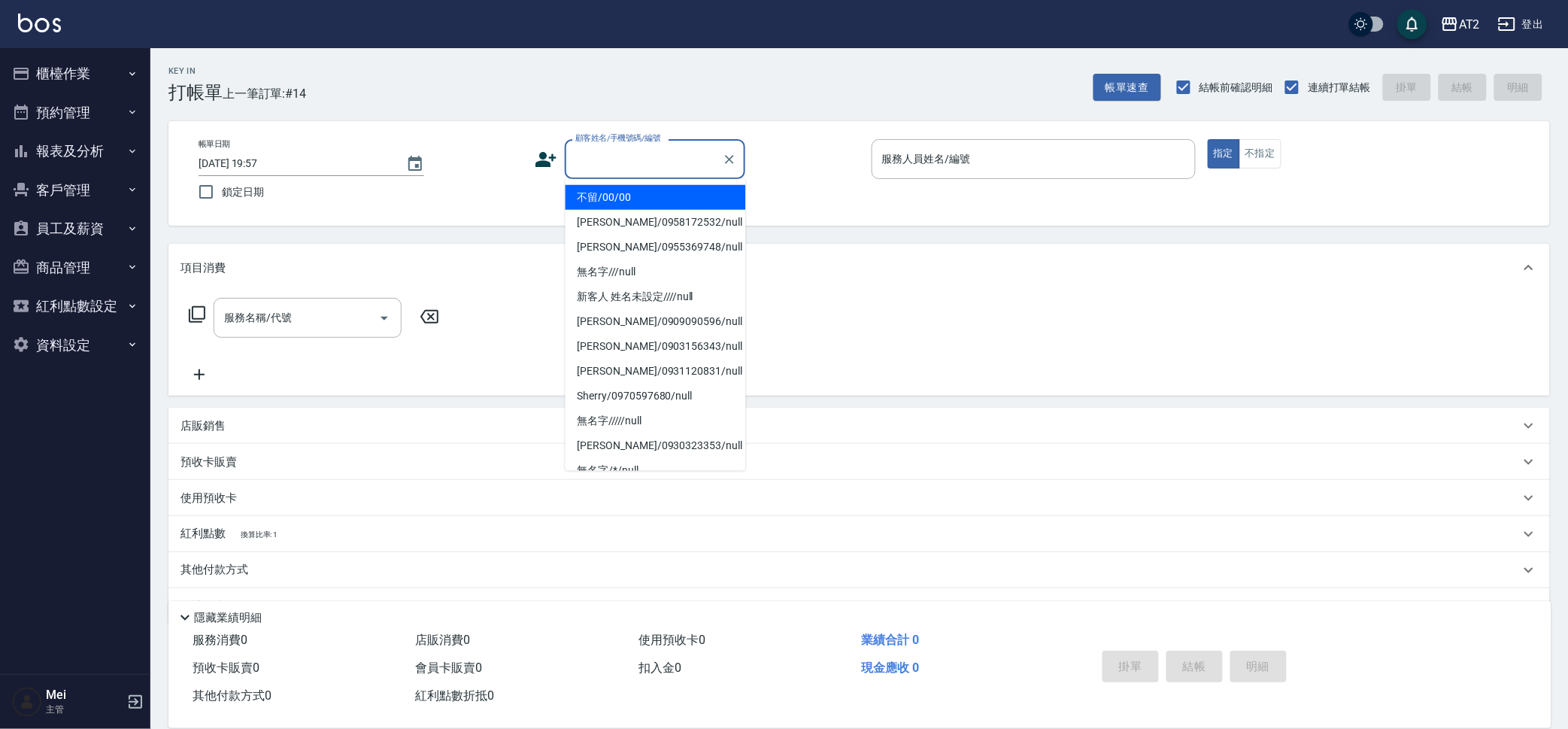
click at [674, 193] on li "不留/00/00" at bounding box center [656, 197] width 181 height 25
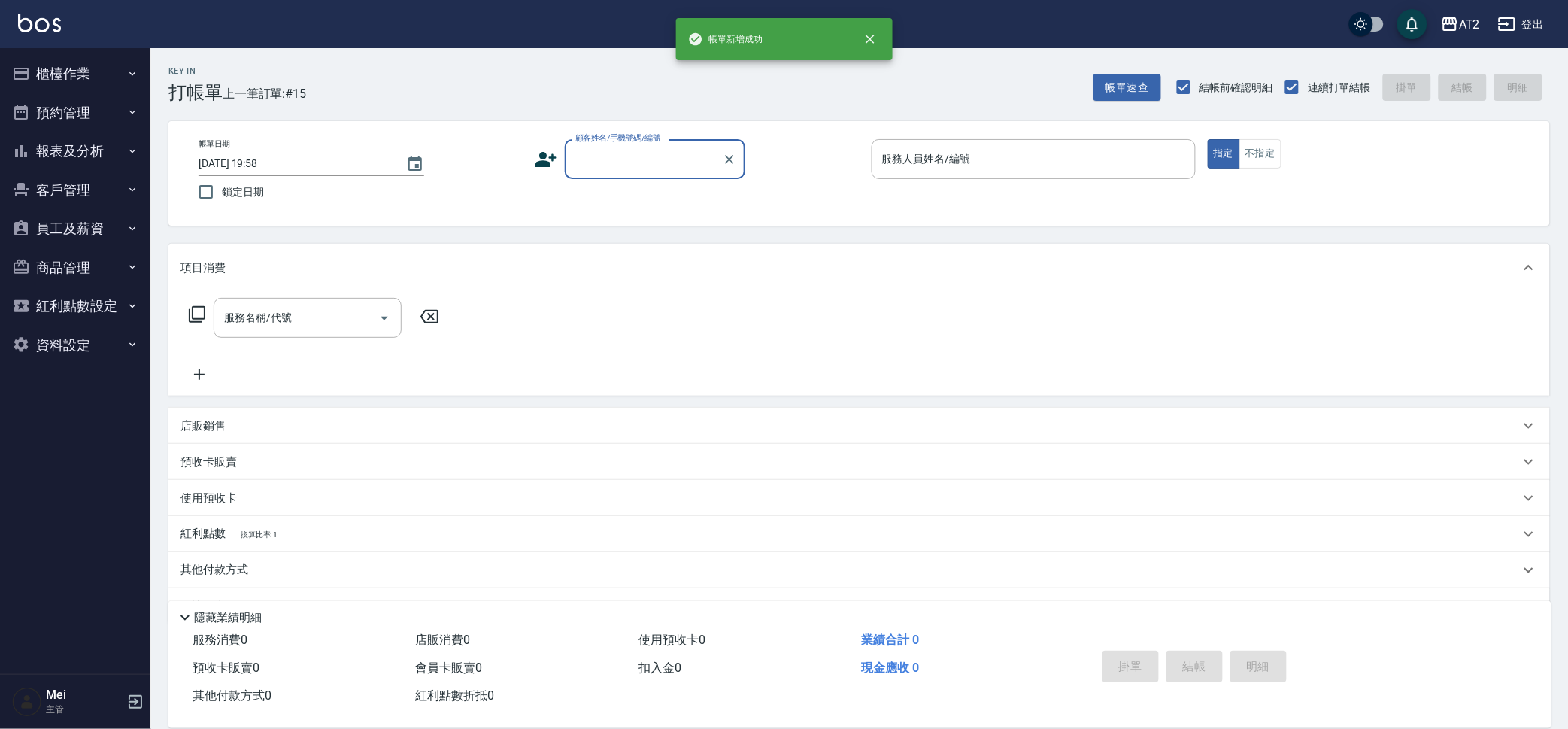
click at [707, 157] on input "顧客姓名/手機號碼/編號" at bounding box center [644, 159] width 145 height 26
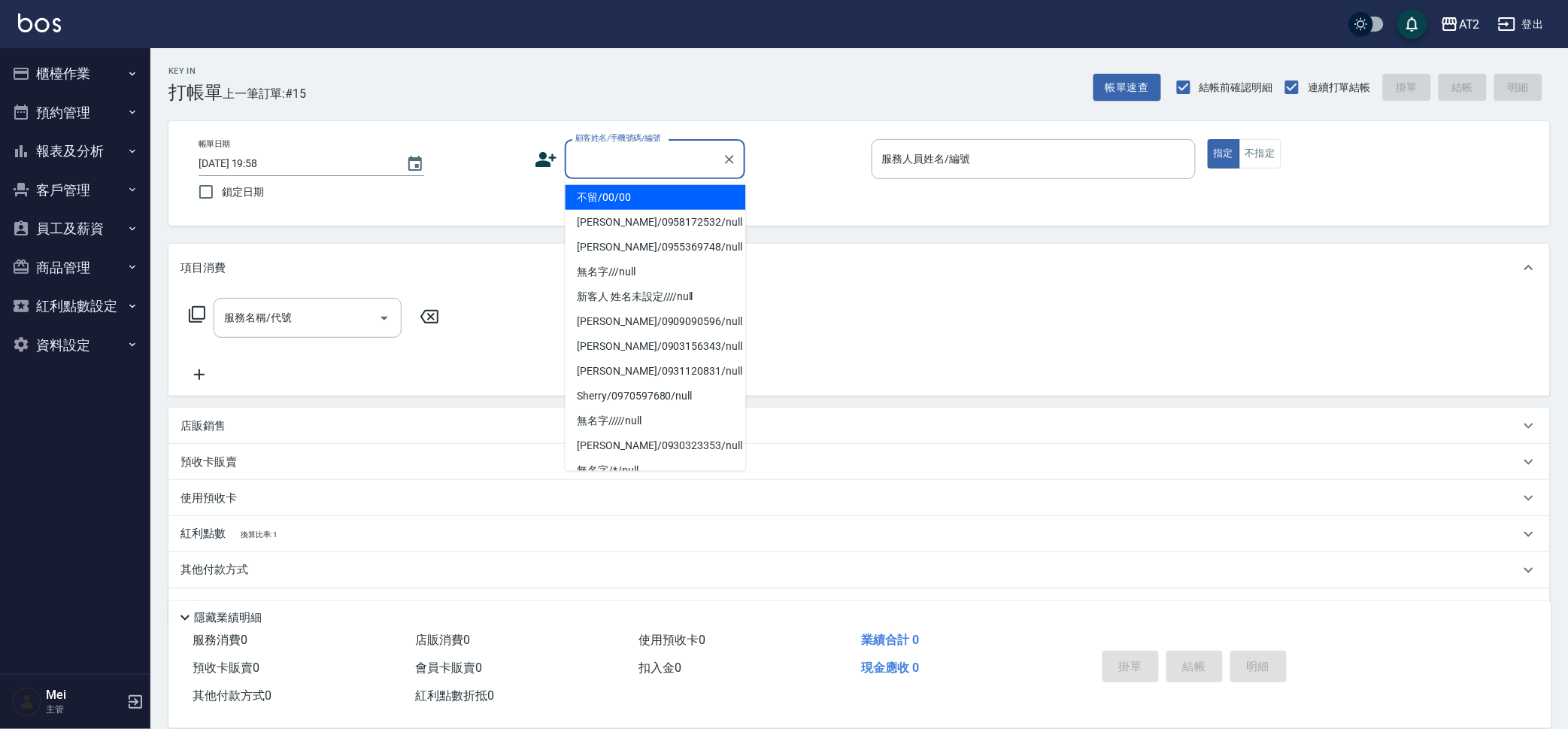
click at [685, 190] on li "不留/00/00" at bounding box center [656, 197] width 181 height 25
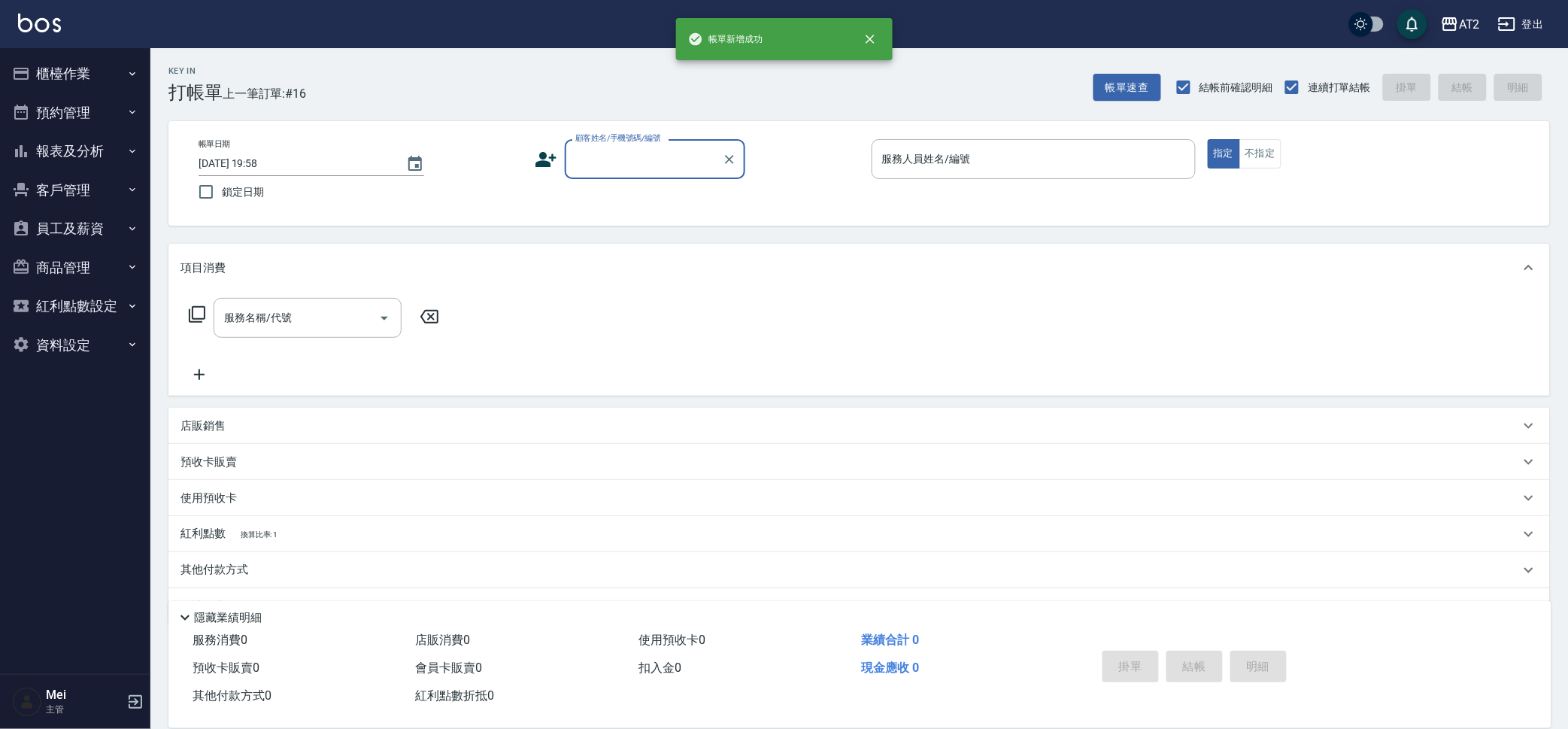
click at [697, 169] on input "顧客姓名/手機號碼/編號" at bounding box center [644, 159] width 145 height 26
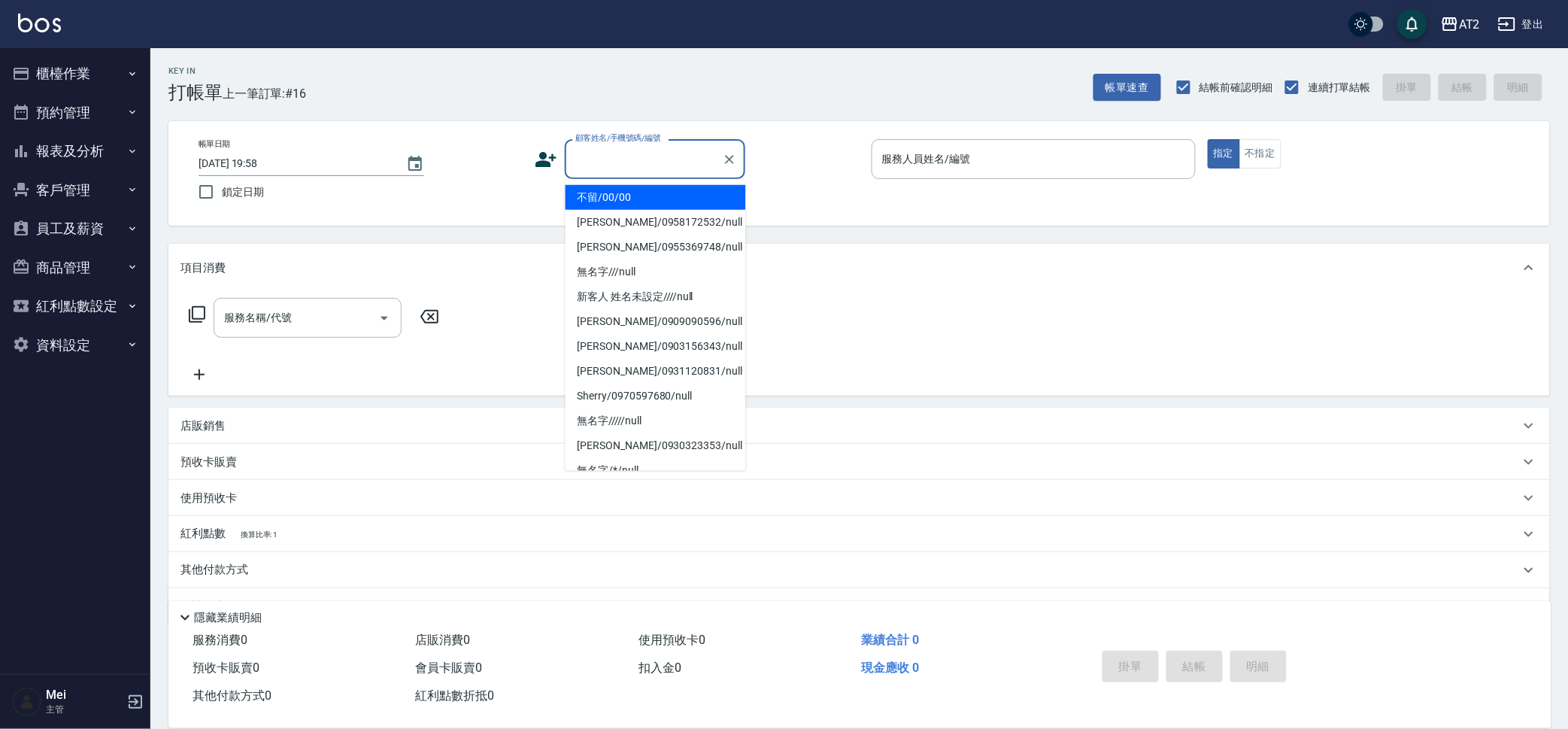
click at [693, 194] on li "不留/00/00" at bounding box center [656, 197] width 181 height 25
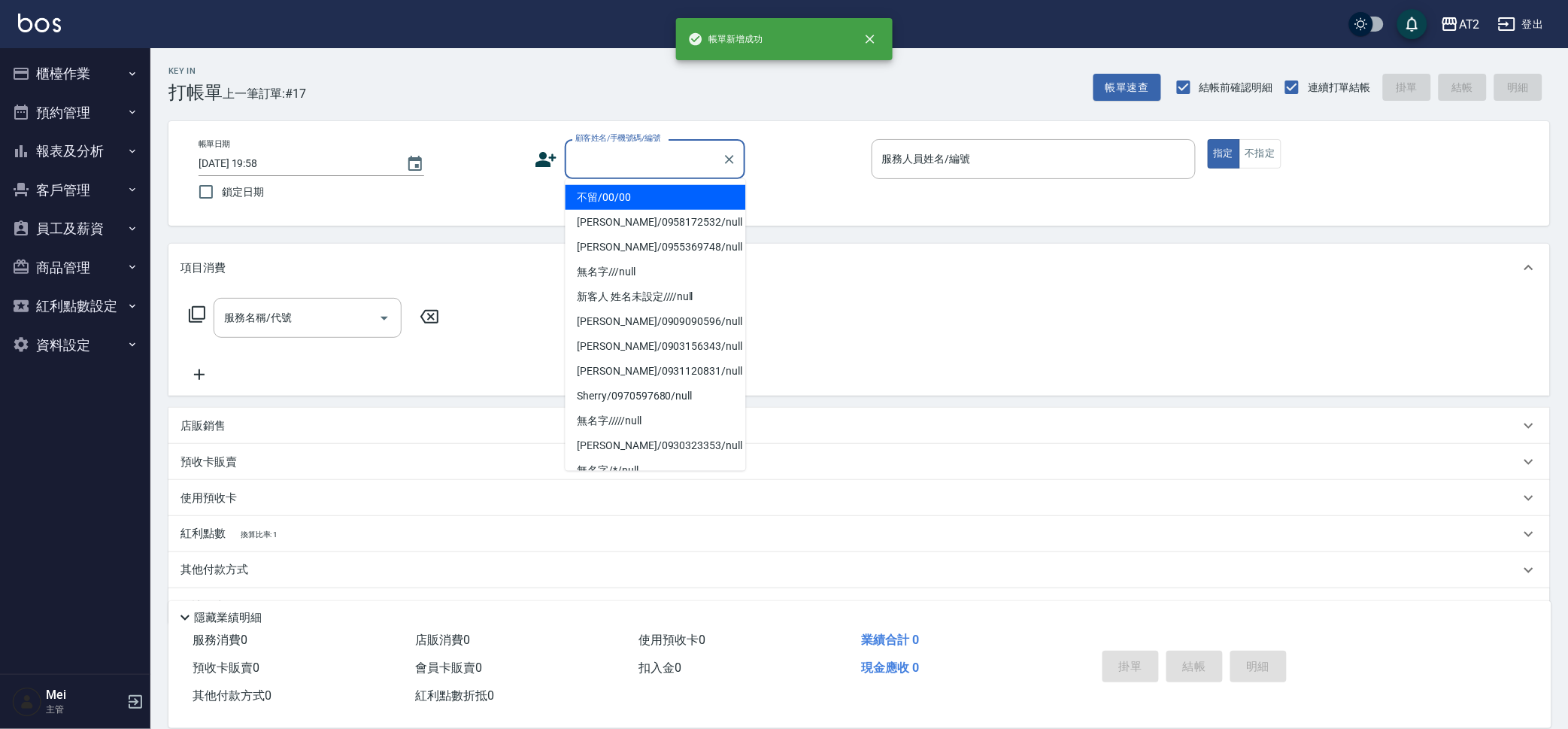
click at [672, 157] on input "顧客姓名/手機號碼/編號" at bounding box center [644, 159] width 145 height 26
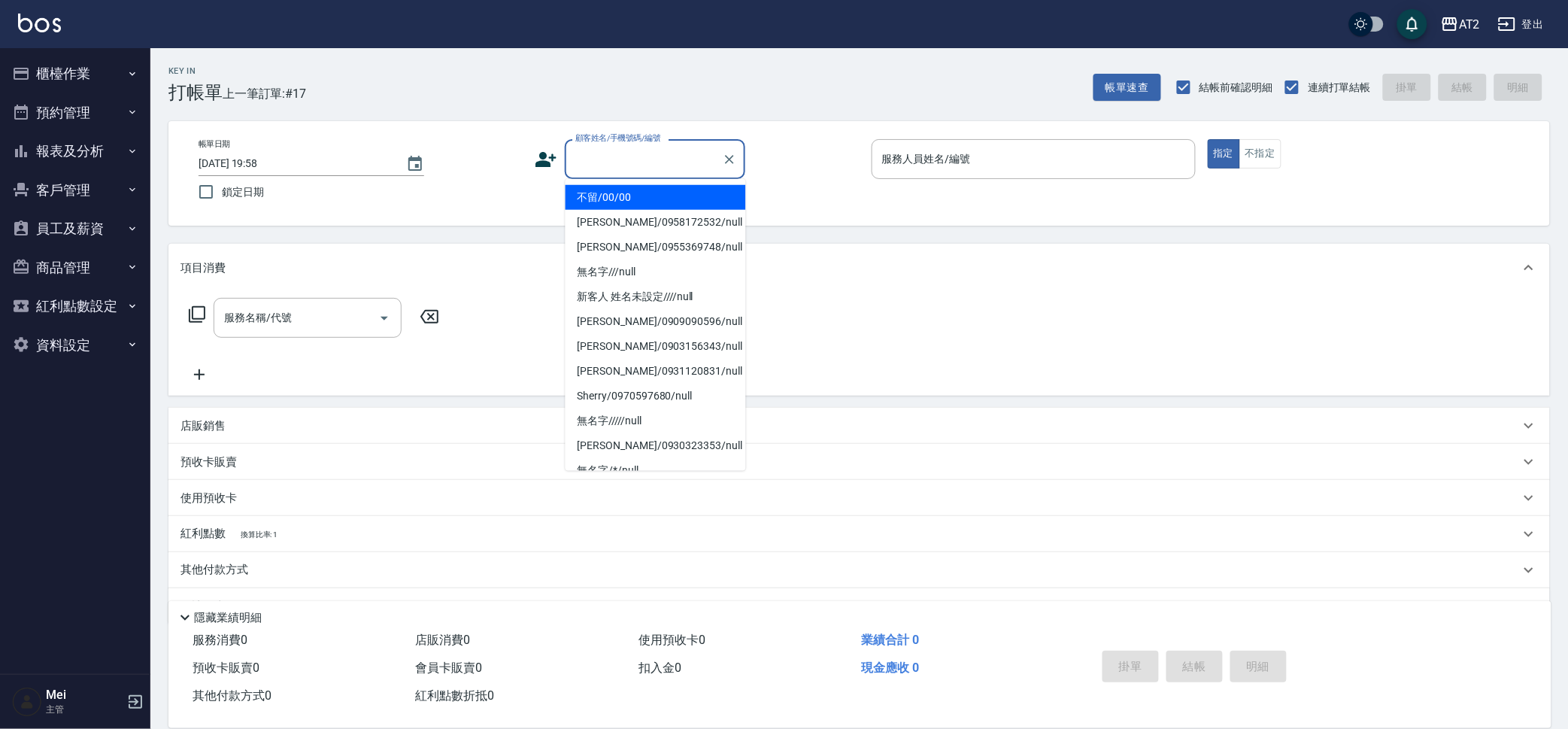
click at [663, 193] on li "不留/00/00" at bounding box center [656, 197] width 181 height 25
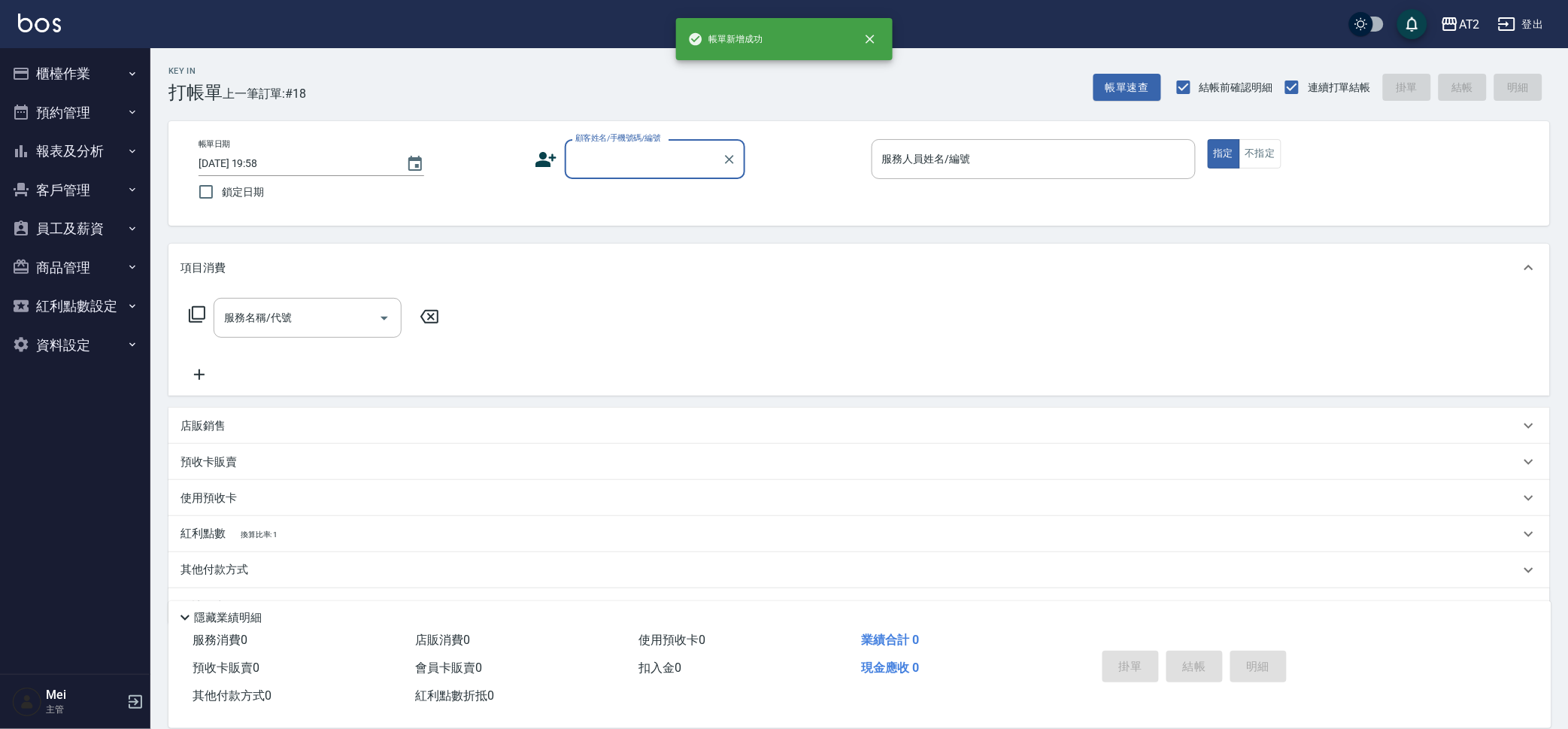
click at [662, 178] on div "顧客姓名/手機號碼/編號" at bounding box center [655, 159] width 181 height 40
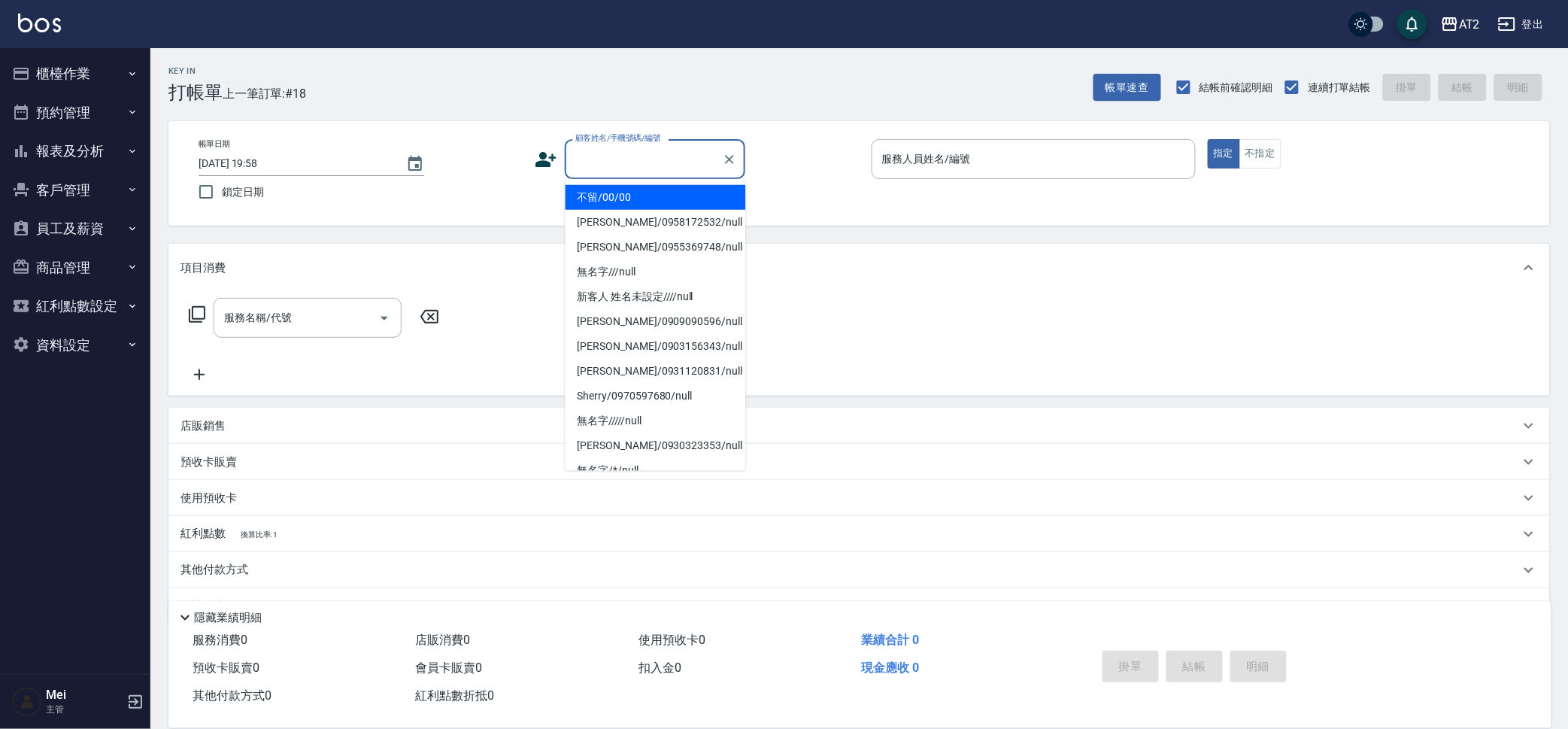
click at [652, 202] on li "不留/00/00" at bounding box center [656, 197] width 181 height 25
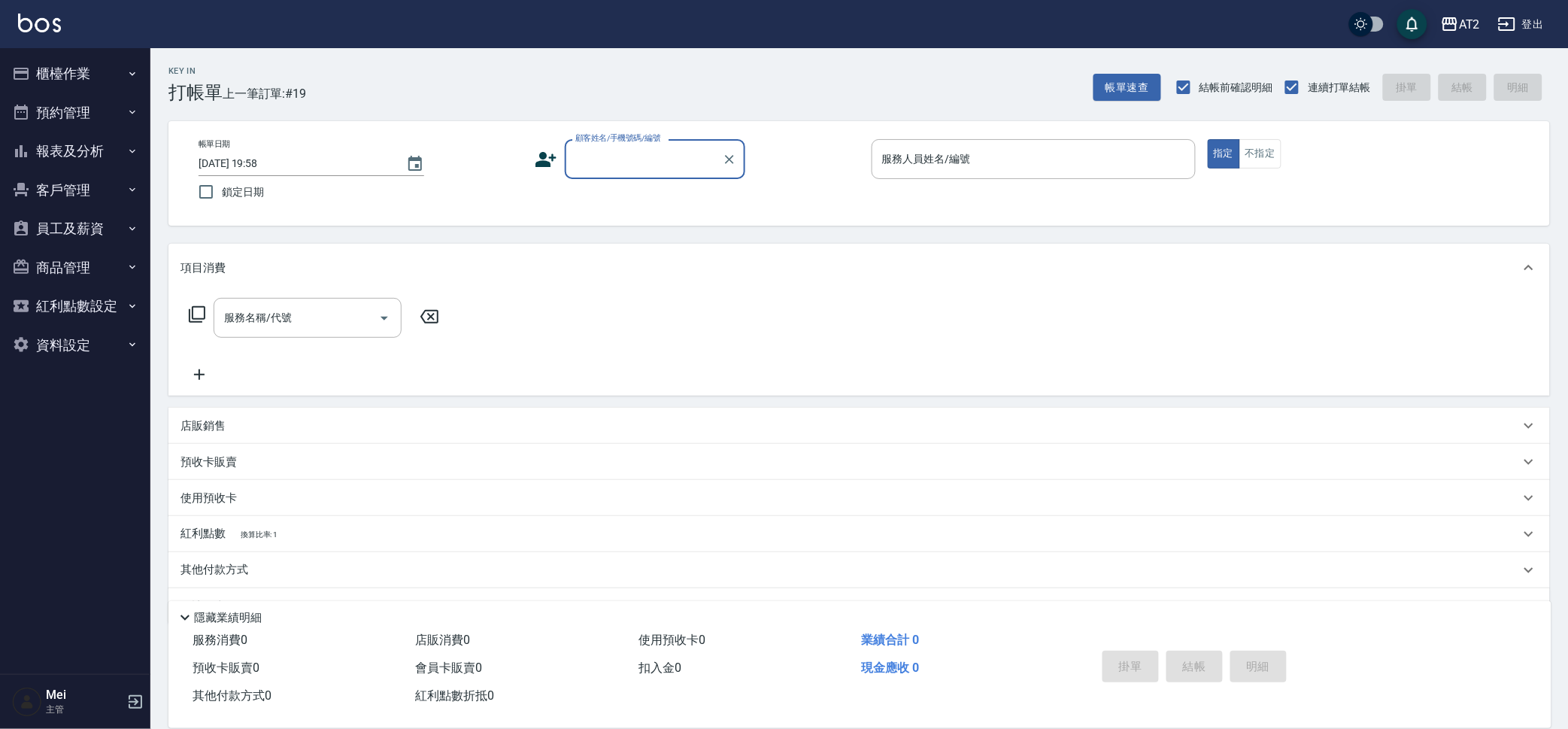
click at [602, 160] on input "顧客姓名/手機號碼/編號" at bounding box center [644, 159] width 145 height 26
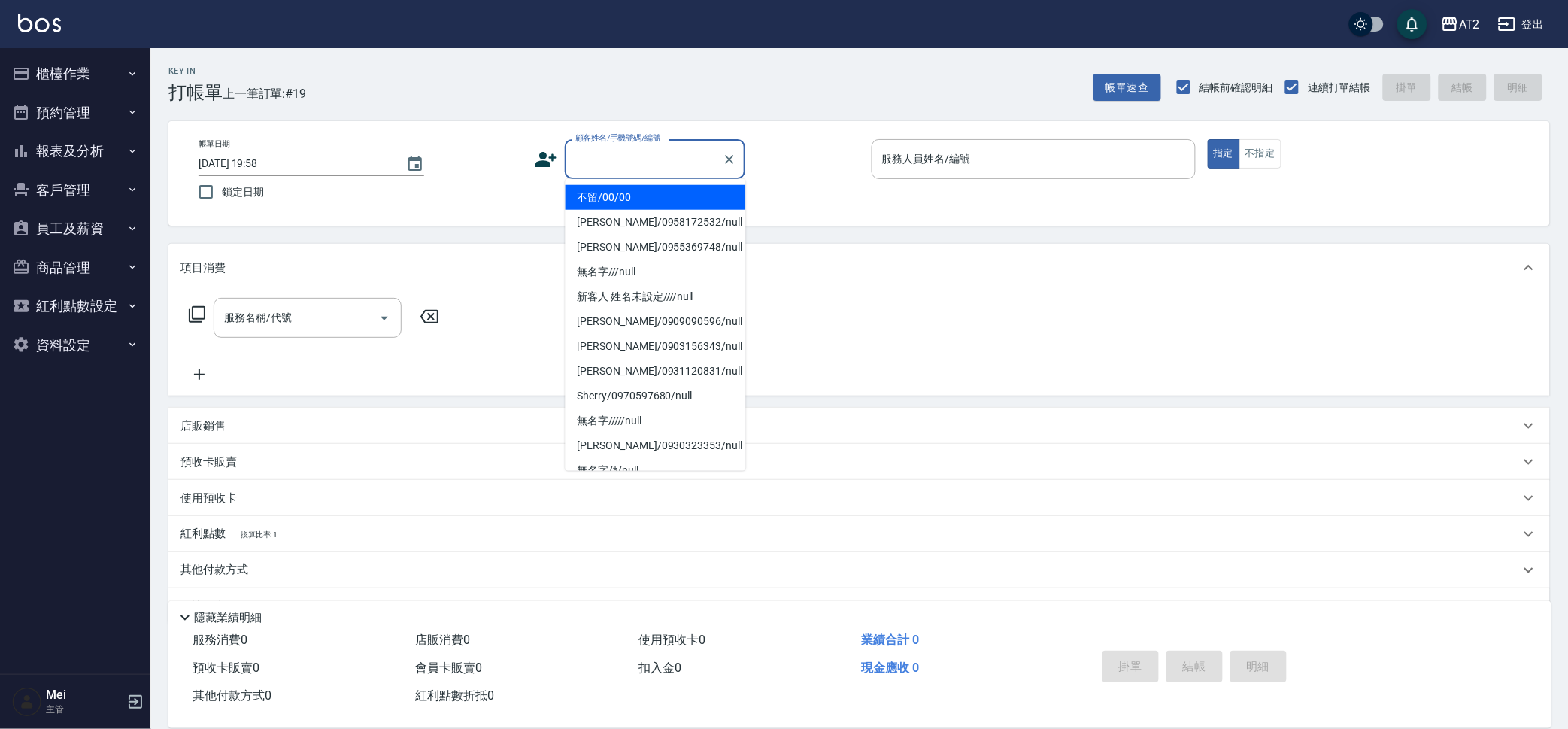
click at [647, 201] on li "不留/00/00" at bounding box center [656, 197] width 181 height 25
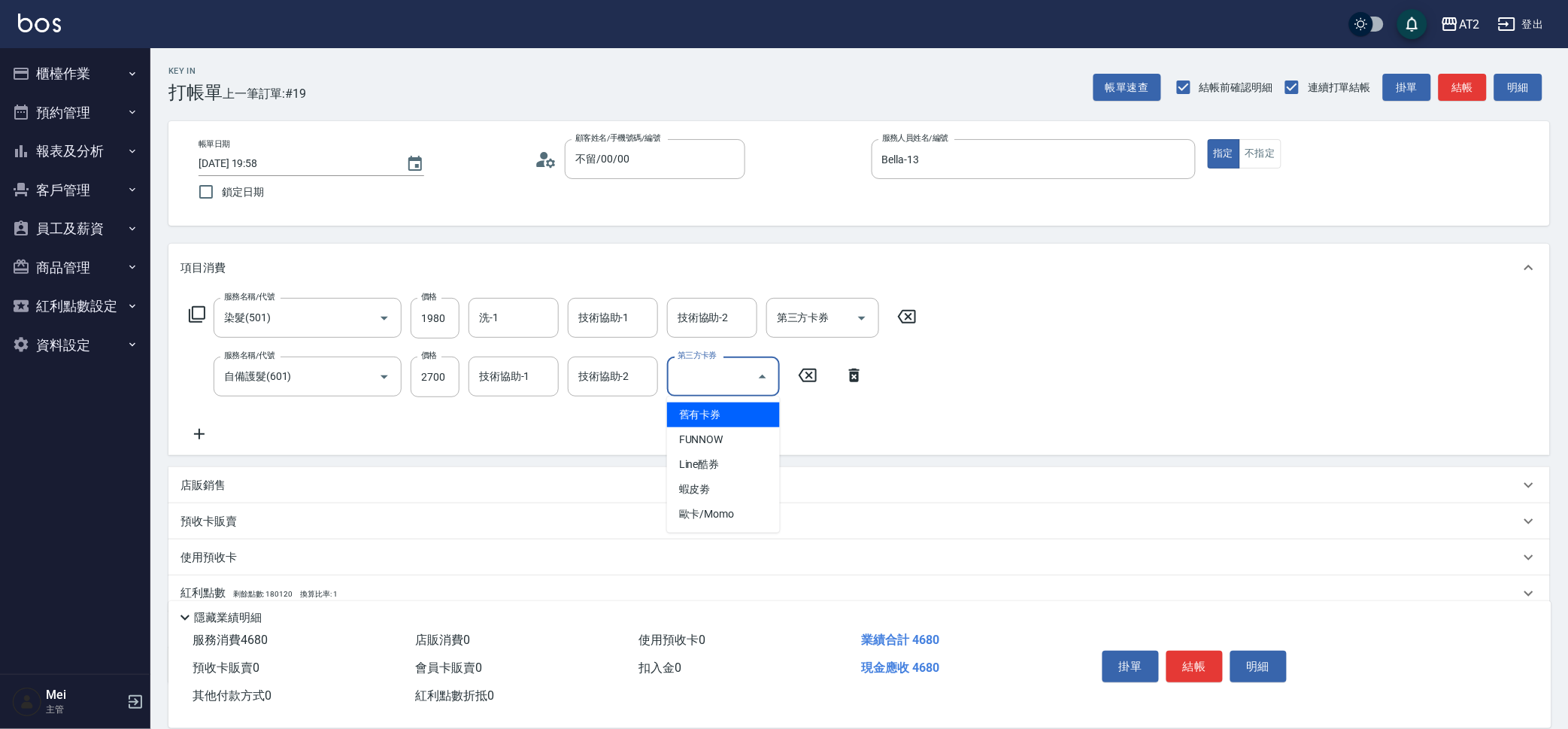
click at [202, 436] on icon at bounding box center [200, 434] width 38 height 18
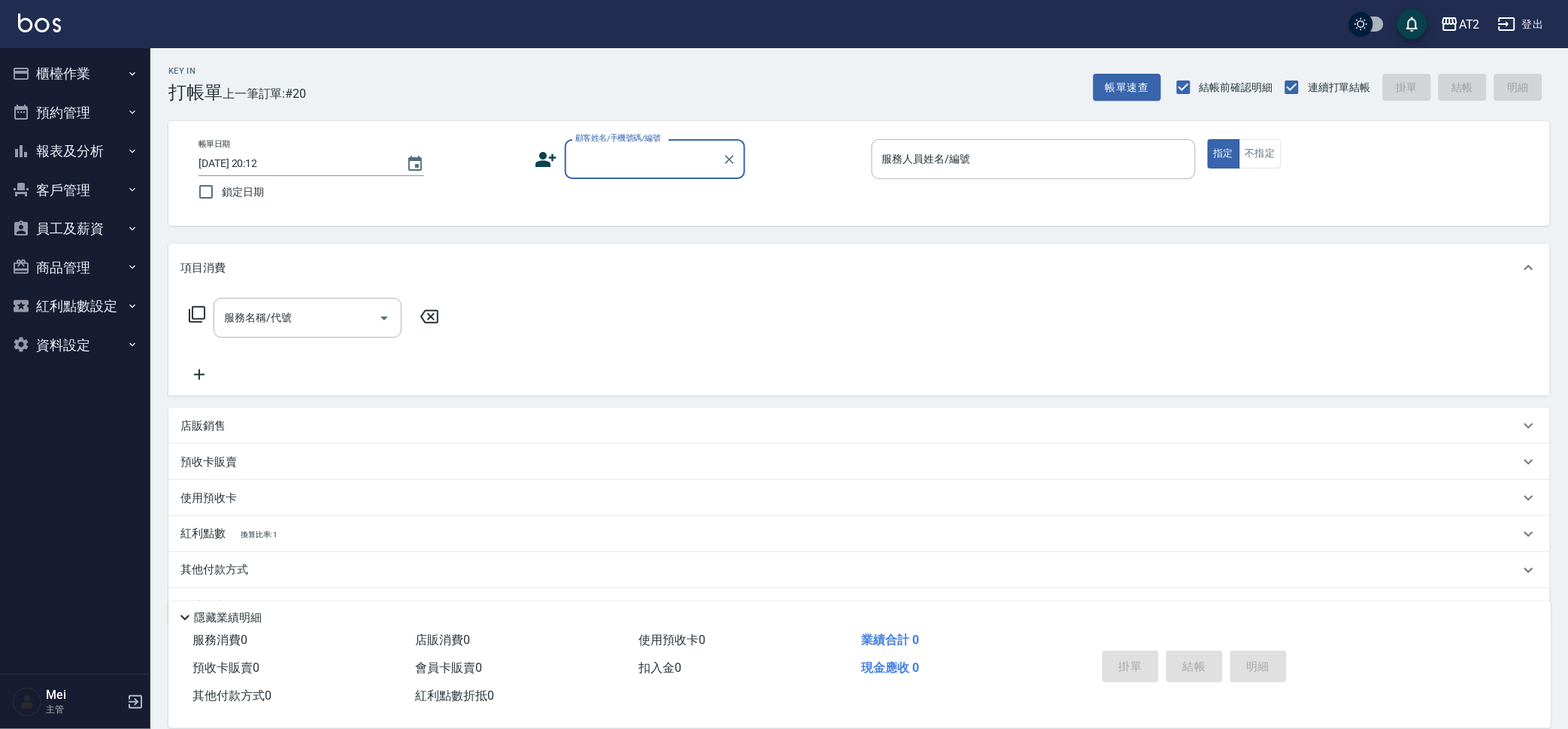
click at [674, 154] on input "顧客姓名/手機號碼/編號" at bounding box center [644, 159] width 145 height 26
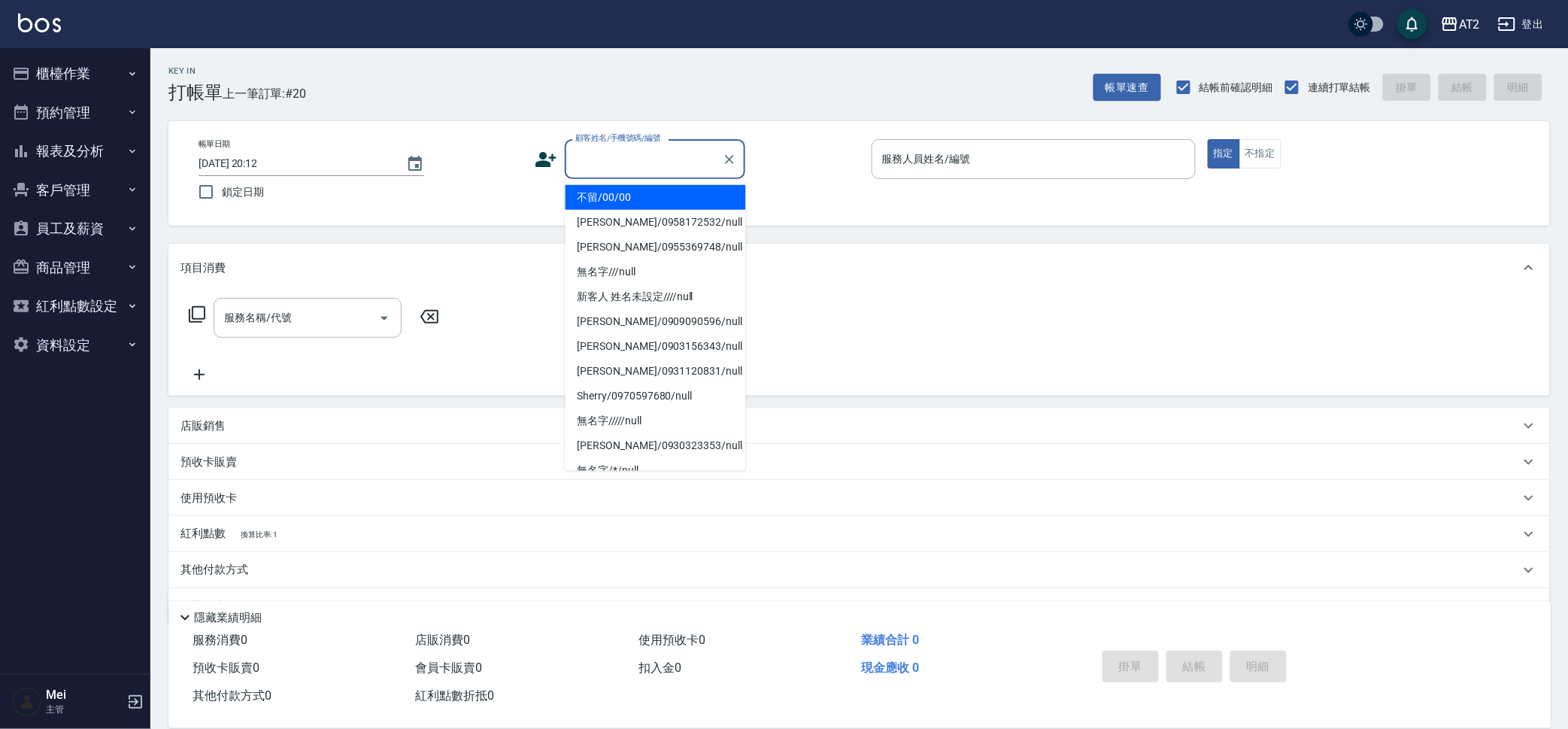
click at [673, 193] on li "不留/00/00" at bounding box center [656, 197] width 181 height 25
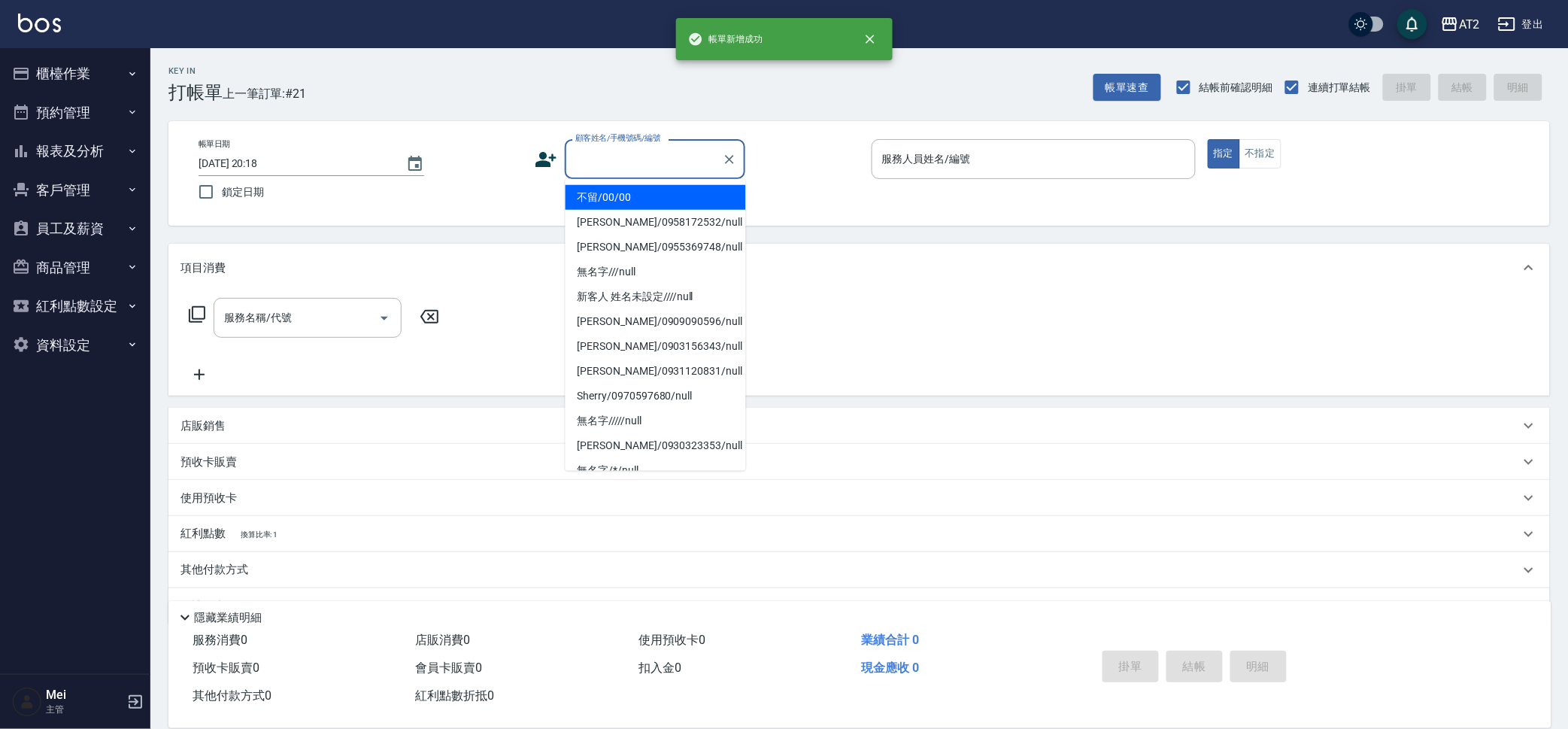
click at [671, 151] on input "顧客姓名/手機號碼/編號" at bounding box center [644, 159] width 145 height 26
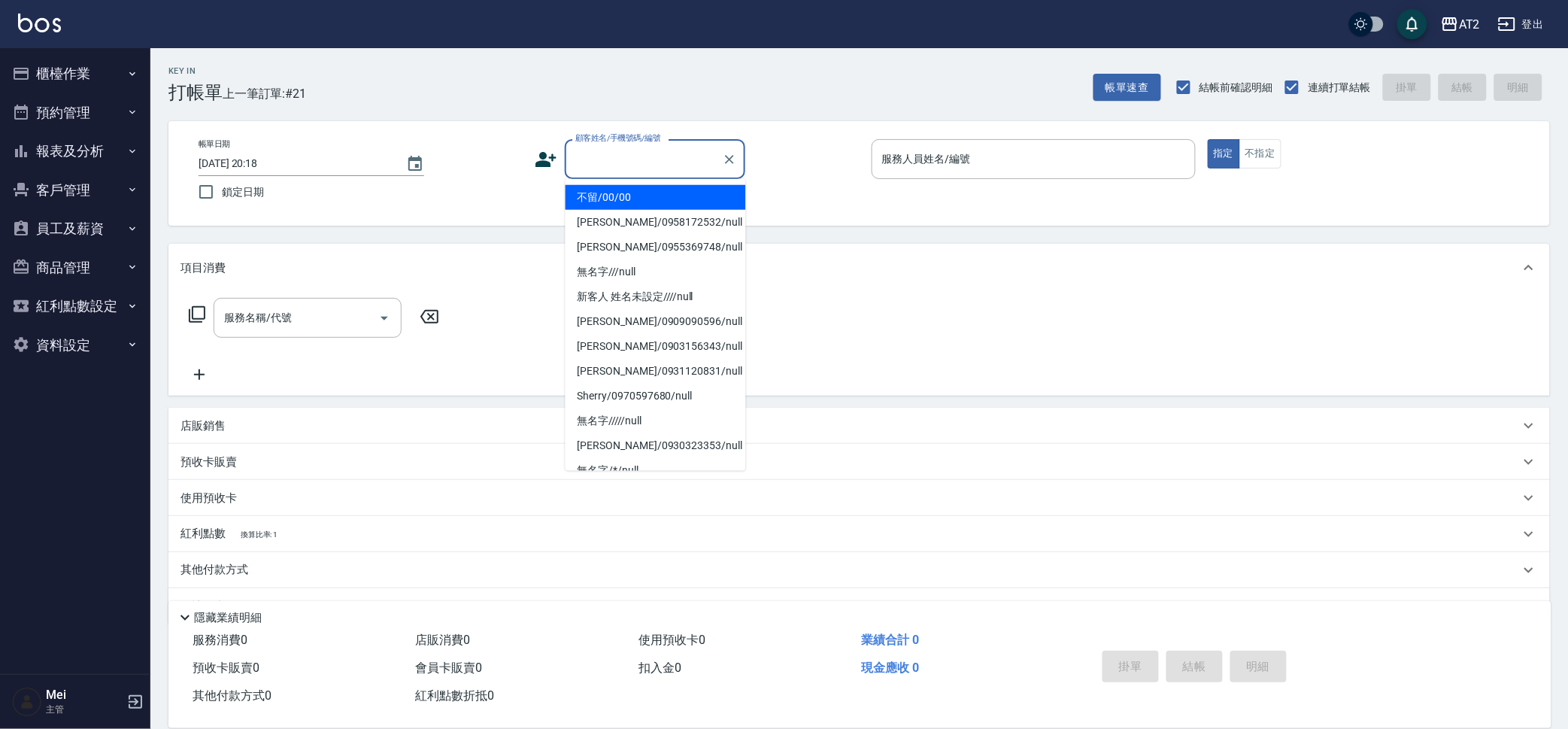
click at [652, 187] on li "不留/00/00" at bounding box center [656, 197] width 181 height 25
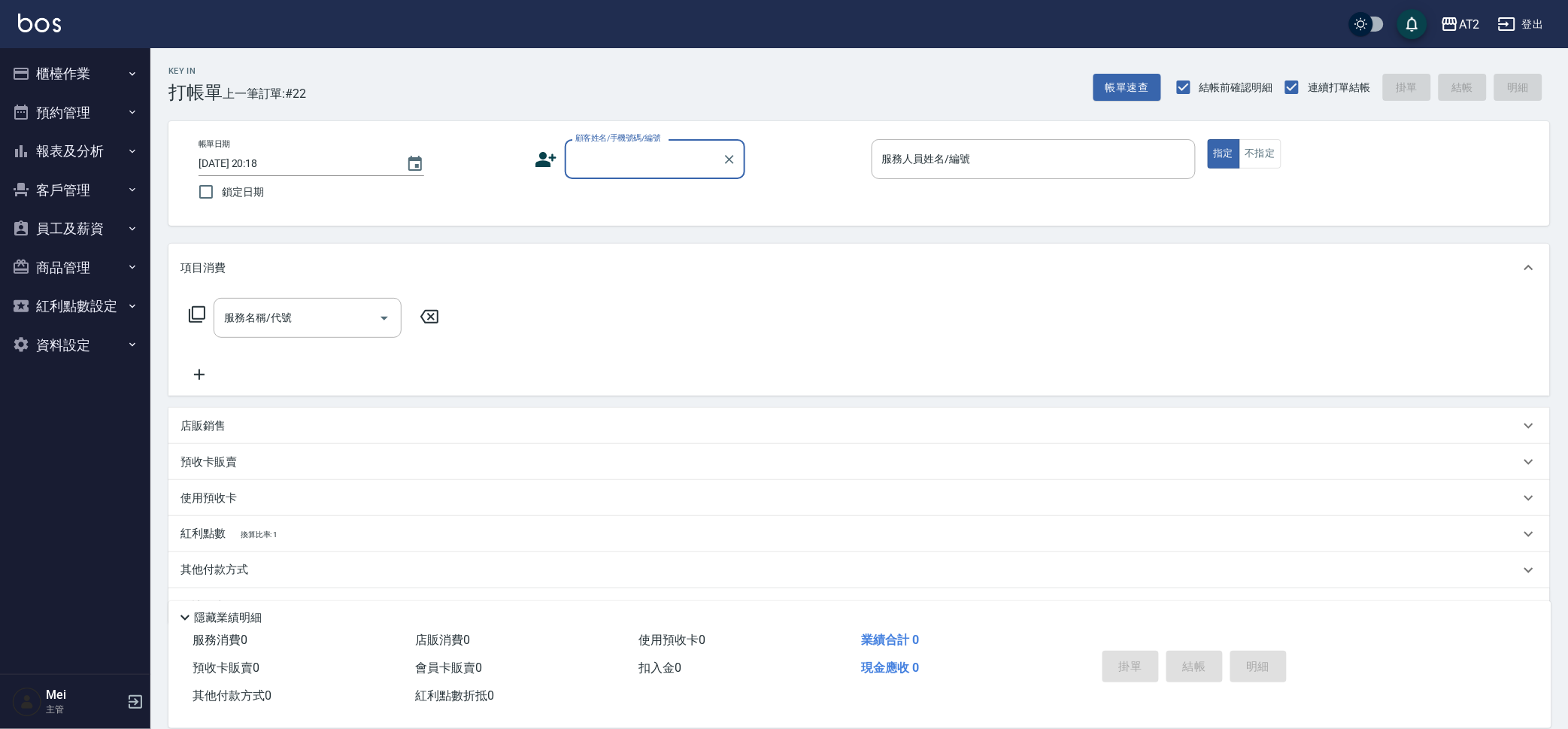
click at [87, 145] on button "報表及分析" at bounding box center [75, 151] width 138 height 39
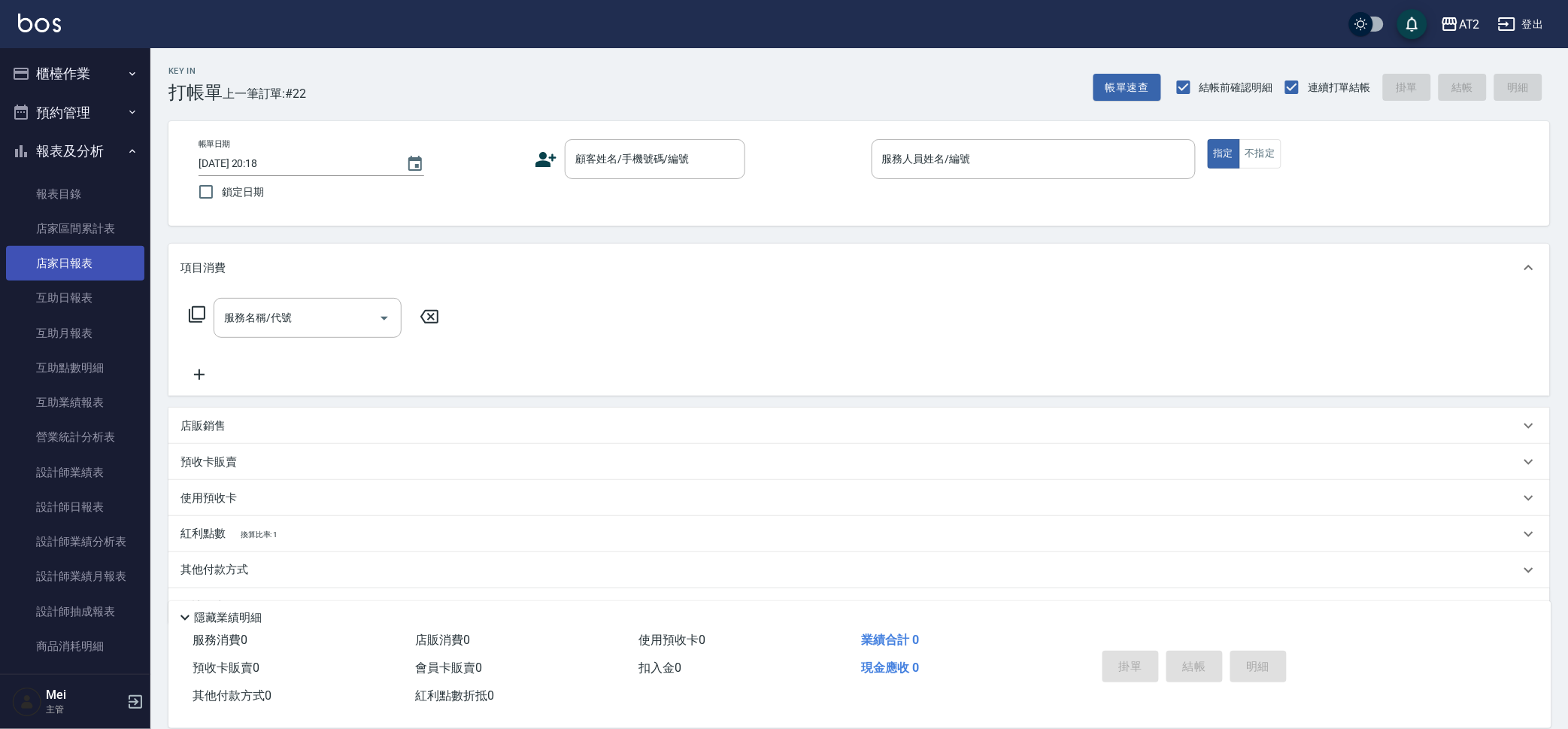
click at [100, 266] on link "店家日報表" at bounding box center [75, 263] width 138 height 35
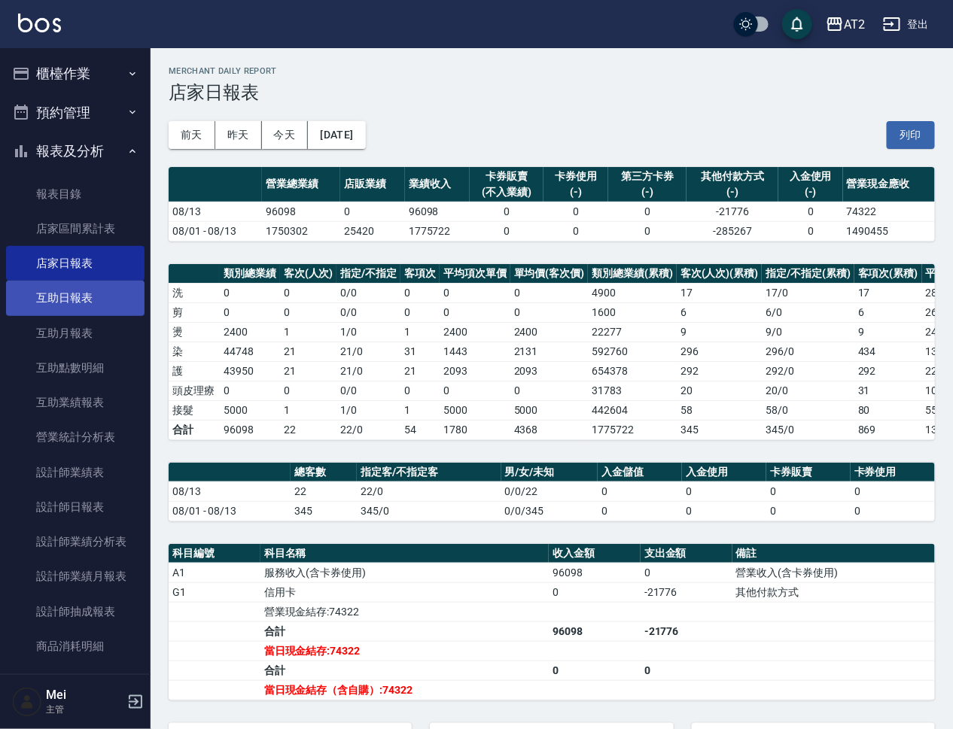
click at [90, 296] on link "互助日報表" at bounding box center [75, 298] width 138 height 35
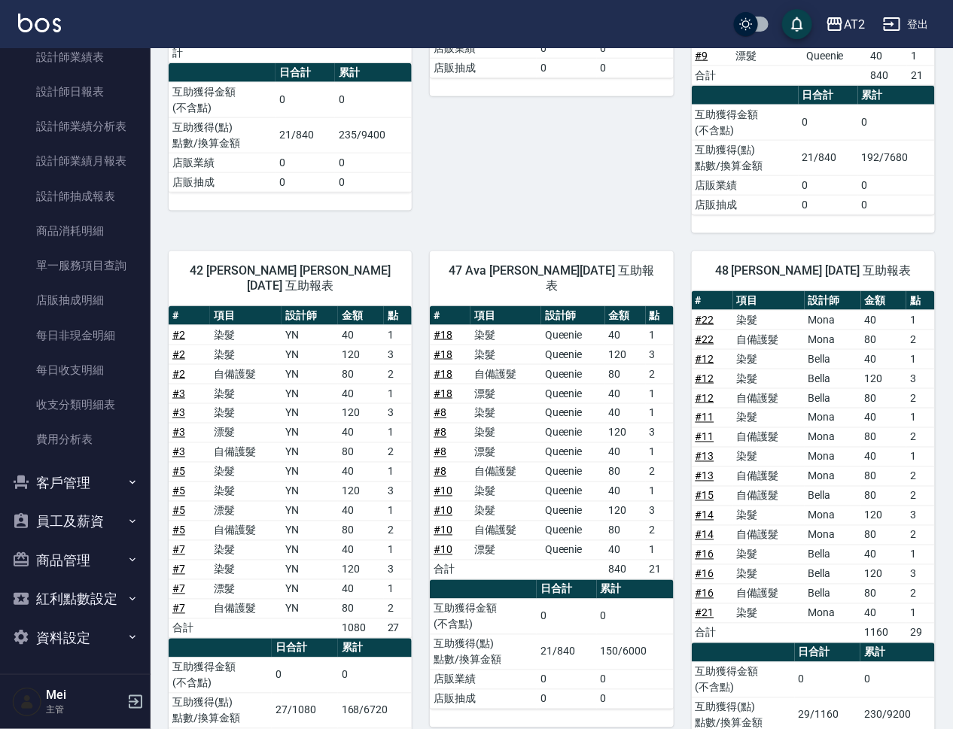
scroll to position [470, 0]
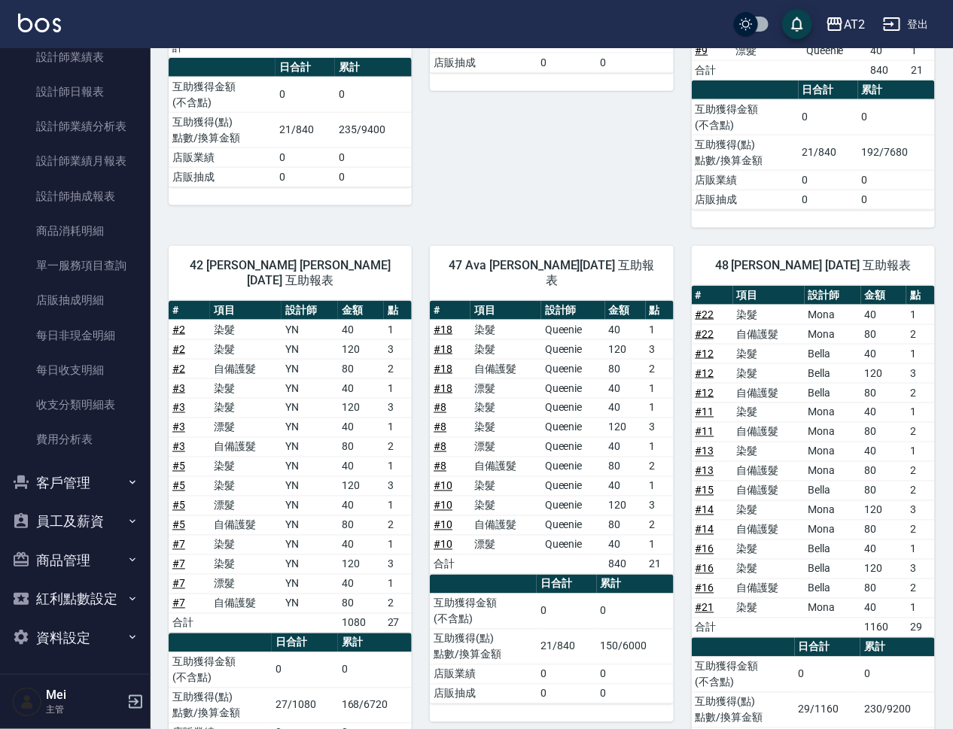
click at [482, 379] on td "漂髮" at bounding box center [505, 389] width 71 height 20
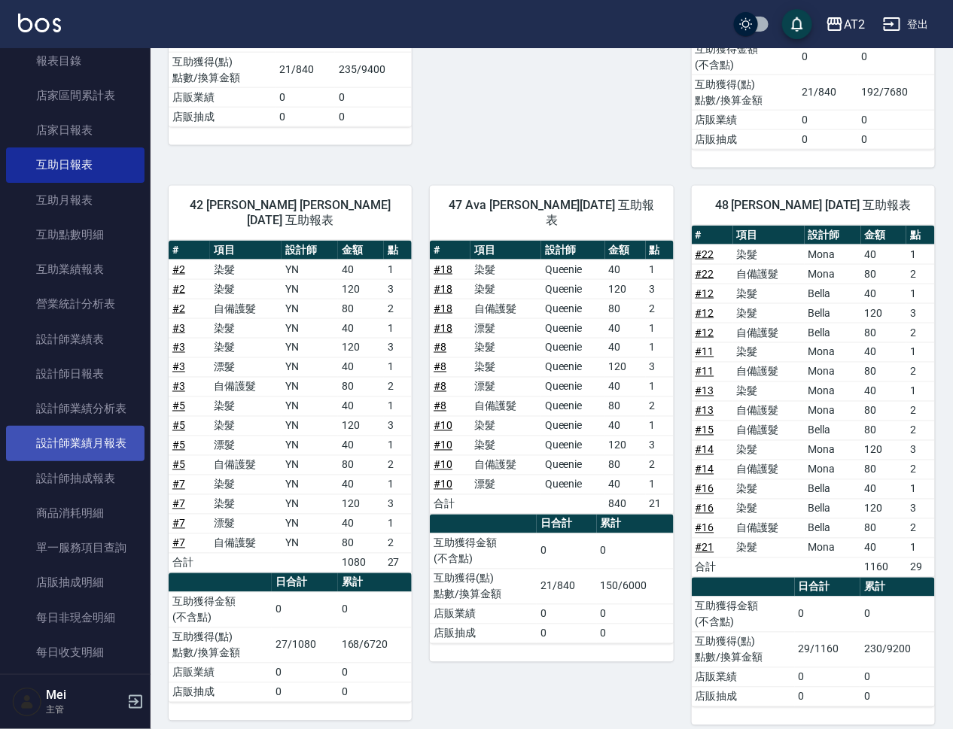
scroll to position [132, 0]
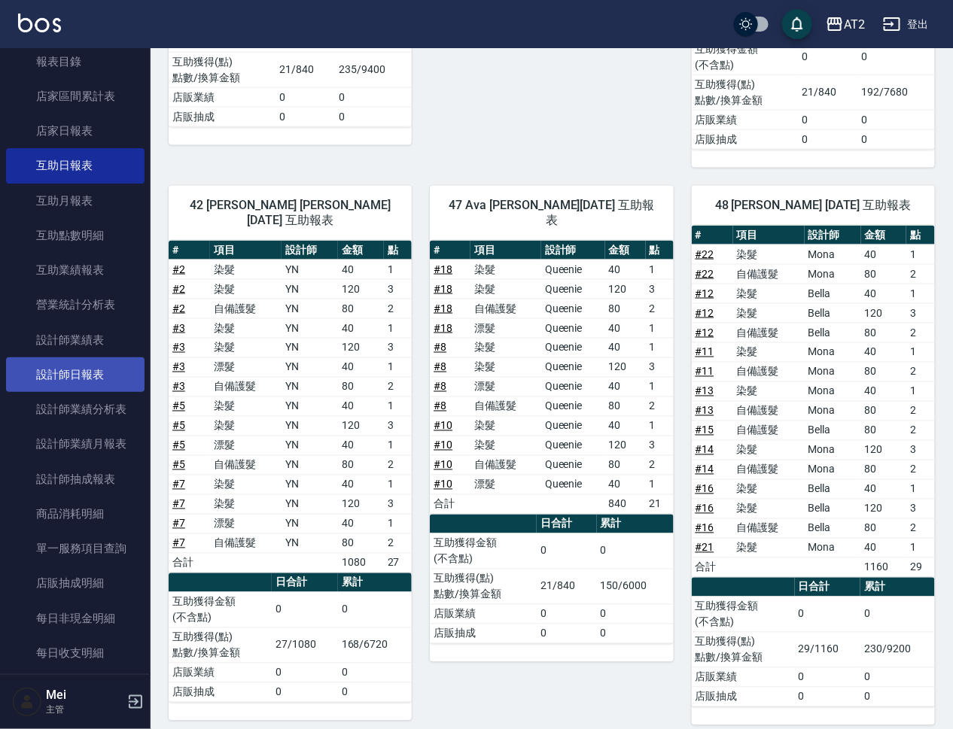
click at [96, 363] on link "設計師日報表" at bounding box center [75, 375] width 138 height 35
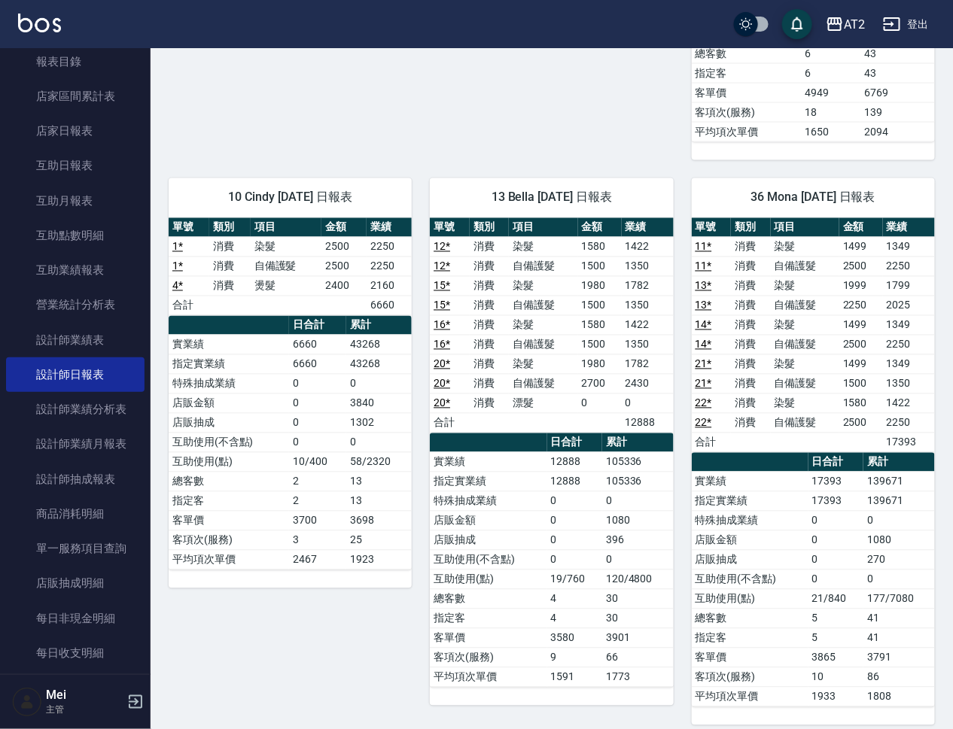
scroll to position [727, 0]
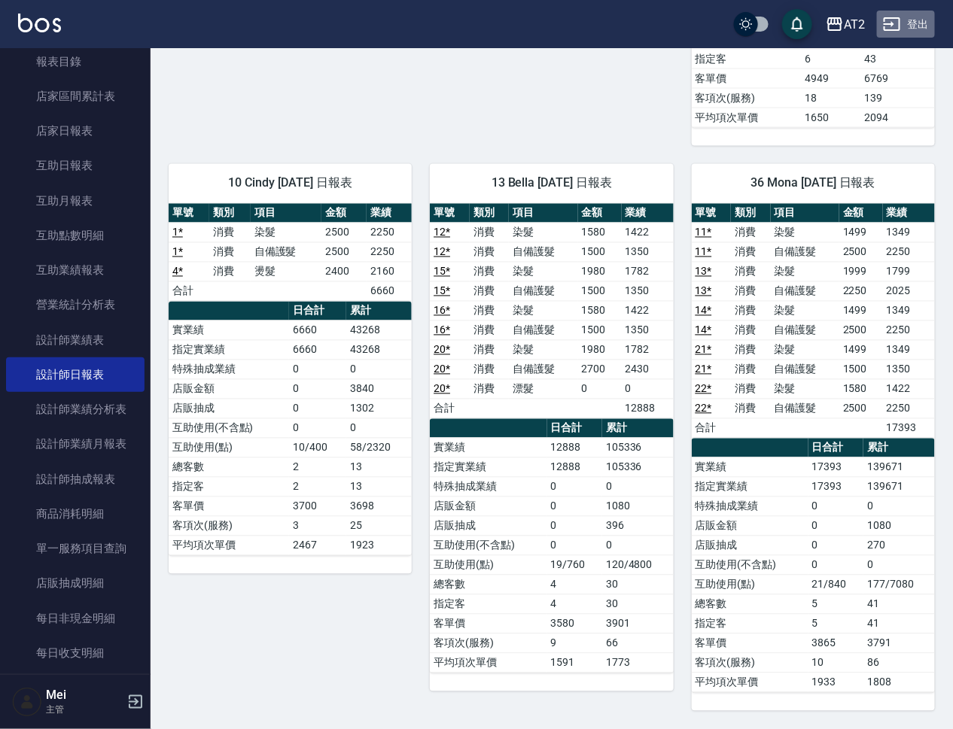
click at [920, 29] on button "登出" at bounding box center [906, 25] width 58 height 28
